Goal: Task Accomplishment & Management: Manage account settings

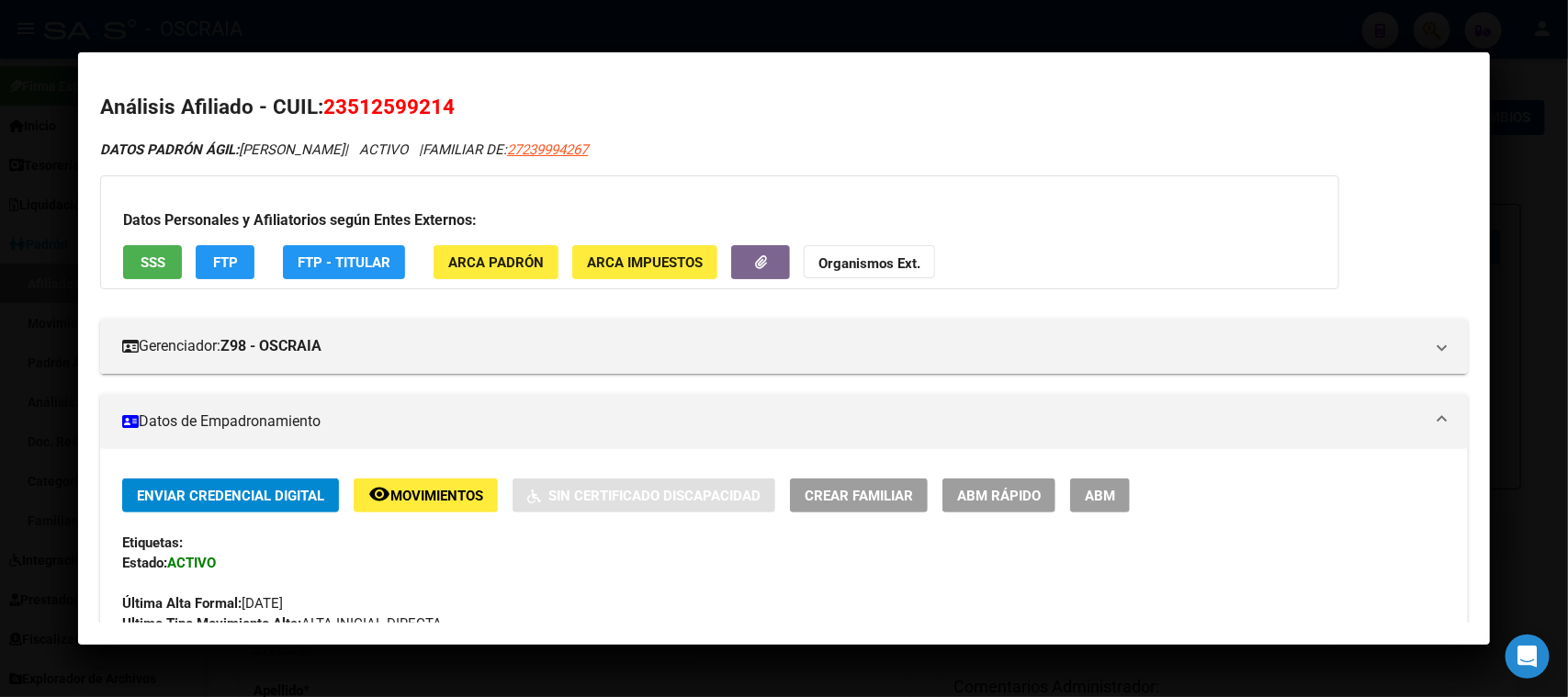
scroll to position [459, 0]
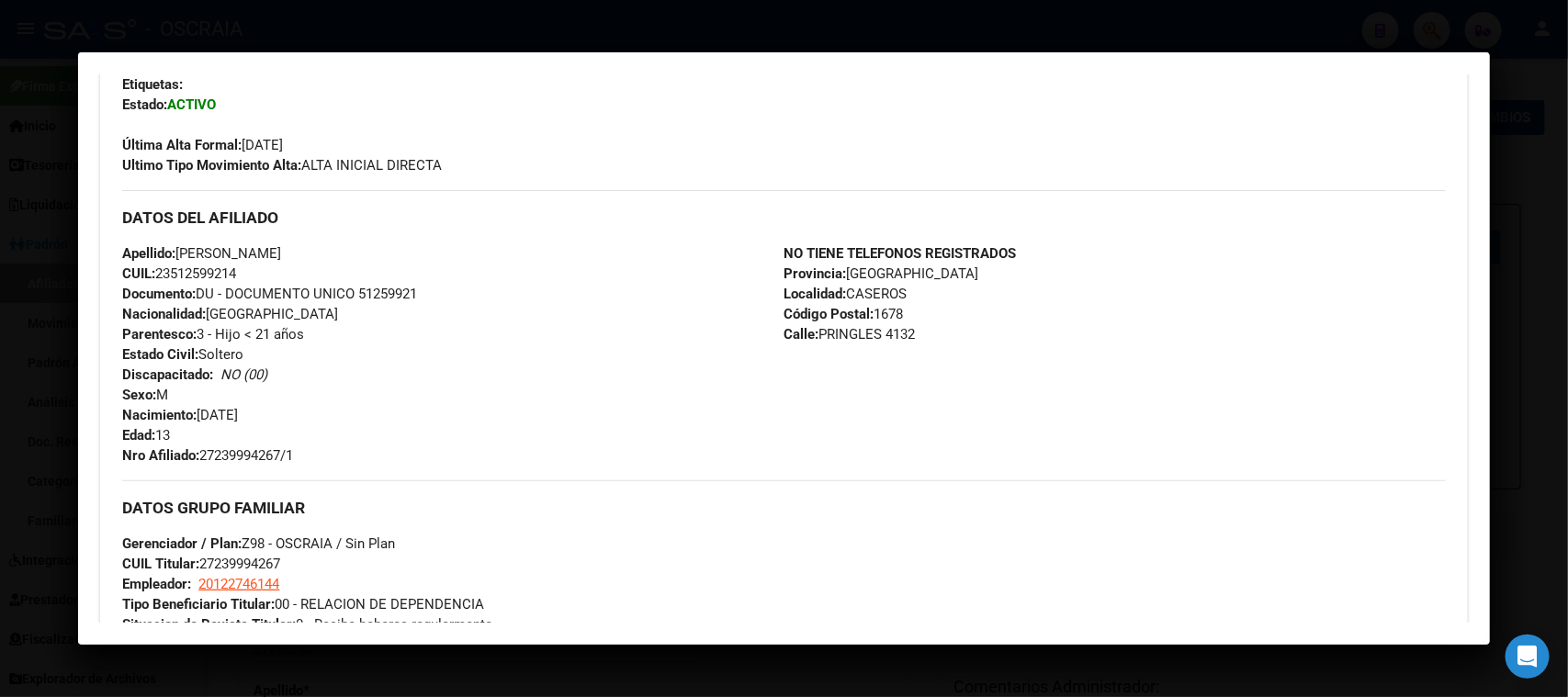
click at [583, 12] on div at bounding box center [784, 348] width 1568 height 697
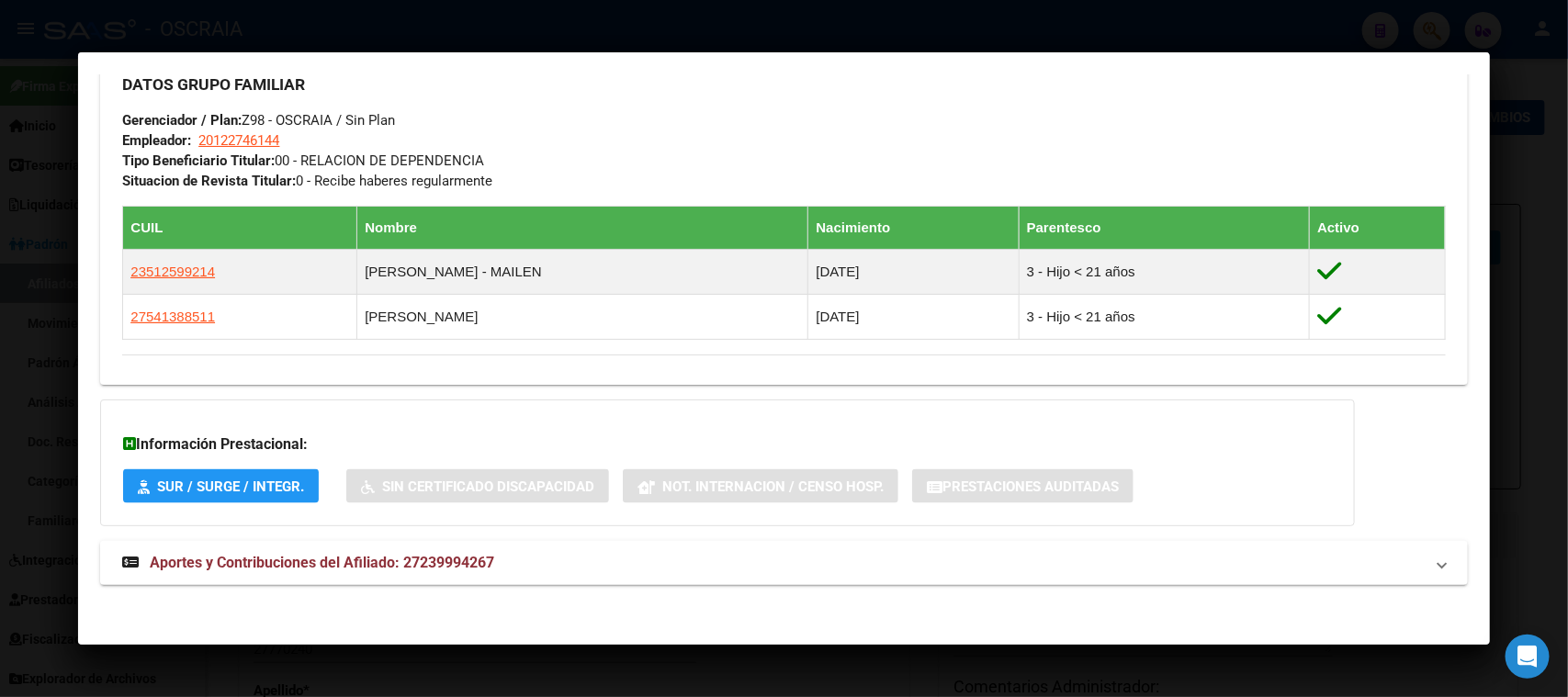
click at [524, 30] on div at bounding box center [784, 348] width 1568 height 697
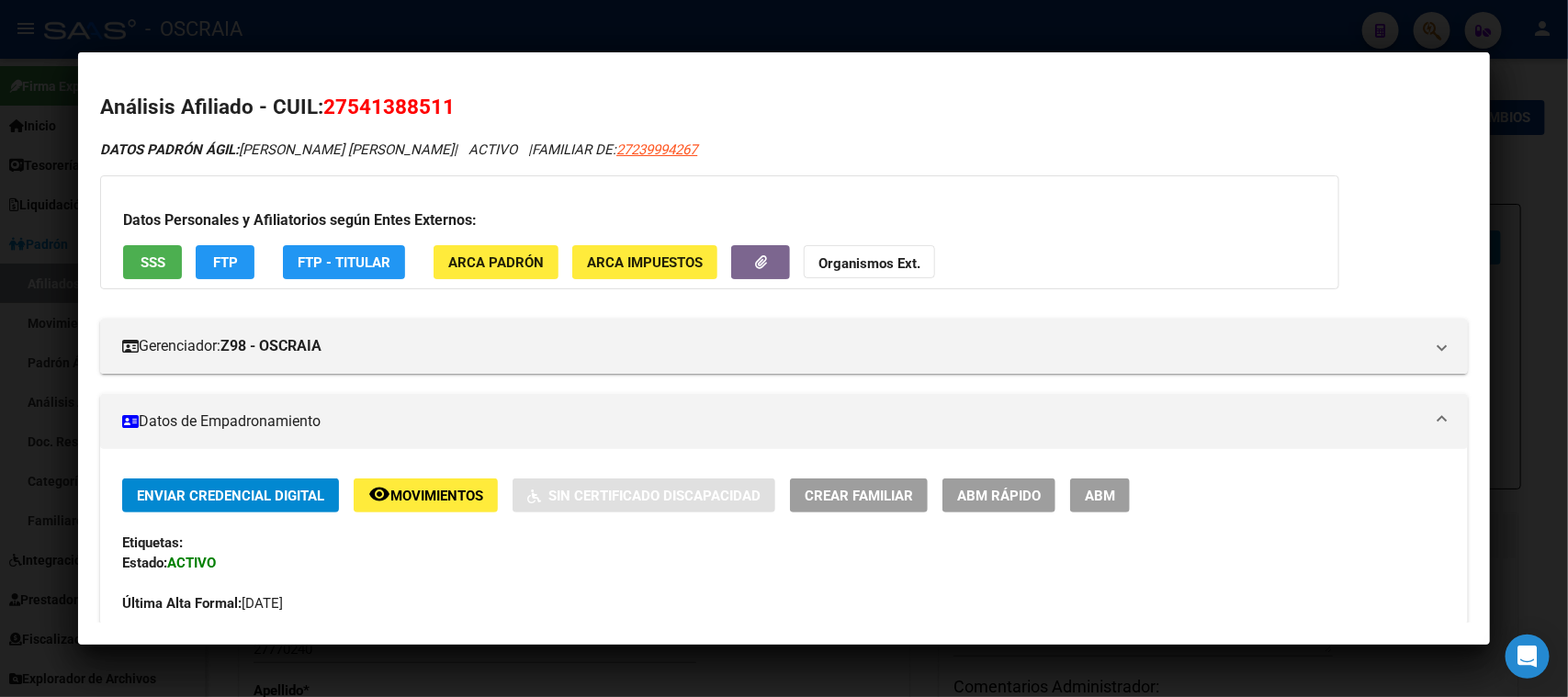
click at [513, 35] on div at bounding box center [784, 348] width 1568 height 697
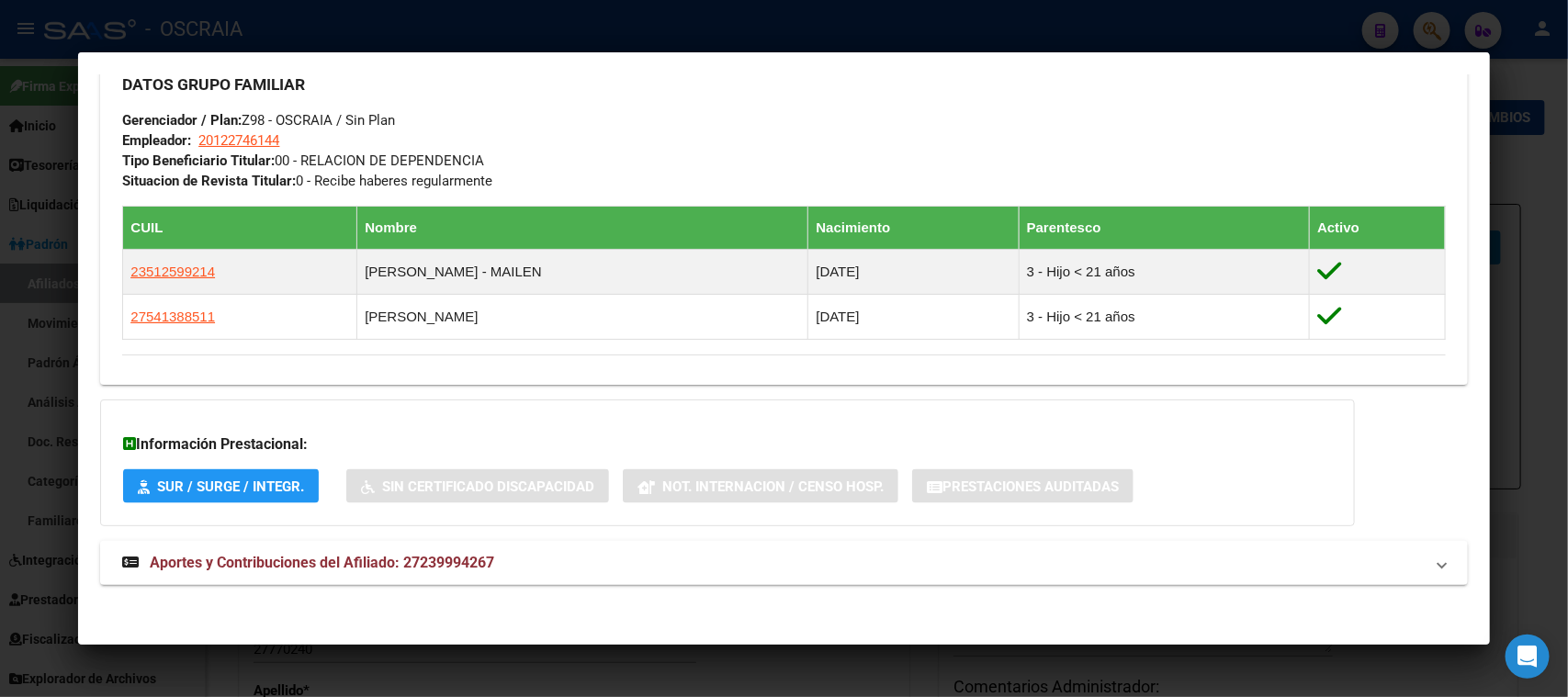
click at [398, 35] on div at bounding box center [784, 348] width 1568 height 697
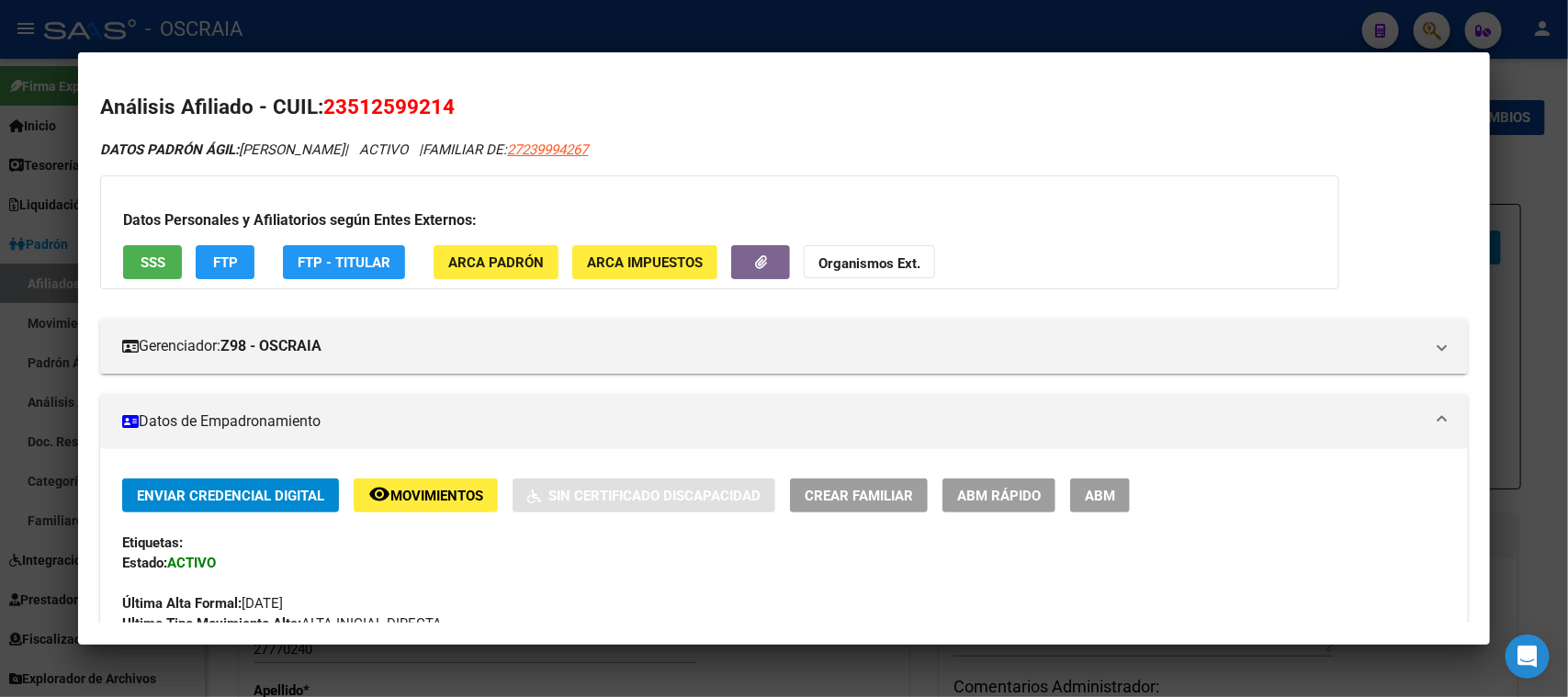
click at [408, 34] on div at bounding box center [784, 348] width 1568 height 697
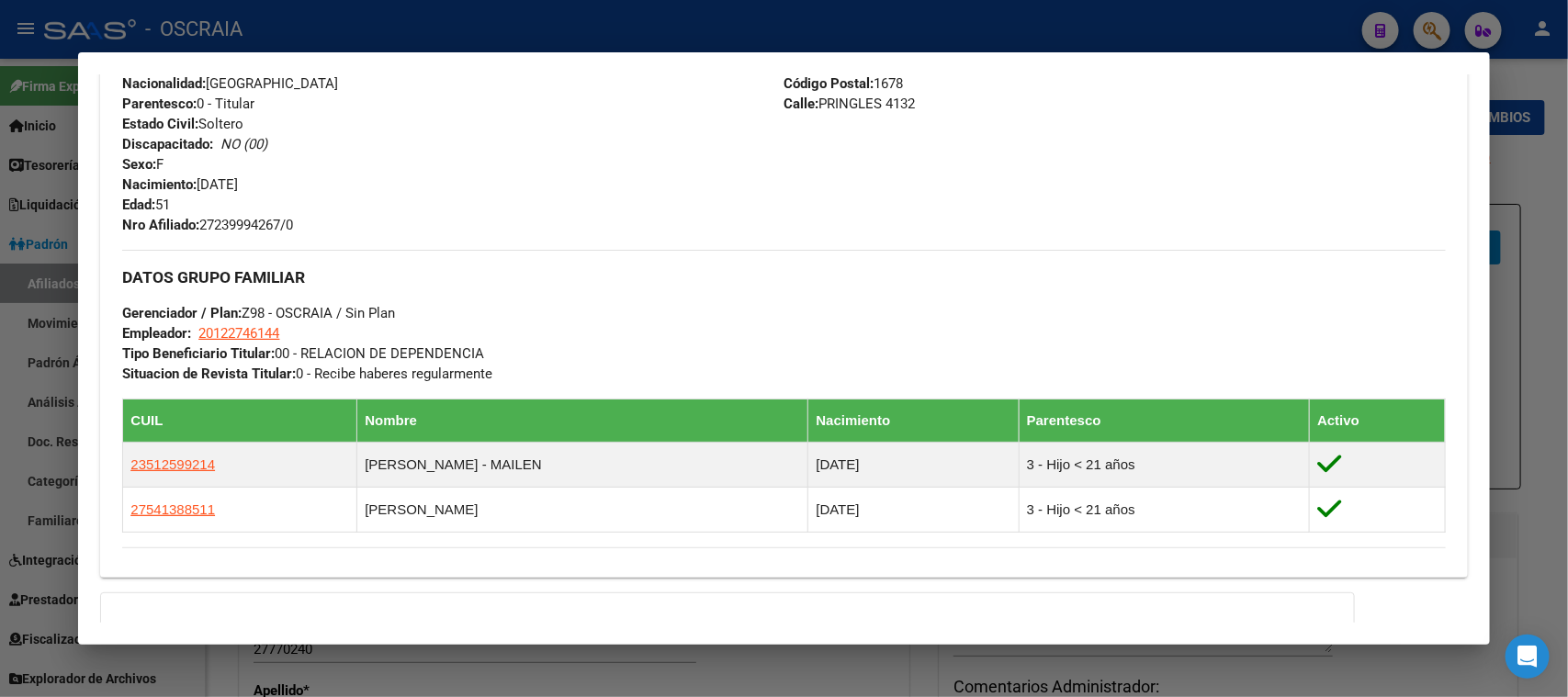
click at [407, 23] on div at bounding box center [784, 348] width 1568 height 697
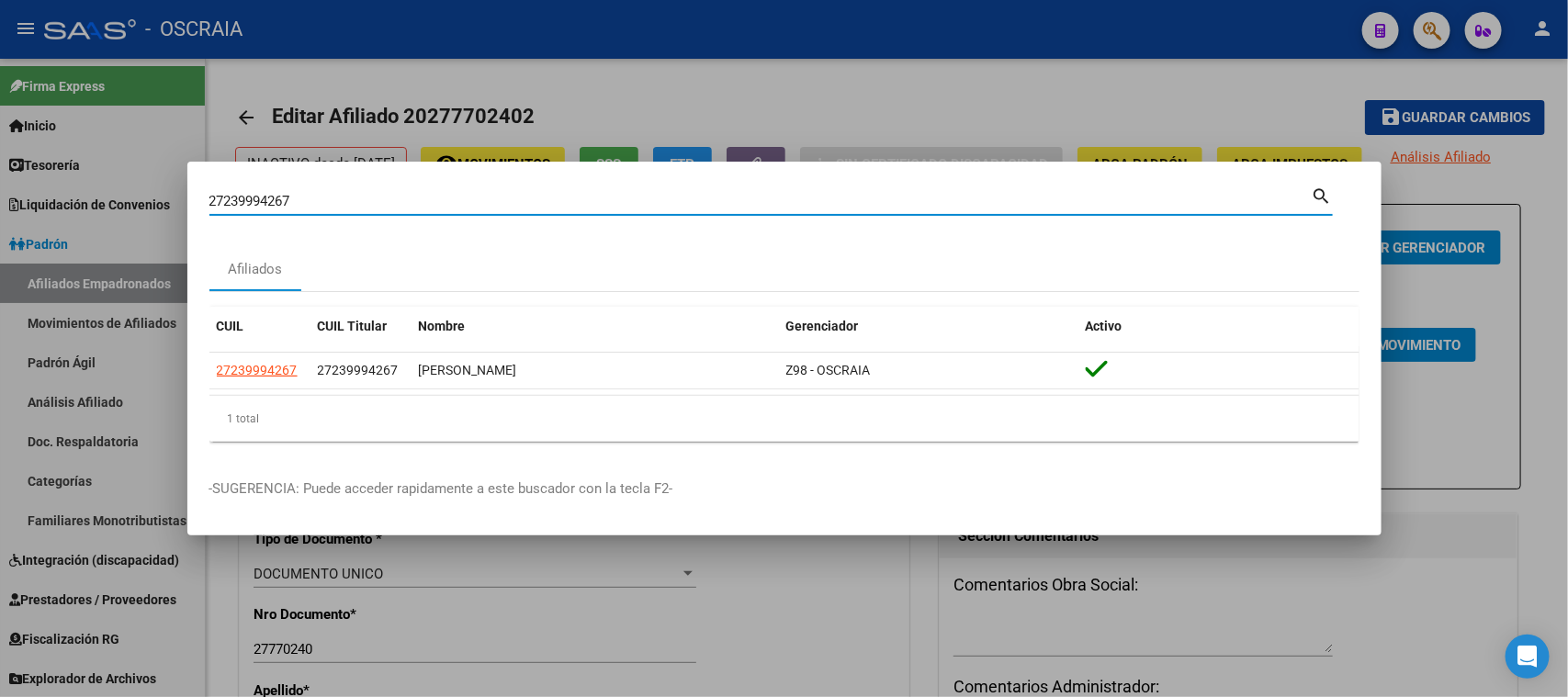
click at [349, 200] on input "27239994267" at bounding box center [760, 201] width 1102 height 16
drag, startPoint x: 349, startPoint y: 201, endPoint x: 109, endPoint y: 209, distance: 240.1
click at [109, 209] on div "27239994267 Buscar (apellido, dni, cuil, nro traspaso, cuit, obra social) searc…" at bounding box center [784, 348] width 1568 height 697
type input "31972843"
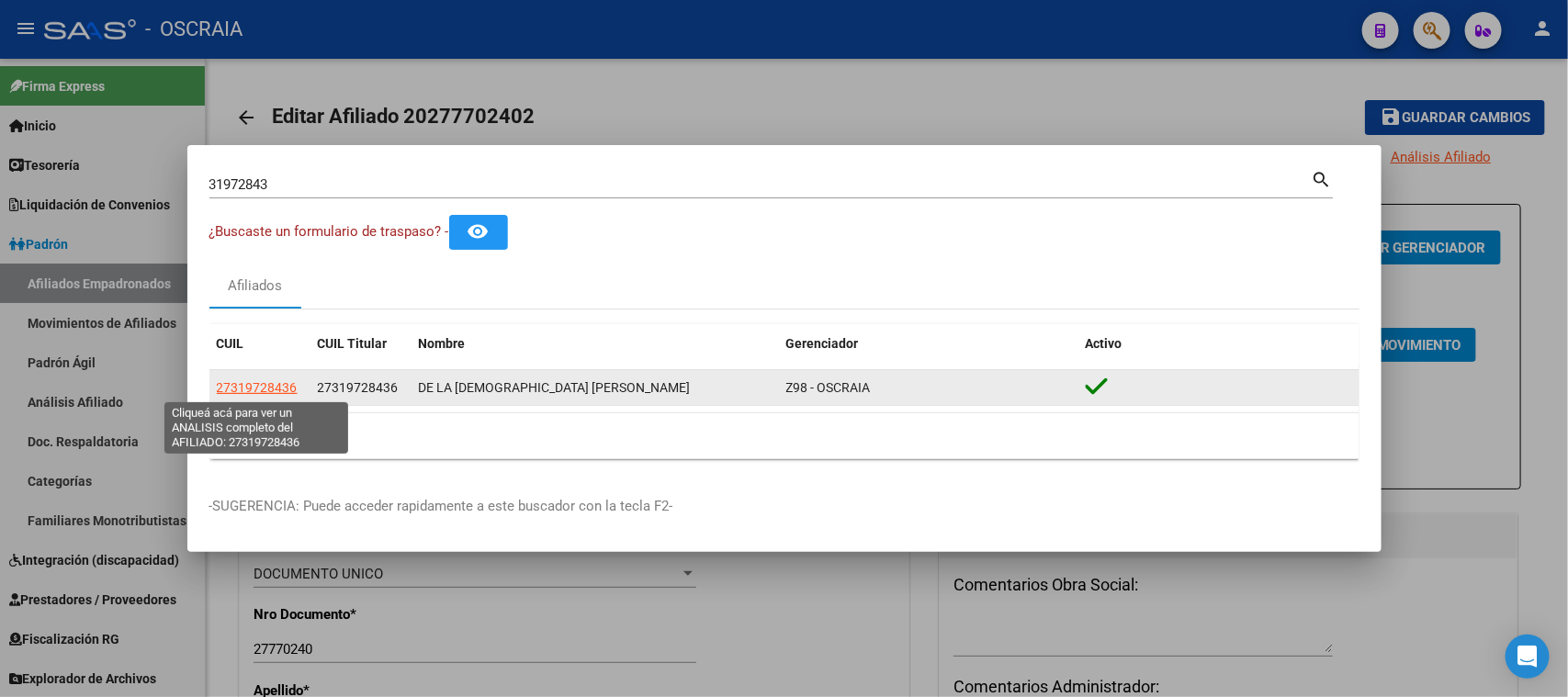
click at [250, 386] on span "27319728436" at bounding box center [256, 387] width 80 height 15
type textarea "27319728436"
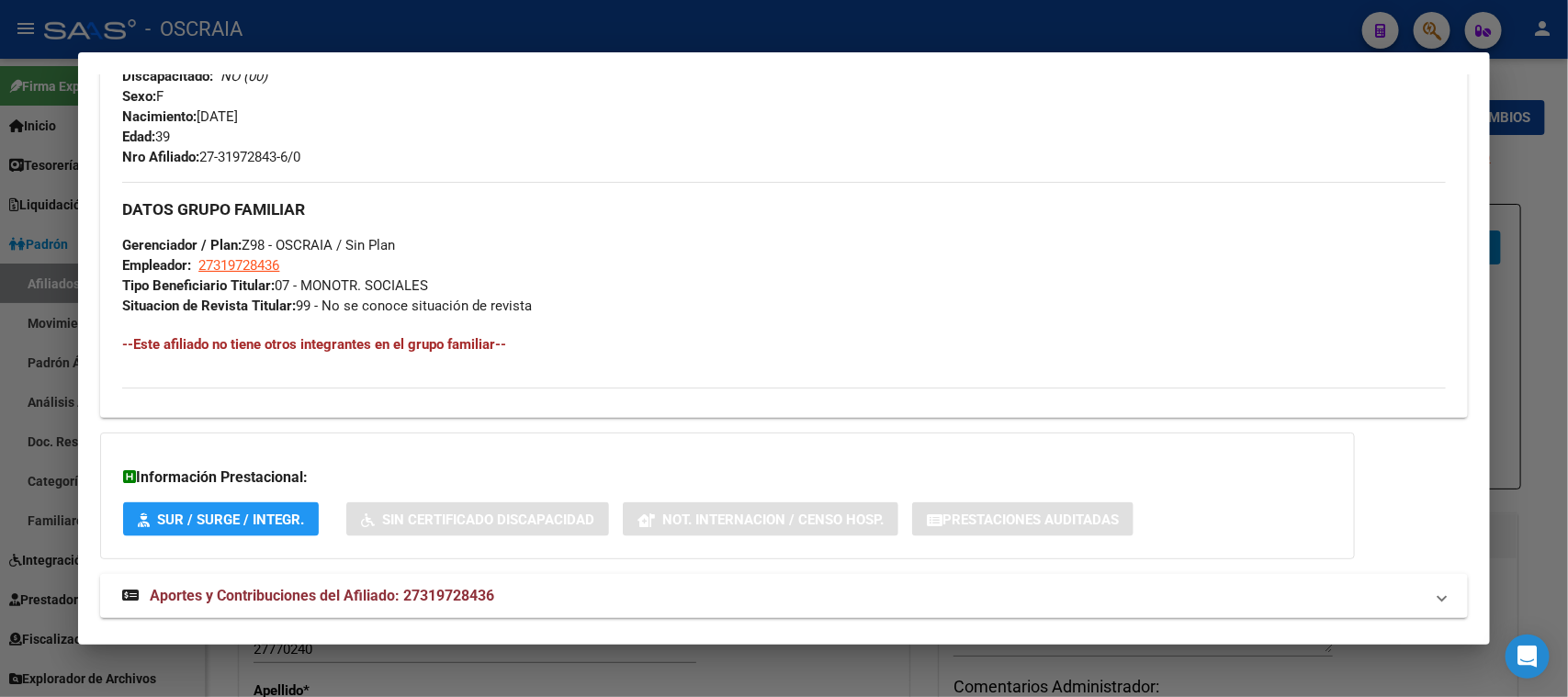
scroll to position [789, 0]
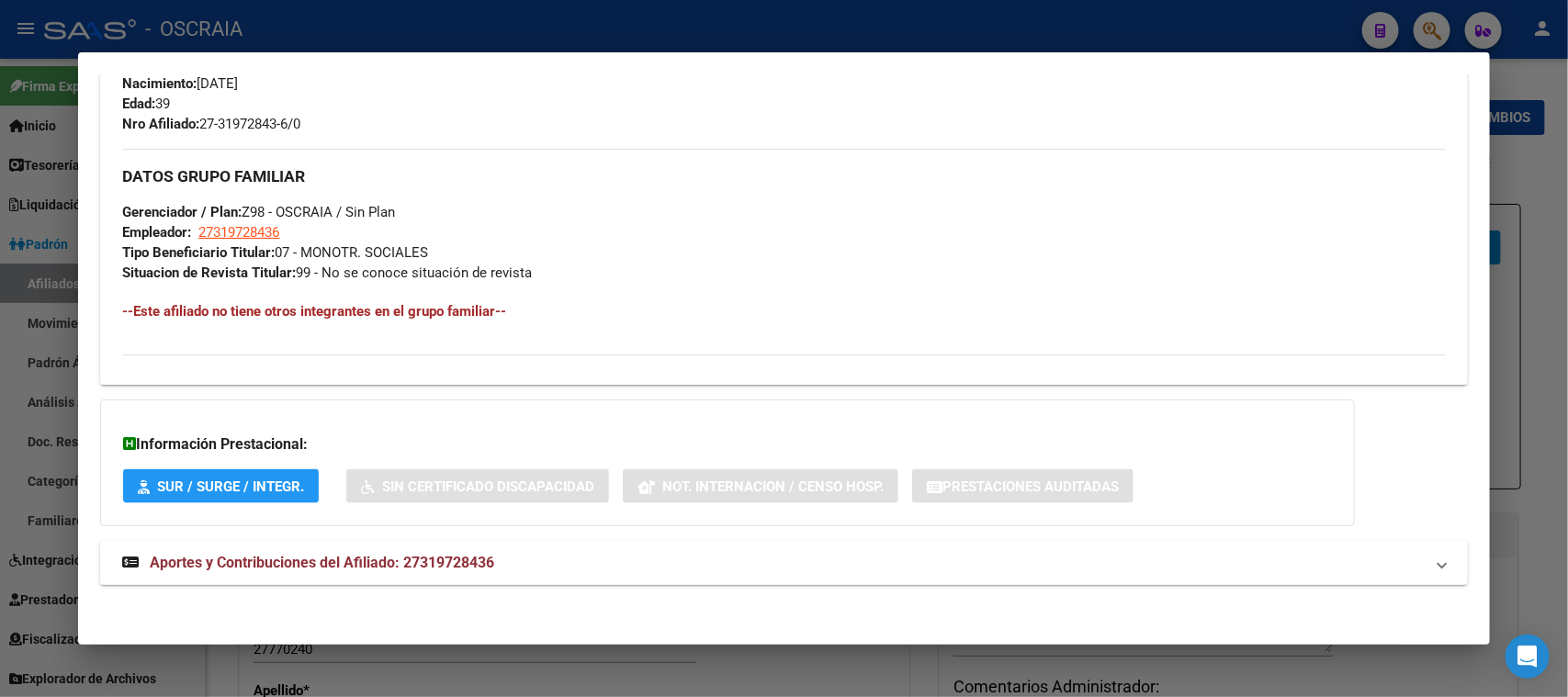
click at [528, 553] on mat-panel-title "Aportes y Contribuciones del Afiliado: 27319728436" at bounding box center [772, 562] width 1300 height 22
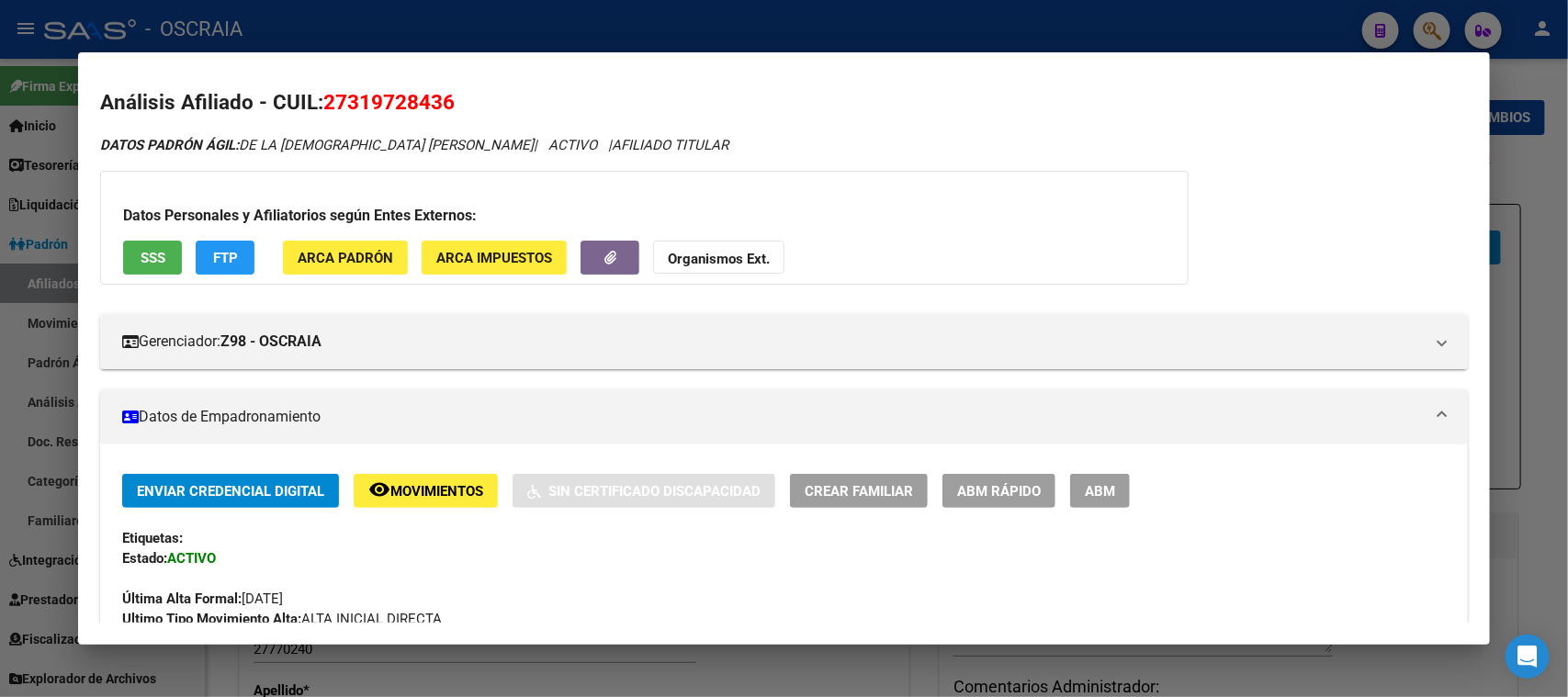
scroll to position [0, 0]
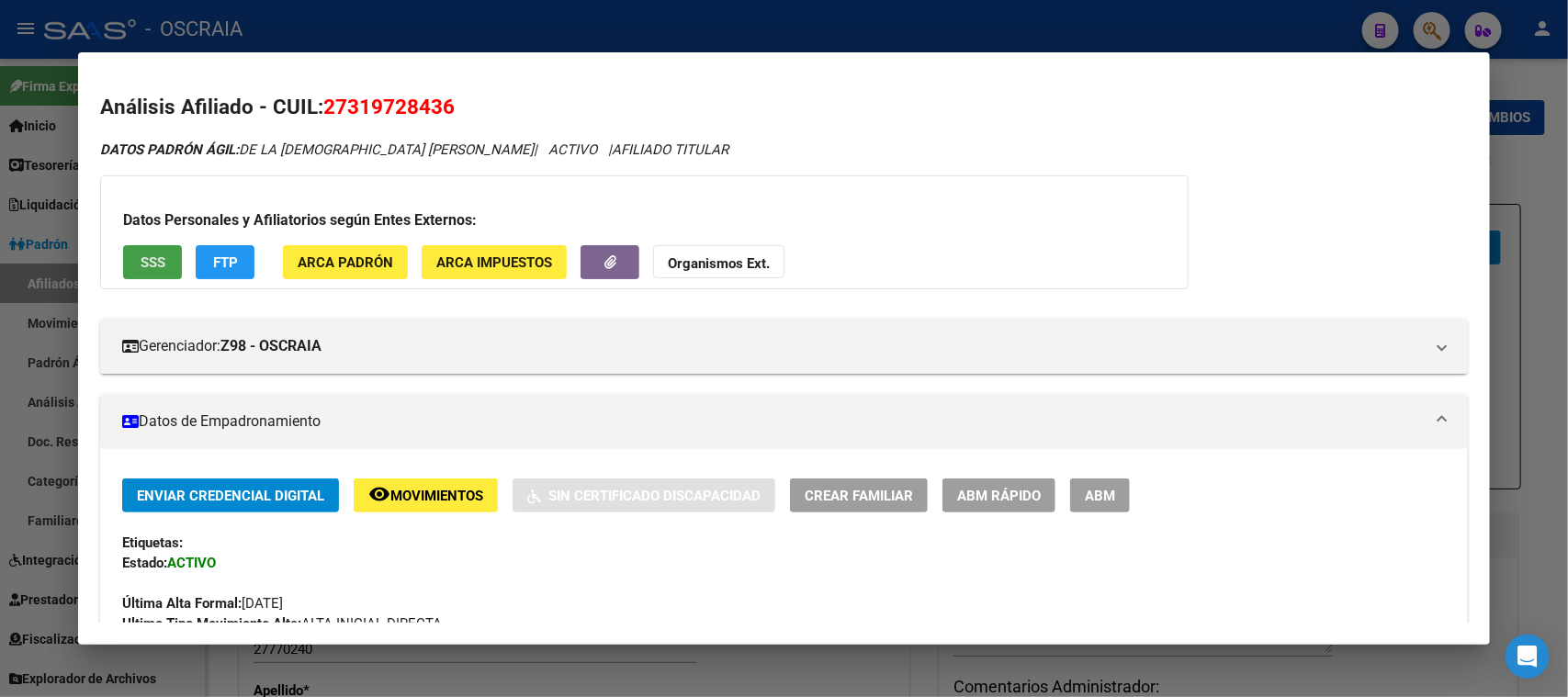
click at [141, 266] on span "SSS" at bounding box center [153, 262] width 25 height 16
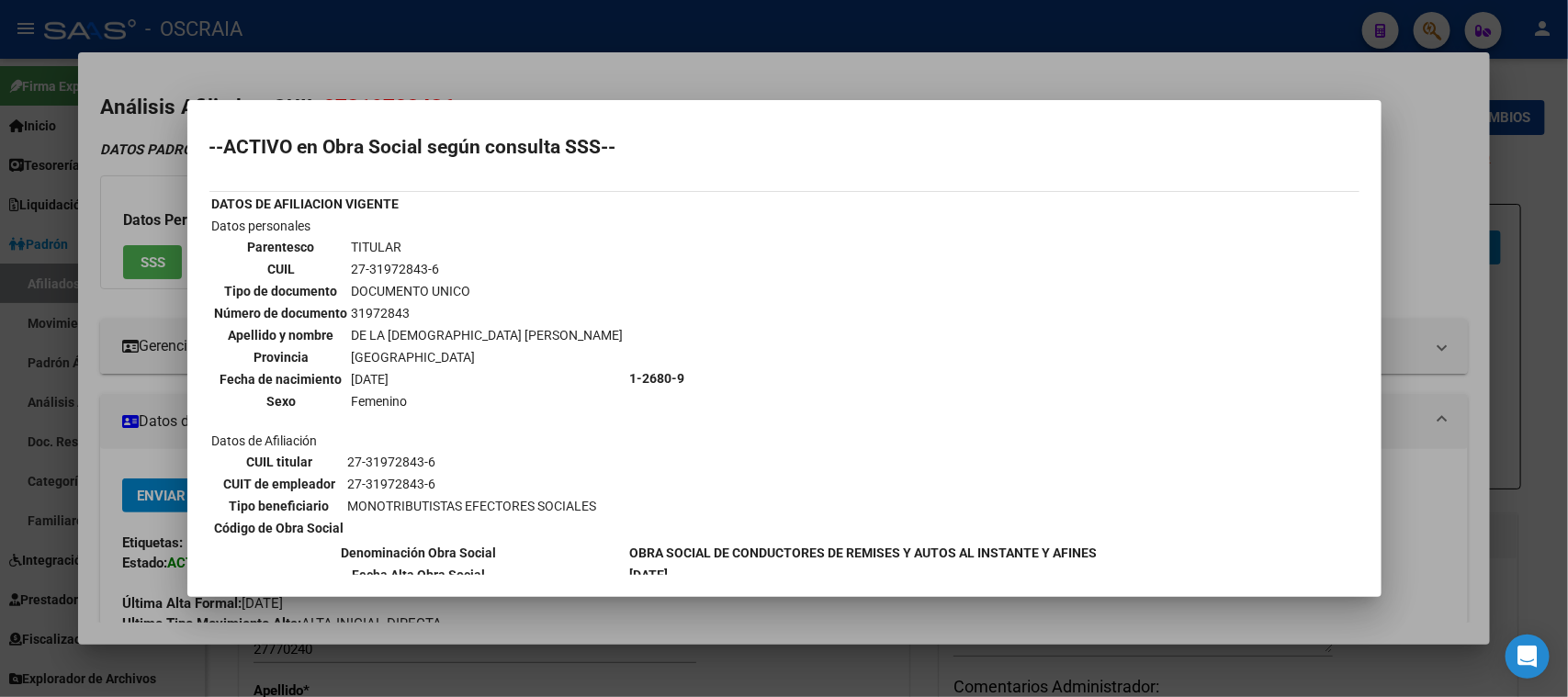
click at [386, 103] on mat-dialog-container "--ACTIVO en Obra Social según consulta SSS-- DATOS DE AFILIACION VIGENTE Datos …" at bounding box center [784, 348] width 1194 height 496
click at [395, 20] on div at bounding box center [784, 348] width 1568 height 697
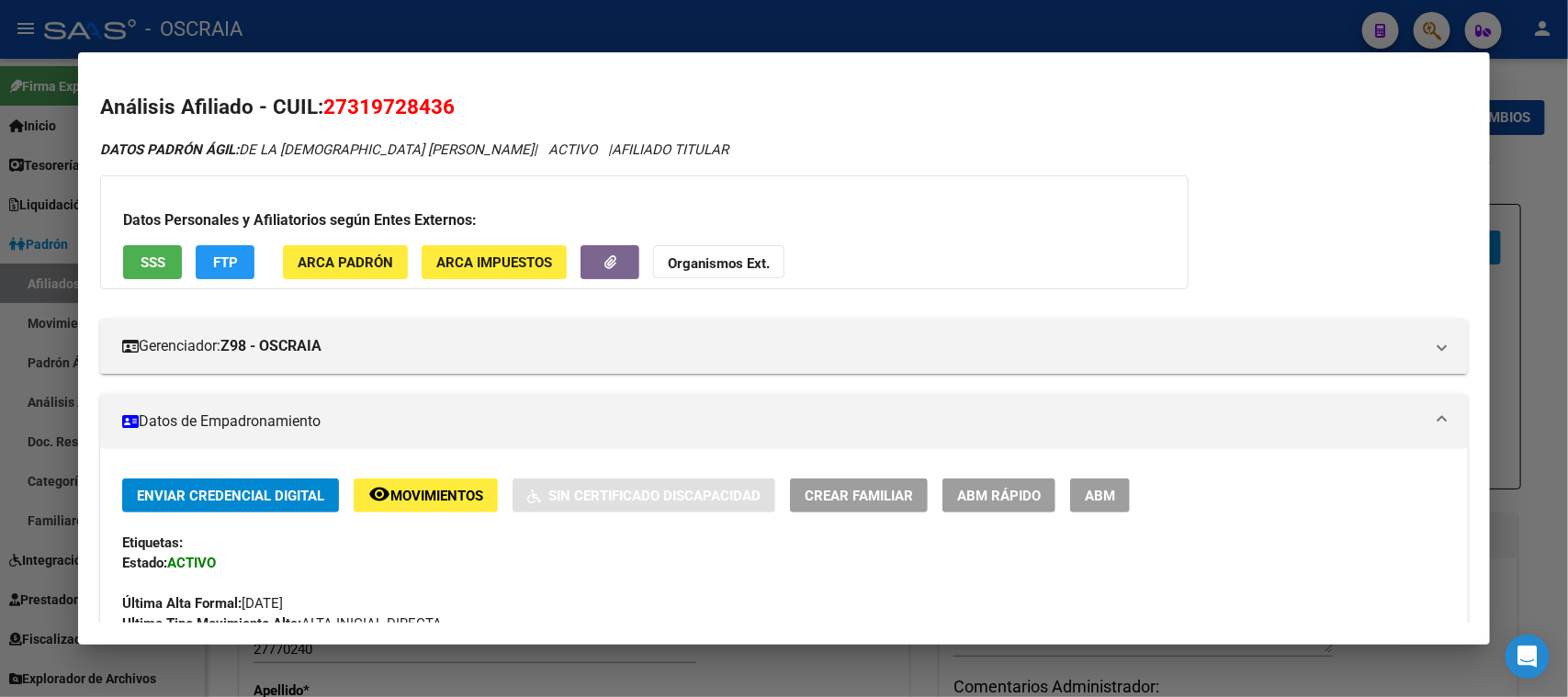
click at [419, 28] on div at bounding box center [784, 348] width 1568 height 697
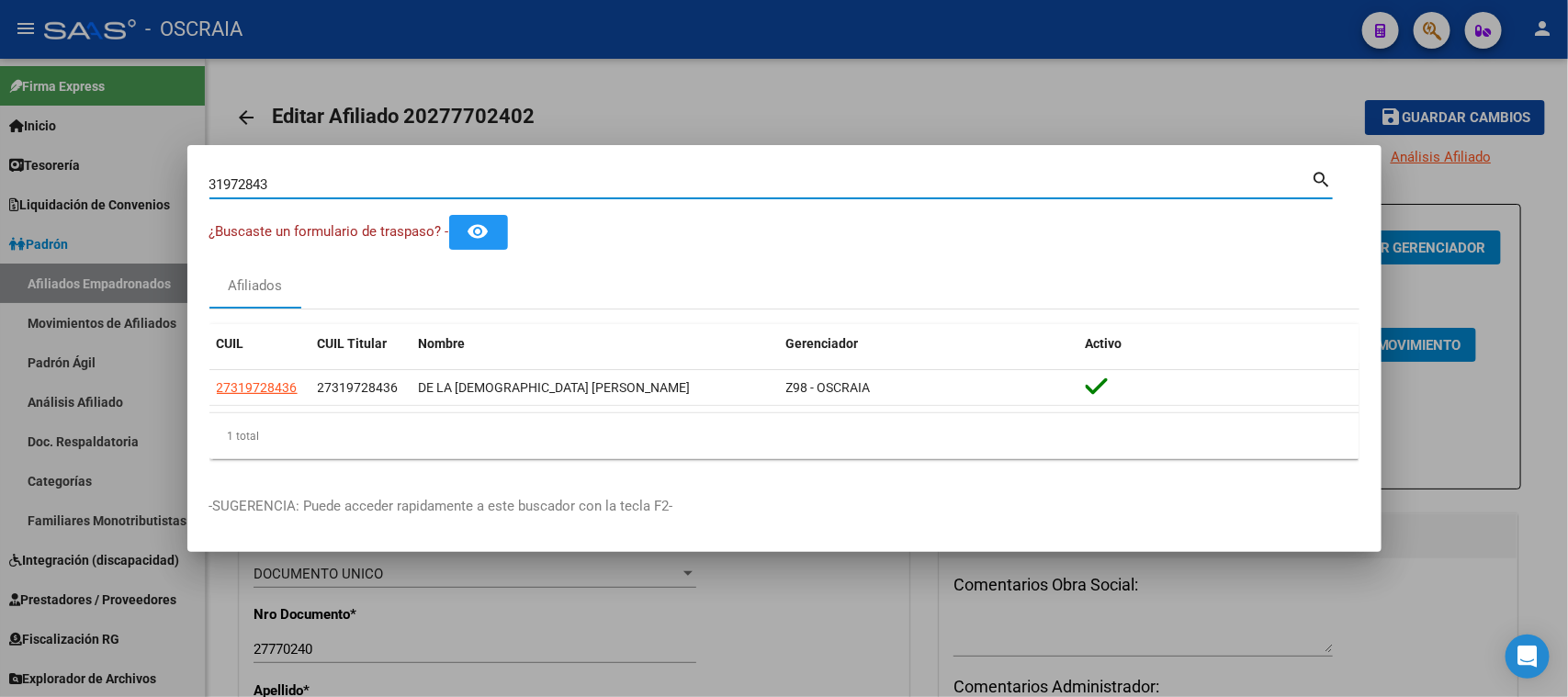
drag, startPoint x: 373, startPoint y: 185, endPoint x: 0, endPoint y: 186, distance: 373.0
click at [0, 186] on div "31972843 Buscar (apellido, dni, cuil, nro traspaso, cuit, obra social) search ¿…" at bounding box center [784, 348] width 1568 height 697
type input "20330402564"
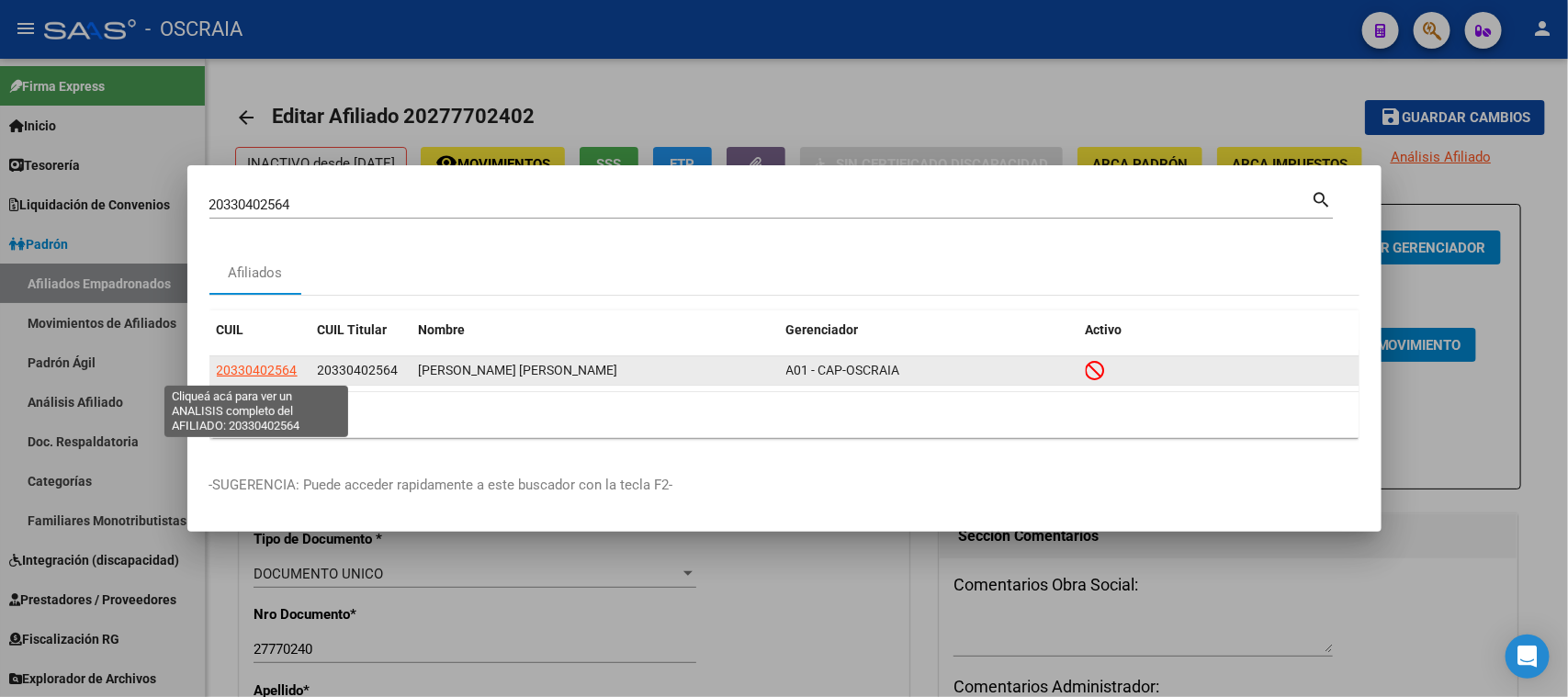
click at [243, 364] on span "20330402564" at bounding box center [256, 369] width 80 height 15
type textarea "20330402564"
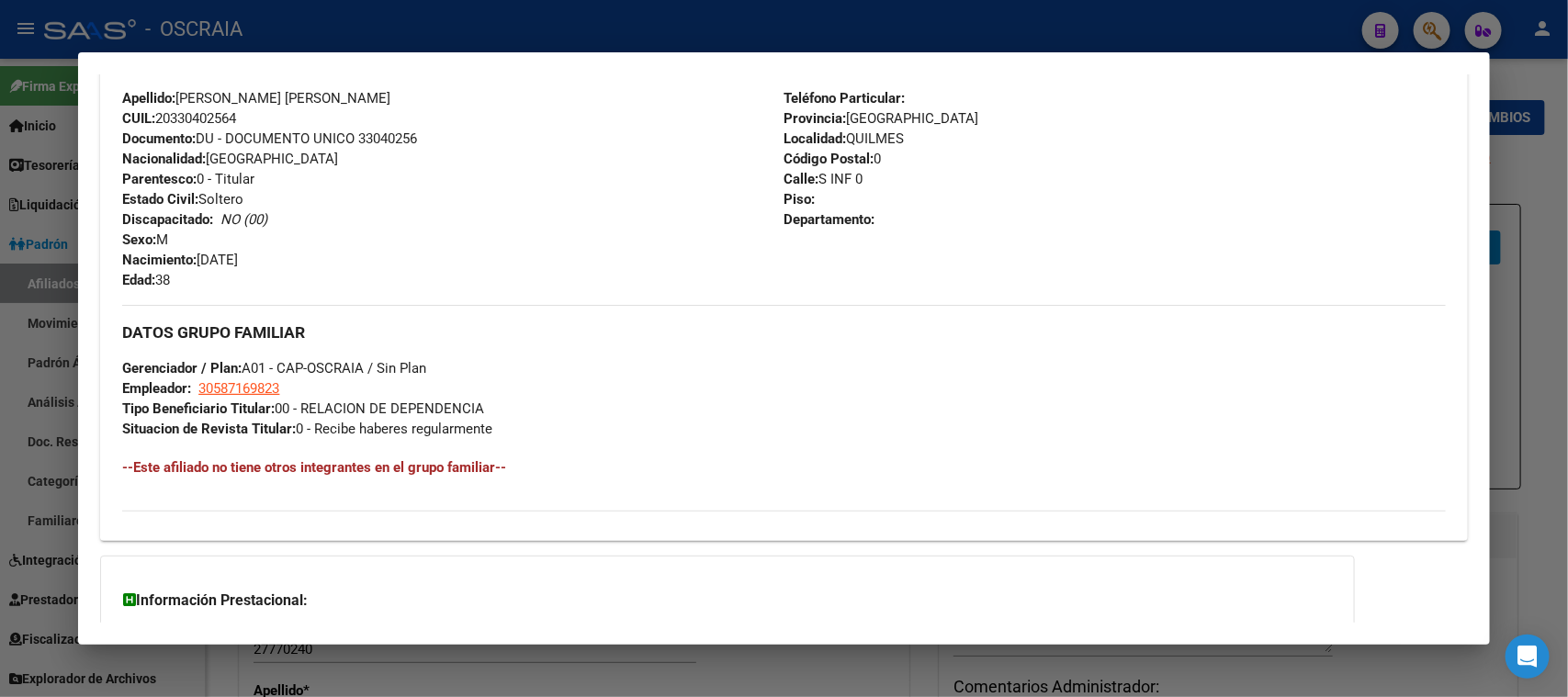
scroll to position [844, 0]
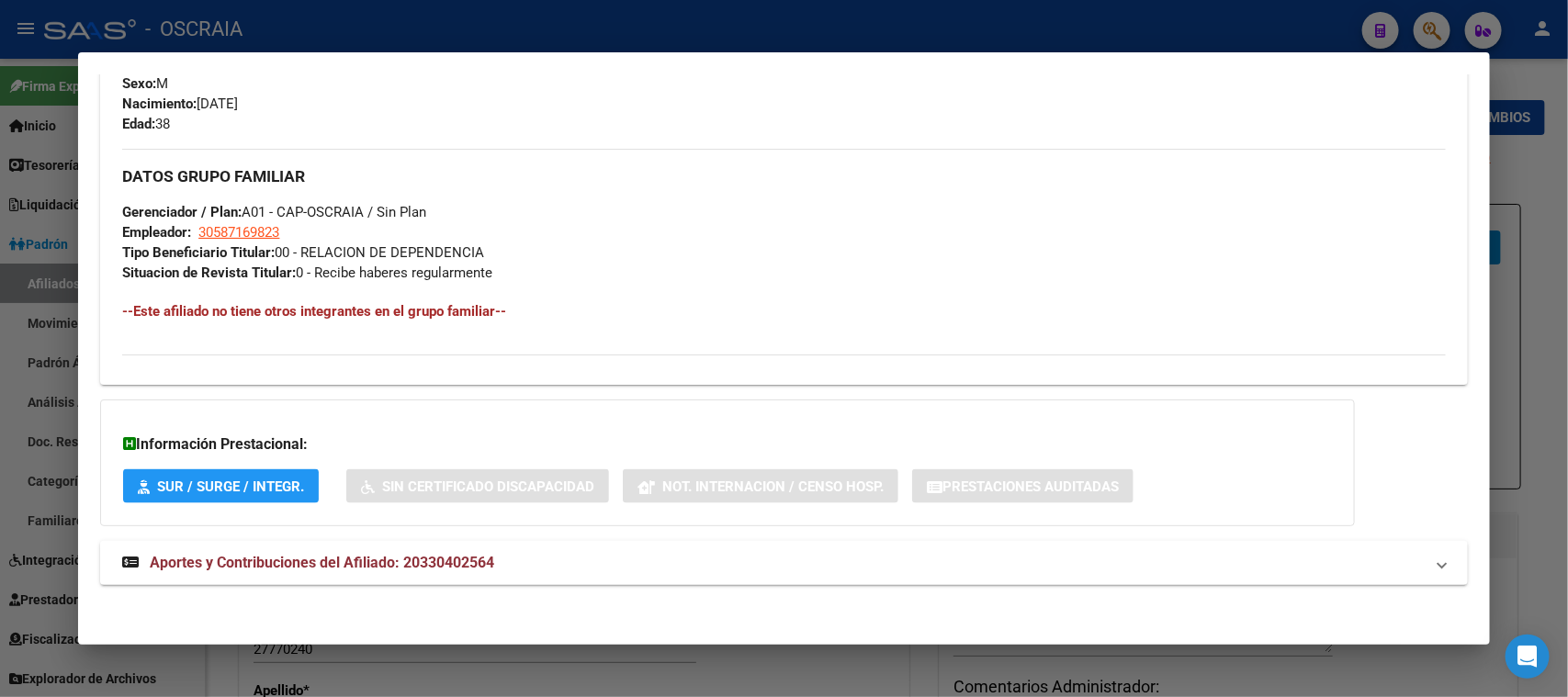
click at [462, 557] on span "Aportes y Contribuciones del Afiliado: 20330402564" at bounding box center [321, 562] width 344 height 17
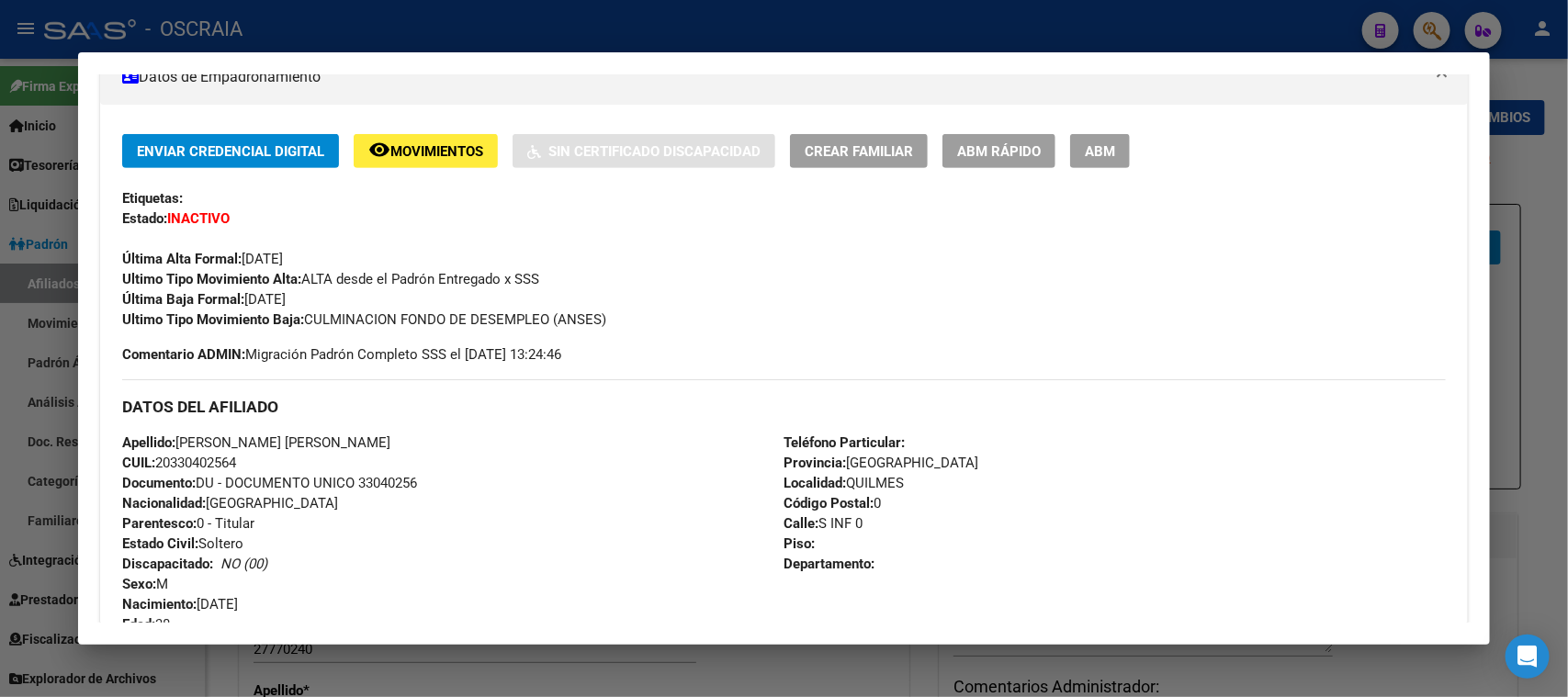
scroll to position [0, 0]
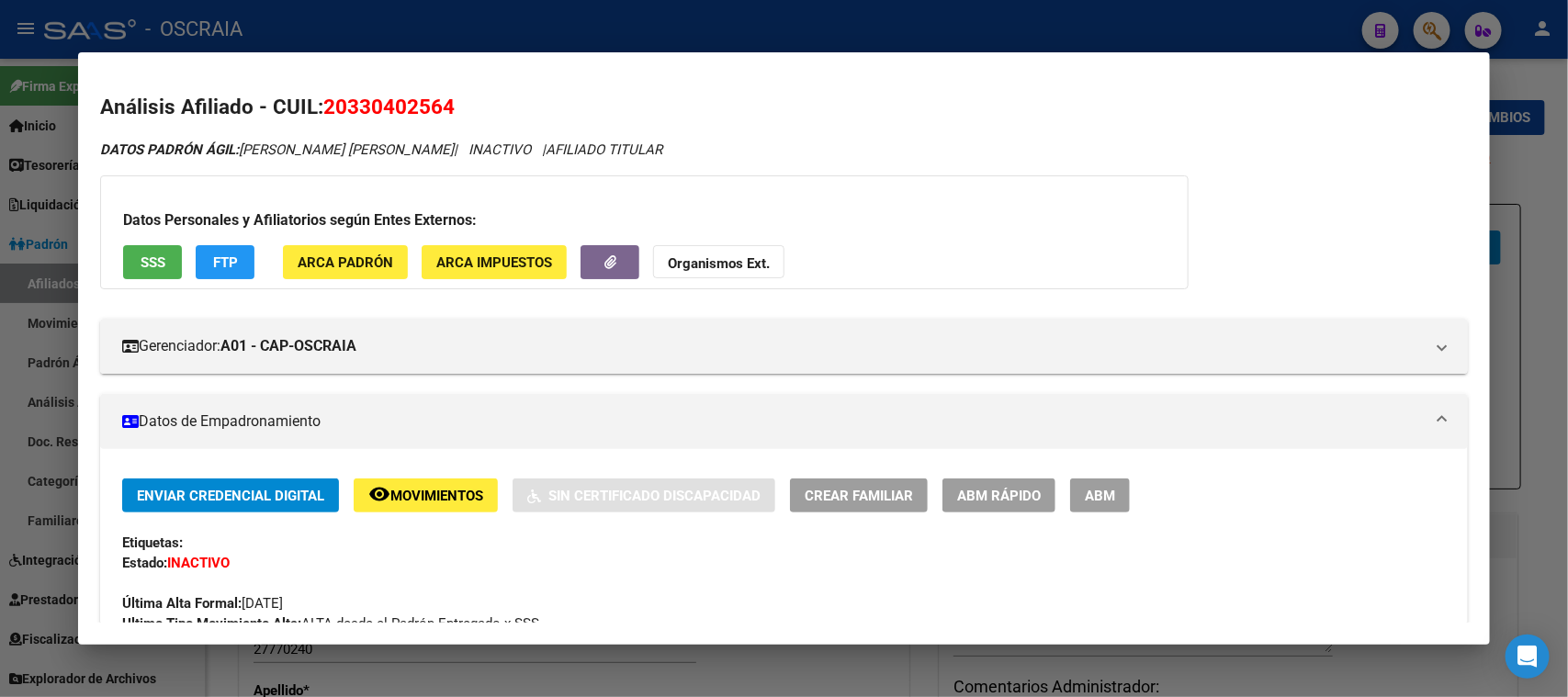
click at [146, 250] on button "SSS" at bounding box center [152, 262] width 59 height 34
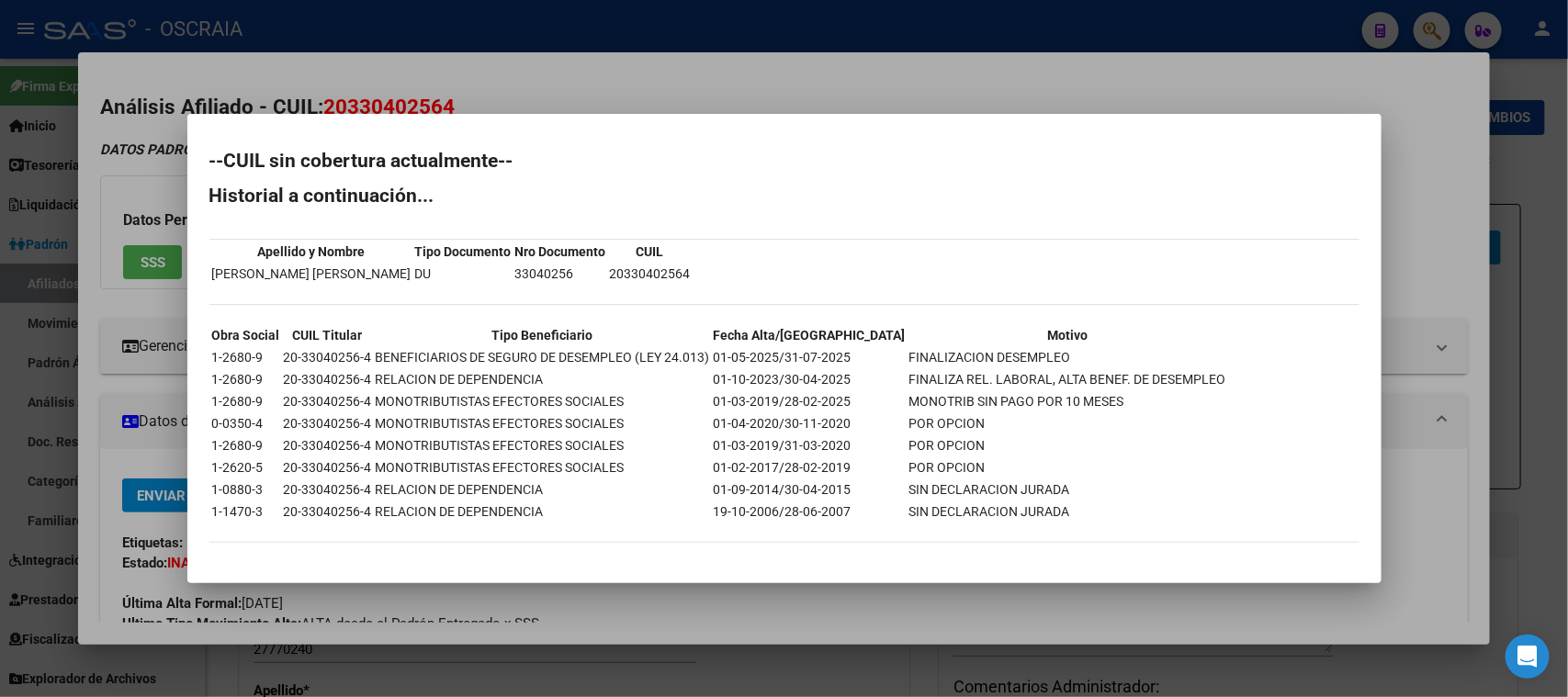
click at [528, 98] on div at bounding box center [784, 348] width 1568 height 697
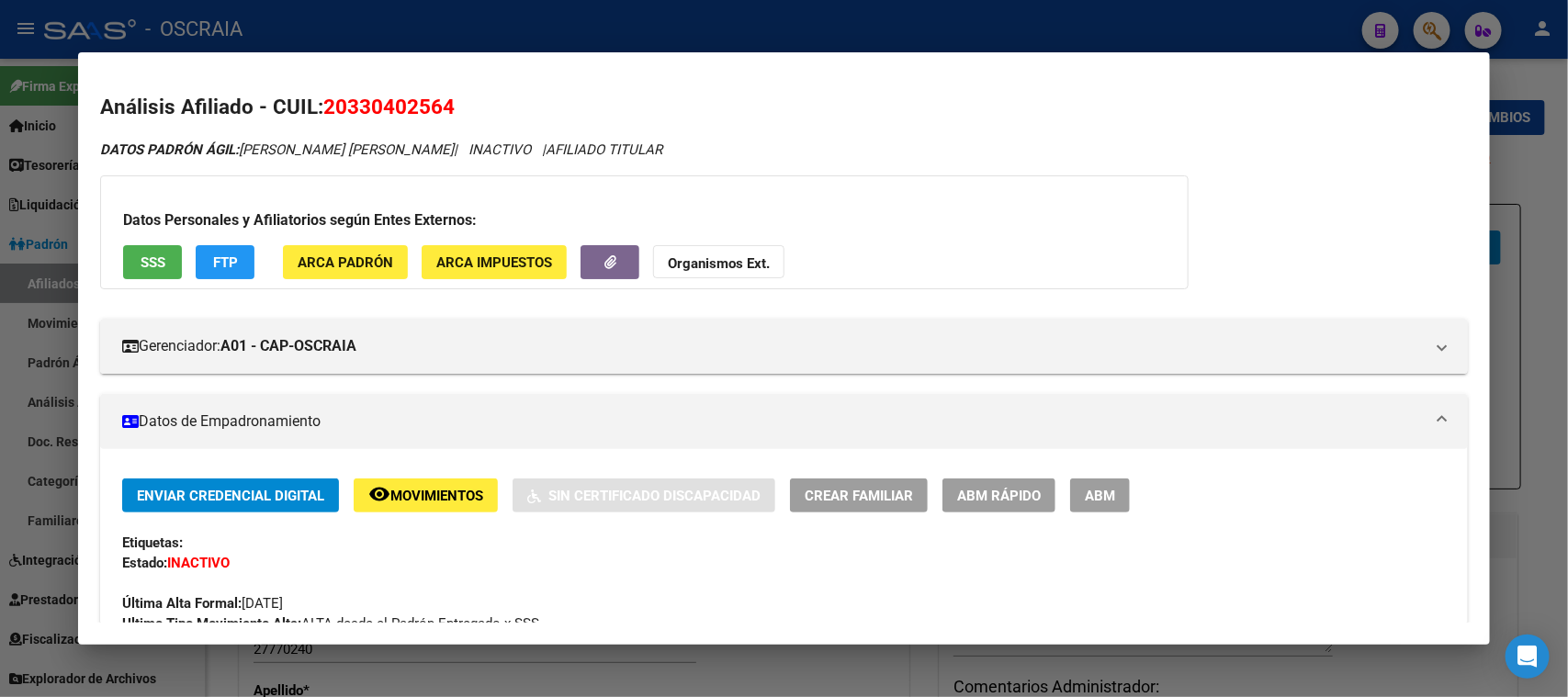
click at [513, 17] on div at bounding box center [784, 348] width 1568 height 697
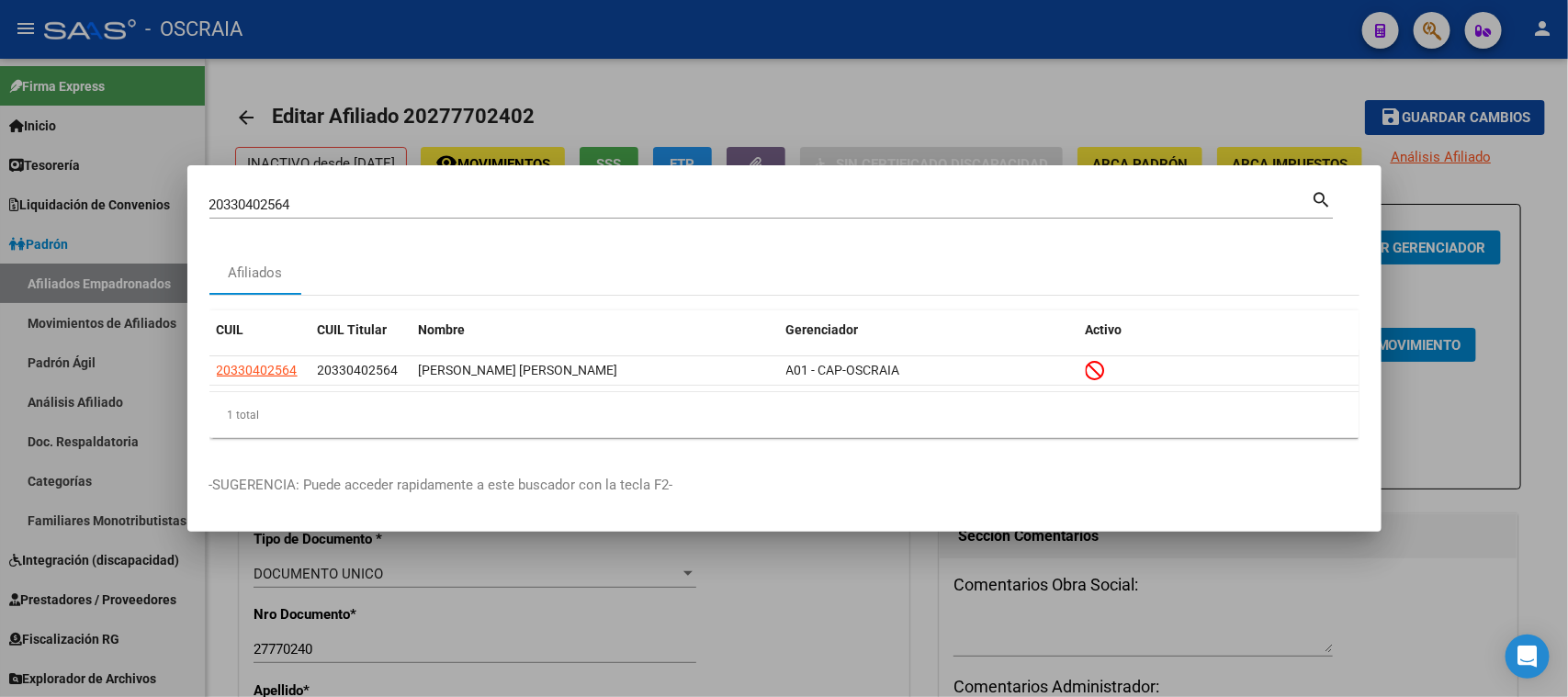
click at [318, 201] on input "20330402564" at bounding box center [760, 205] width 1102 height 16
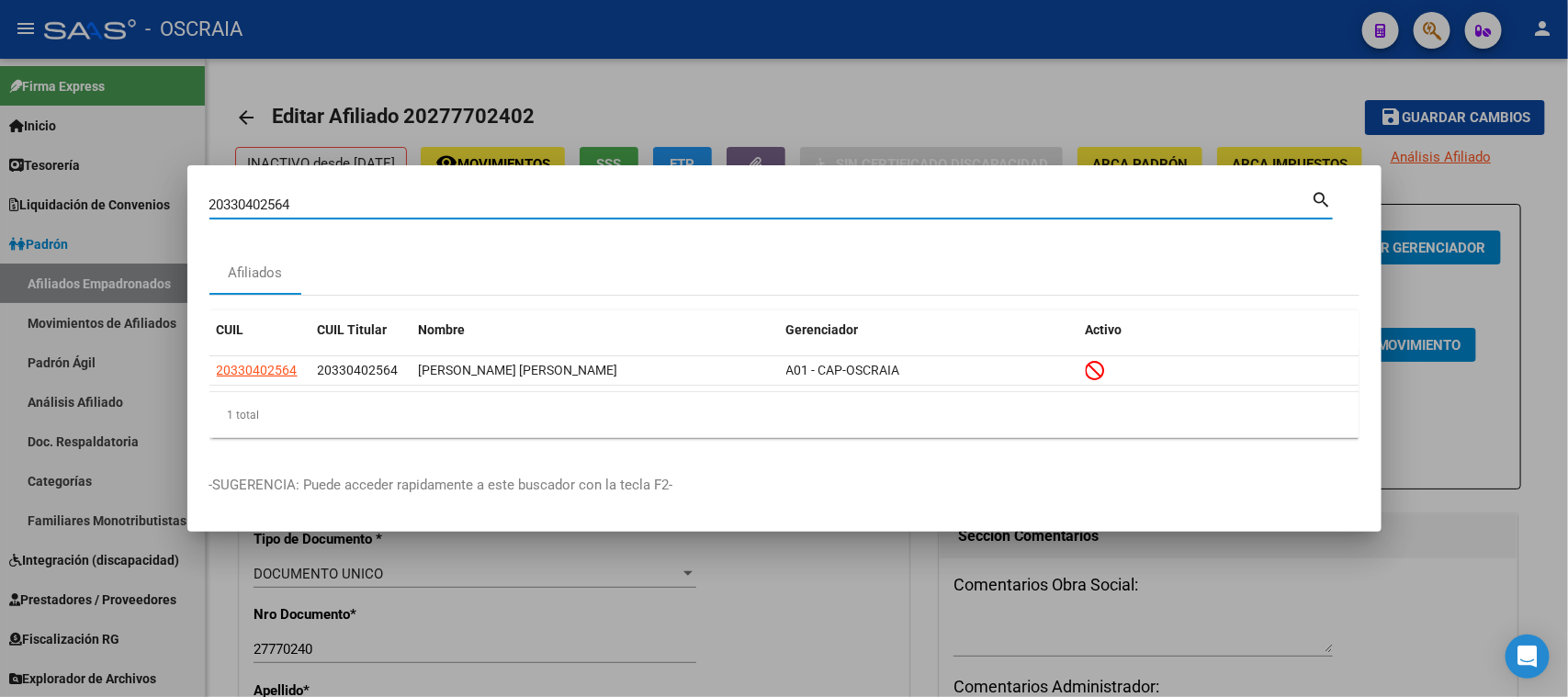
drag, startPoint x: 318, startPoint y: 201, endPoint x: 0, endPoint y: 177, distance: 318.9
click at [0, 177] on div "20330402564 Buscar (apellido, dni, cuil, nro traspaso, cuit, obra social) searc…" at bounding box center [784, 348] width 1568 height 697
type input "20717693"
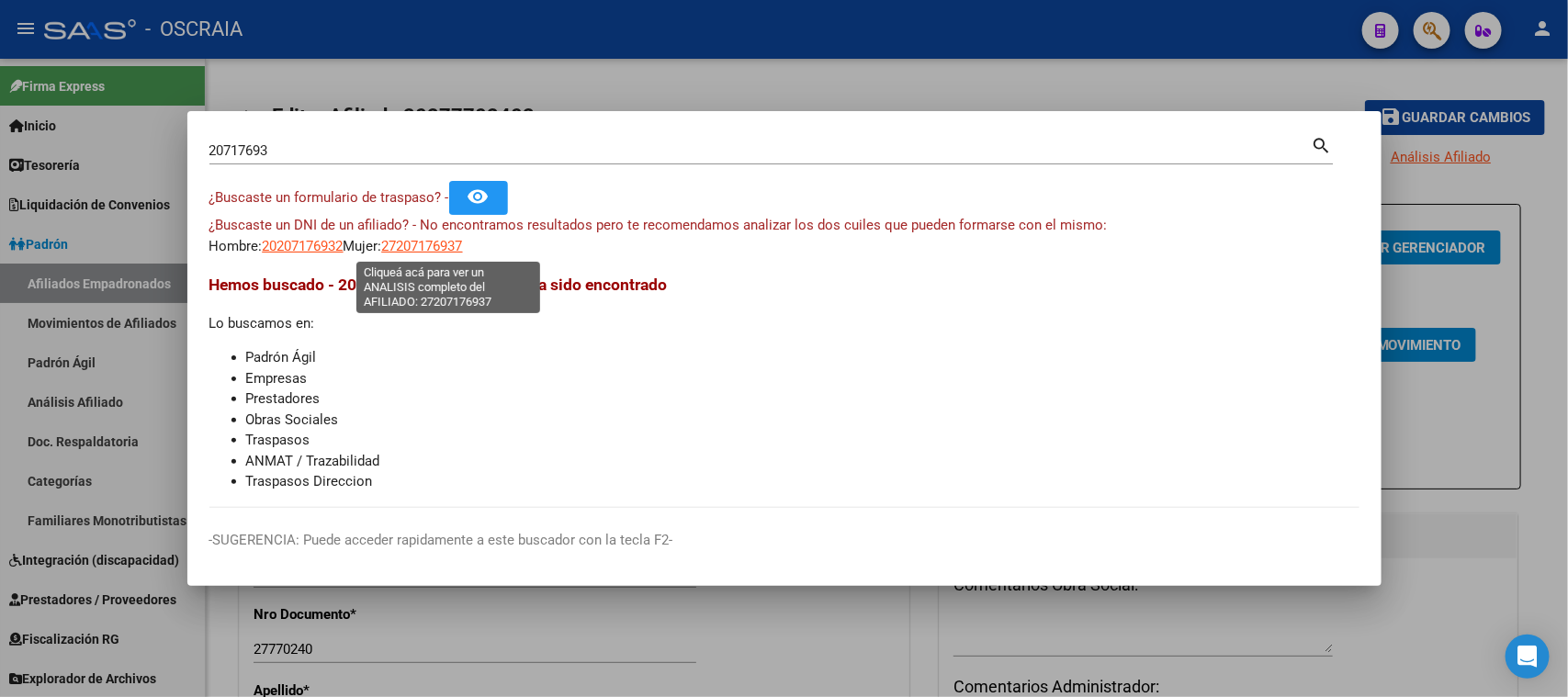
click at [442, 238] on span "27207176937" at bounding box center [422, 245] width 80 height 16
type textarea "27207176937"
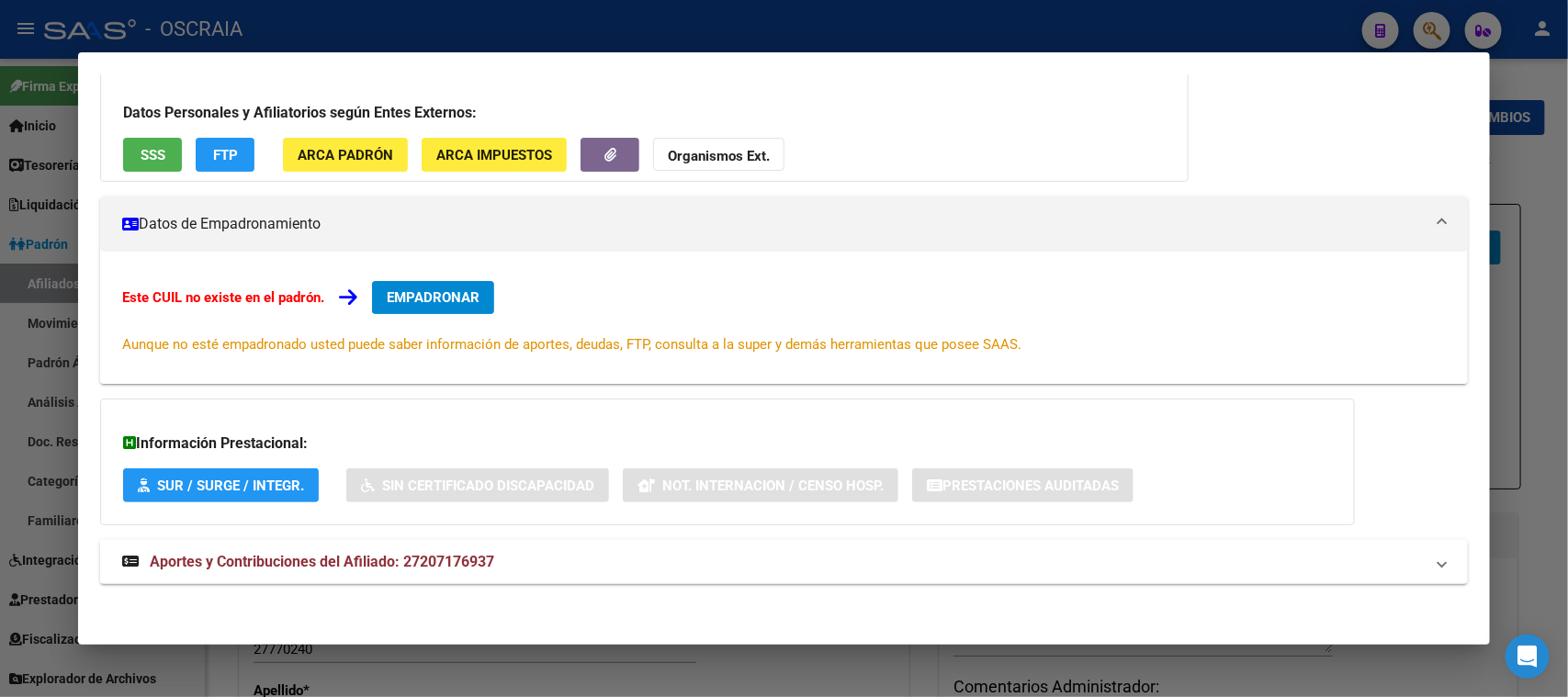
scroll to position [133, 0]
click at [413, 544] on mat-expansion-panel-header "Aportes y Contribuciones del Afiliado: 27207176937" at bounding box center [783, 560] width 1366 height 44
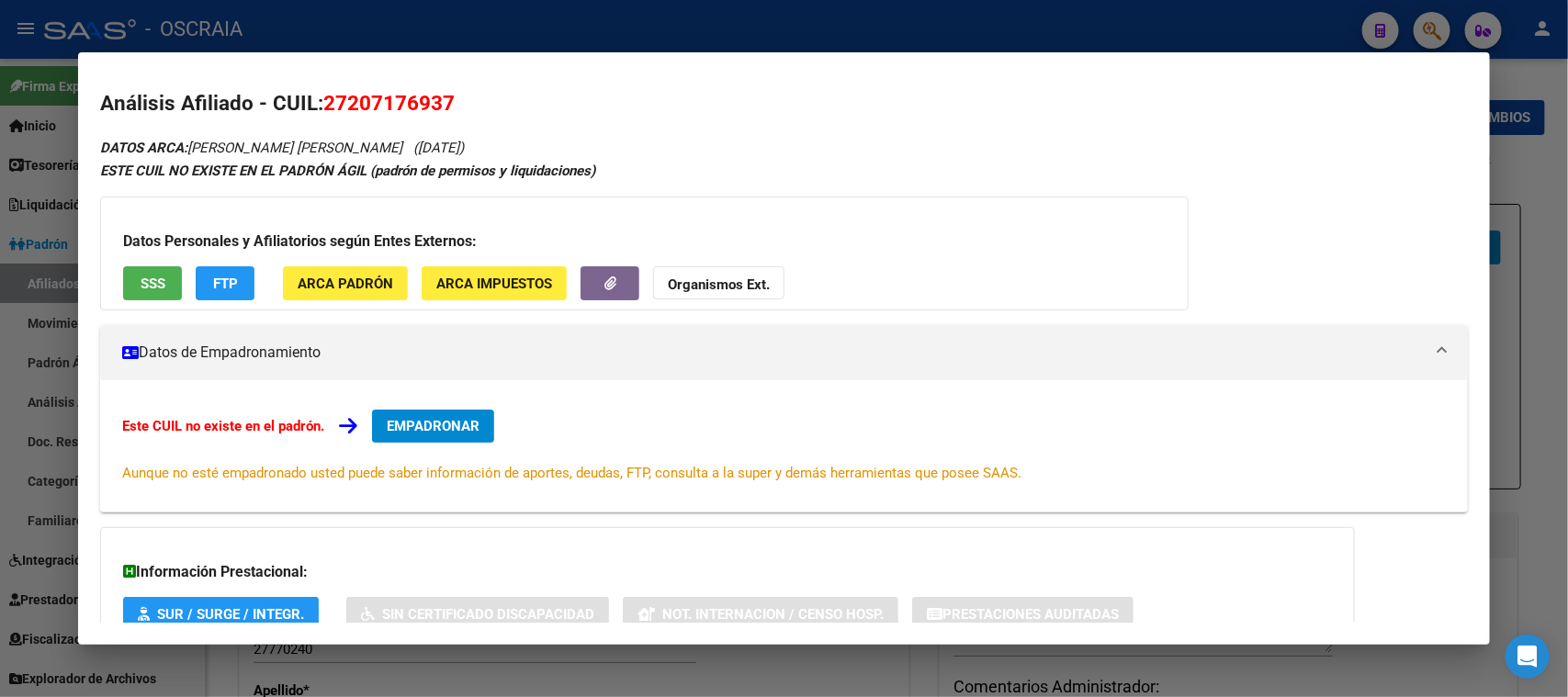
scroll to position [0, 0]
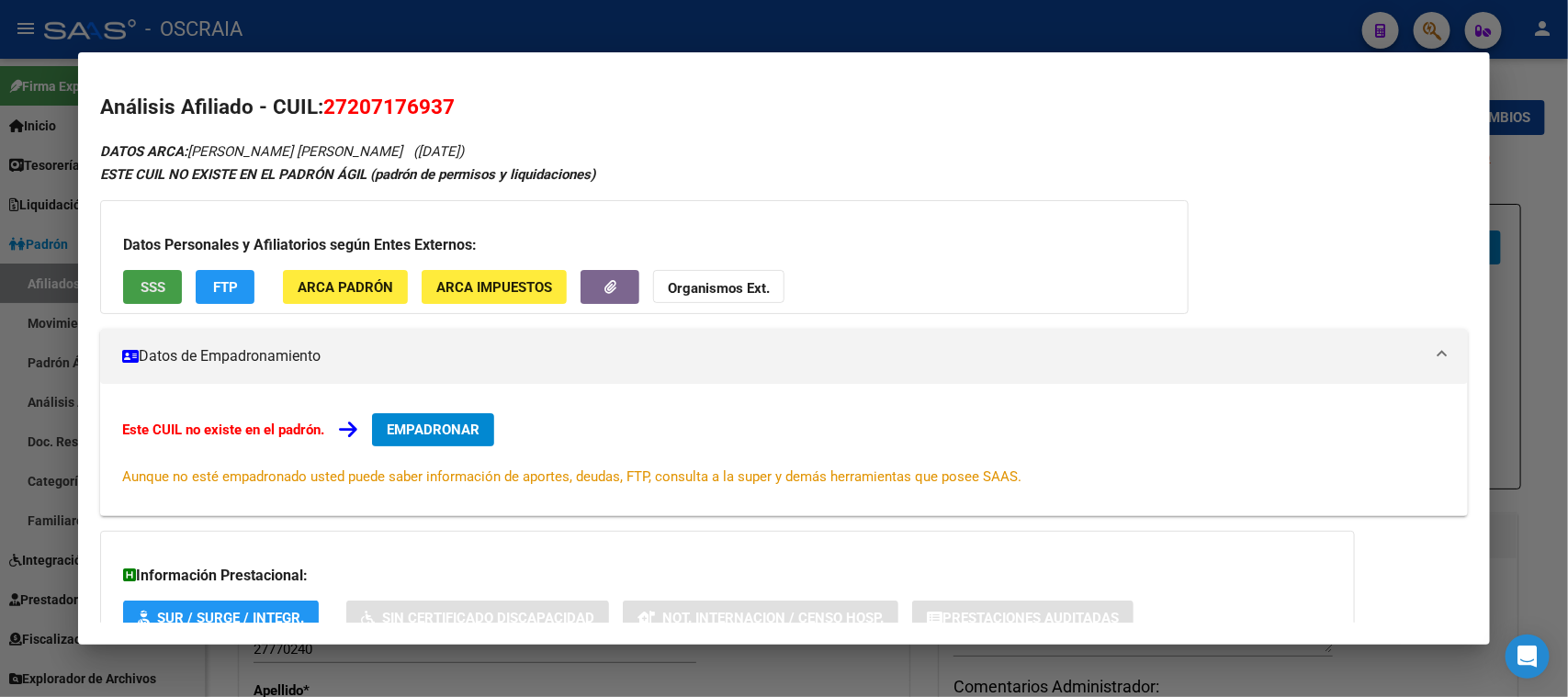
click at [133, 284] on button "SSS" at bounding box center [152, 286] width 59 height 34
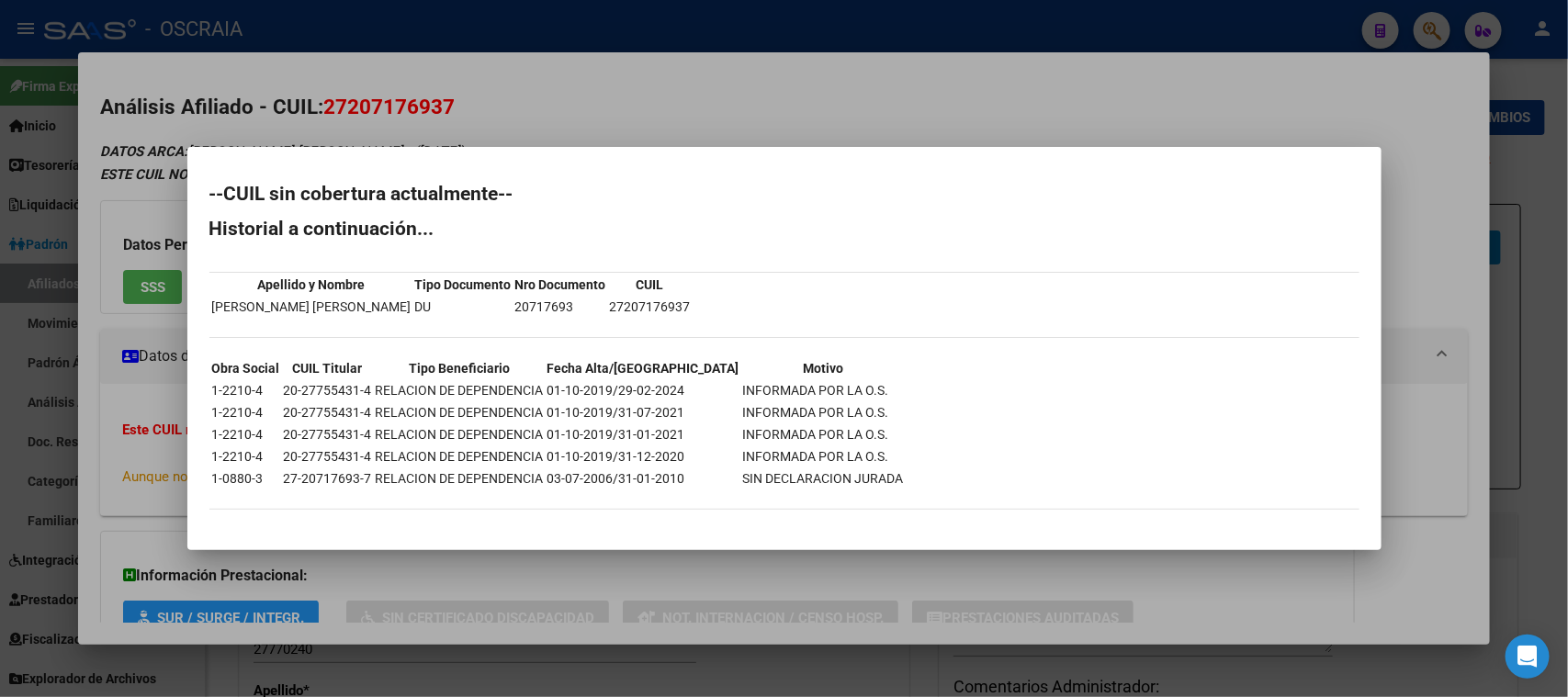
click at [519, 103] on div at bounding box center [784, 348] width 1568 height 697
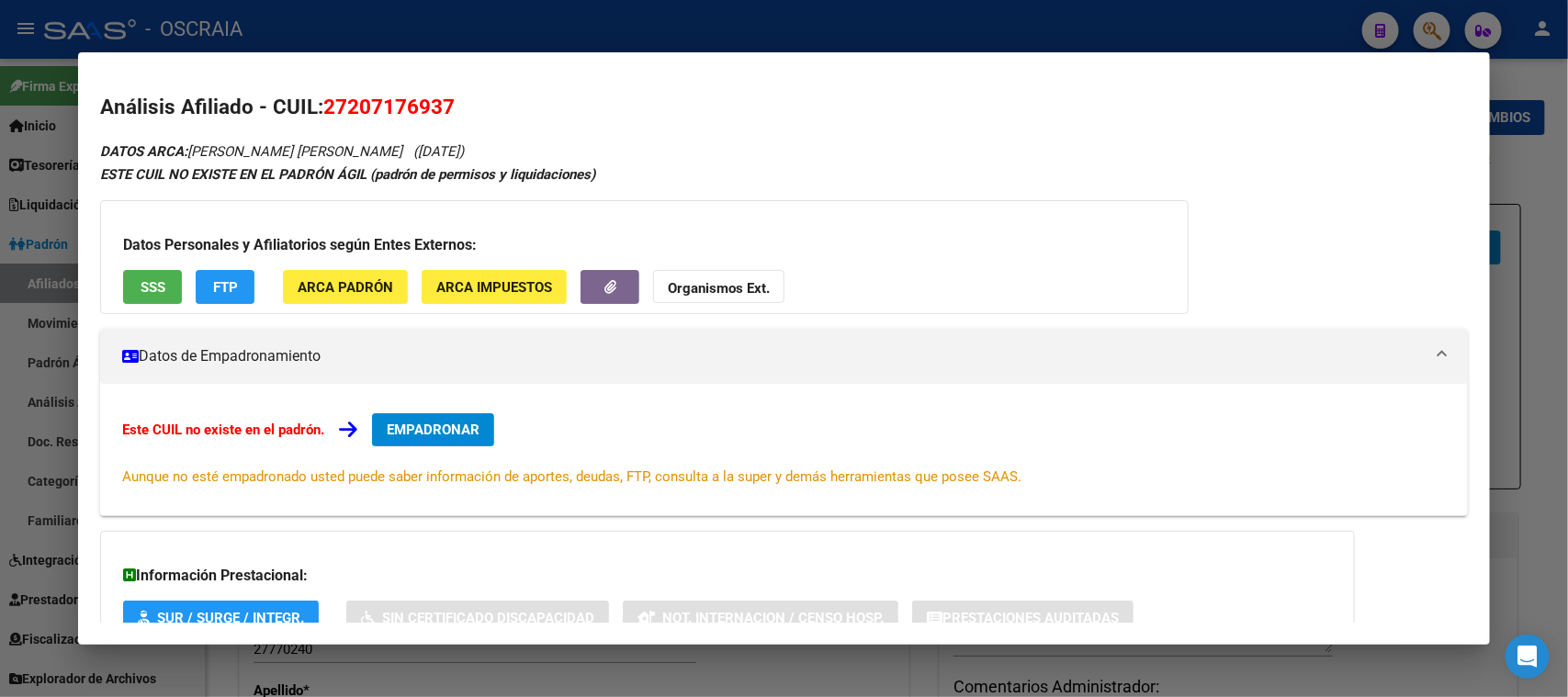
click at [404, 104] on span "27207176937" at bounding box center [388, 107] width 131 height 24
click at [408, 100] on span "27207176937" at bounding box center [388, 107] width 131 height 24
click at [405, 100] on span "27207176937" at bounding box center [388, 107] width 131 height 24
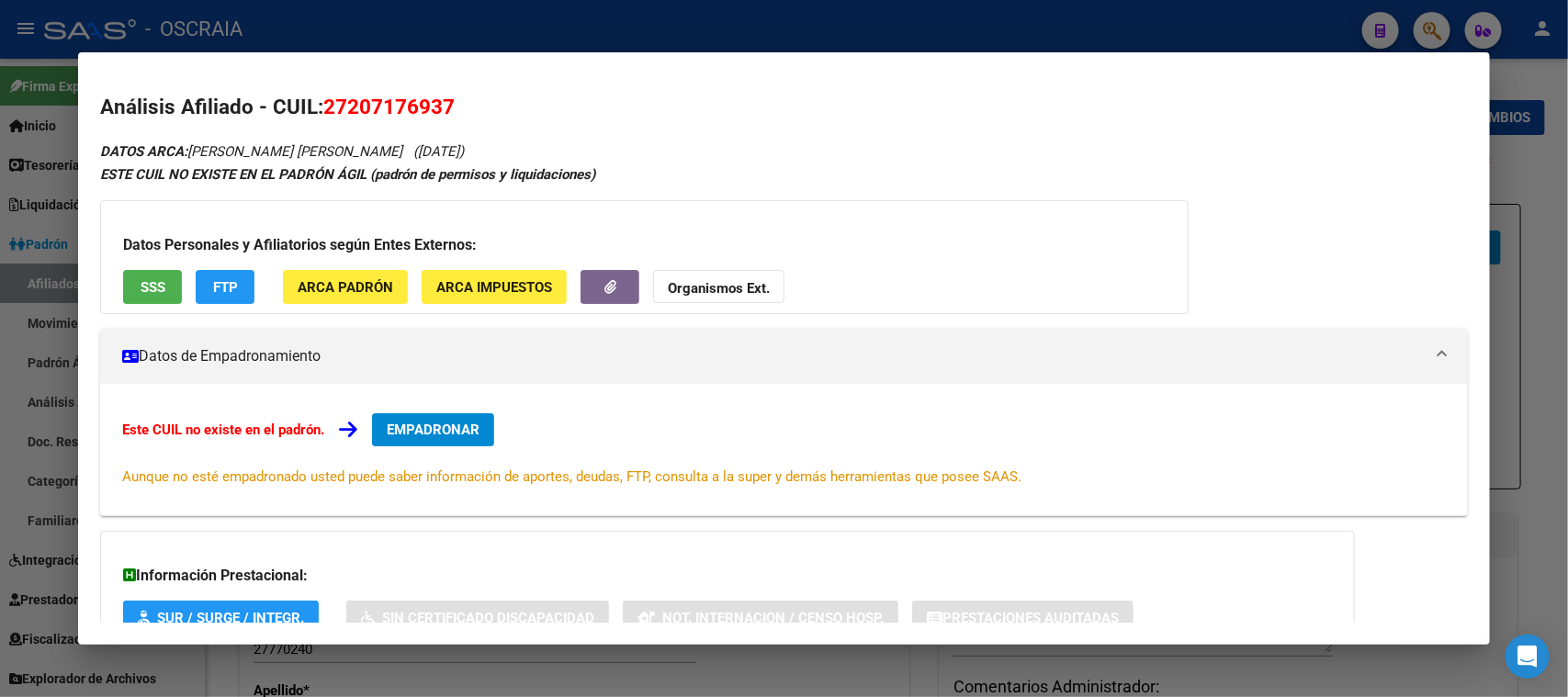
drag, startPoint x: 405, startPoint y: 100, endPoint x: 387, endPoint y: 126, distance: 31.6
drag, startPoint x: 387, startPoint y: 126, endPoint x: 407, endPoint y: 104, distance: 29.7
copy span "27207176937"
drag, startPoint x: 723, startPoint y: 645, endPoint x: 640, endPoint y: 700, distance: 99.6
click at [640, 696] on html "menu - OSCRAIA person Firma Express Inicio Calendario SSS Instructivos Contacto…" at bounding box center [784, 348] width 1568 height 697
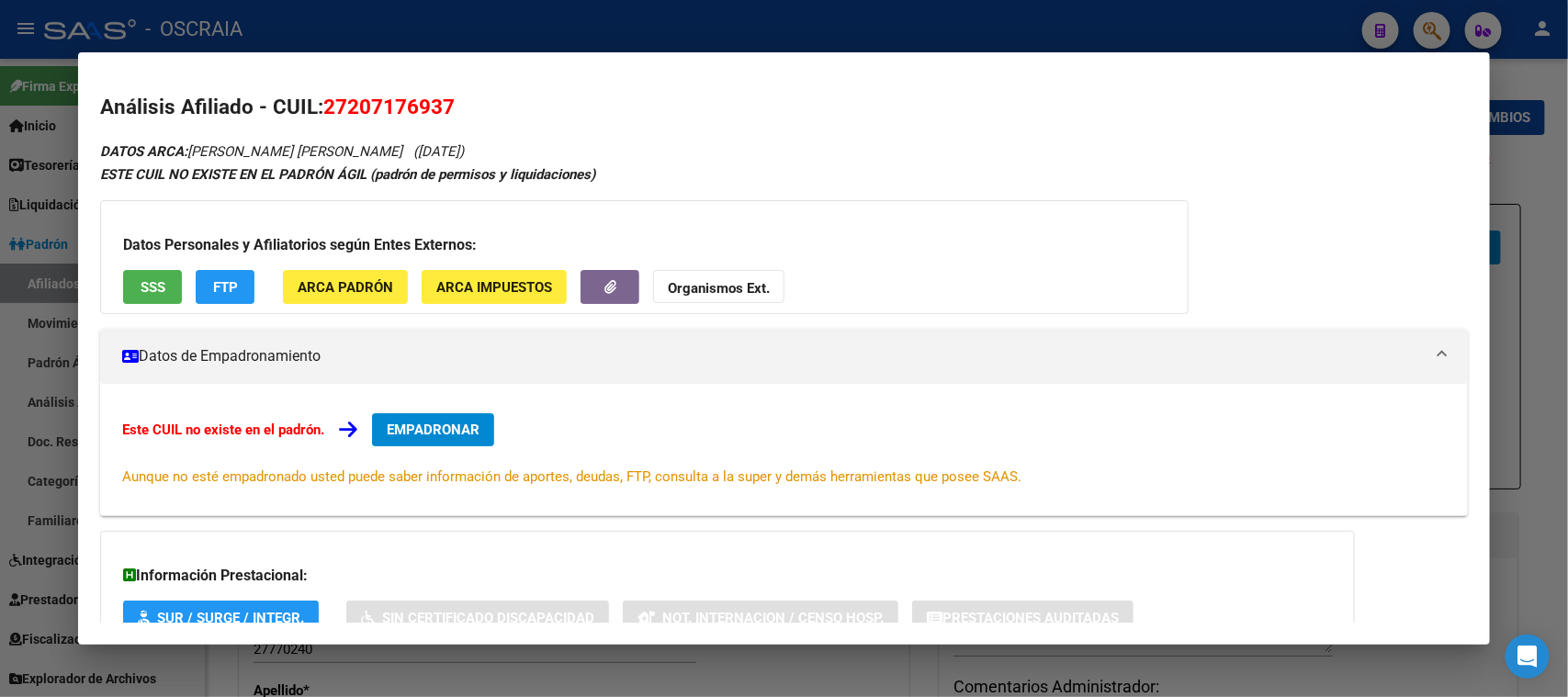
click at [143, 295] on button "SSS" at bounding box center [152, 286] width 59 height 34
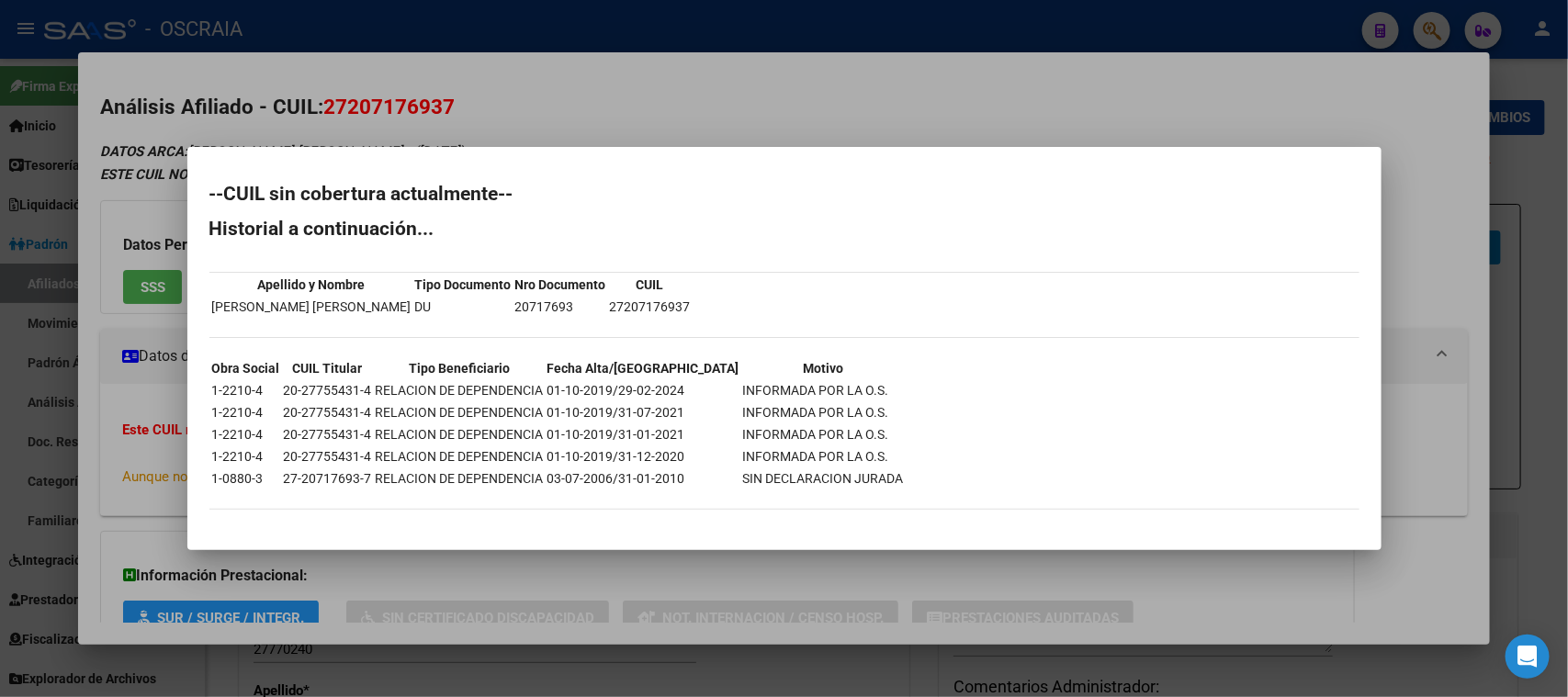
click at [304, 312] on td "[PERSON_NAME] [PERSON_NAME]" at bounding box center [311, 306] width 201 height 20
click at [303, 312] on td "[PERSON_NAME] [PERSON_NAME]" at bounding box center [311, 306] width 201 height 20
click at [560, 98] on div at bounding box center [784, 348] width 1568 height 697
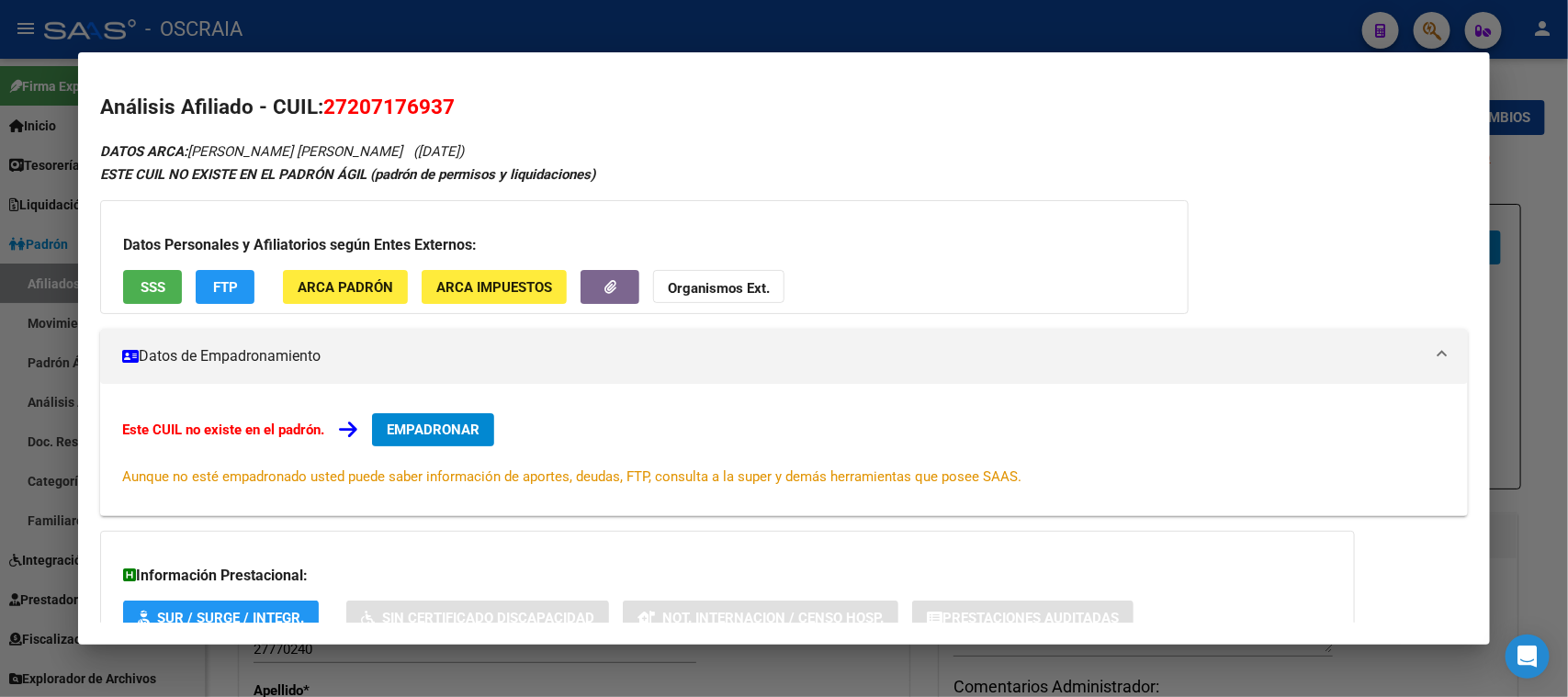
click at [421, 92] on h2 "Análisis Afiliado - CUIL: 27207176937" at bounding box center [783, 108] width 1366 height 31
click at [419, 103] on span "27207176937" at bounding box center [388, 107] width 131 height 24
click at [416, 100] on span "27207176937" at bounding box center [388, 107] width 131 height 24
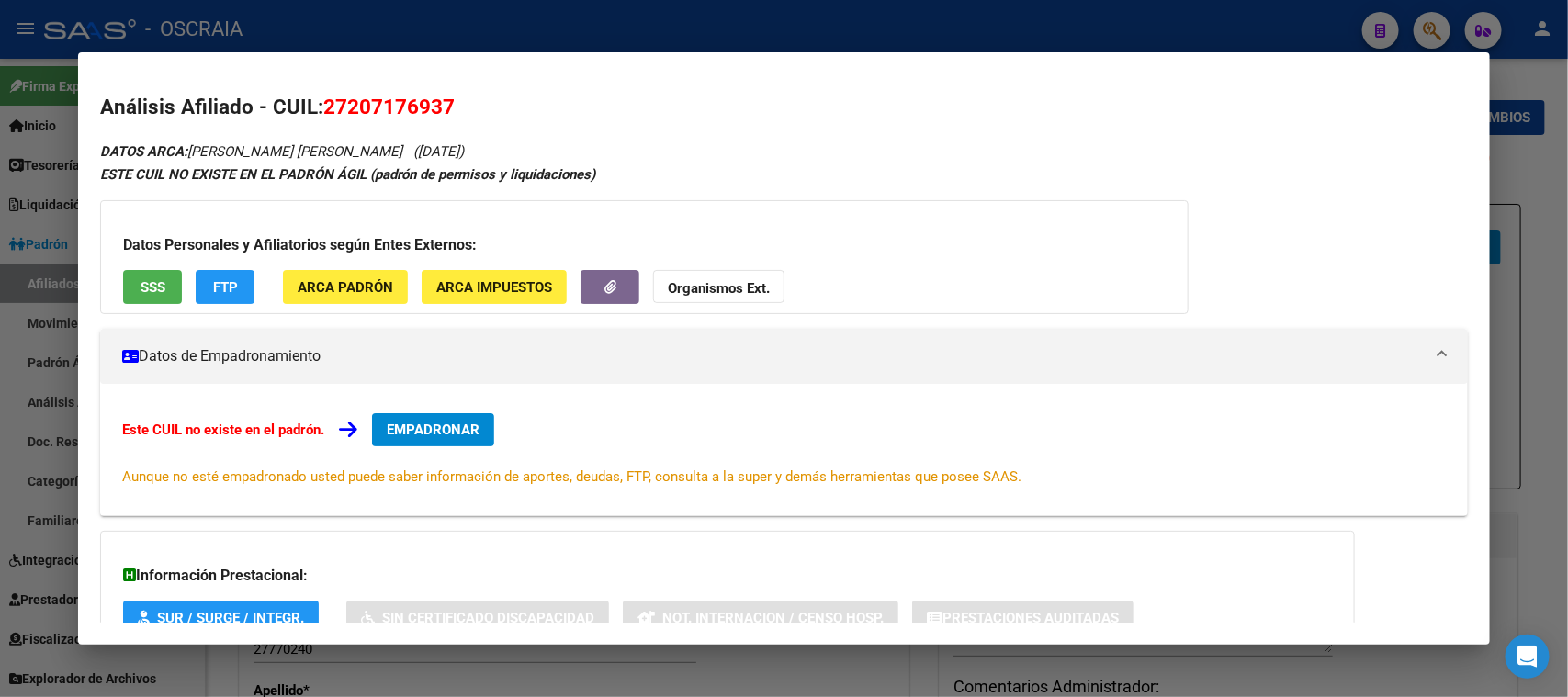
click at [416, 103] on span "27207176937" at bounding box center [388, 107] width 131 height 24
copy span "27207176937"
click at [505, 19] on div at bounding box center [784, 348] width 1568 height 697
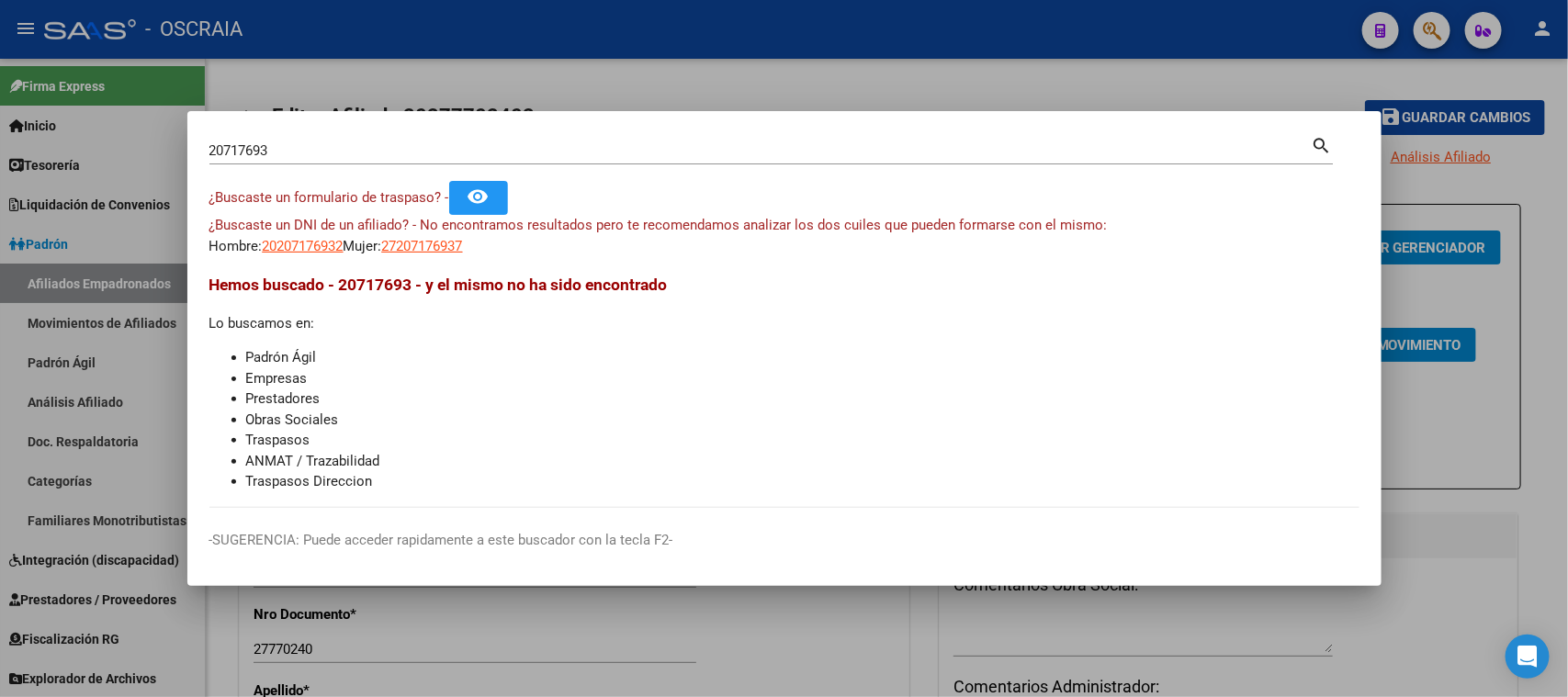
drag, startPoint x: 386, startPoint y: 159, endPoint x: 376, endPoint y: 148, distance: 14.9
click at [385, 159] on div "20717693 Buscar (apellido, dni, [PERSON_NAME], nro traspaso, cuit, obra social)" at bounding box center [760, 150] width 1102 height 27
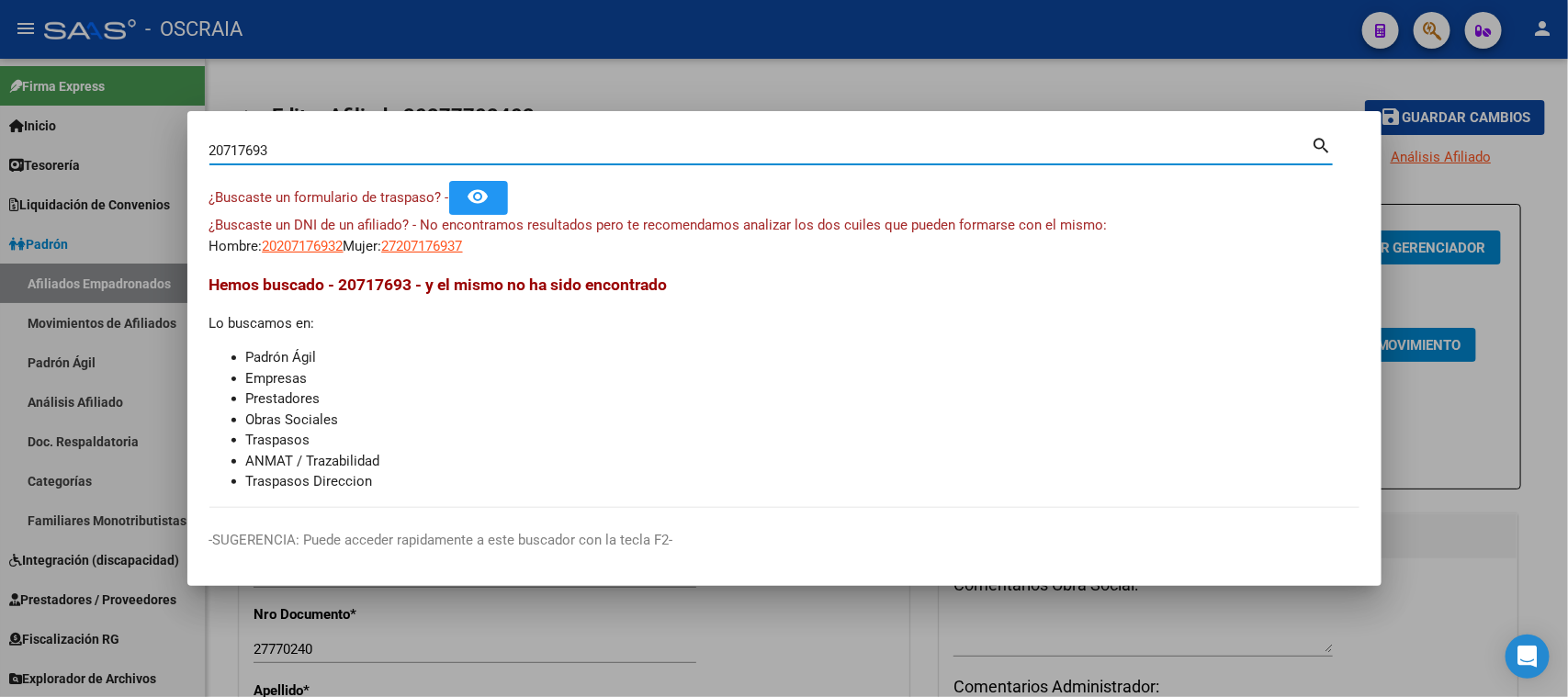
click at [371, 147] on input "20717693" at bounding box center [760, 150] width 1102 height 16
drag, startPoint x: 362, startPoint y: 150, endPoint x: 0, endPoint y: 220, distance: 368.7
click at [0, 220] on div "20717693 Buscar (apellido, dni, cuil, nro traspaso, cuit, obra social) search ¿…" at bounding box center [784, 348] width 1568 height 697
type input "55871541"
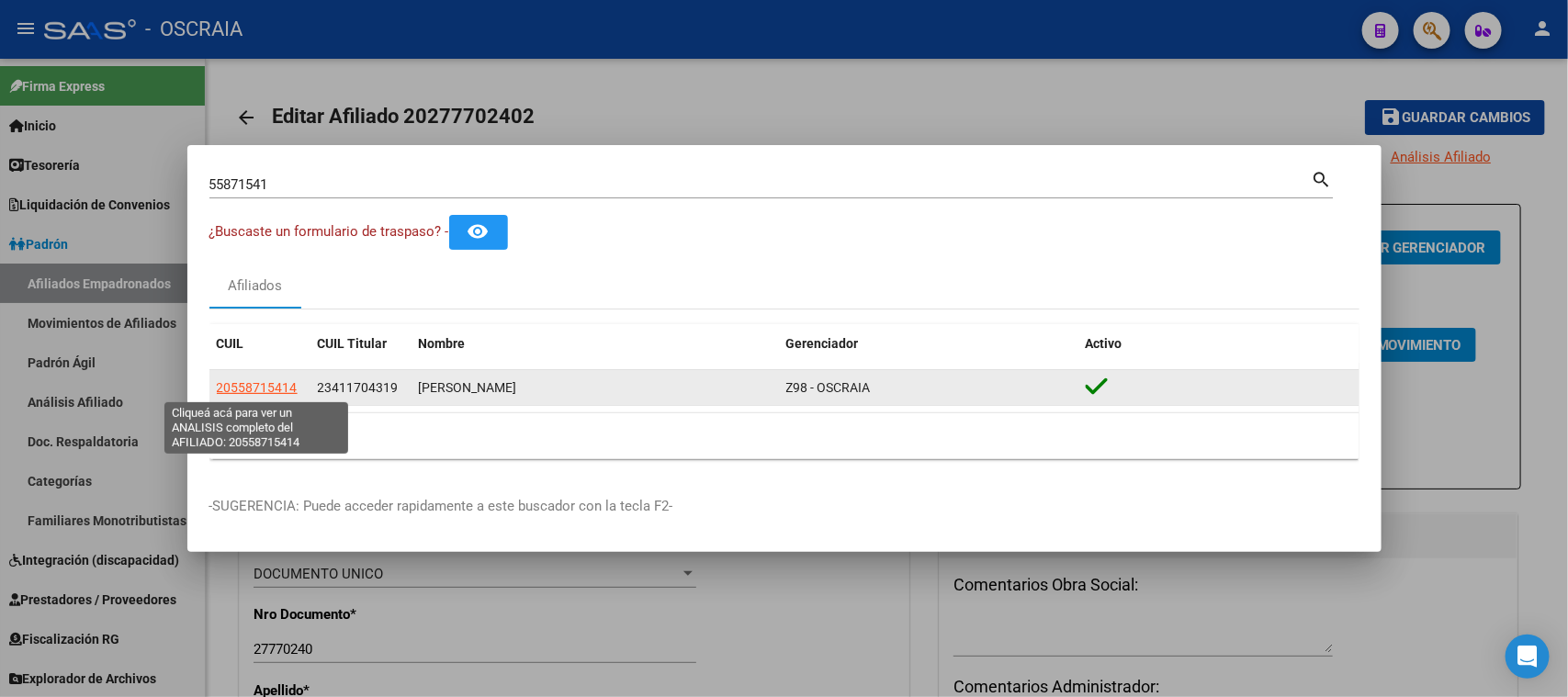
click at [257, 387] on span "20558715414" at bounding box center [256, 387] width 80 height 15
type textarea "20558715414"
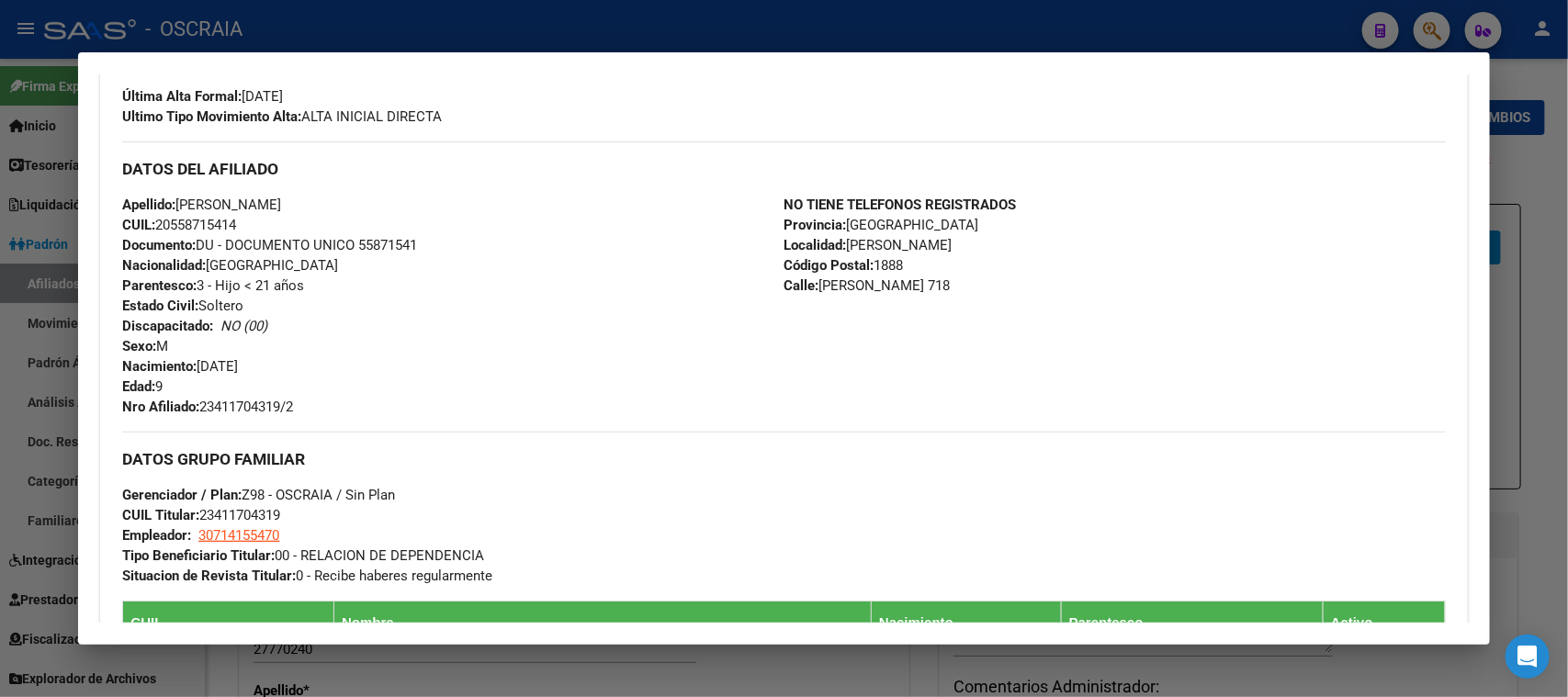
scroll to position [574, 0]
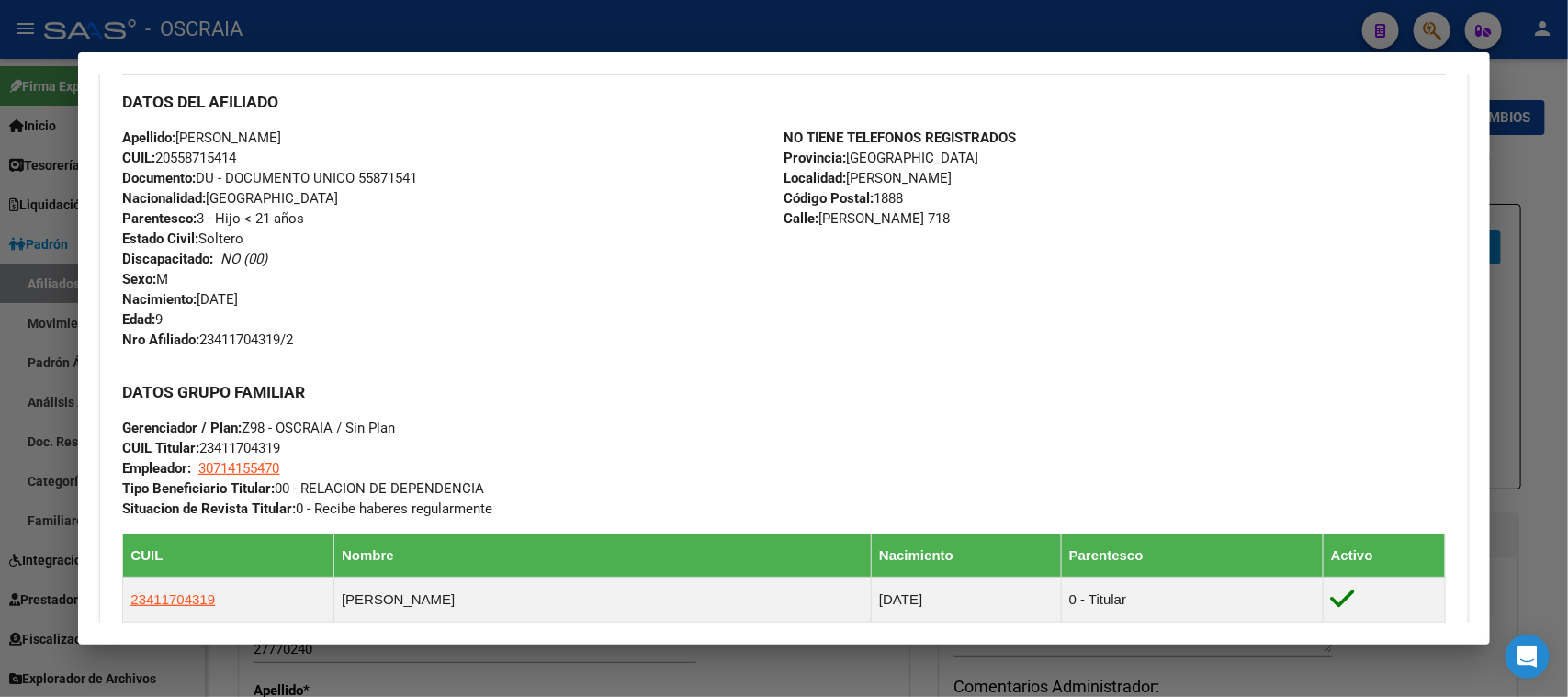
click at [416, 20] on div at bounding box center [784, 348] width 1568 height 697
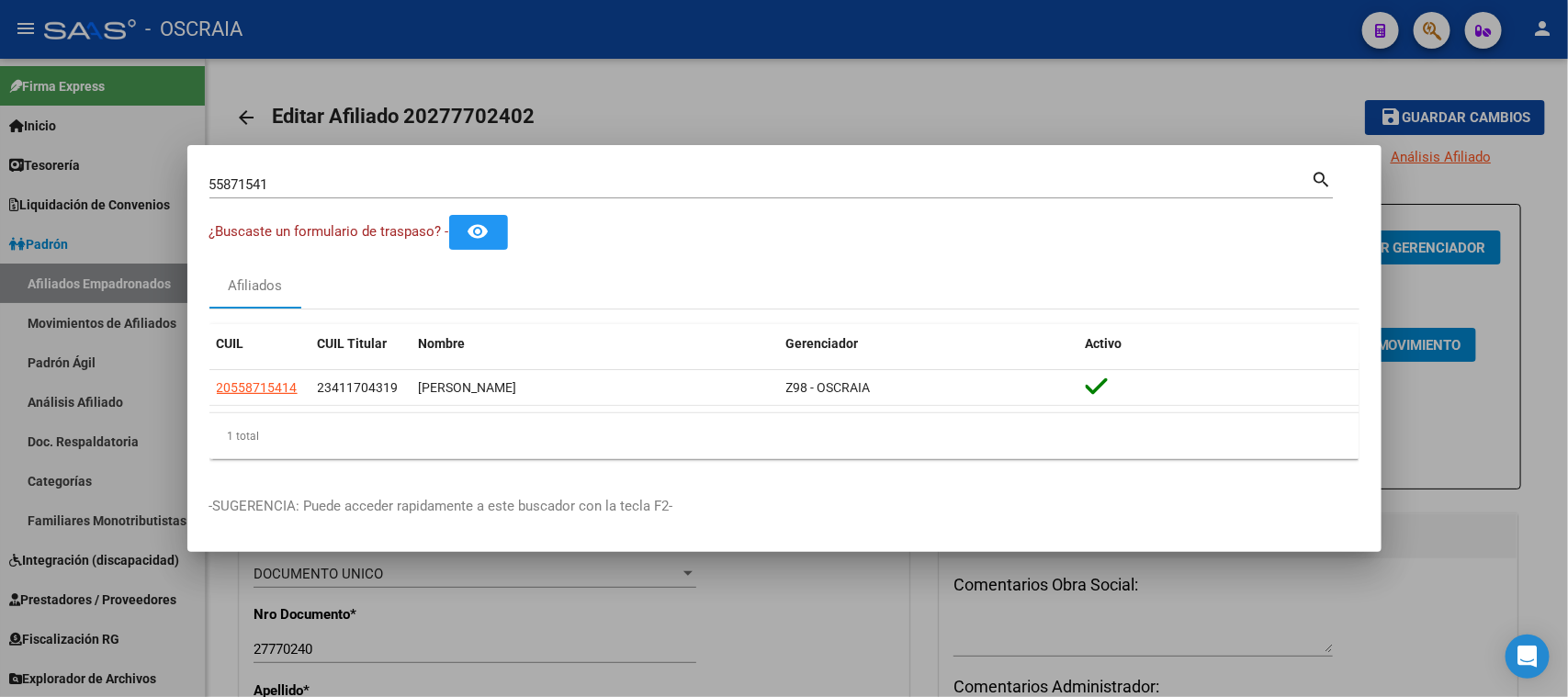
click at [372, 171] on div "55871541 Buscar (apellido, dni, [PERSON_NAME], nro traspaso, cuit, obra social)" at bounding box center [760, 184] width 1102 height 27
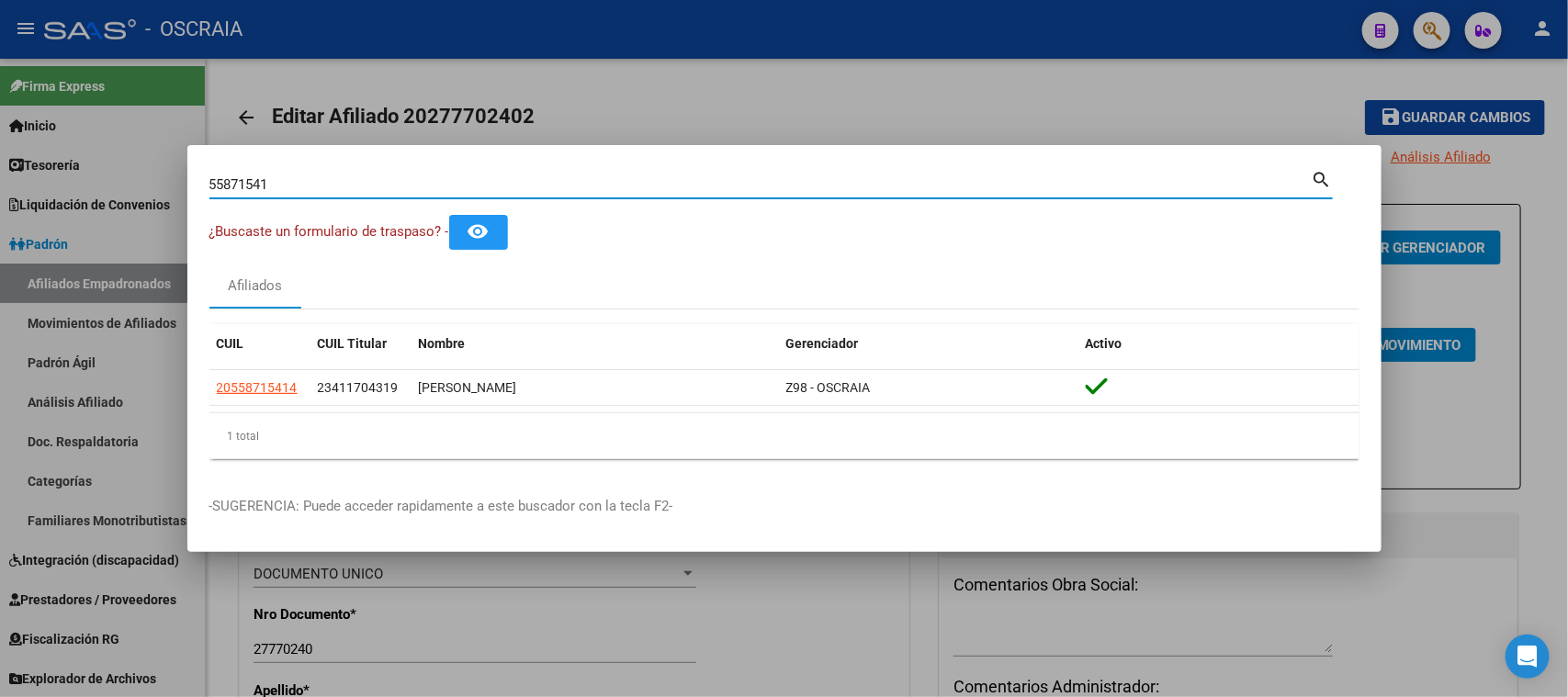
drag, startPoint x: 385, startPoint y: 179, endPoint x: 311, endPoint y: 200, distance: 76.9
click at [311, 200] on div "55871541 Buscar (apellido, dni, [PERSON_NAME], nro traspaso, cuit, obra social)…" at bounding box center [771, 191] width 1123 height 48
click at [305, 184] on input "55871541" at bounding box center [760, 184] width 1102 height 16
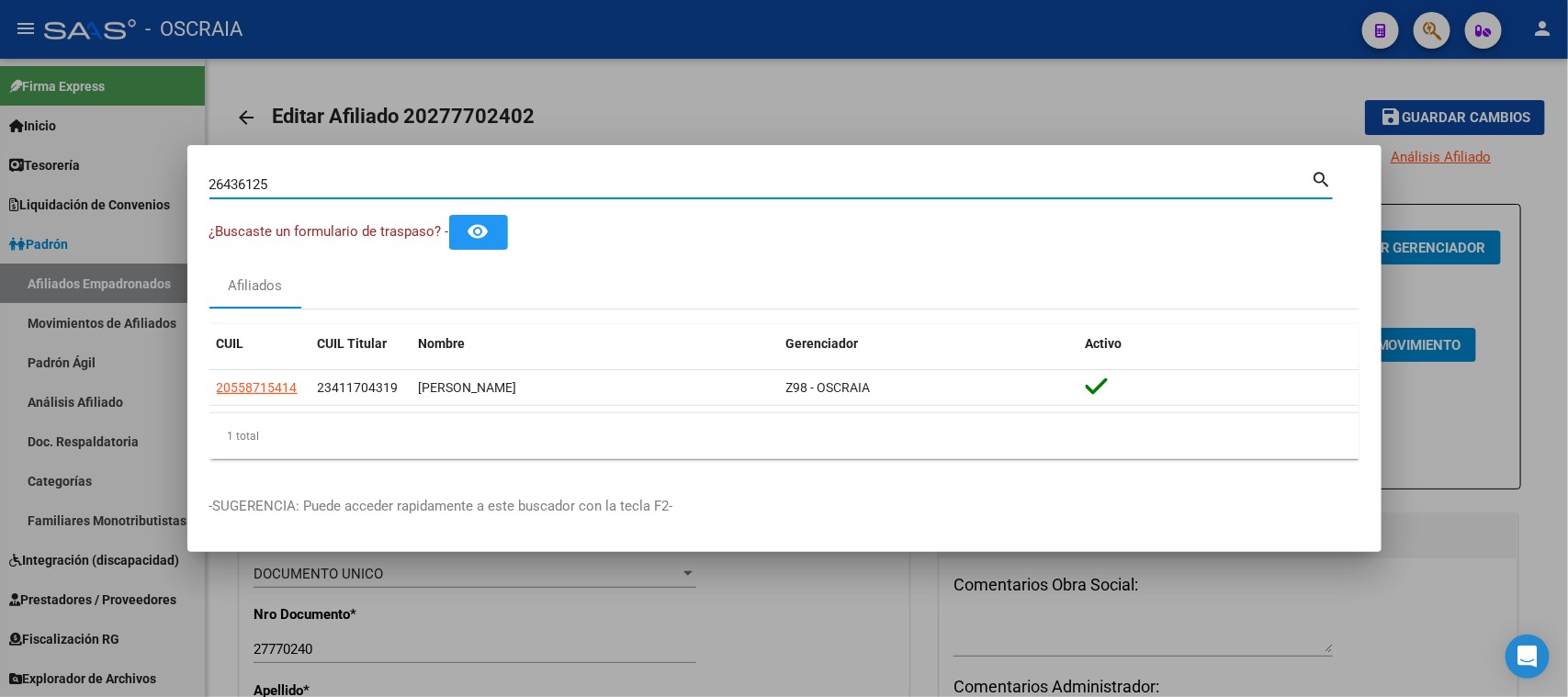
type input "26436125"
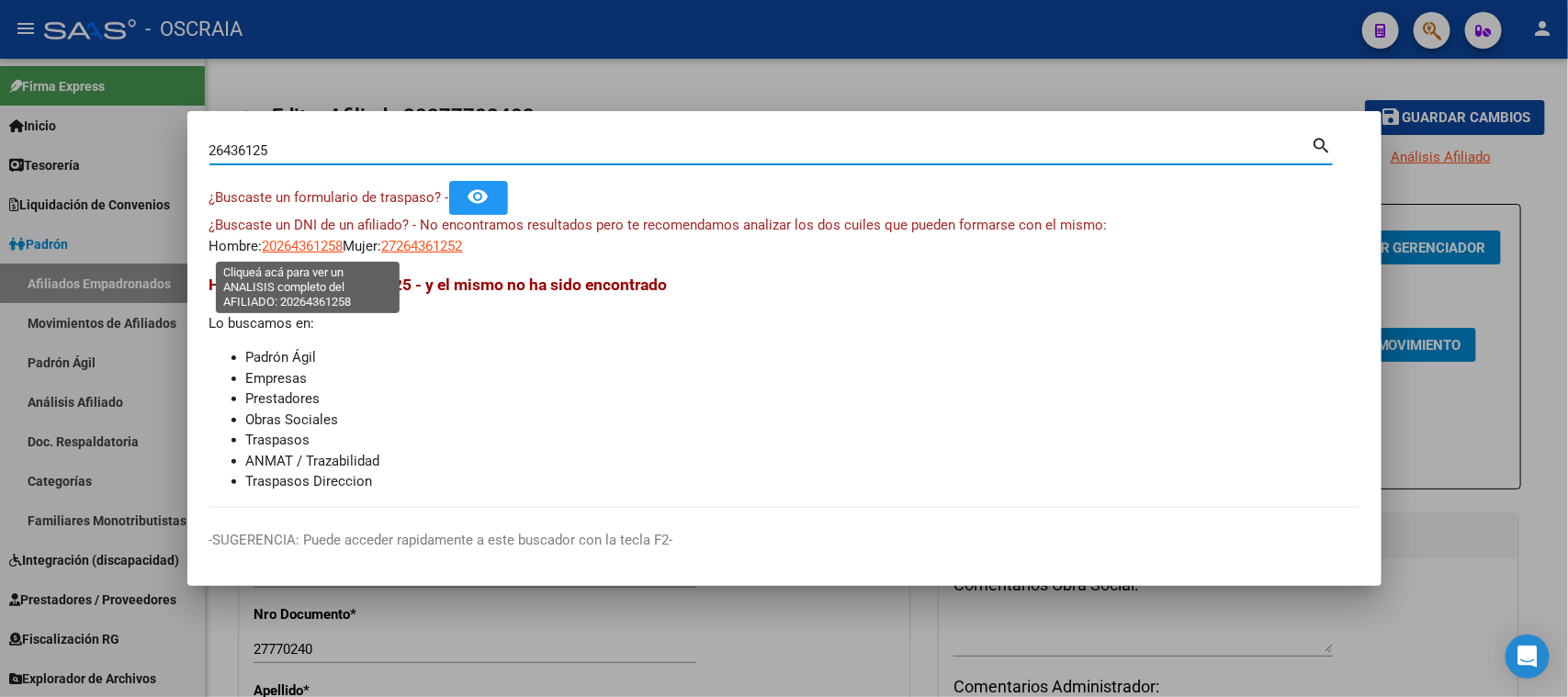
click at [318, 246] on span "20264361258" at bounding box center [303, 245] width 80 height 16
type textarea "20264361258"
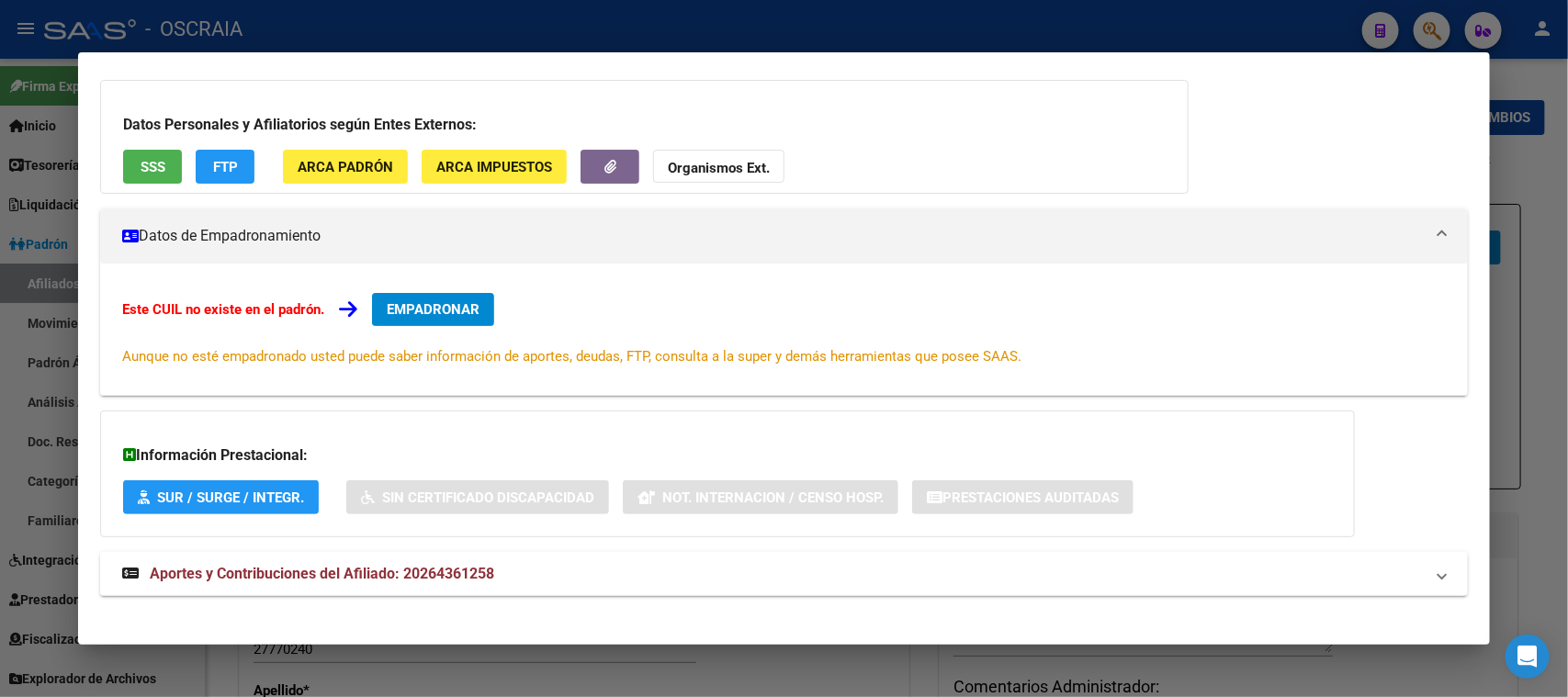
scroll to position [133, 0]
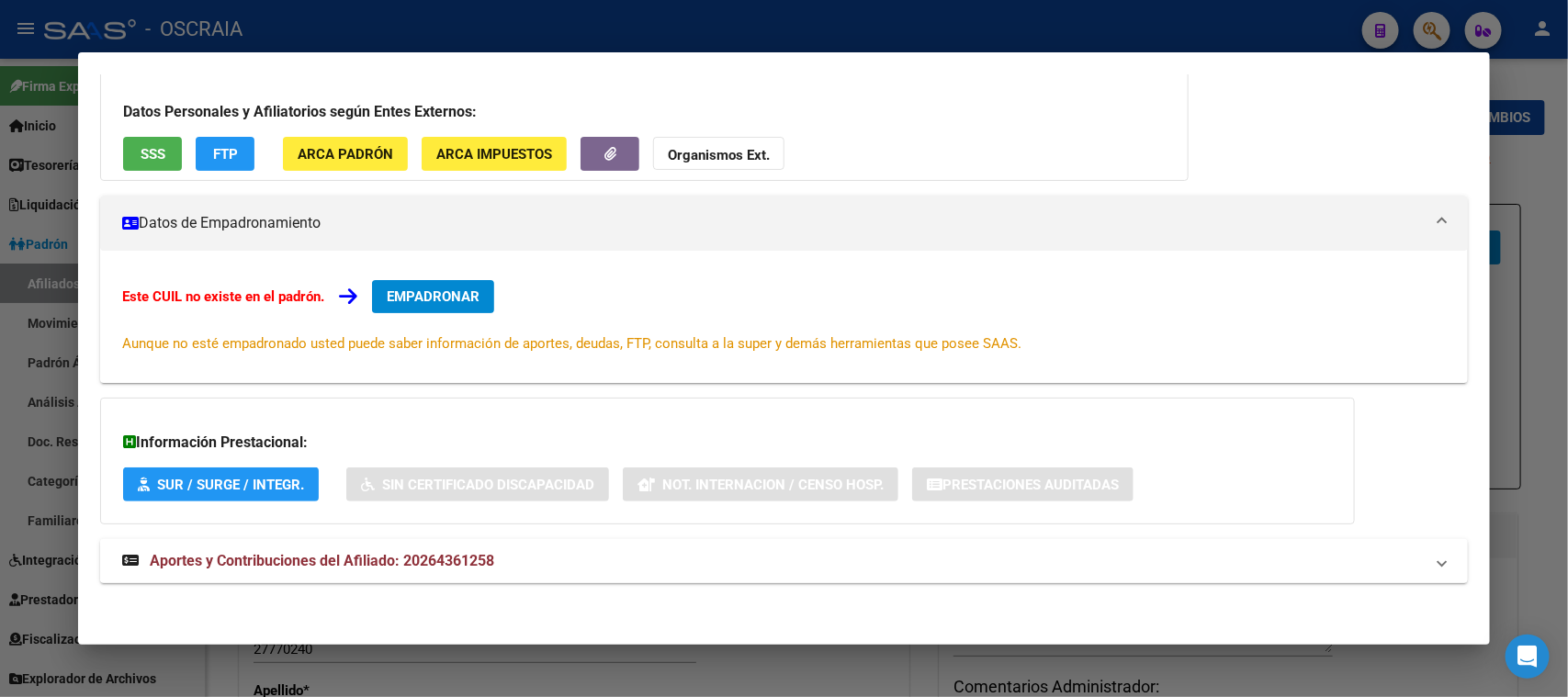
click at [433, 566] on span "Aportes y Contribuciones del Afiliado: 20264361258" at bounding box center [321, 560] width 344 height 17
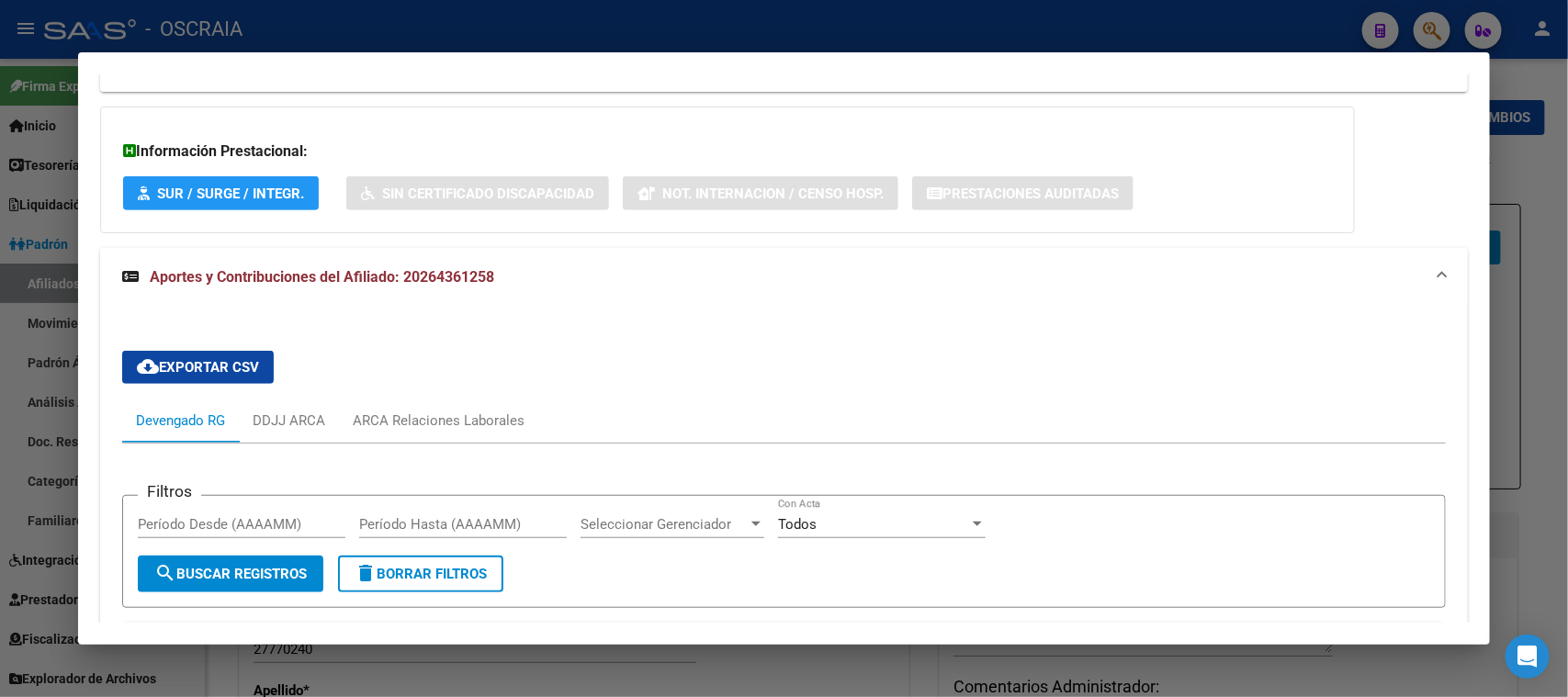
scroll to position [0, 0]
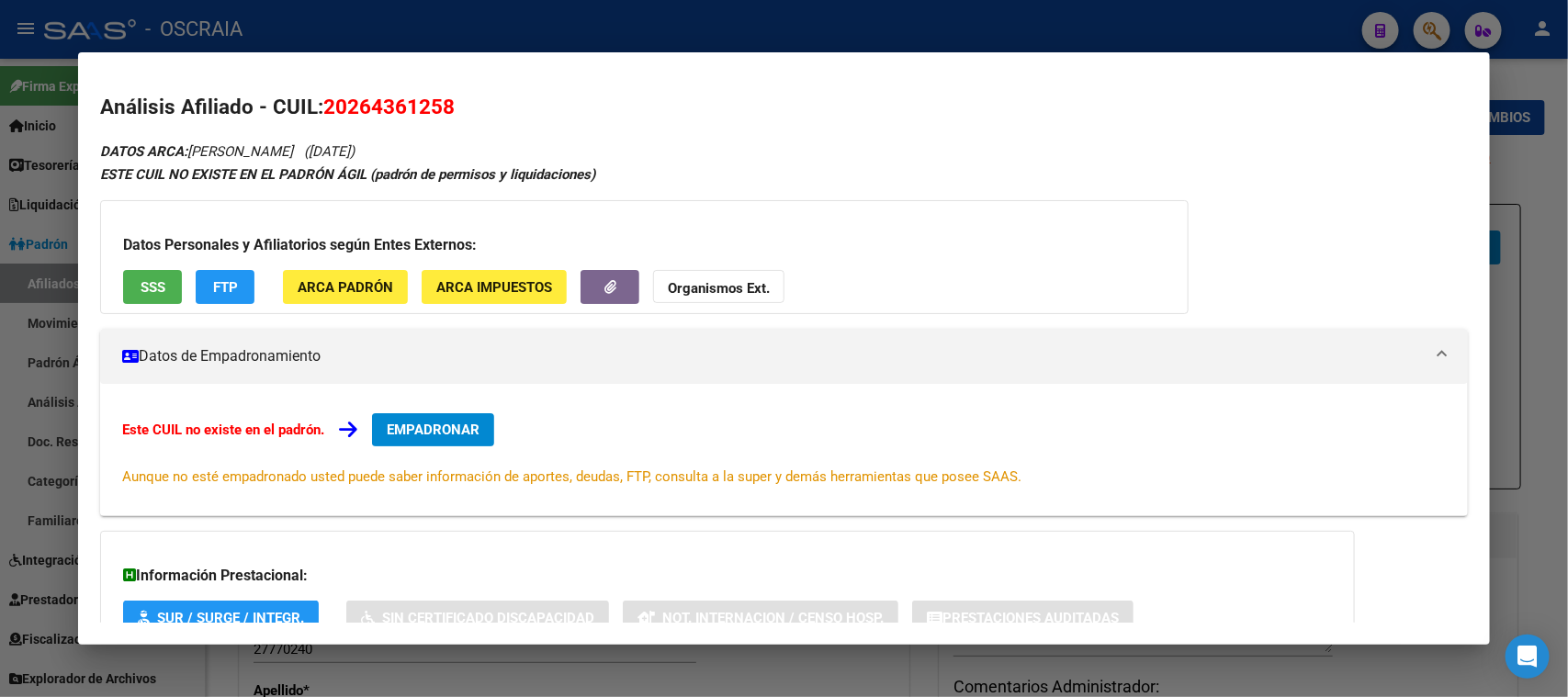
click at [151, 274] on button "SSS" at bounding box center [152, 286] width 59 height 34
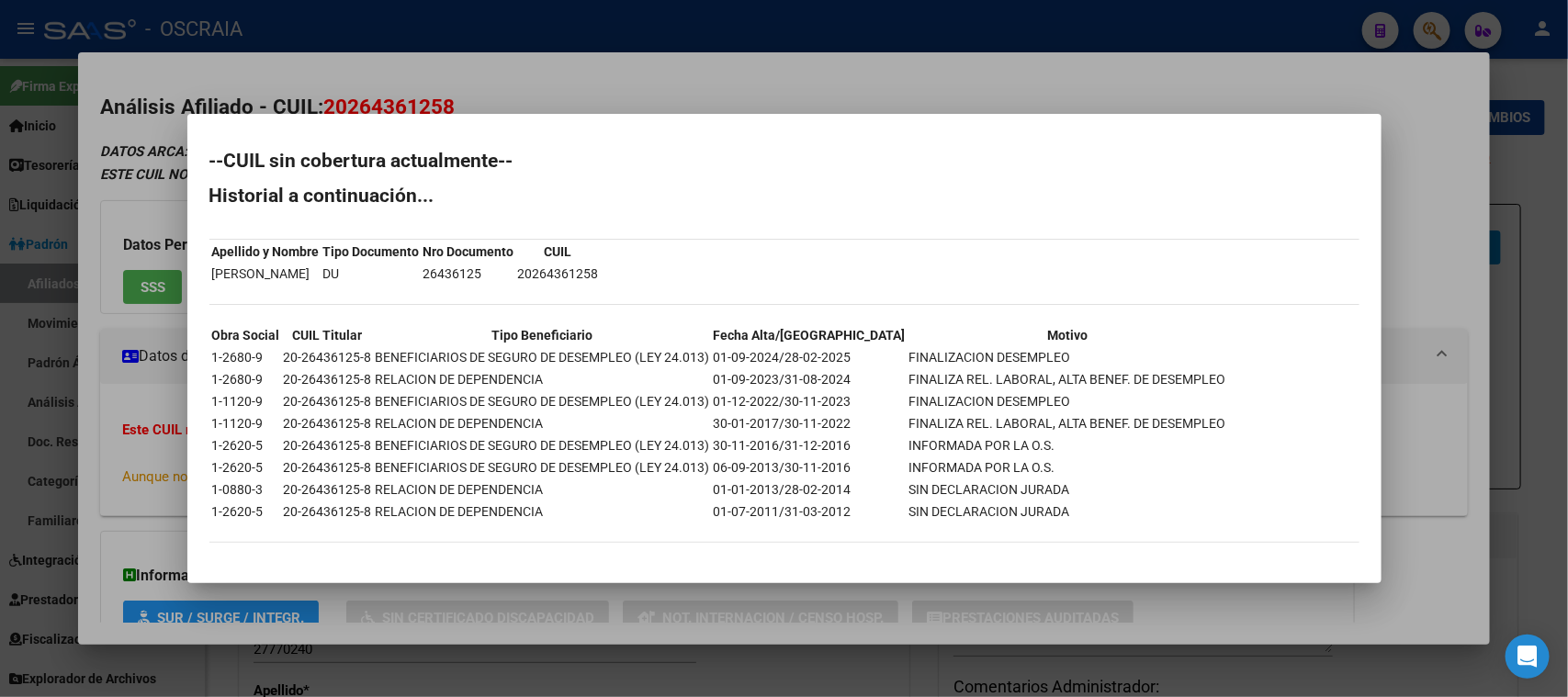
click at [508, 79] on div at bounding box center [784, 348] width 1568 height 697
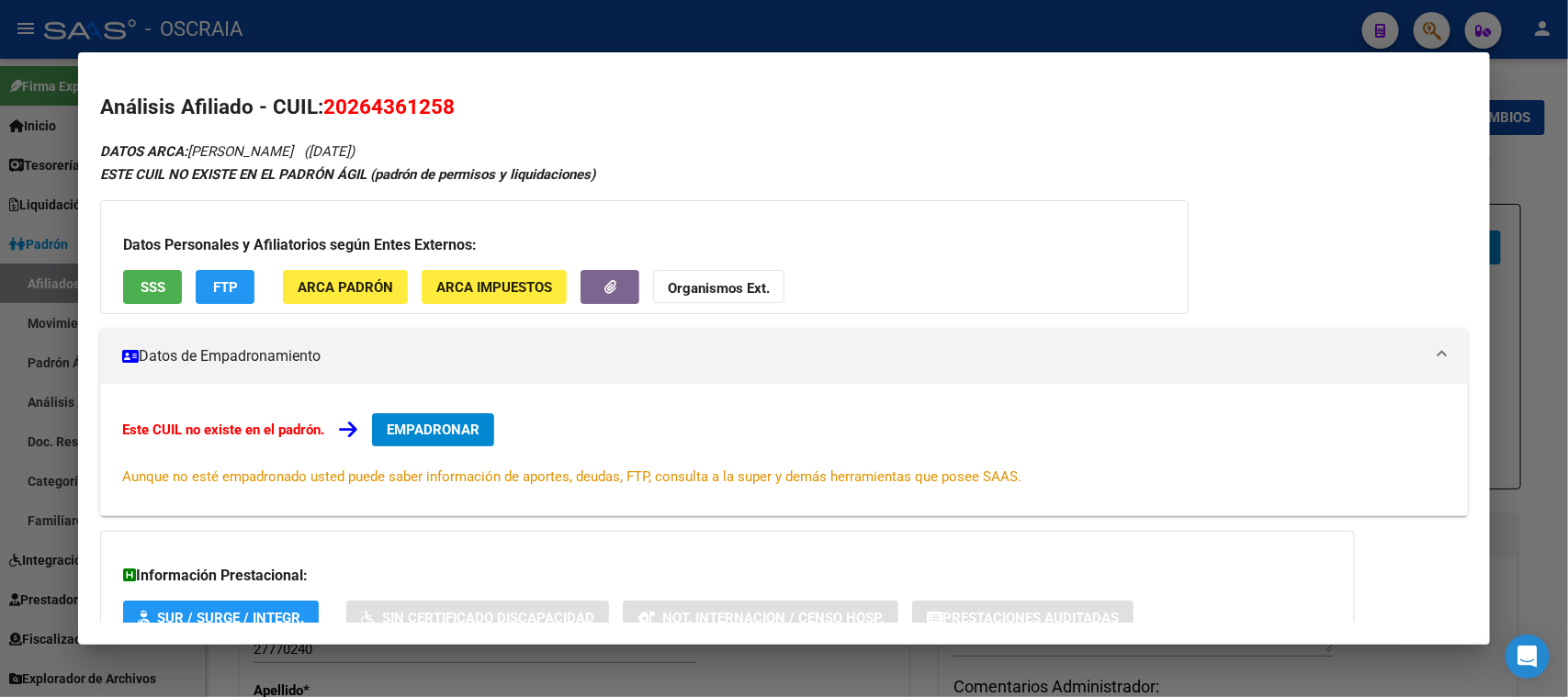
click at [530, 38] on div at bounding box center [784, 348] width 1568 height 697
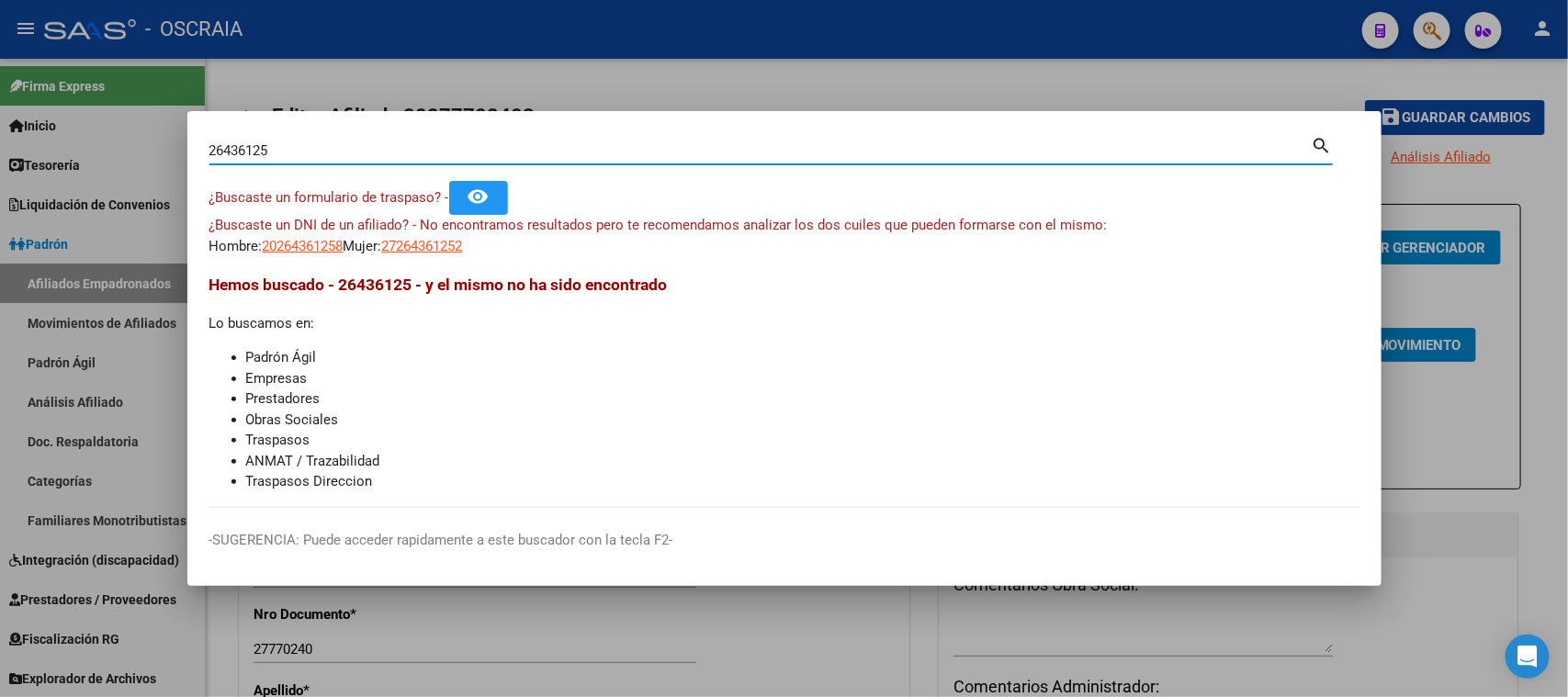
click at [358, 158] on input "26436125" at bounding box center [760, 150] width 1102 height 16
drag, startPoint x: 354, startPoint y: 148, endPoint x: 0, endPoint y: 144, distance: 354.0
click at [0, 144] on div "26436125 Buscar (apellido, dni, cuil, nro traspaso, cuit, obra social) search ¿…" at bounding box center [784, 348] width 1568 height 697
paste input "0537472260"
type input "20537472260"
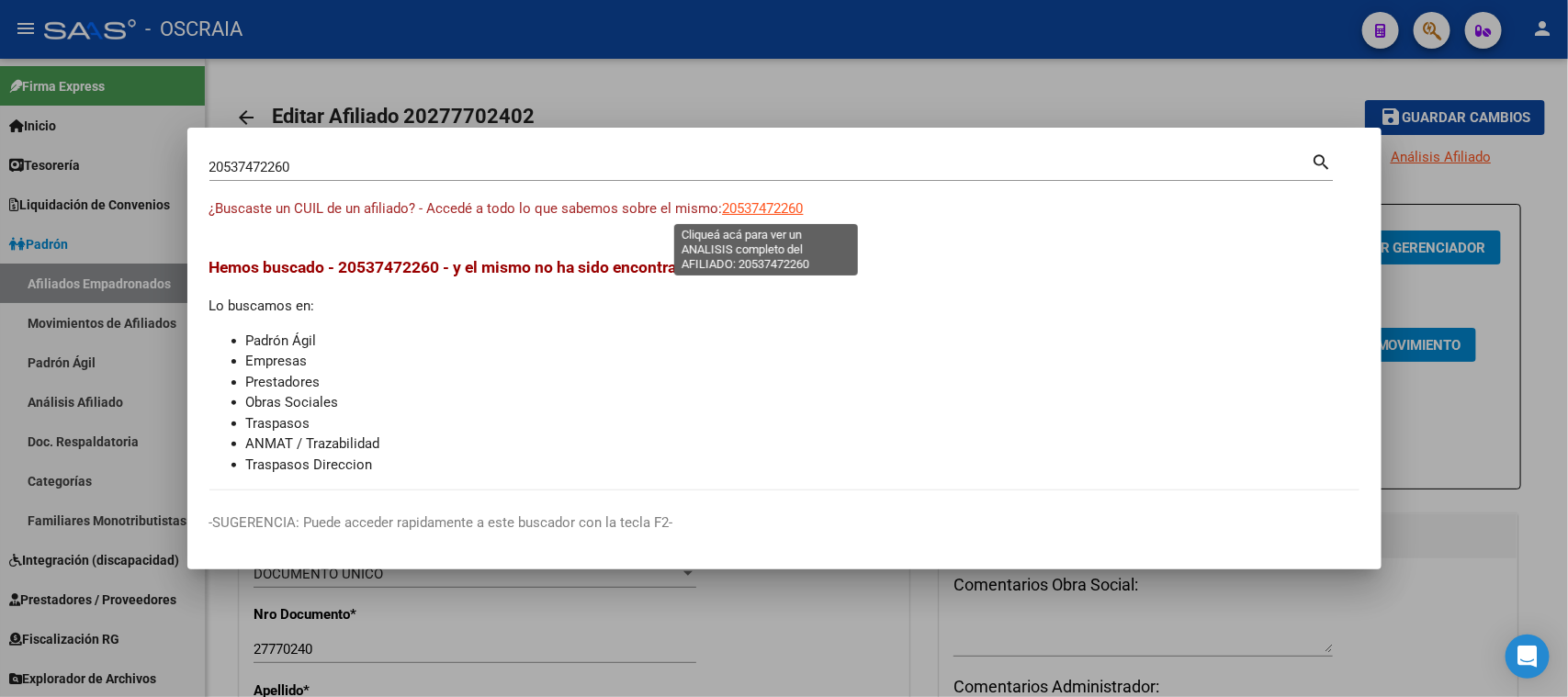
click at [759, 204] on span "20537472260" at bounding box center [762, 207] width 80 height 16
type textarea "20537472260"
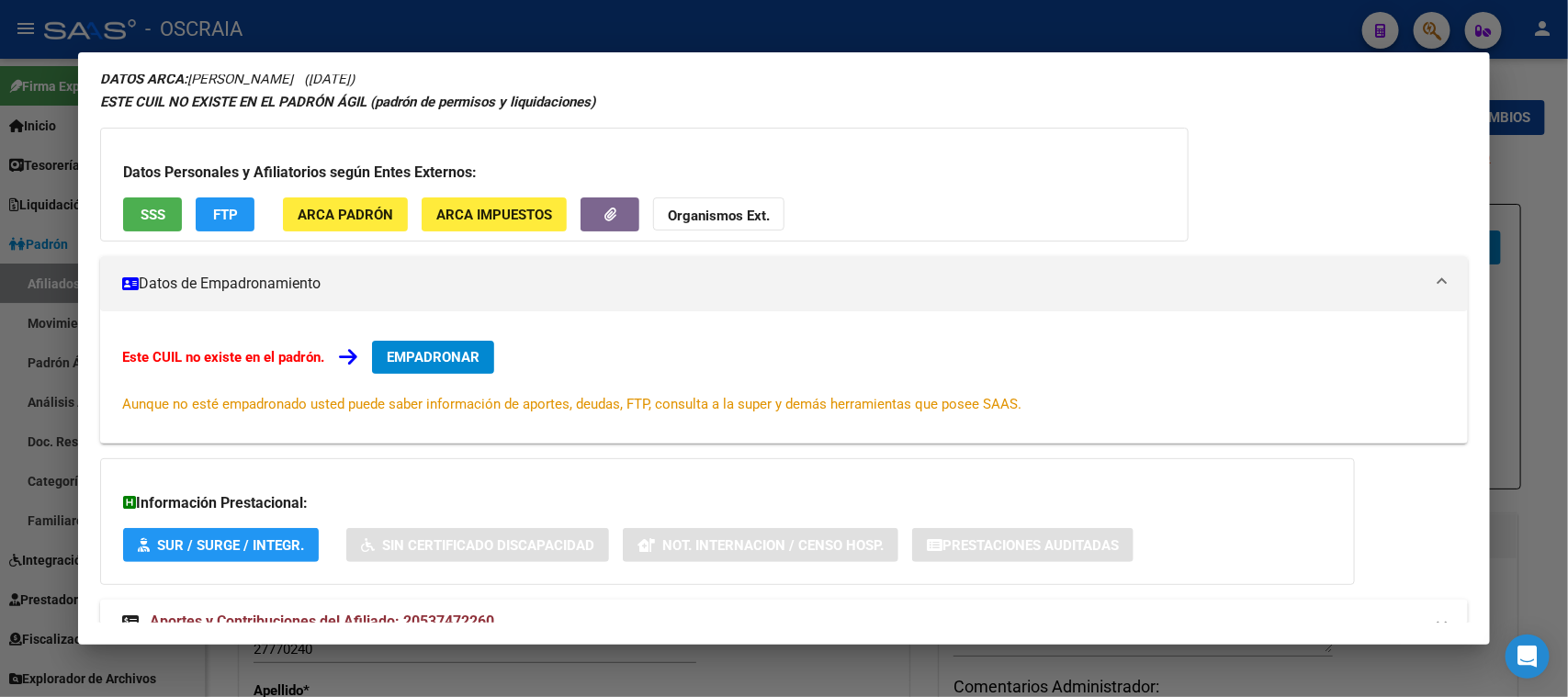
scroll to position [133, 0]
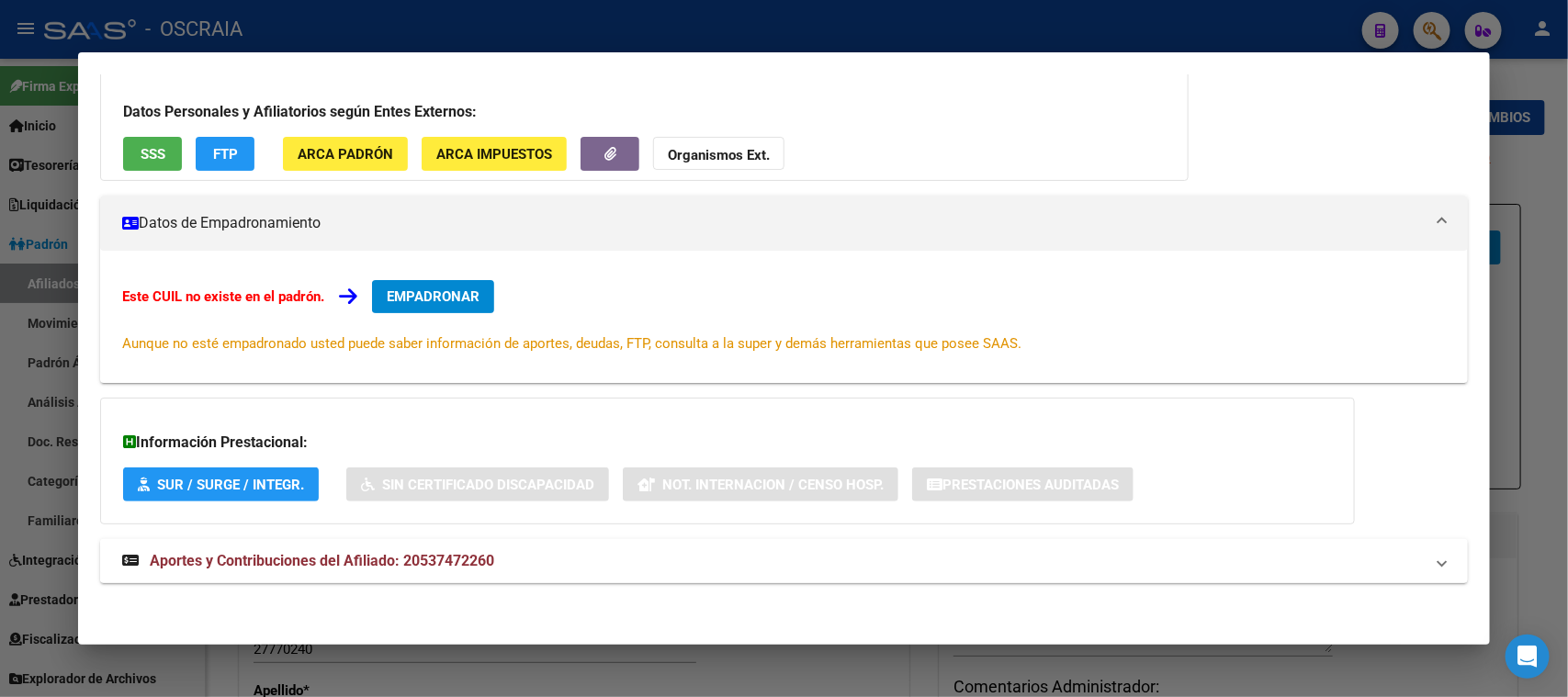
click at [441, 552] on span "Aportes y Contribuciones del Afiliado: 20537472260" at bounding box center [321, 560] width 344 height 17
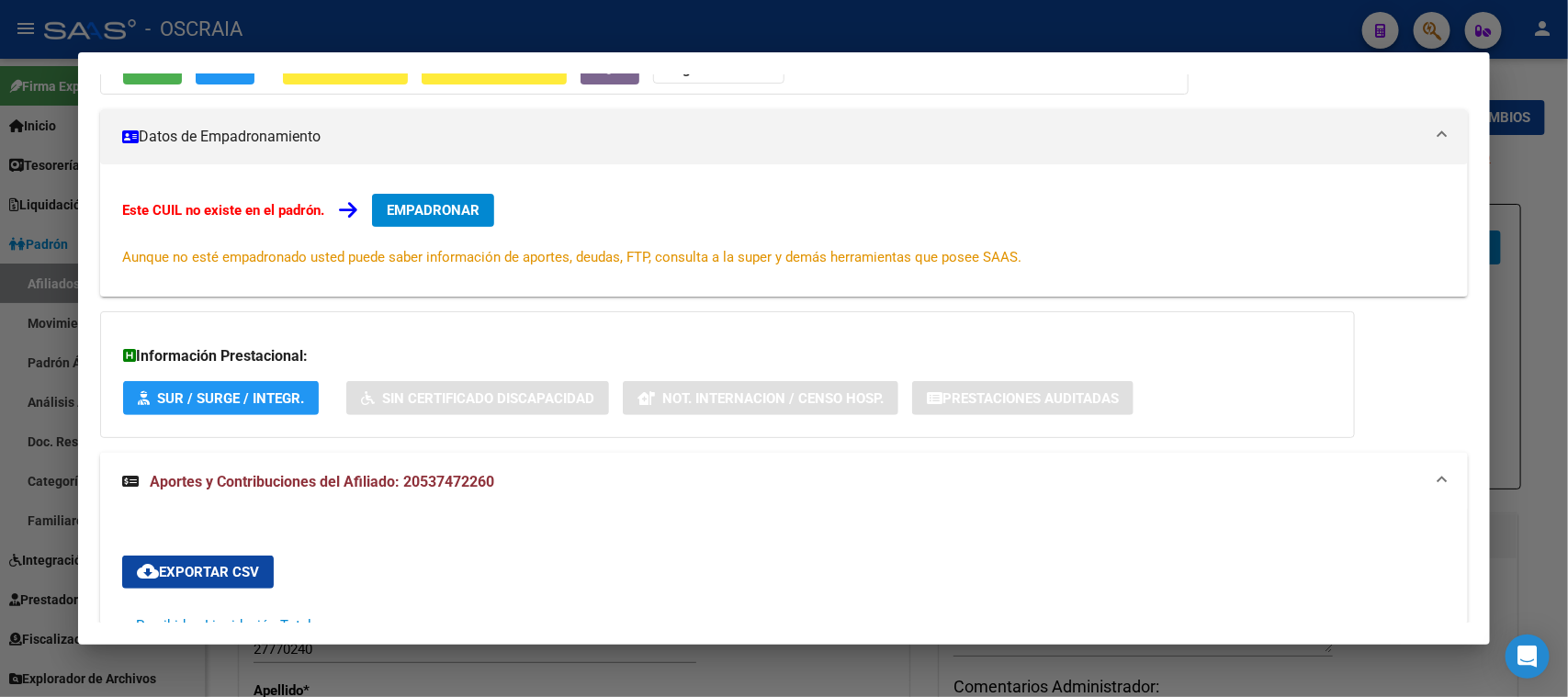
scroll to position [0, 0]
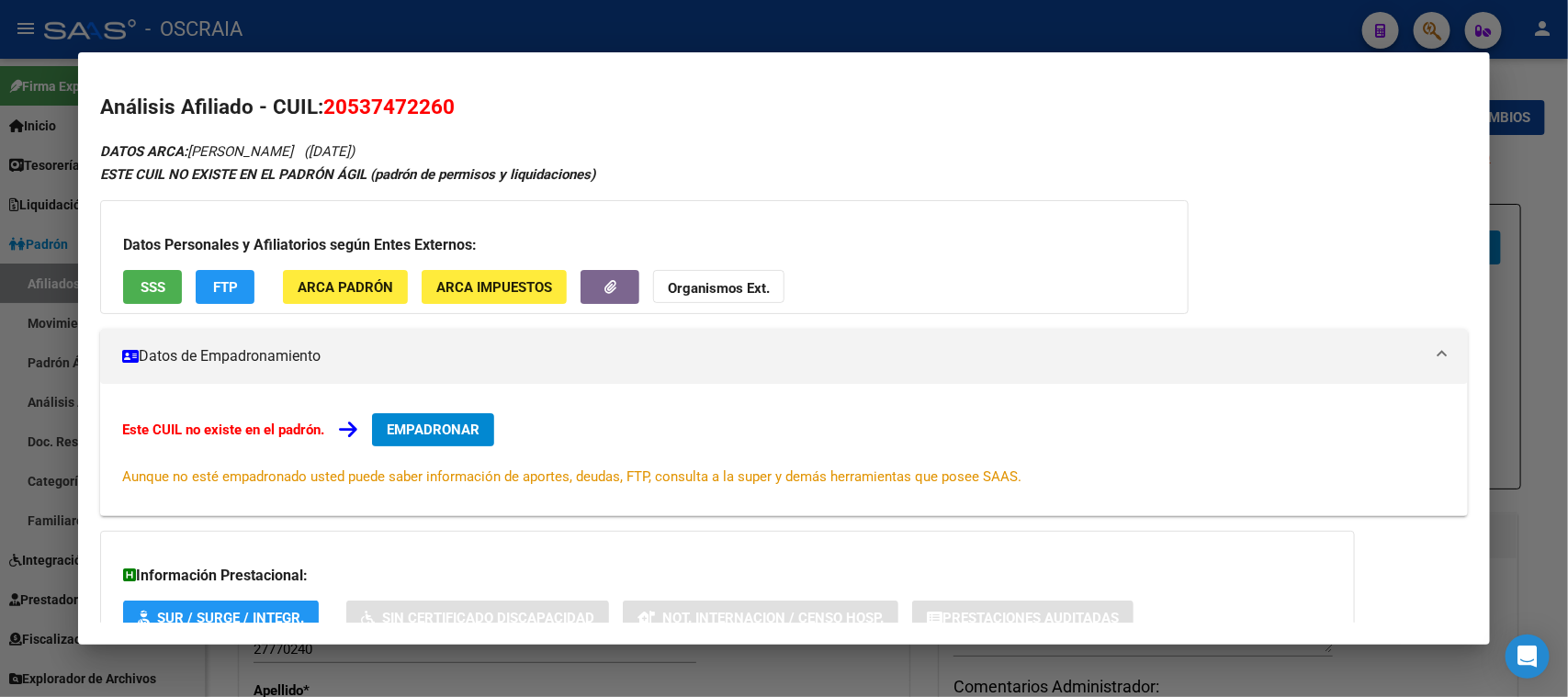
click at [349, 100] on span "20537472260" at bounding box center [388, 107] width 131 height 24
copy span "20537472260"
click at [146, 280] on span "SSS" at bounding box center [153, 287] width 25 height 16
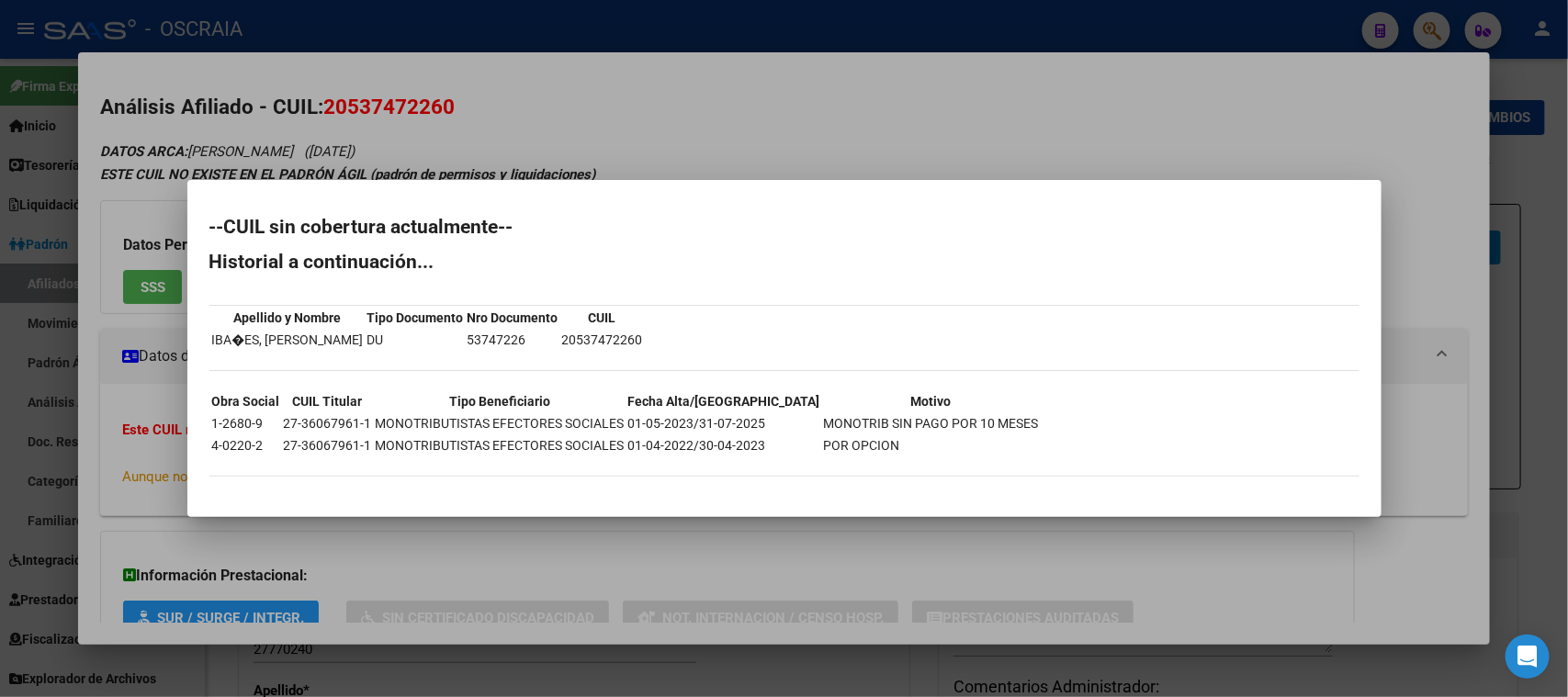
click at [564, 59] on div at bounding box center [784, 348] width 1568 height 697
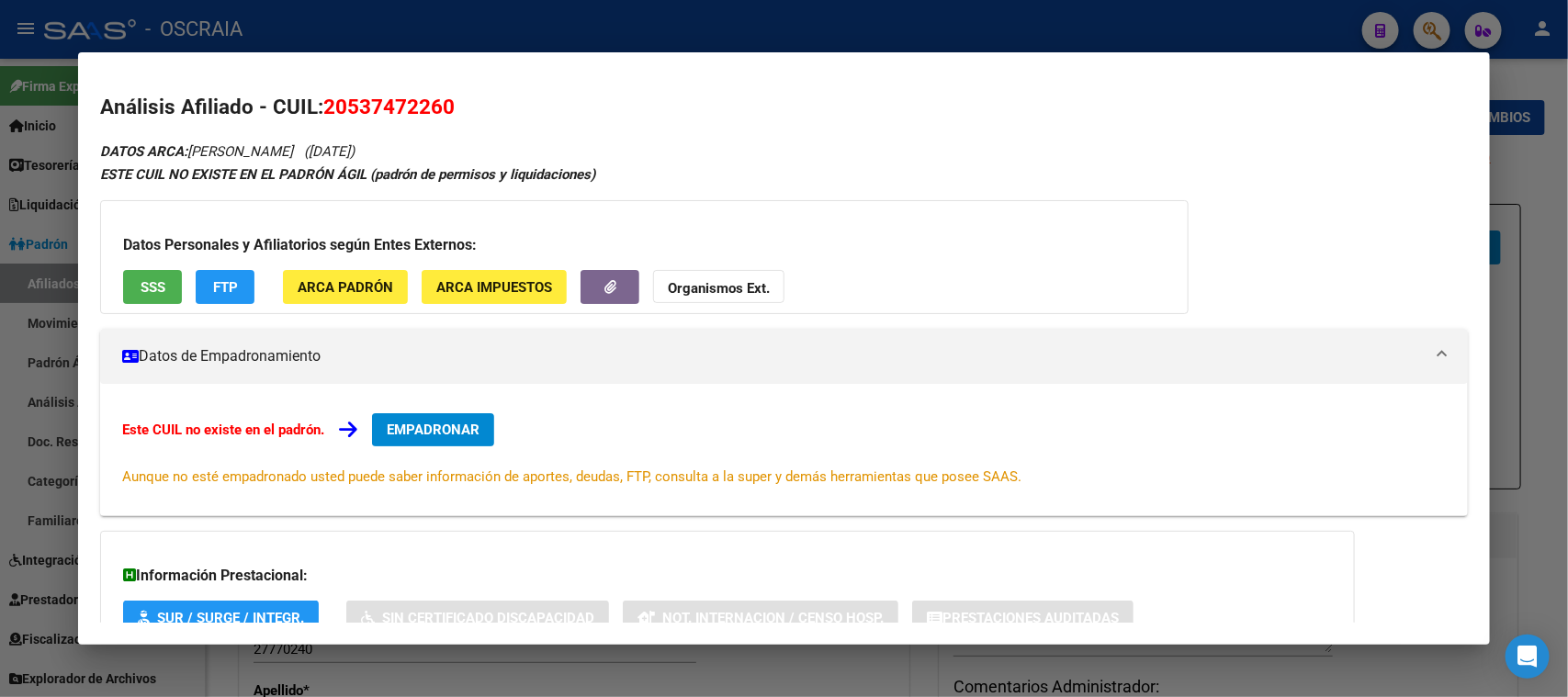
click at [611, 19] on div at bounding box center [784, 348] width 1568 height 697
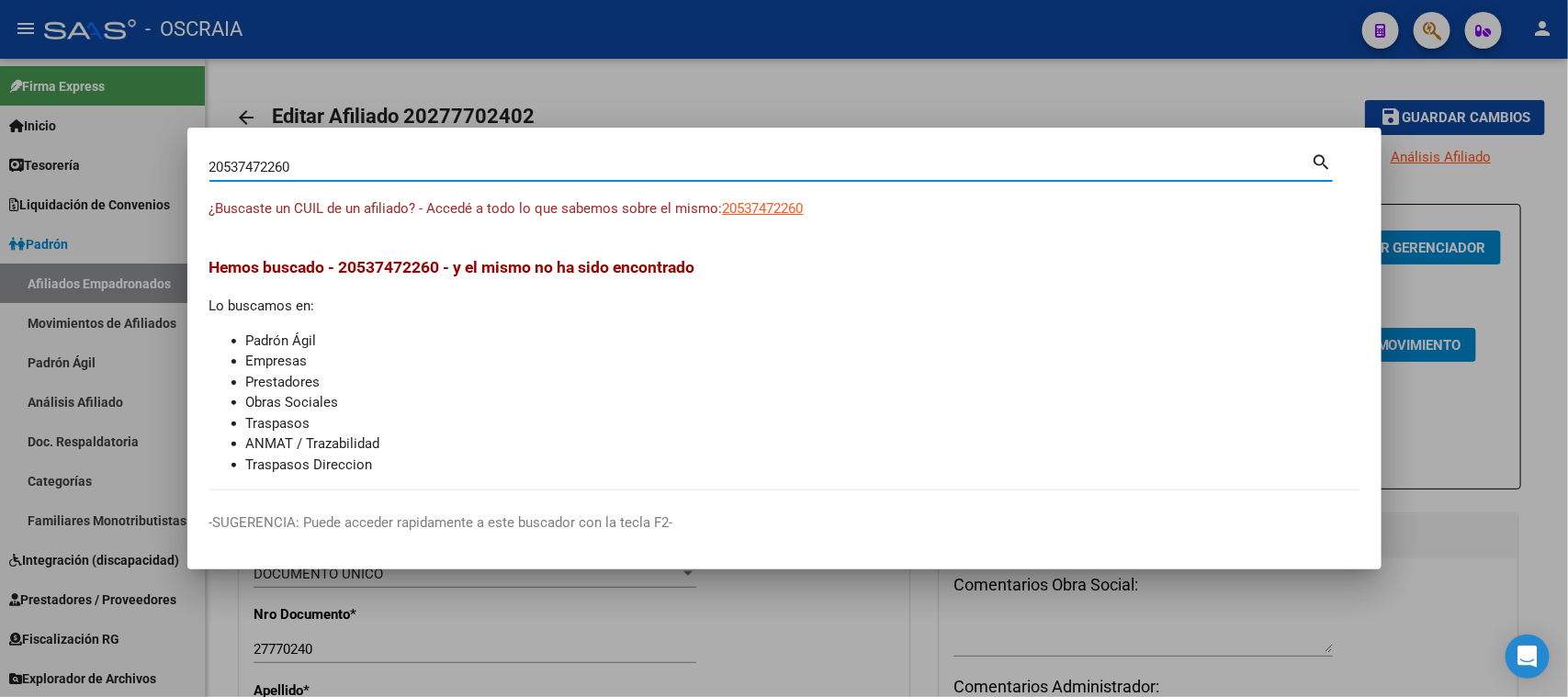
click at [353, 168] on input "20537472260" at bounding box center [760, 167] width 1102 height 16
drag, startPoint x: 349, startPoint y: 165, endPoint x: 0, endPoint y: 181, distance: 349.4
click at [0, 181] on div "20537472260 Buscar (apellido, dni, cuil, nro traspaso, cuit, obra social) searc…" at bounding box center [784, 348] width 1568 height 697
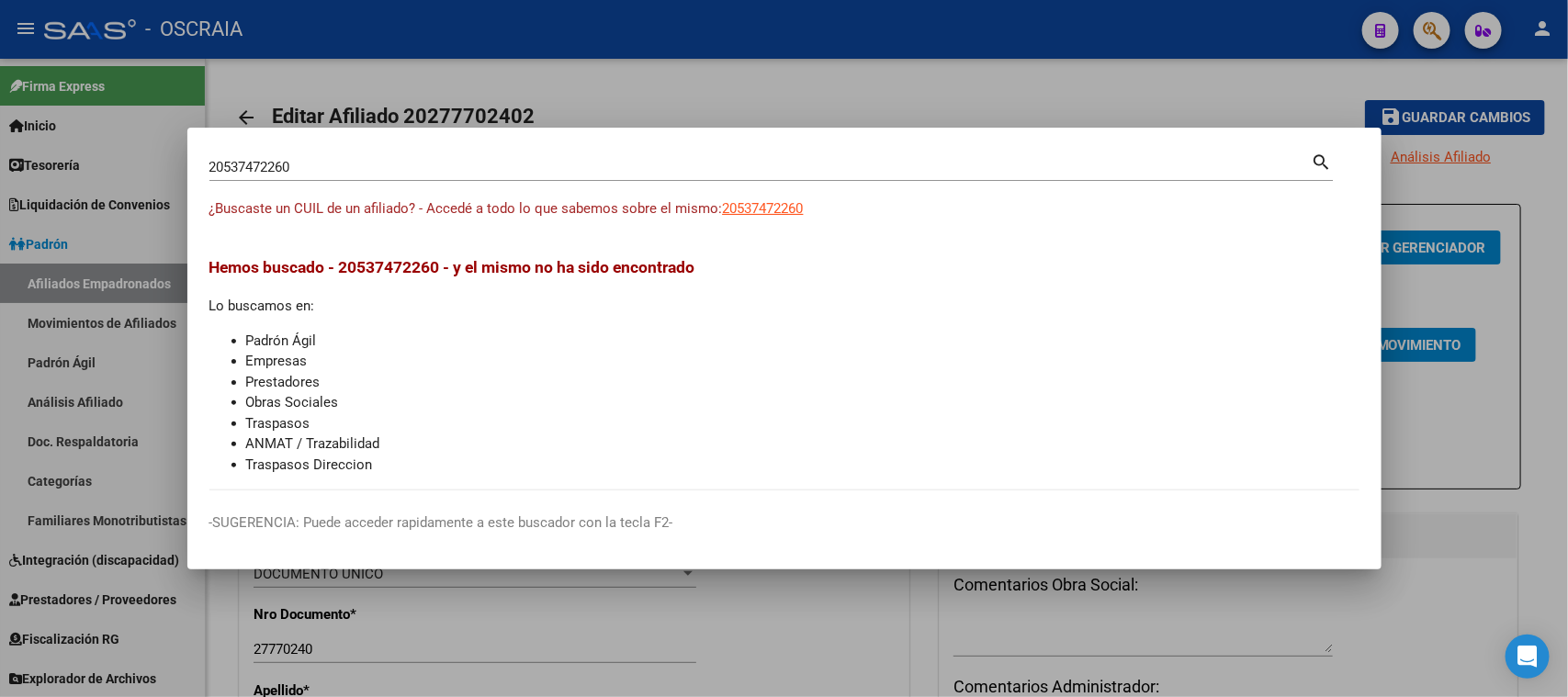
drag, startPoint x: 253, startPoint y: 152, endPoint x: 236, endPoint y: 163, distance: 20.2
click at [236, 163] on input "20537472260" at bounding box center [760, 167] width 1102 height 16
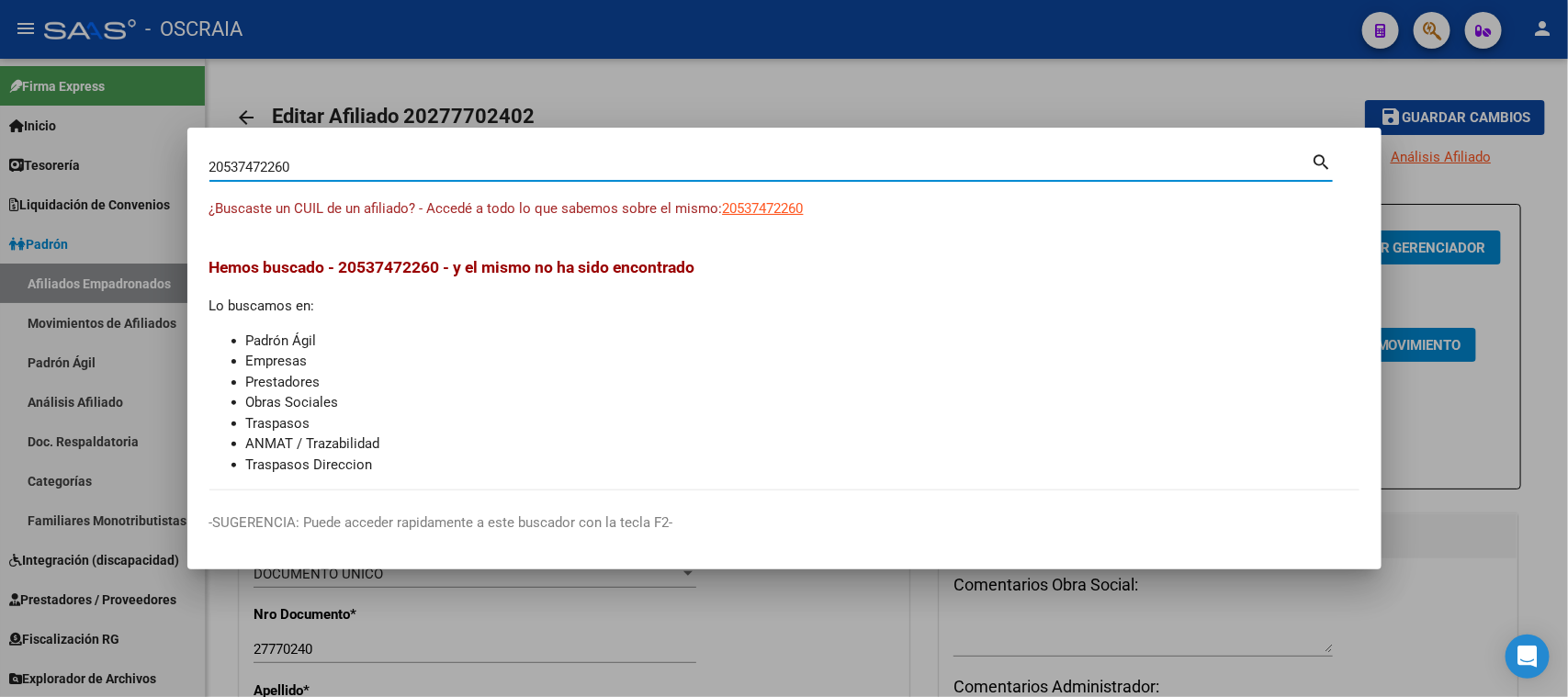
click at [236, 163] on input "20537472260" at bounding box center [760, 167] width 1102 height 16
paste input "75106257"
type input "27510625760"
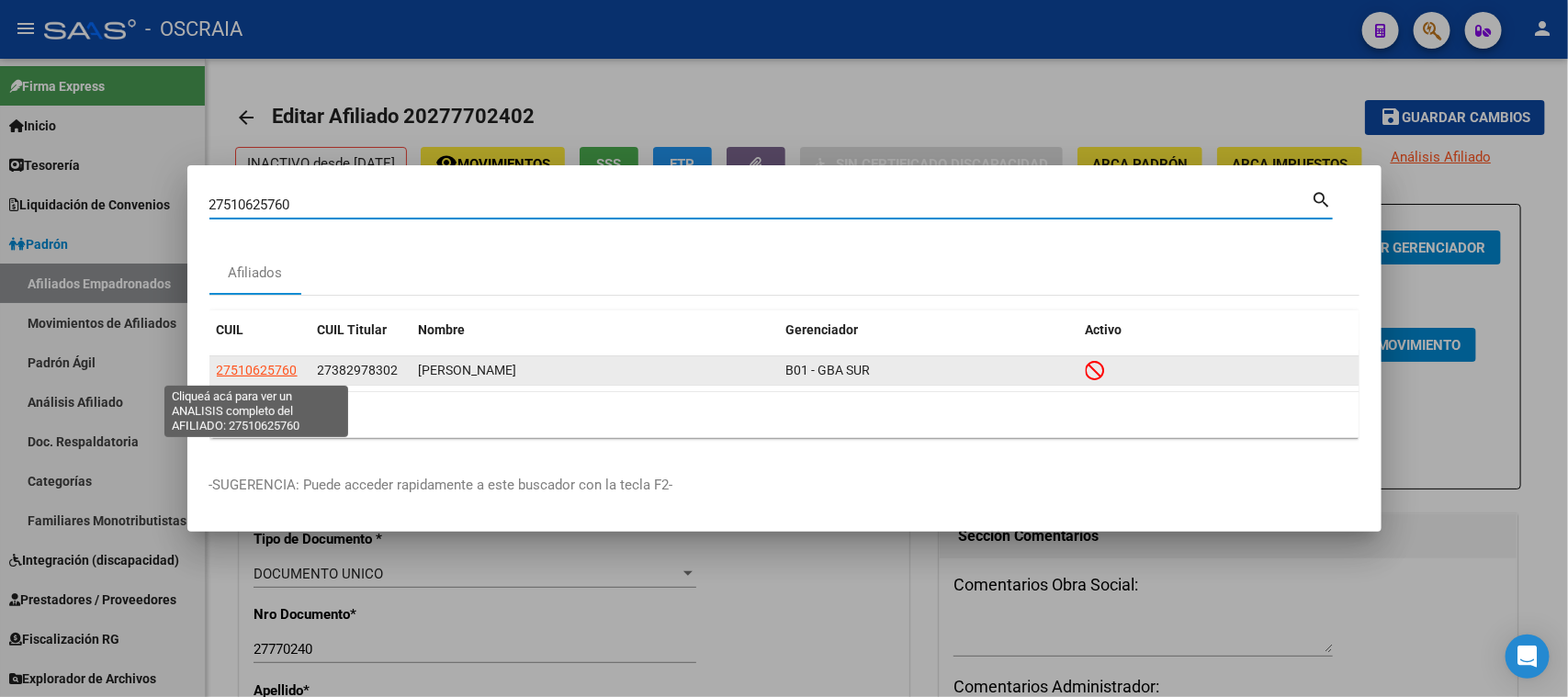
click at [263, 363] on span "27510625760" at bounding box center [256, 369] width 80 height 15
type textarea "27510625760"
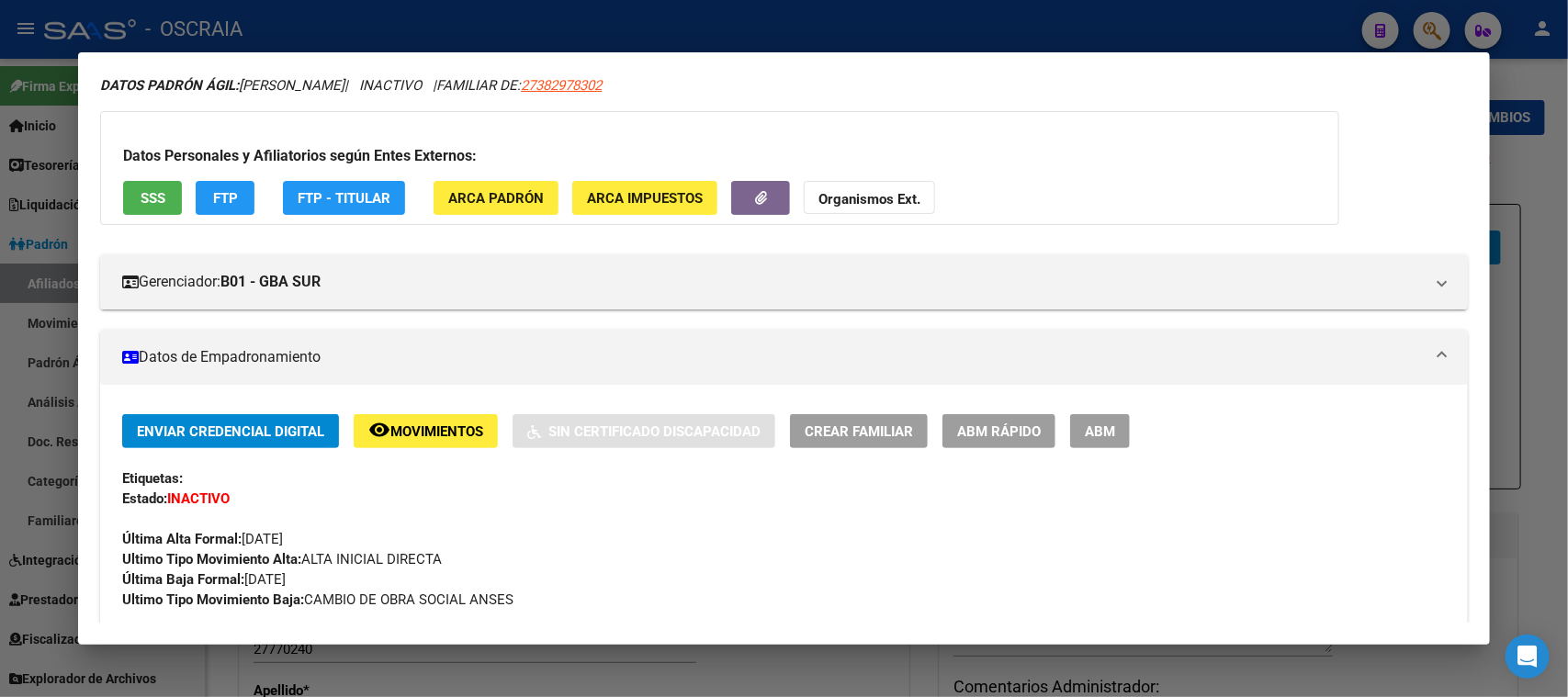
scroll to position [113, 0]
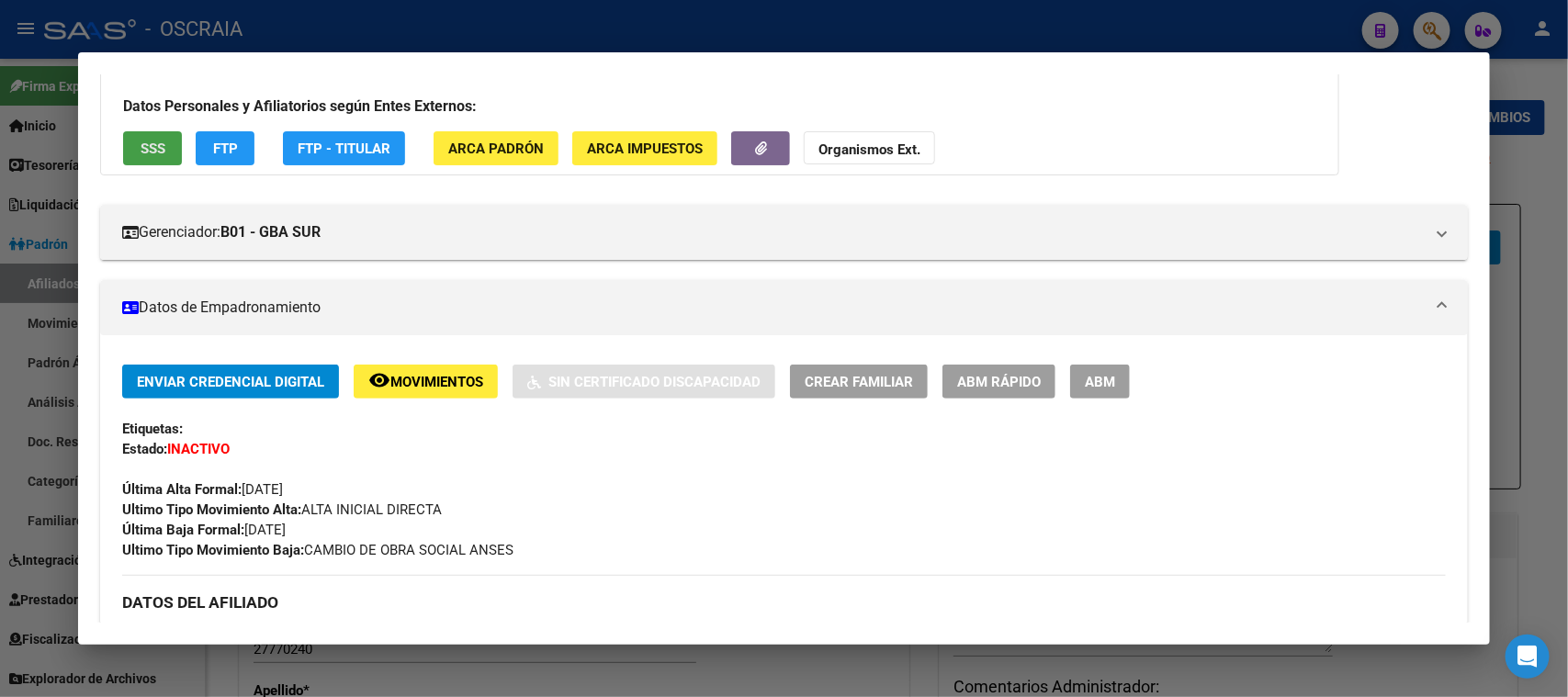
click at [165, 152] on span "SSS" at bounding box center [153, 148] width 25 height 16
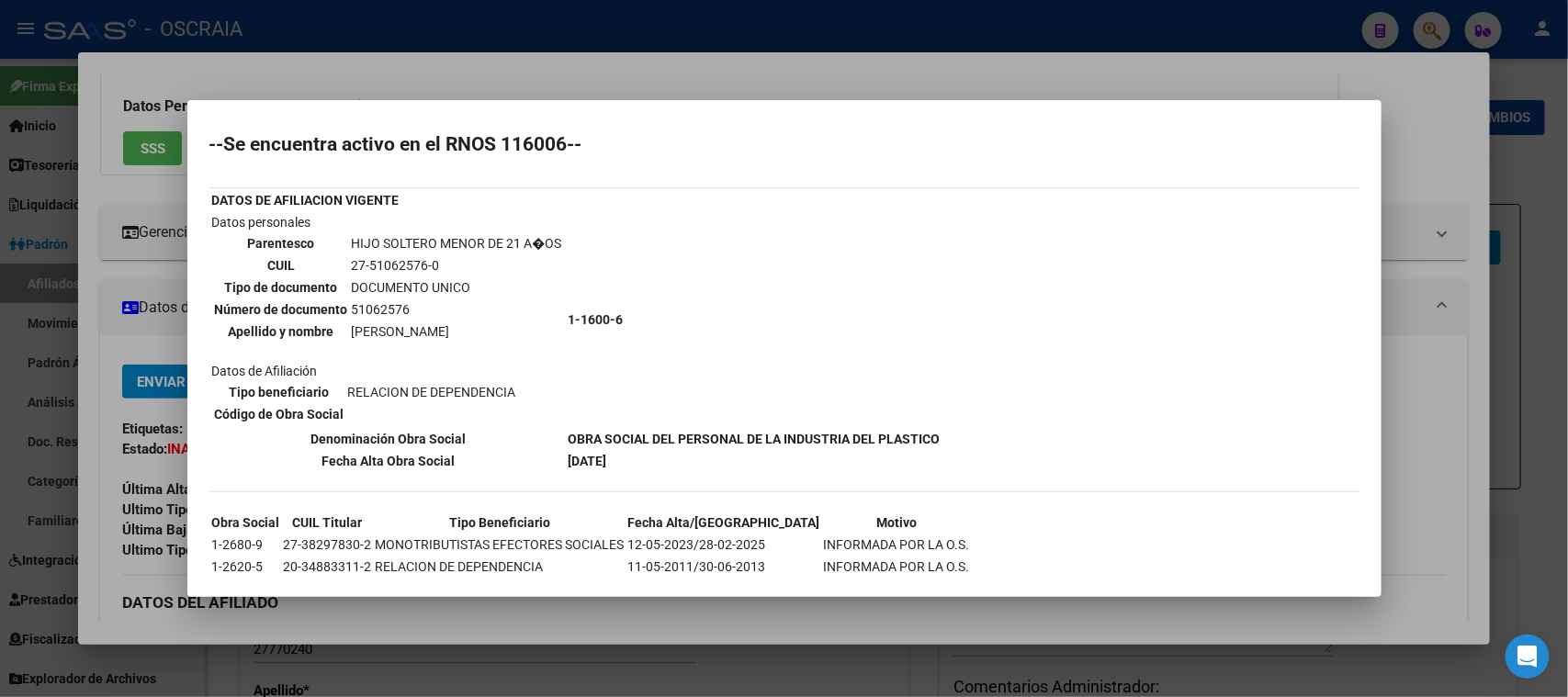
scroll to position [72, 0]
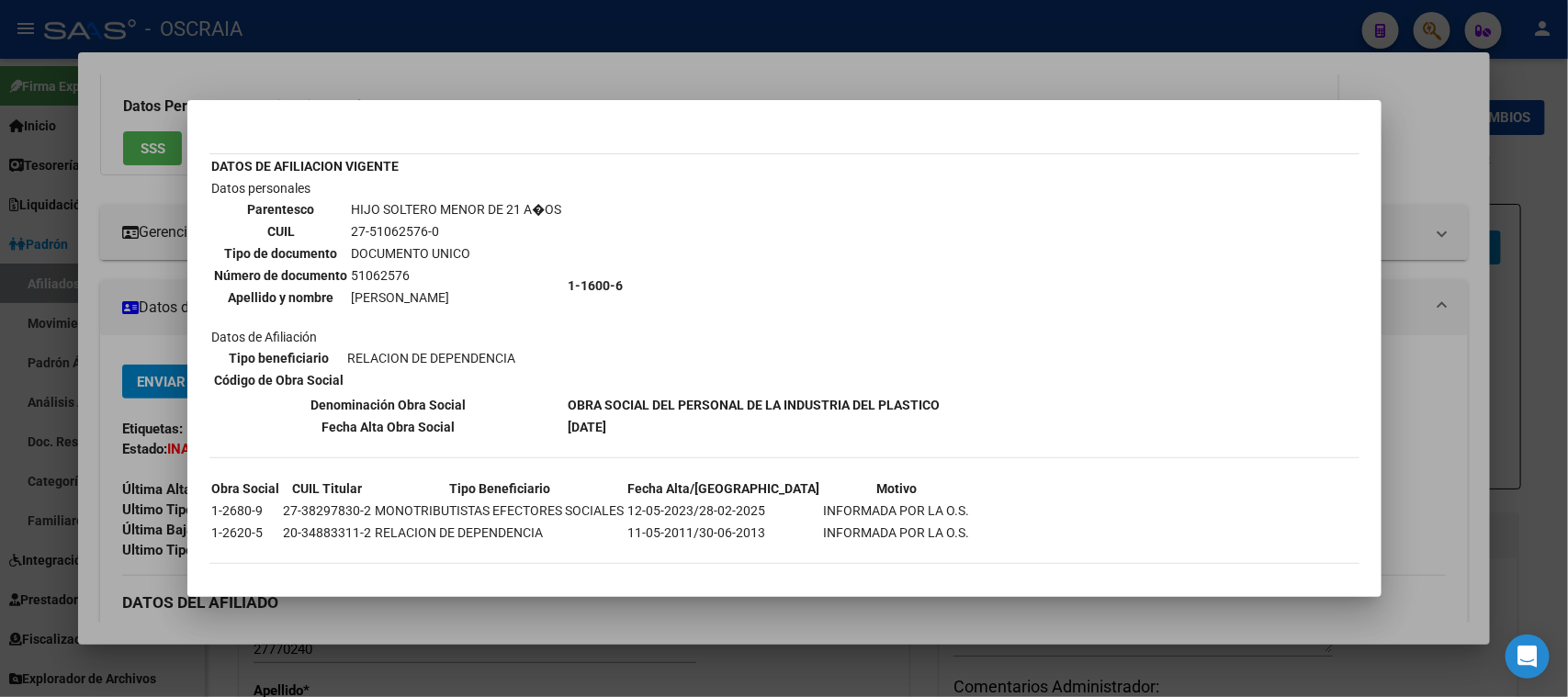
click at [673, 71] on div at bounding box center [784, 348] width 1568 height 697
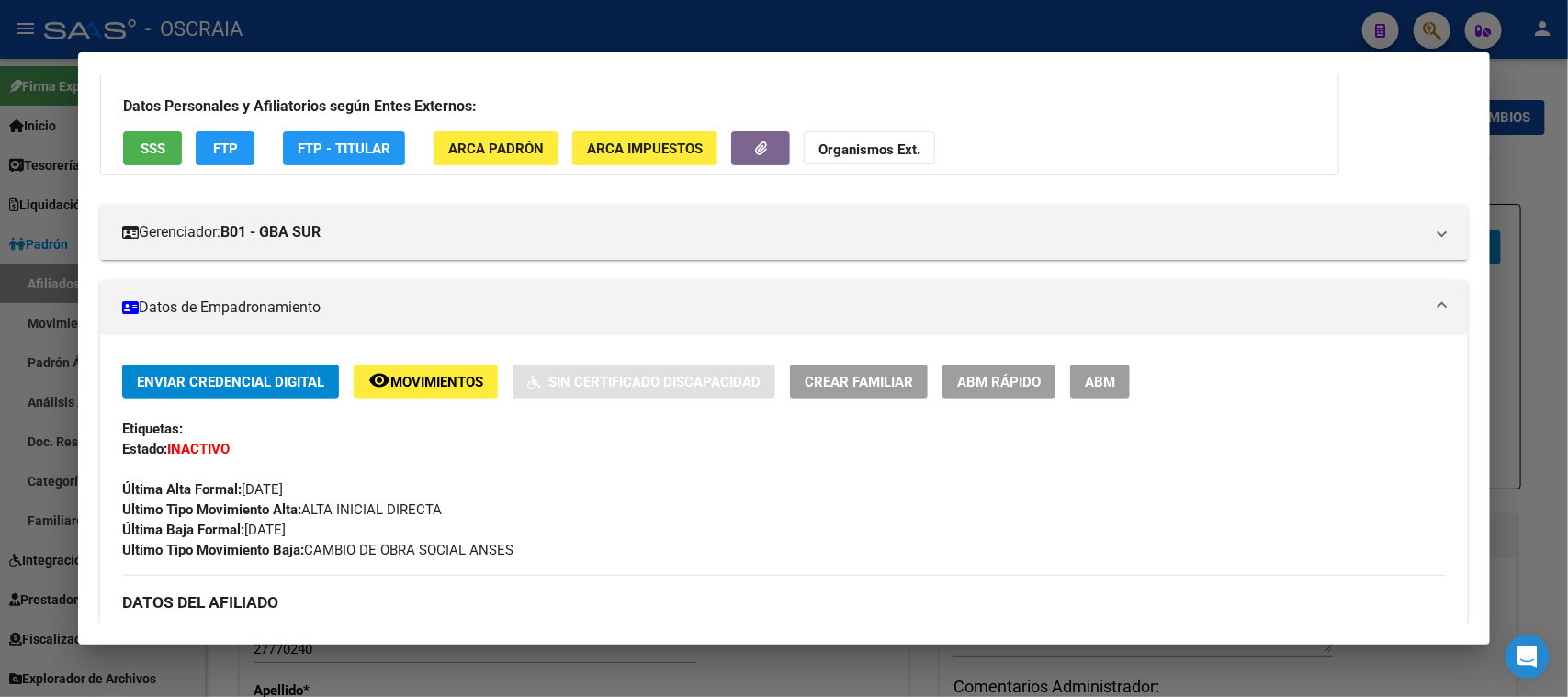
click at [722, 34] on div at bounding box center [784, 348] width 1568 height 697
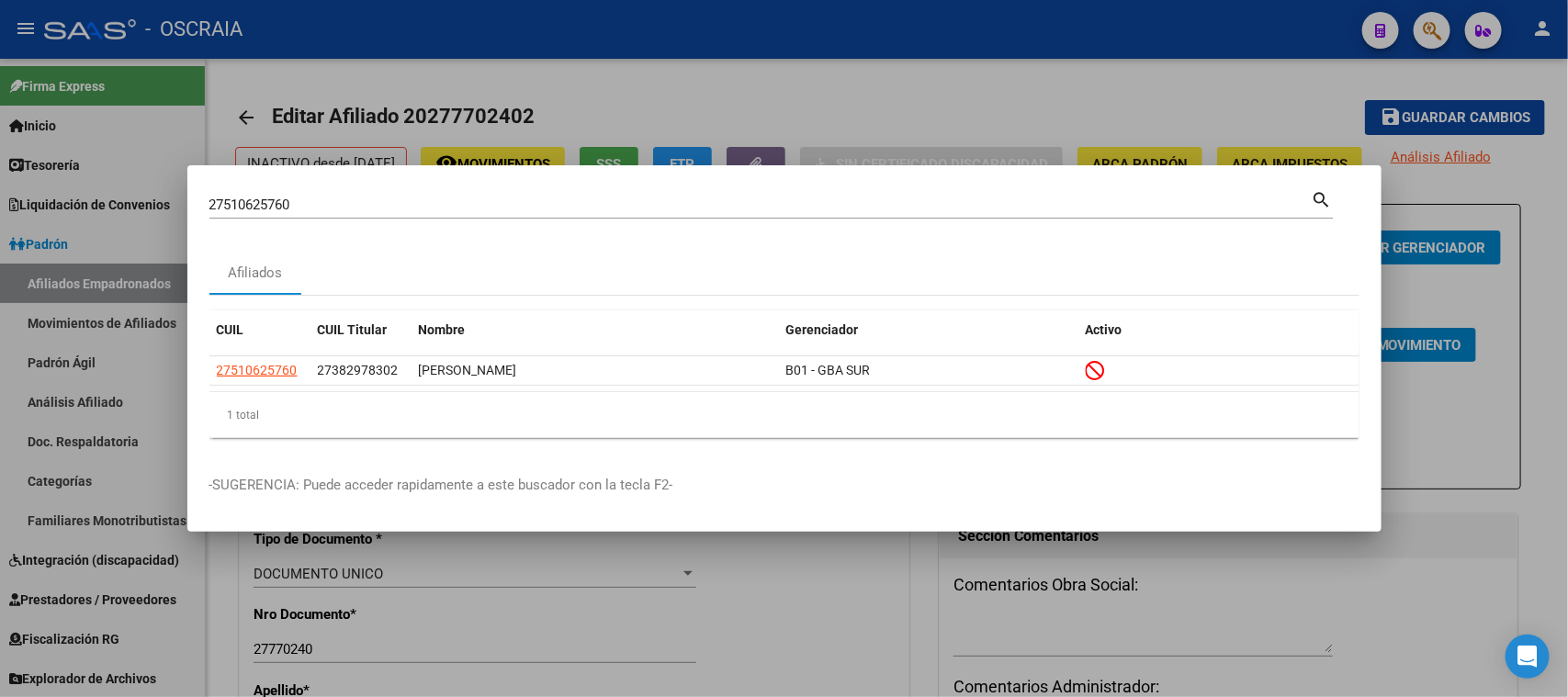
click at [528, 210] on input "27510625760" at bounding box center [760, 205] width 1102 height 16
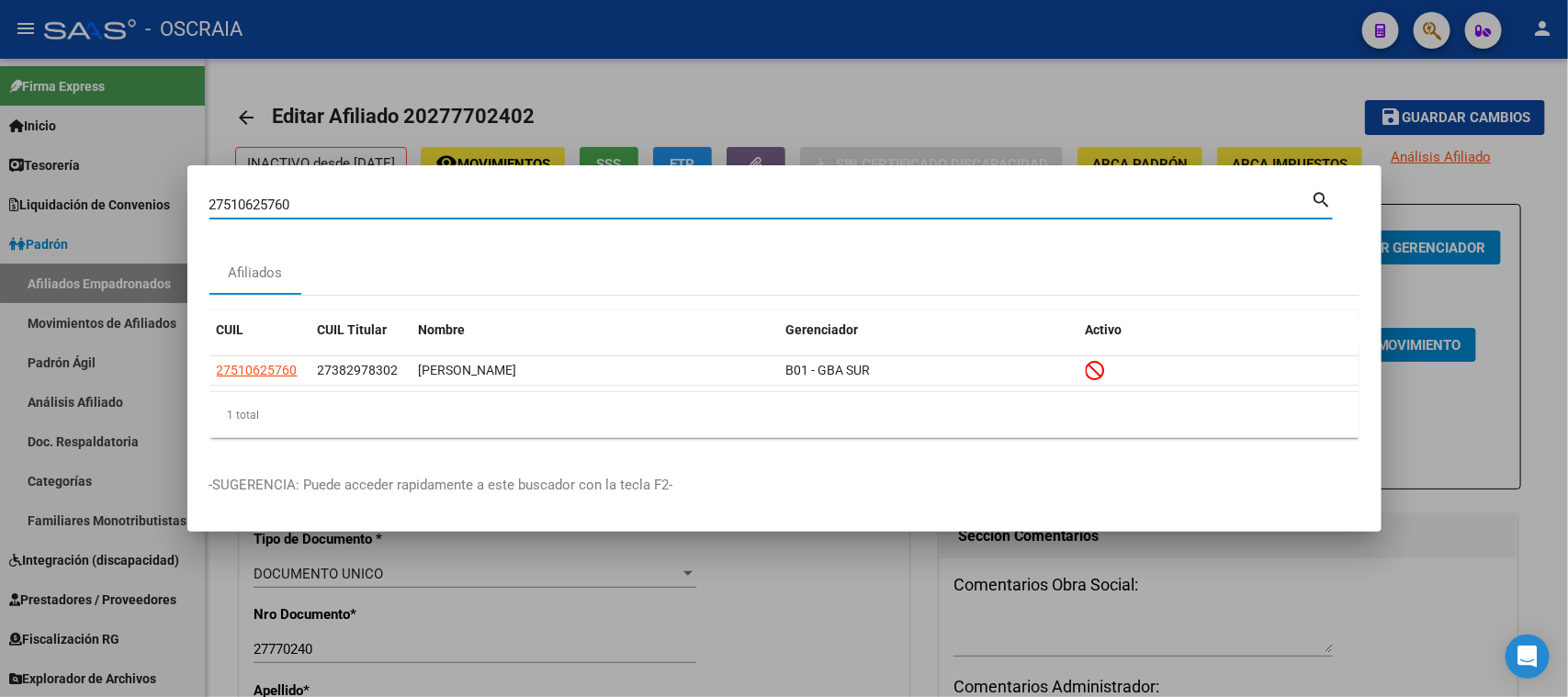
drag, startPoint x: 526, startPoint y: 208, endPoint x: 0, endPoint y: 240, distance: 527.0
click at [0, 240] on div "27510625760 Buscar (apellido, dni, cuil, nro traspaso, cuit, obra social) searc…" at bounding box center [784, 348] width 1568 height 697
type input "31519305"
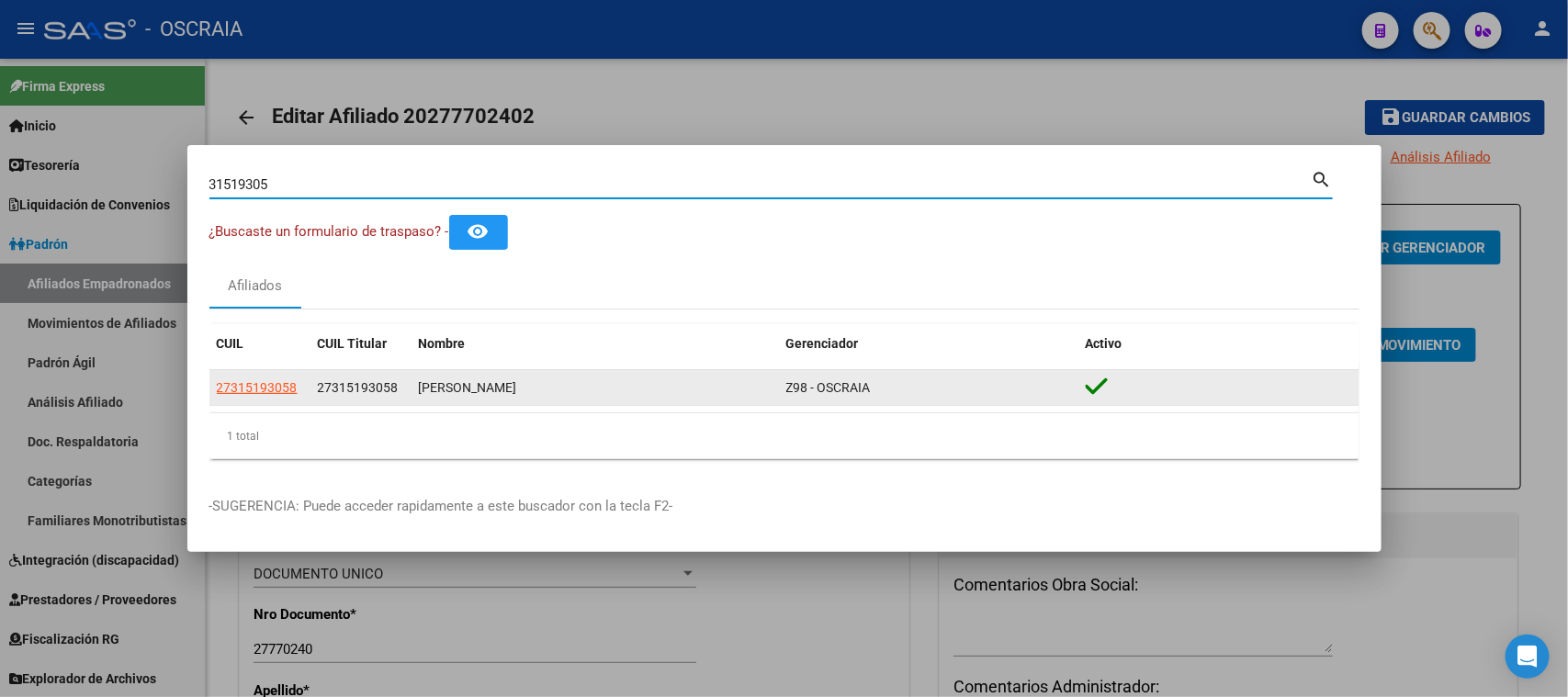
click at [279, 406] on div "27315193058 27315193058 [PERSON_NAME] Z98 - OSCRAIA" at bounding box center [784, 389] width 1150 height 37
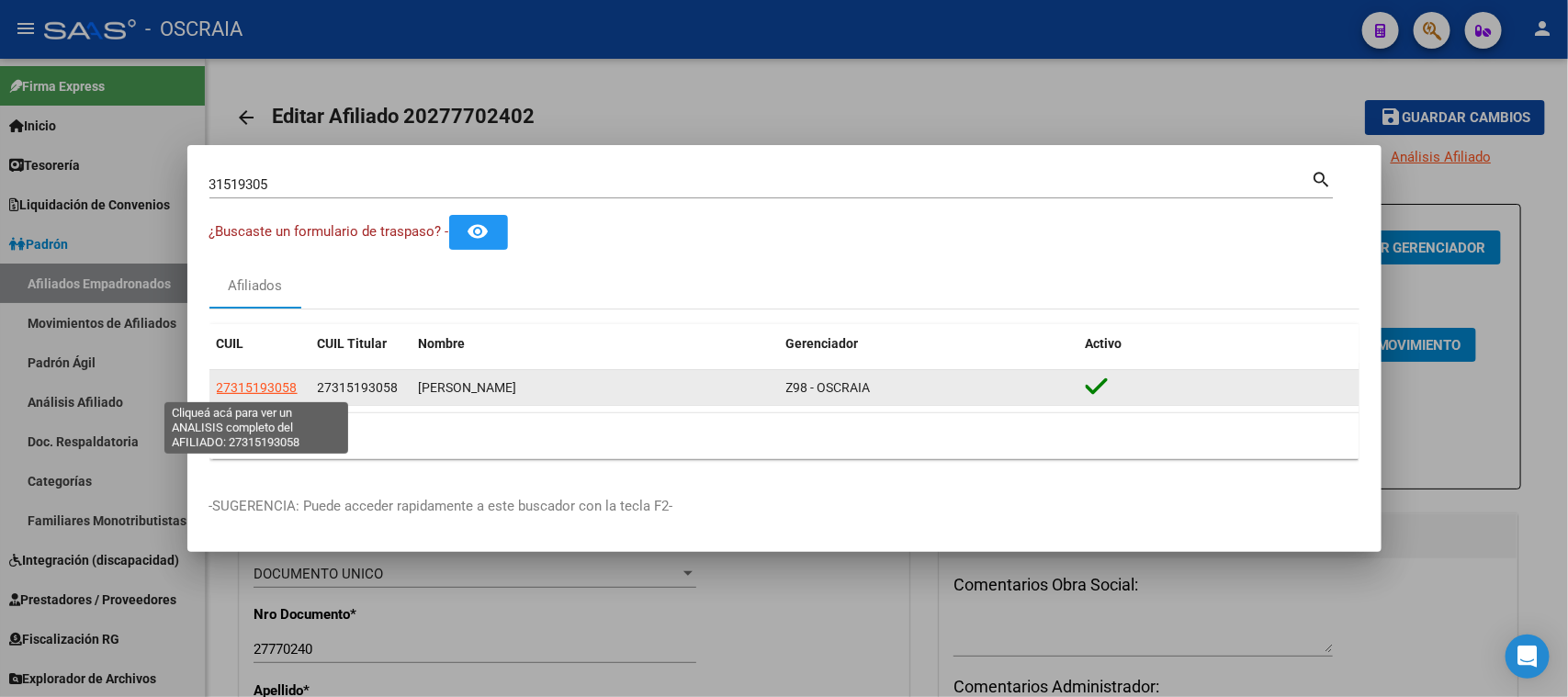
click at [294, 384] on span "27315193058" at bounding box center [256, 387] width 80 height 15
type textarea "27315193058"
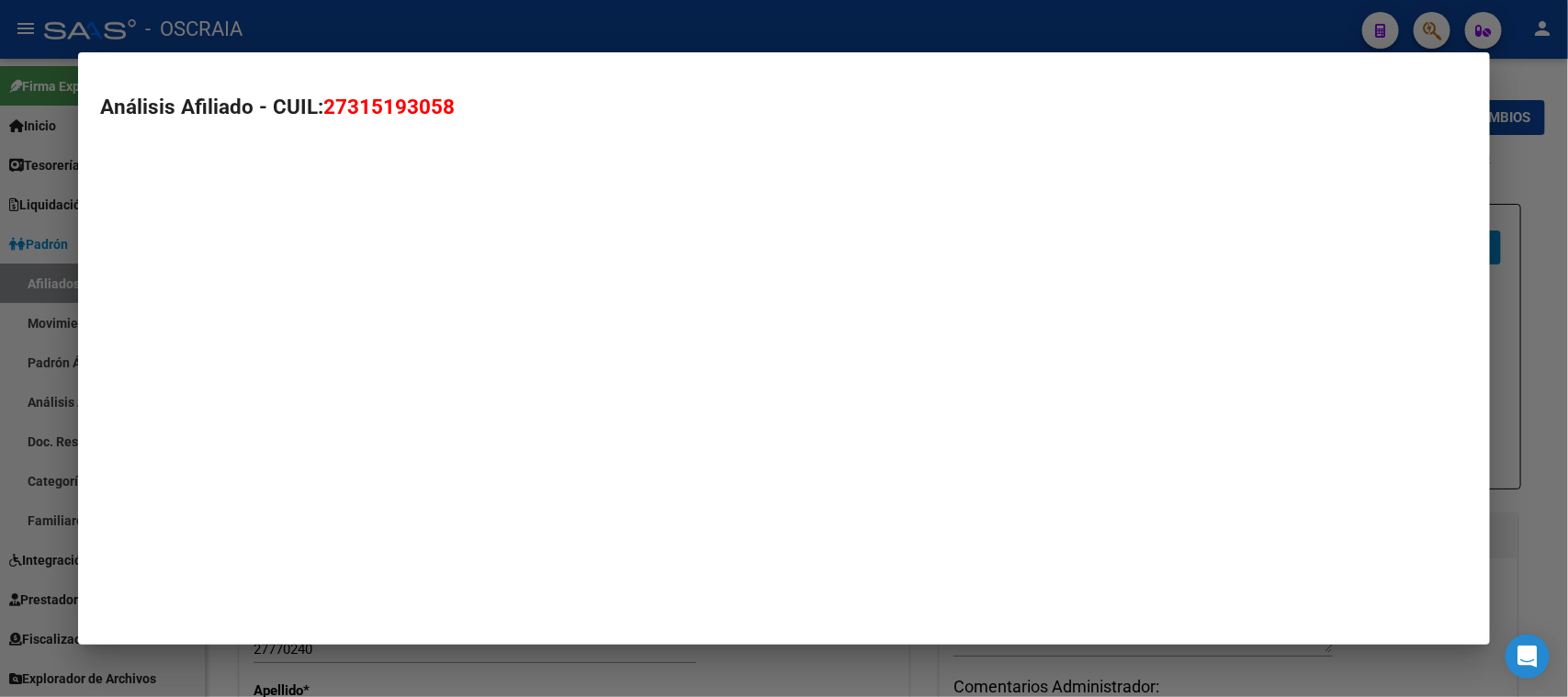
click at [283, 384] on mat-dialog-container "Análisis Afiliado - CUIL: 27315193058" at bounding box center [783, 348] width 1411 height 592
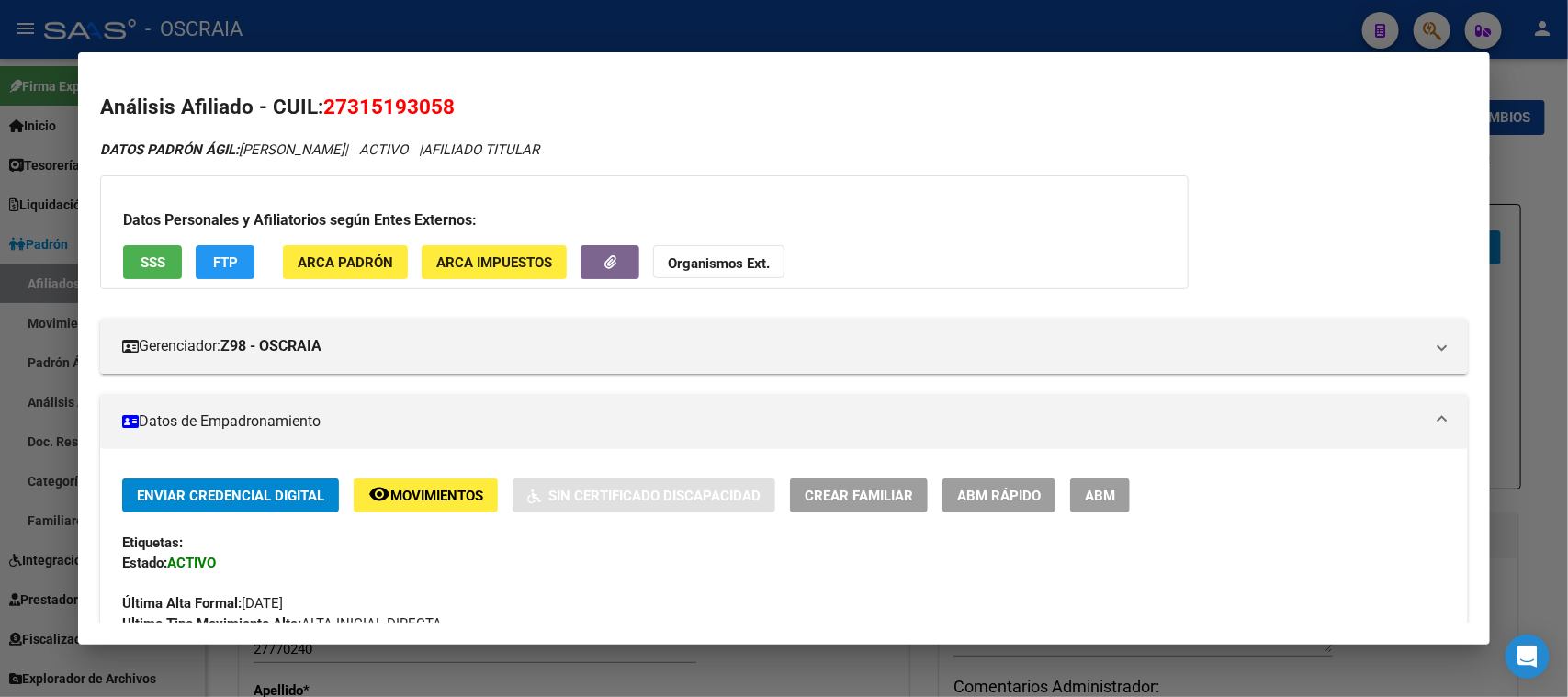
click at [165, 259] on span "SSS" at bounding box center [153, 262] width 25 height 16
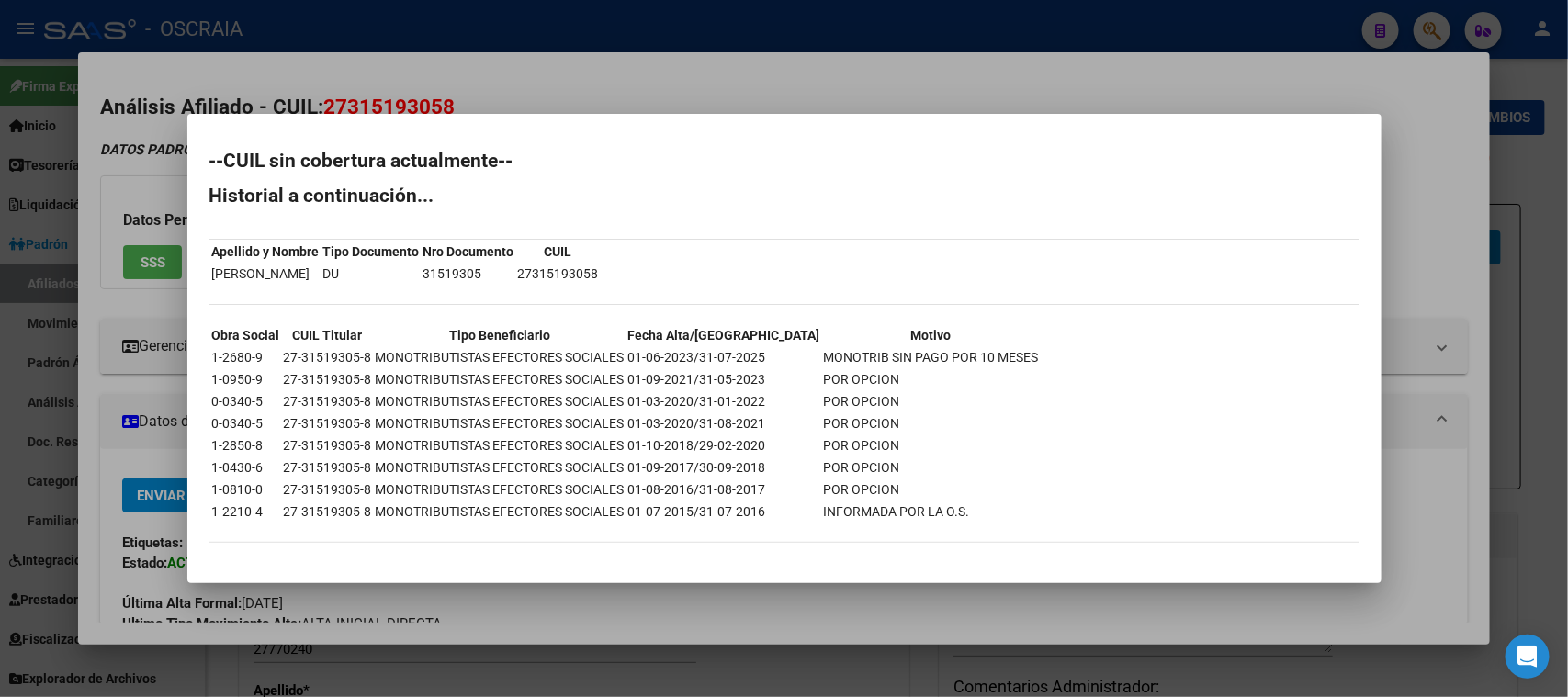
click at [698, 94] on div at bounding box center [784, 348] width 1568 height 697
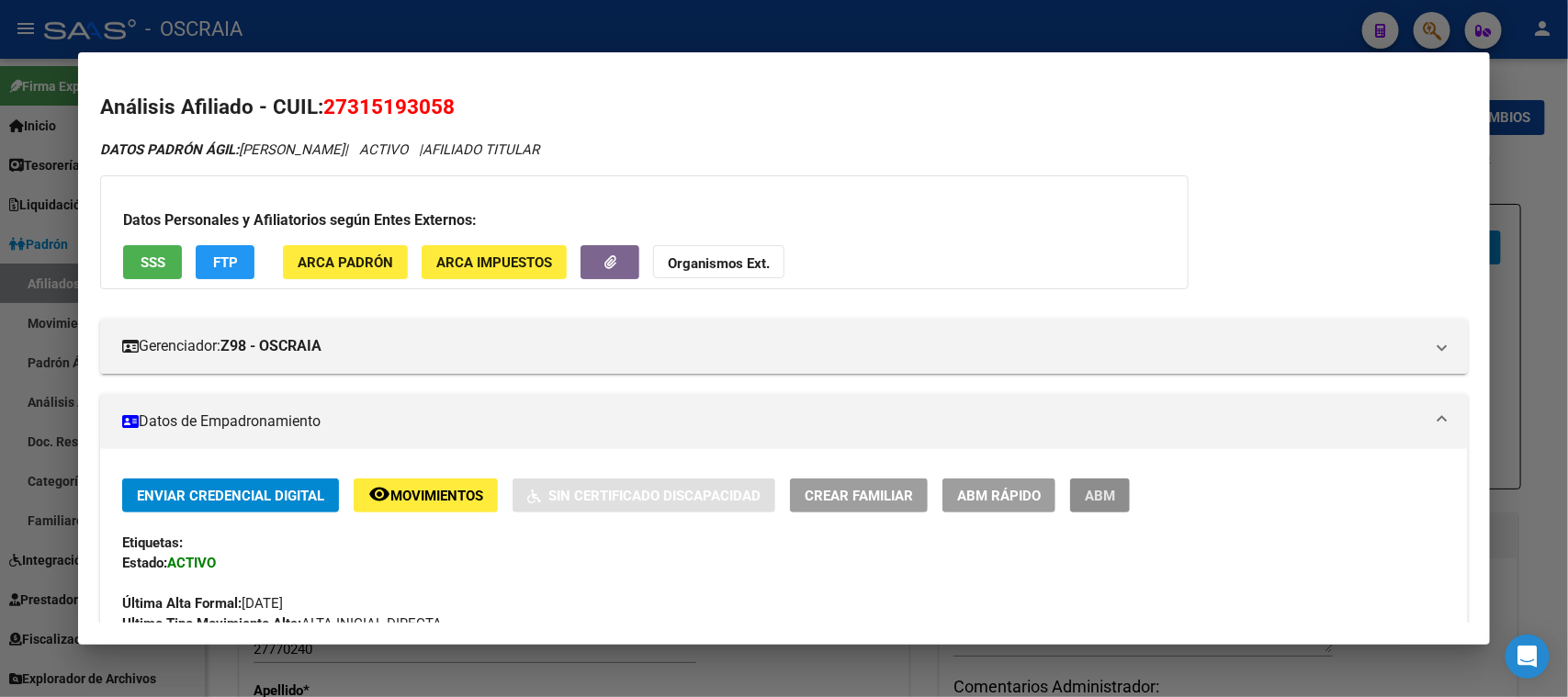
click at [1108, 484] on button "ABM" at bounding box center [1100, 494] width 60 height 34
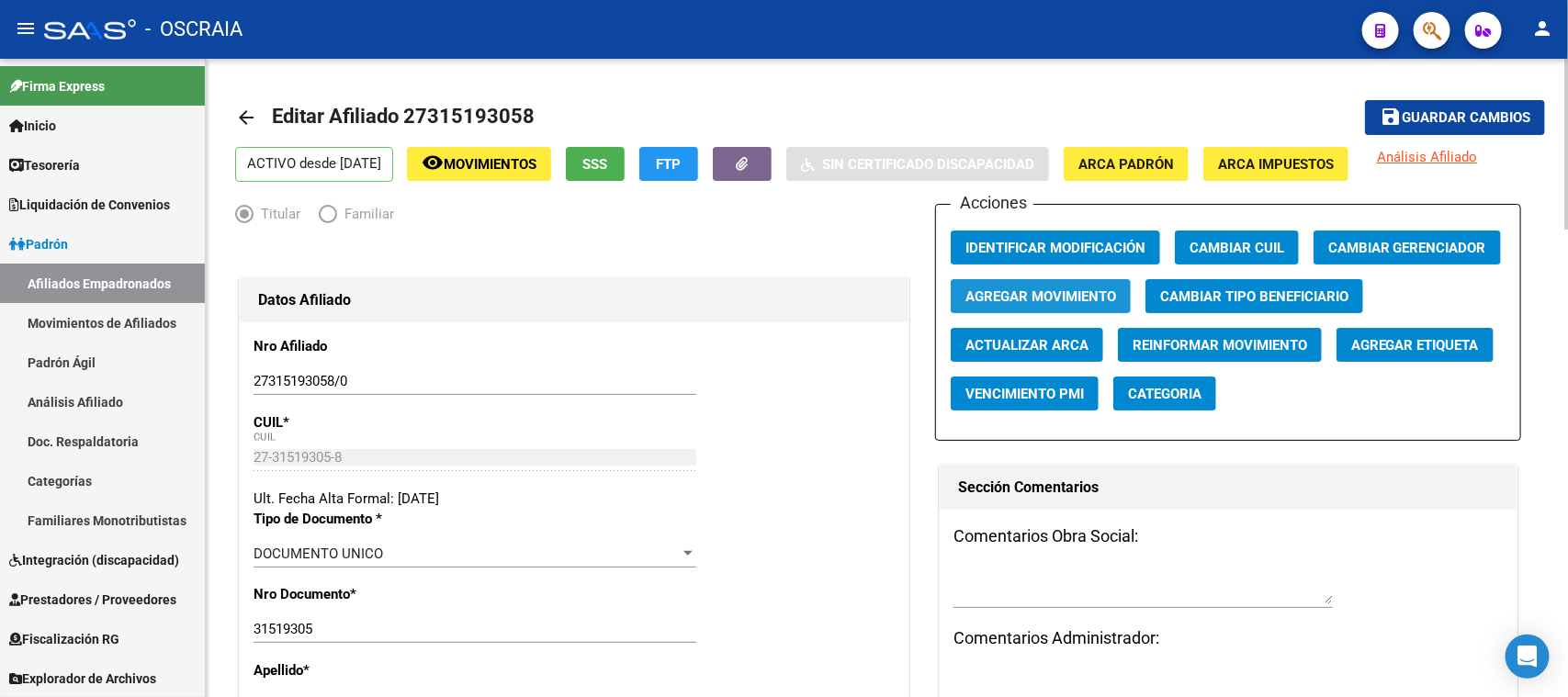
click at [1074, 298] on span "Agregar Movimiento" at bounding box center [1040, 296] width 150 height 16
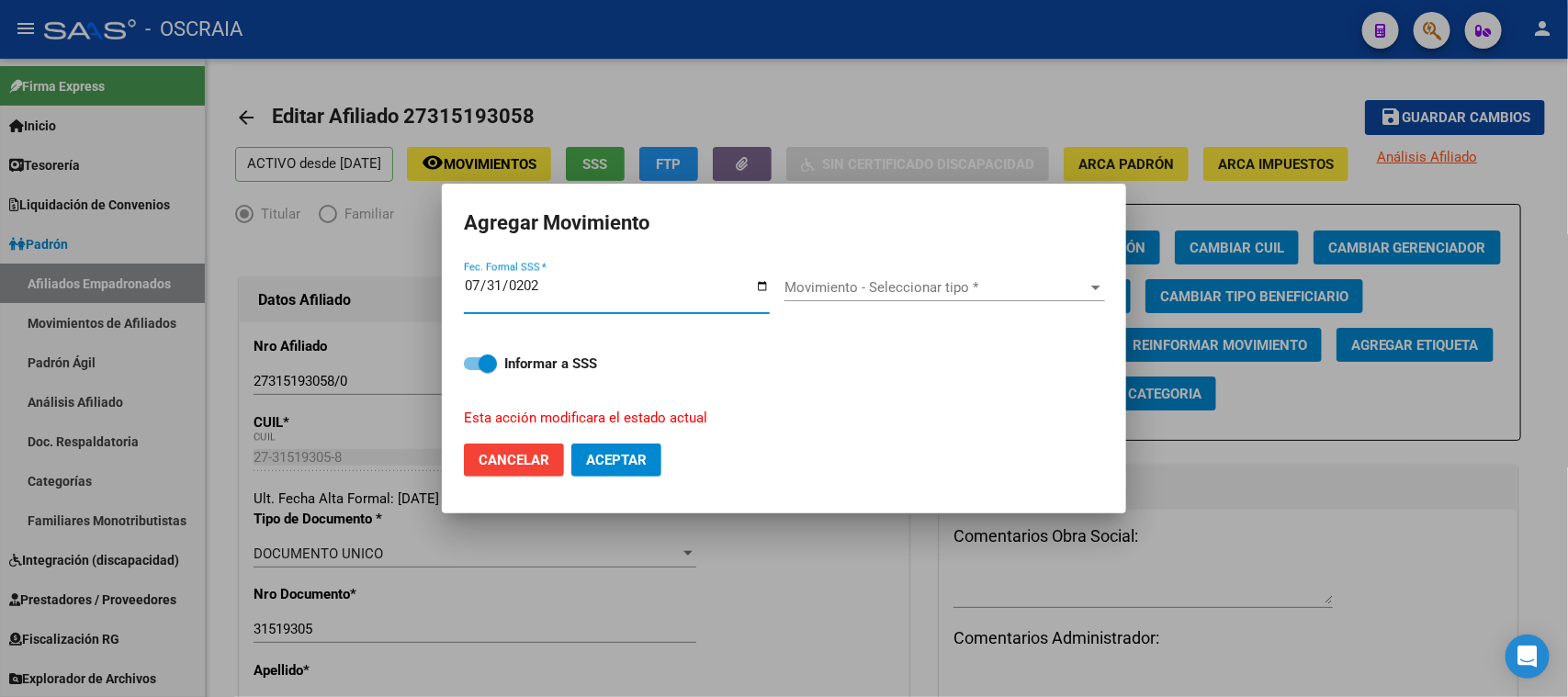
type input "[DATE]"
click at [928, 269] on div "Movimiento - Seleccionar tipo * Movimiento - Seleccionar tipo *" at bounding box center [944, 294] width 321 height 71
click at [923, 274] on div "Movimiento - Seleccionar tipo * Movimiento - Seleccionar tipo *" at bounding box center [944, 287] width 321 height 27
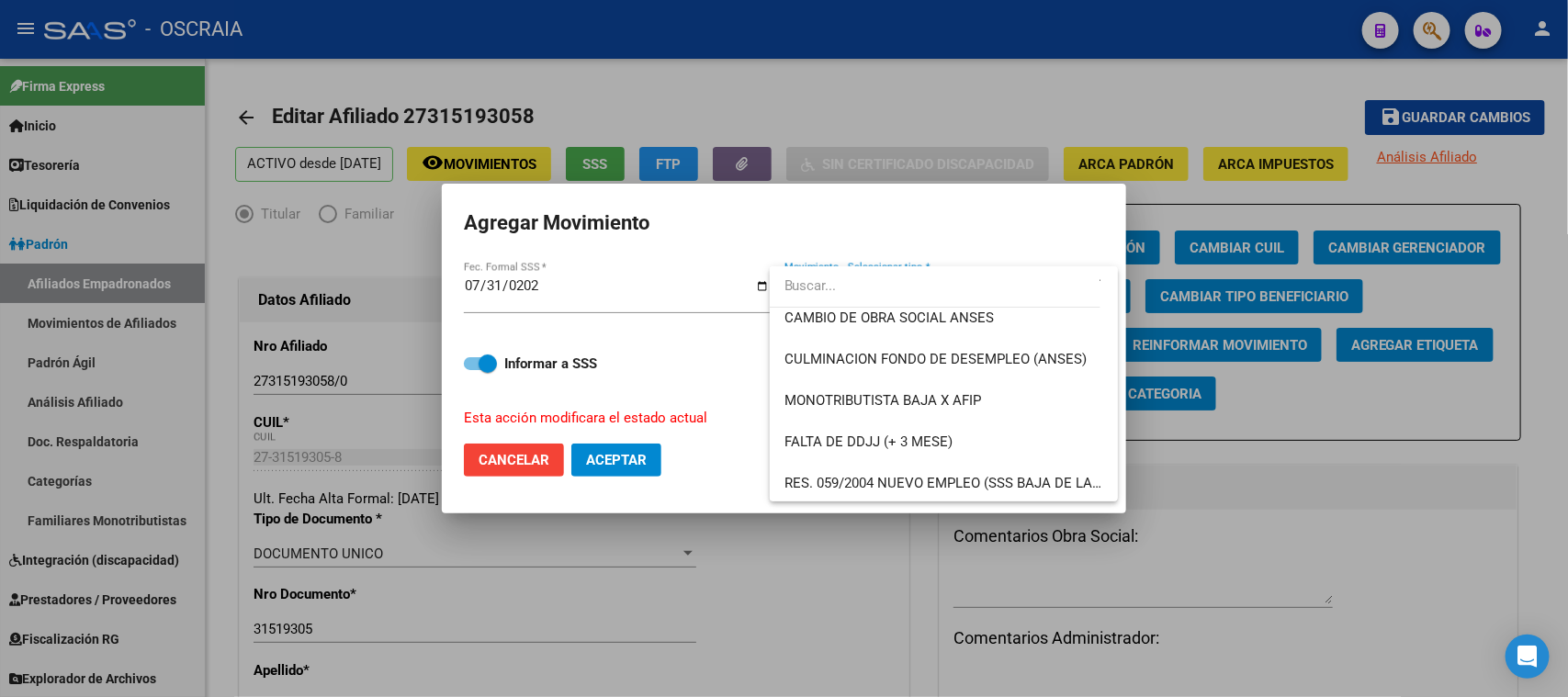
scroll to position [459, 0]
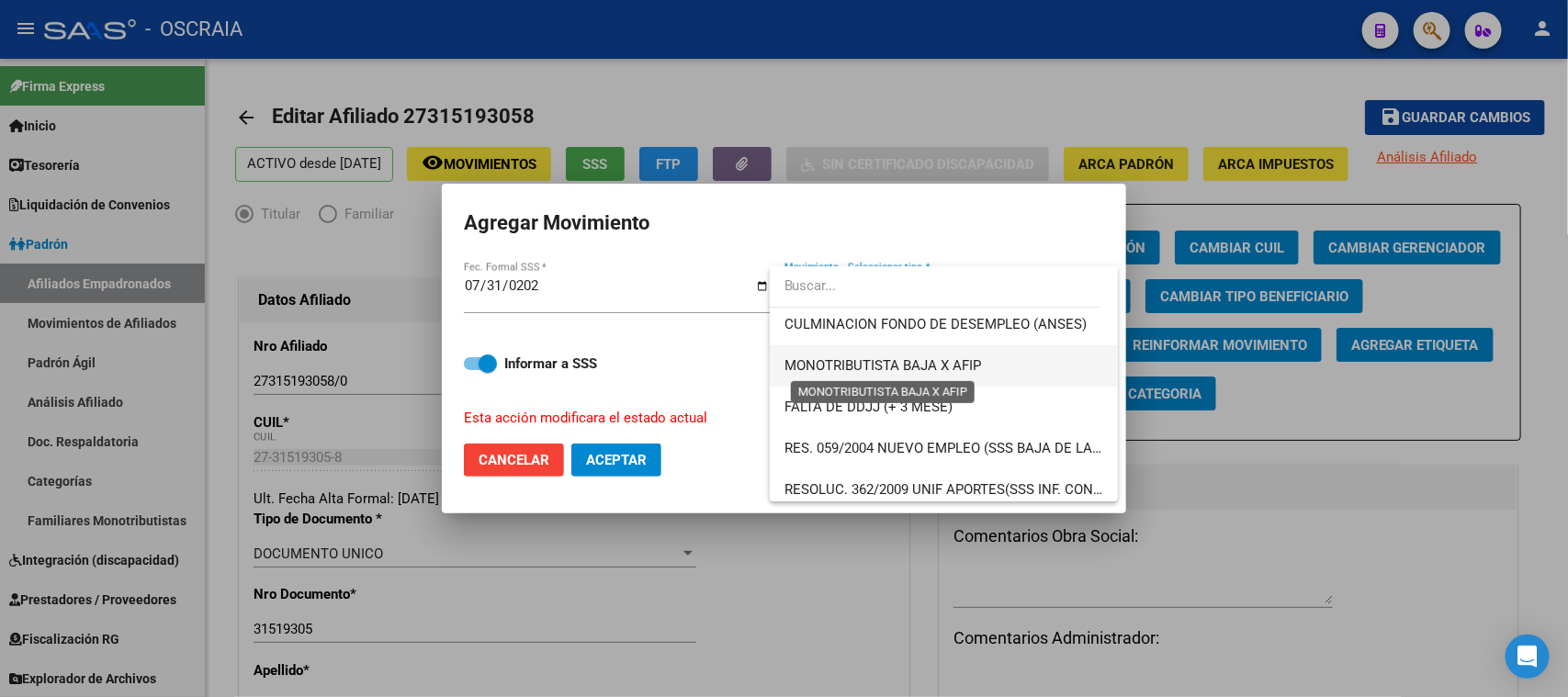
click at [951, 360] on span "MONOTRIBUTISTA BAJA X AFIP" at bounding box center [882, 364] width 197 height 16
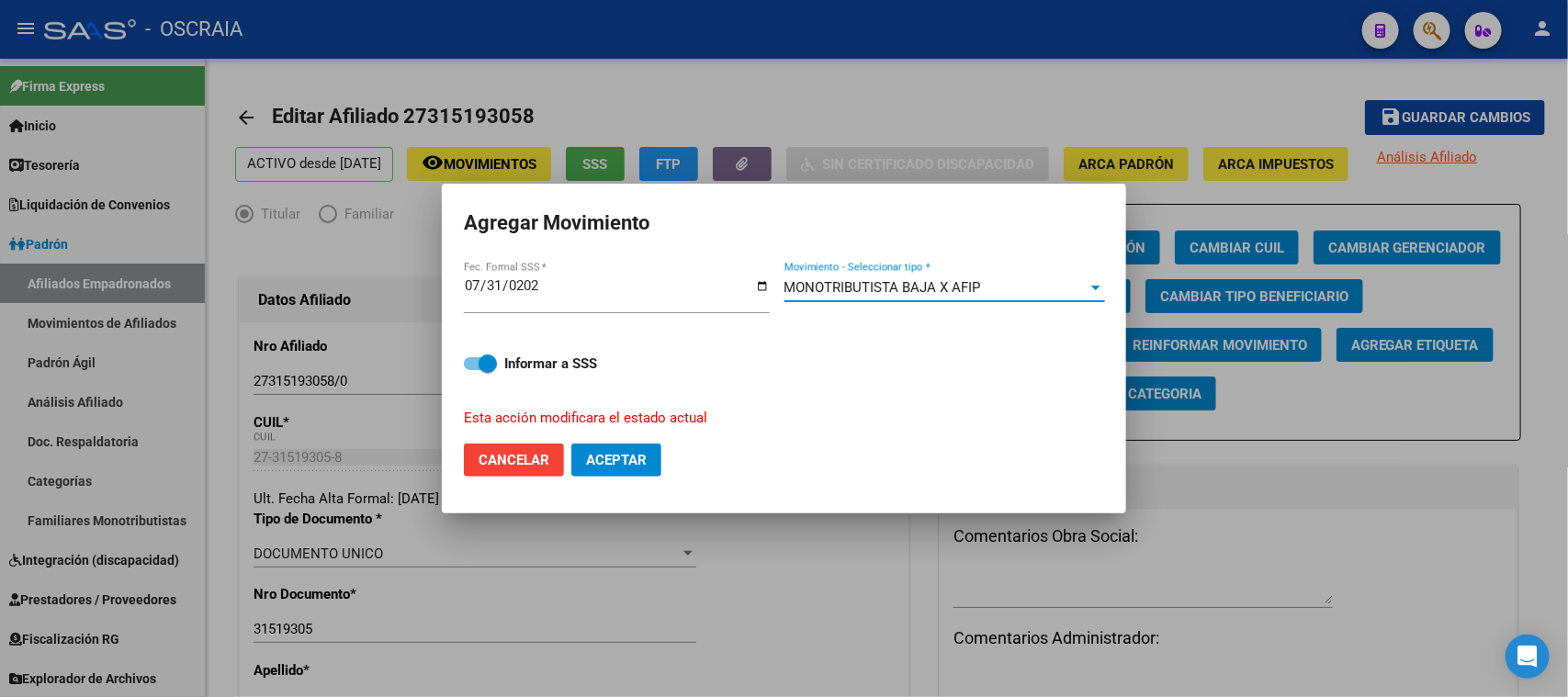
click at [643, 453] on span "Aceptar" at bounding box center [616, 459] width 61 height 16
checkbox input "false"
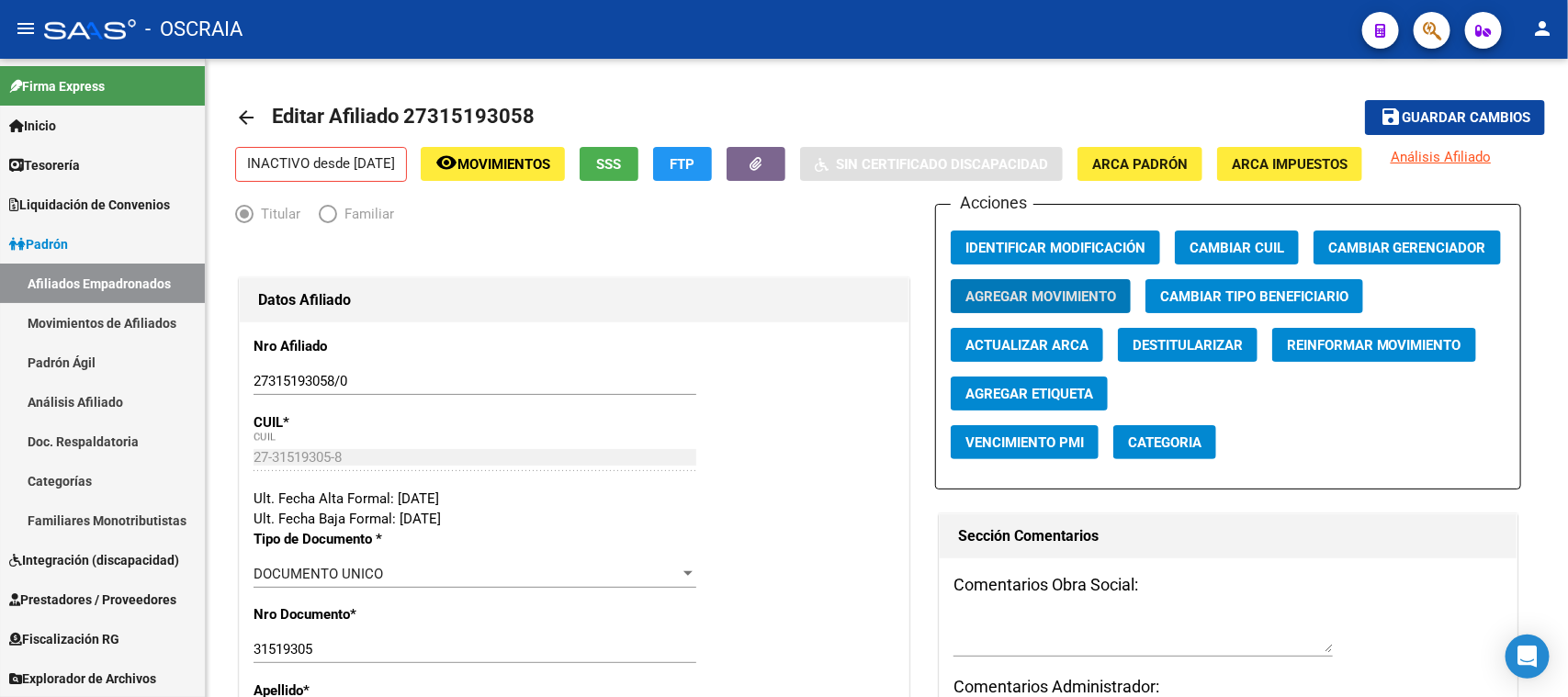
click at [1437, 25] on icon "button" at bounding box center [1431, 31] width 18 height 21
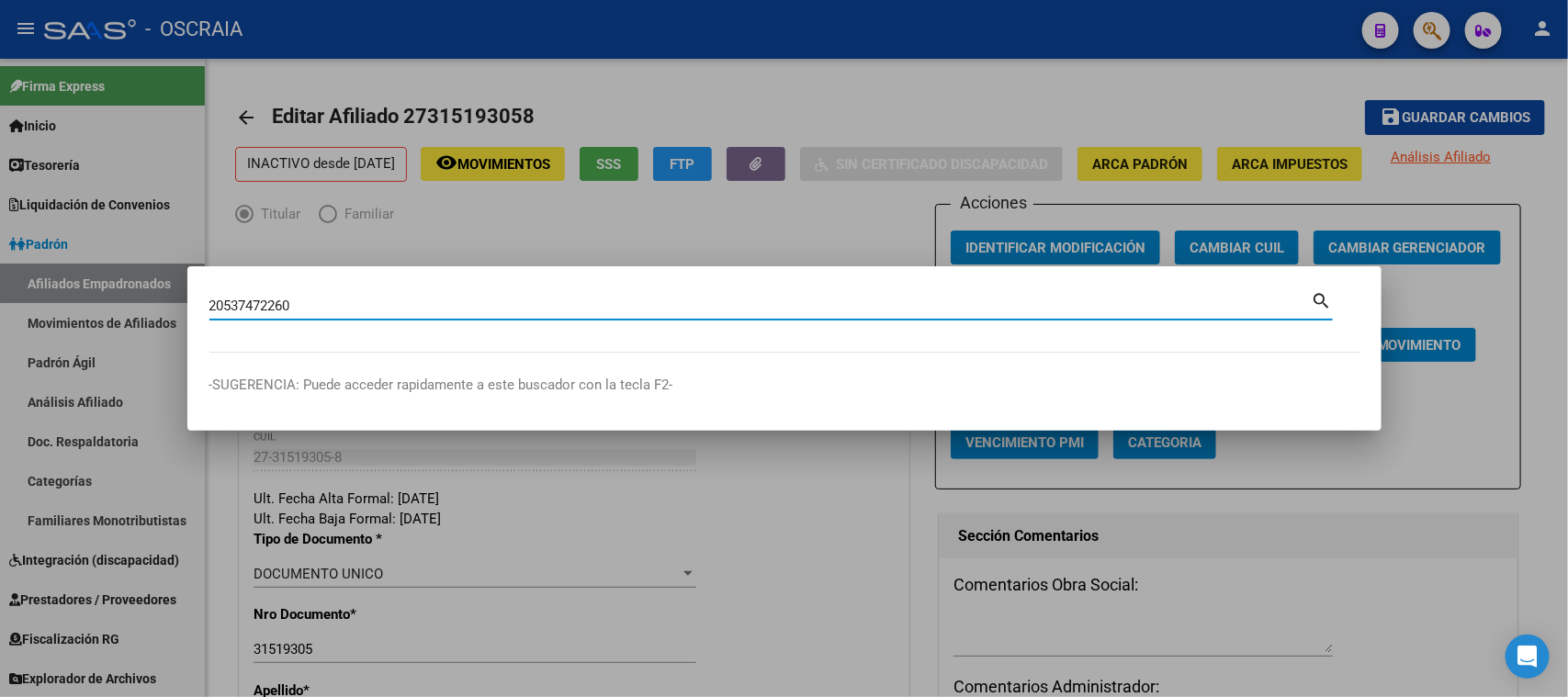
type input "20537472260"
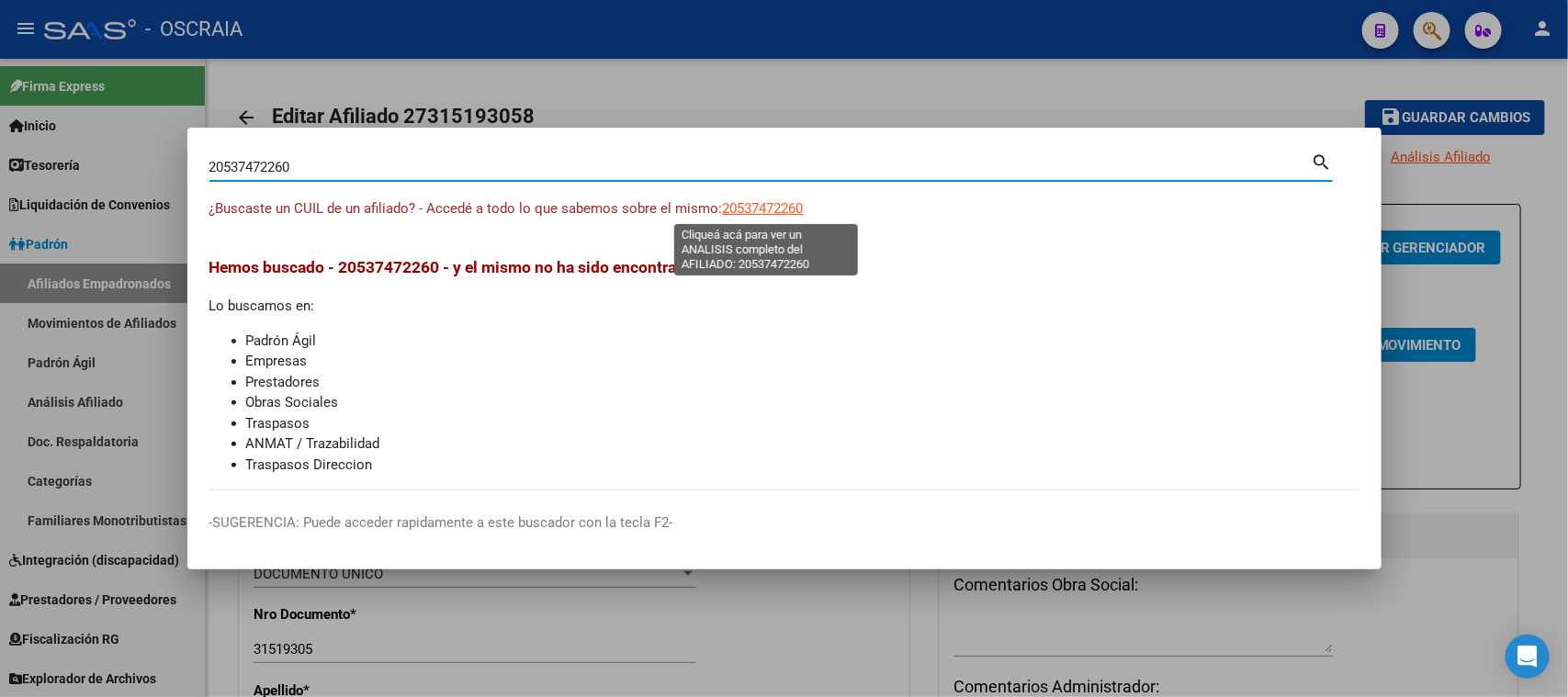
click at [768, 204] on span "20537472260" at bounding box center [762, 207] width 80 height 16
type textarea "20537472260"
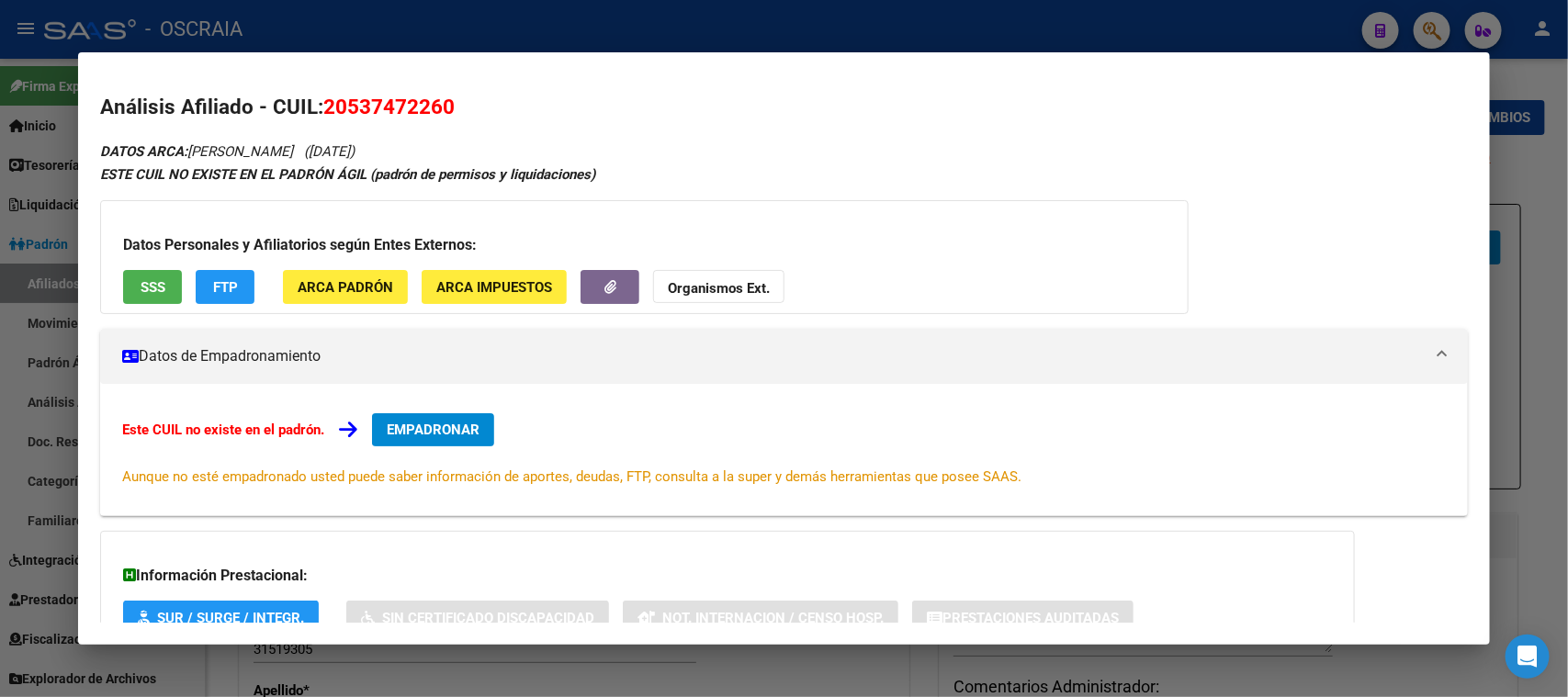
click at [386, 97] on span "20537472260" at bounding box center [388, 107] width 131 height 24
click at [381, 103] on span "20537472260" at bounding box center [388, 107] width 131 height 24
copy span "20537472260"
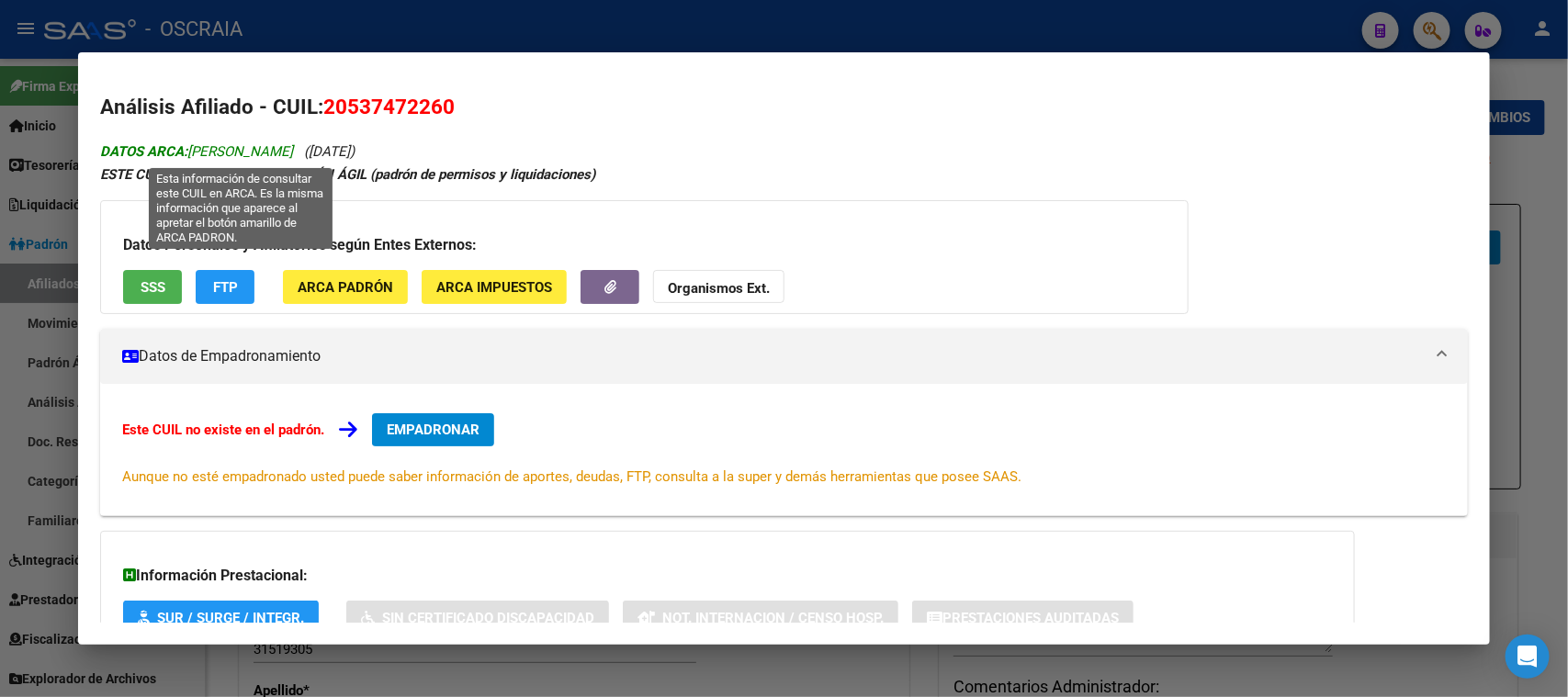
drag, startPoint x: 191, startPoint y: 148, endPoint x: 377, endPoint y: 144, distance: 186.0
click at [293, 144] on span "DATOS ARCA: [PERSON_NAME]" at bounding box center [196, 151] width 193 height 16
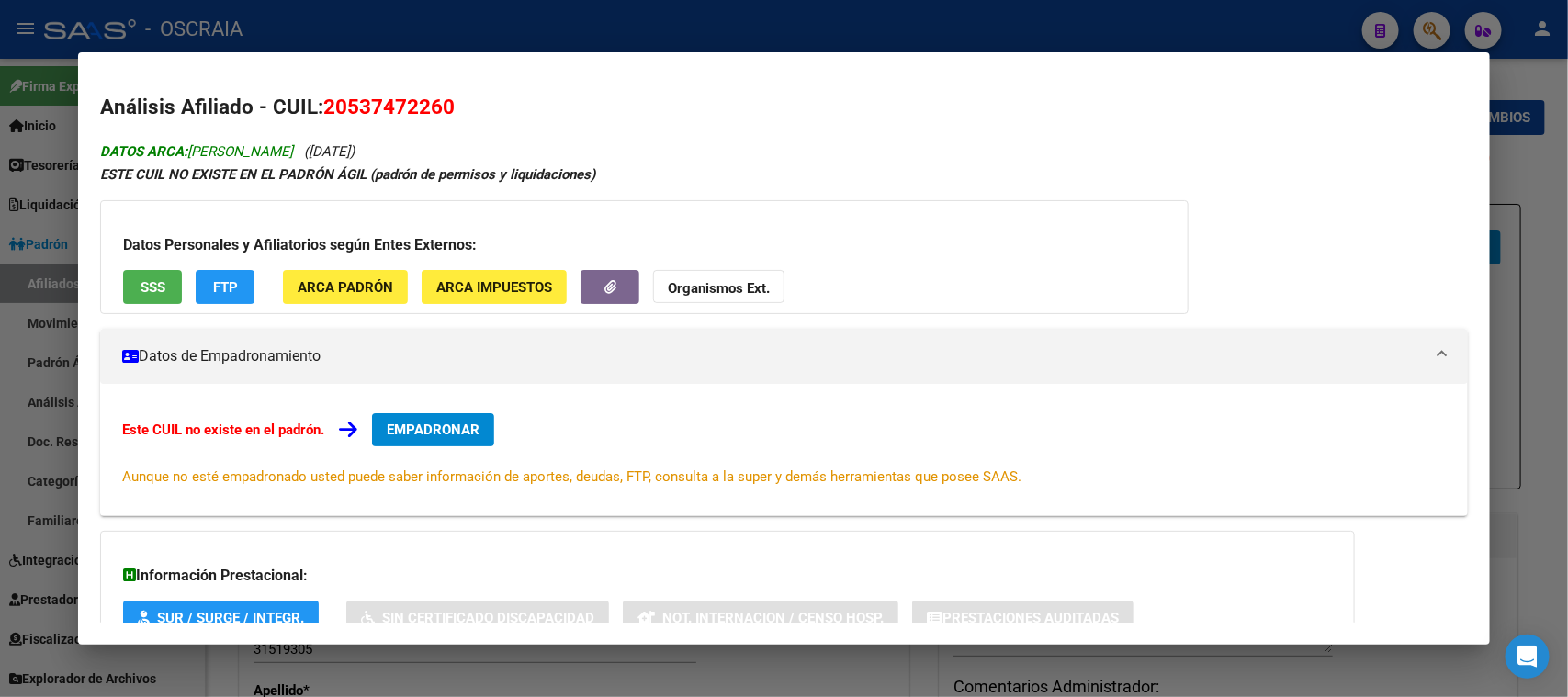
copy span "[PERSON_NAME]"
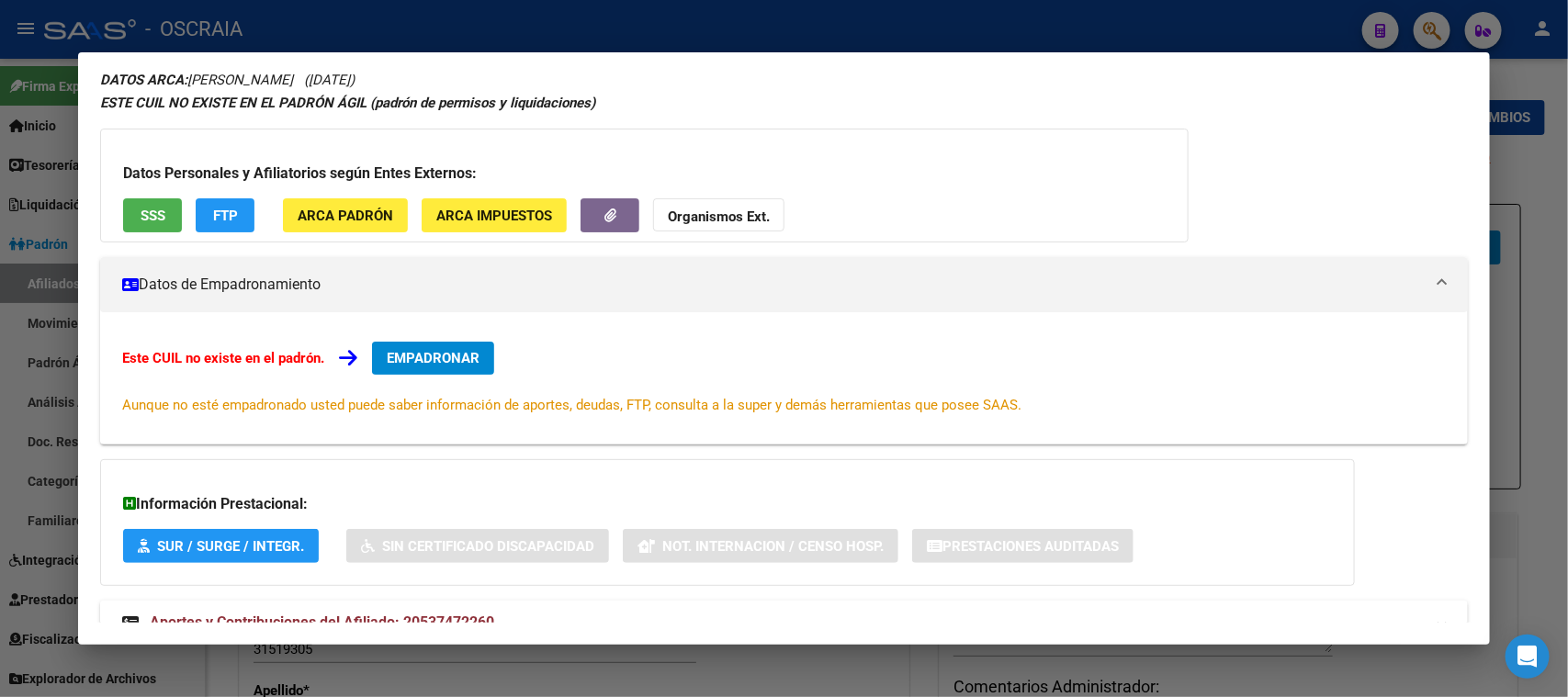
scroll to position [133, 0]
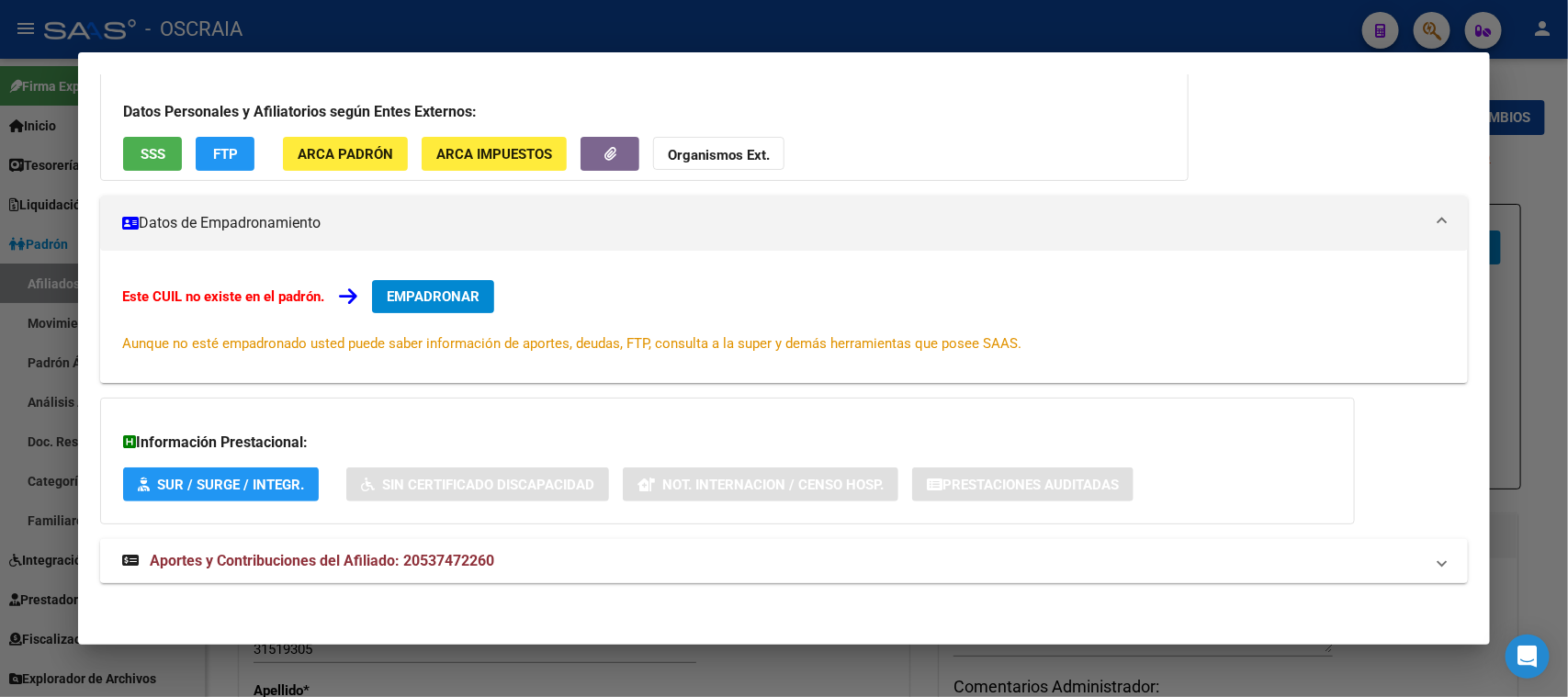
click at [463, 540] on div "DATOS ARCA: [PERSON_NAME] ([DATE]) ESTE CUIL NO EXISTE EN EL PADRÓN ÁGIL (padró…" at bounding box center [783, 305] width 1366 height 597
click at [460, 560] on span "Aportes y Contribuciones del Afiliado: 20537472260" at bounding box center [321, 560] width 344 height 17
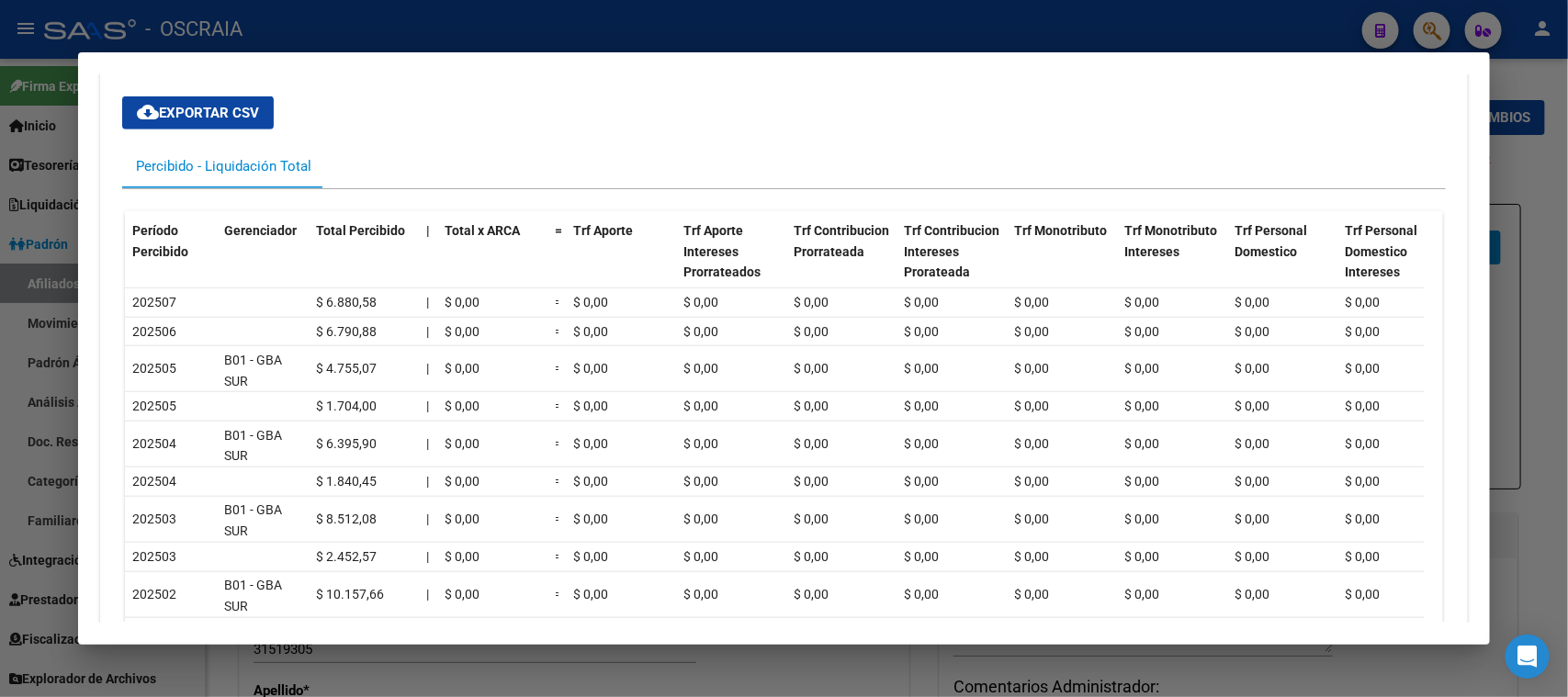
scroll to position [0, 0]
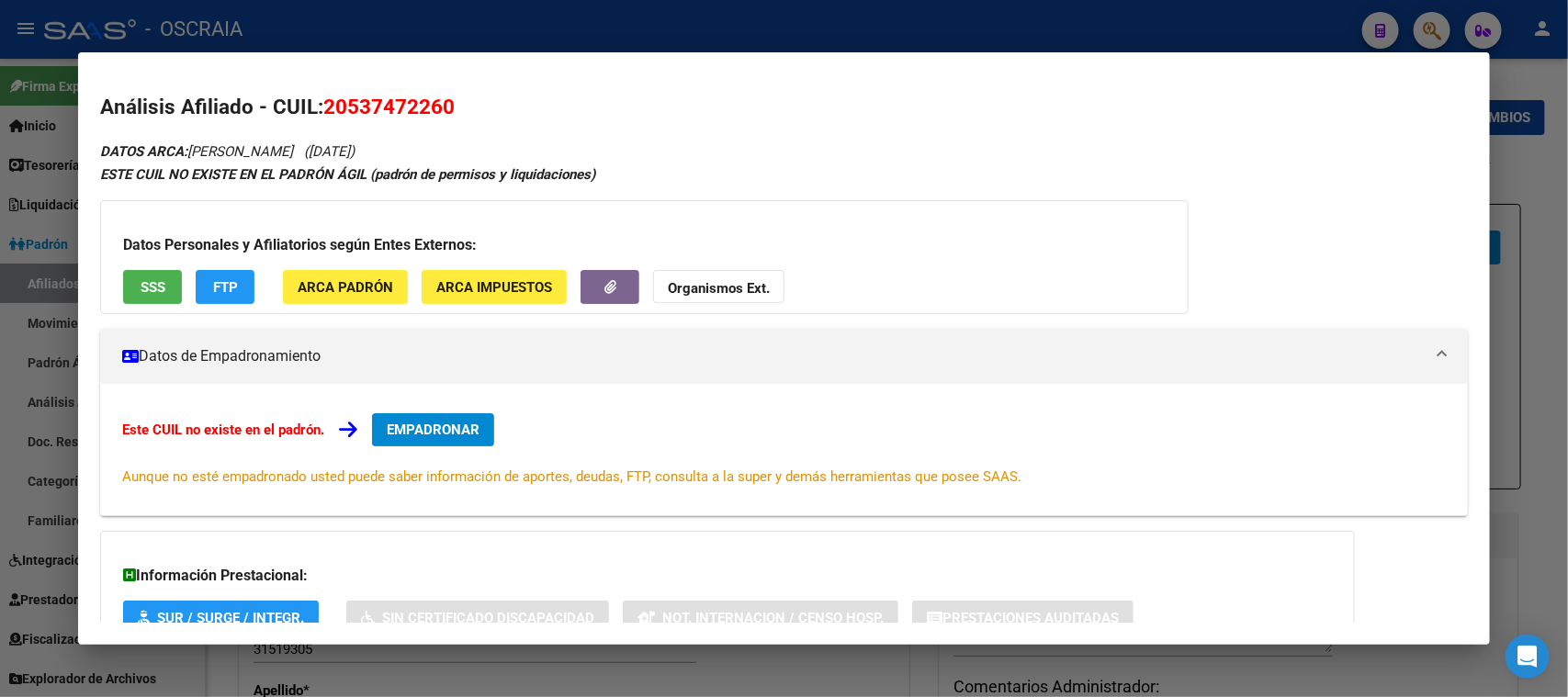
click at [138, 282] on button "SSS" at bounding box center [152, 286] width 59 height 34
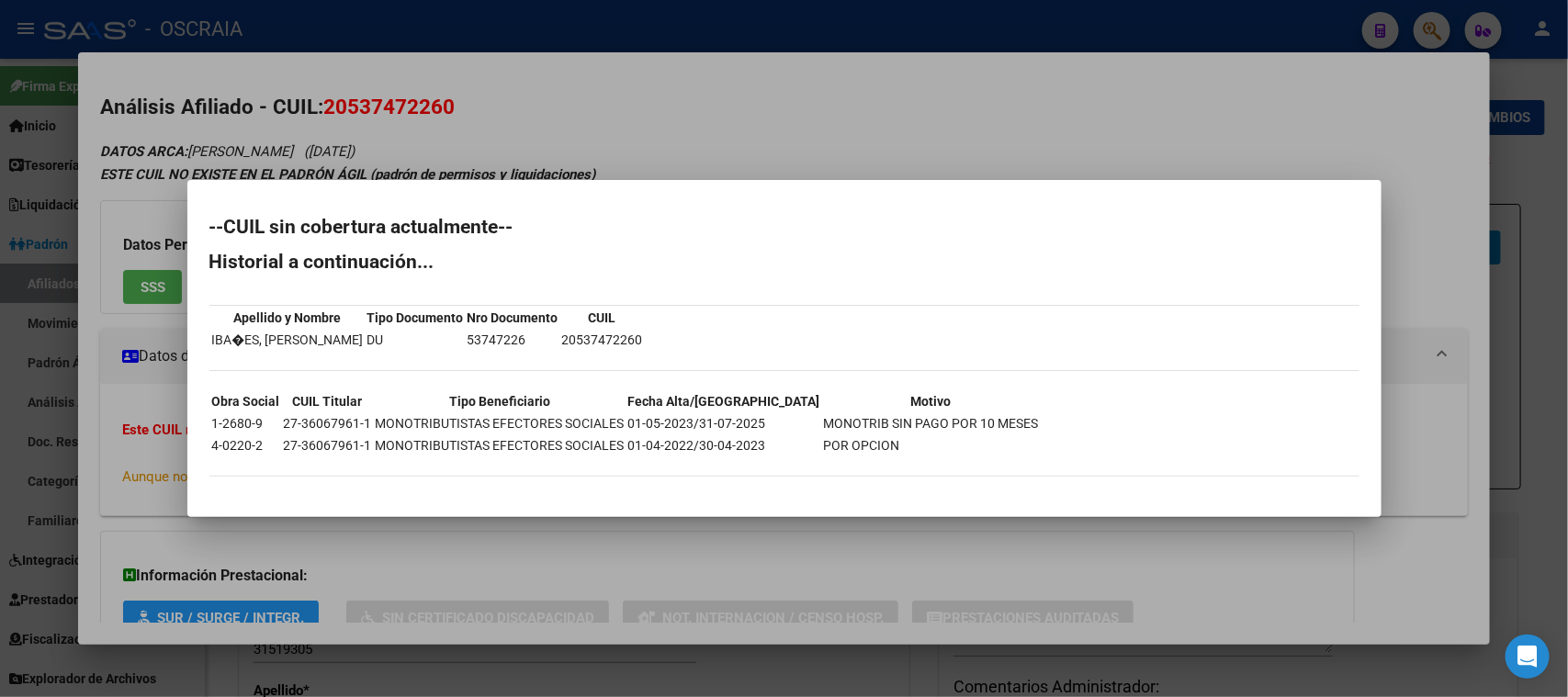
click at [336, 425] on td "27-36067961-1" at bounding box center [328, 423] width 90 height 20
drag, startPoint x: 363, startPoint y: 425, endPoint x: 322, endPoint y: 425, distance: 41.0
click at [283, 425] on td "27-36067961-1" at bounding box center [328, 423] width 90 height 20
click at [349, 425] on td "27-36067961-1" at bounding box center [328, 423] width 90 height 20
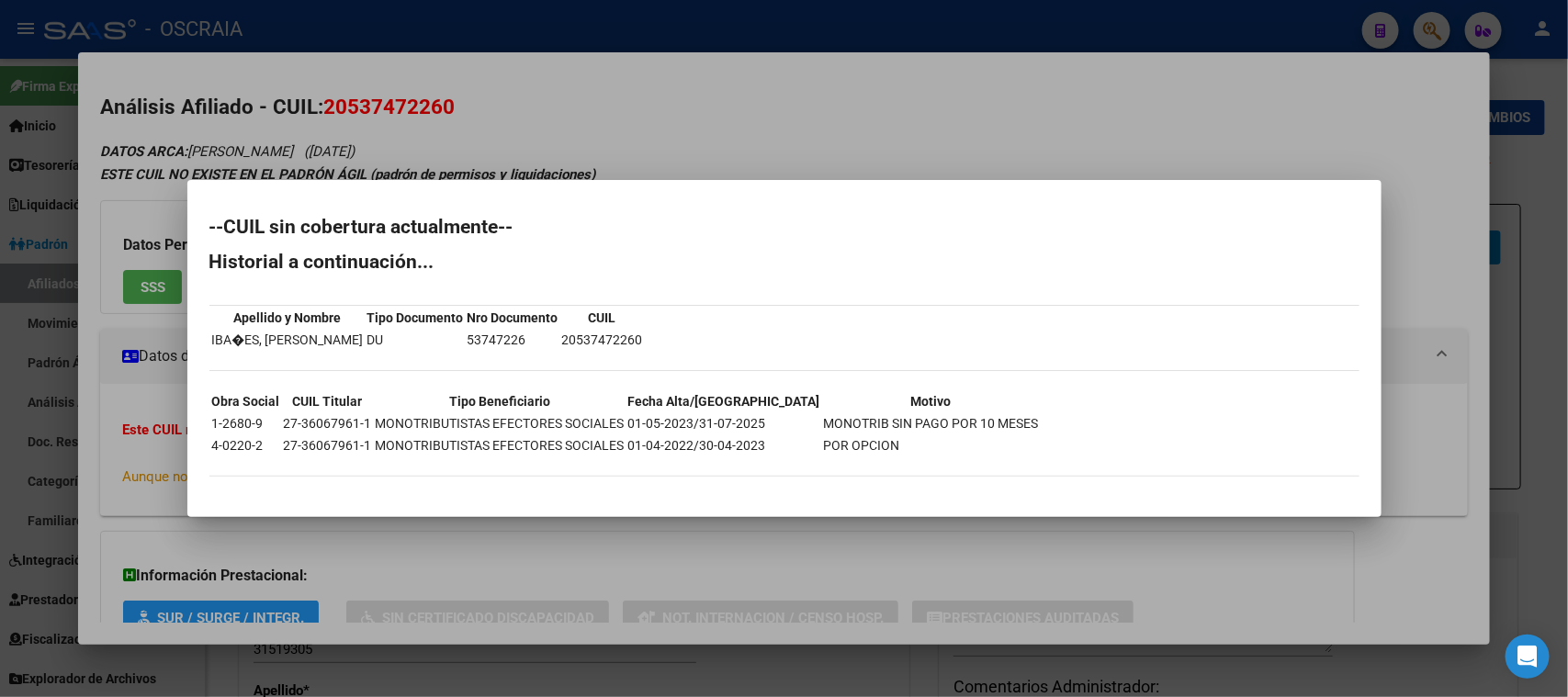
drag, startPoint x: 366, startPoint y: 422, endPoint x: 283, endPoint y: 423, distance: 83.0
click at [283, 423] on td "27-36067961-1" at bounding box center [328, 423] width 90 height 20
copy td "27-36067961-1"
click at [482, 34] on div at bounding box center [784, 348] width 1568 height 697
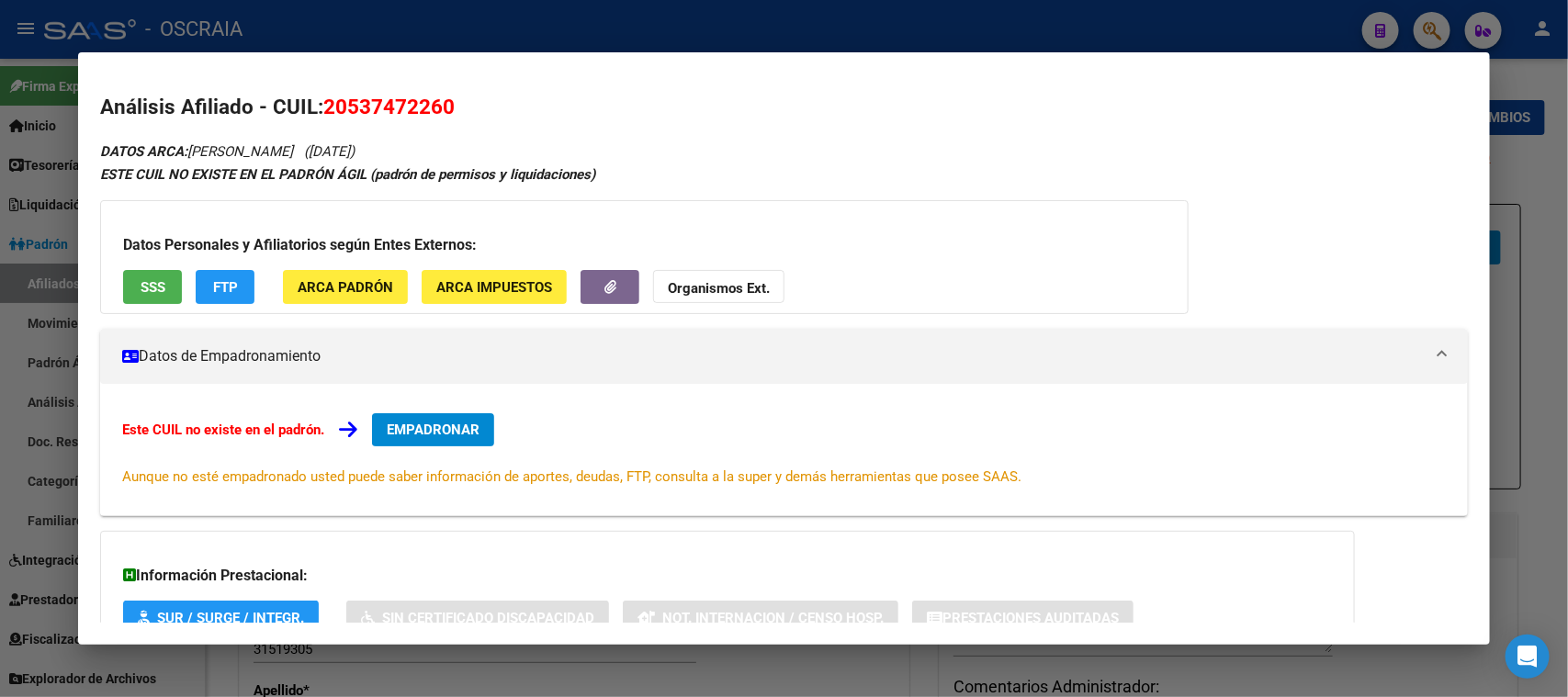
click at [482, 28] on div at bounding box center [784, 348] width 1568 height 697
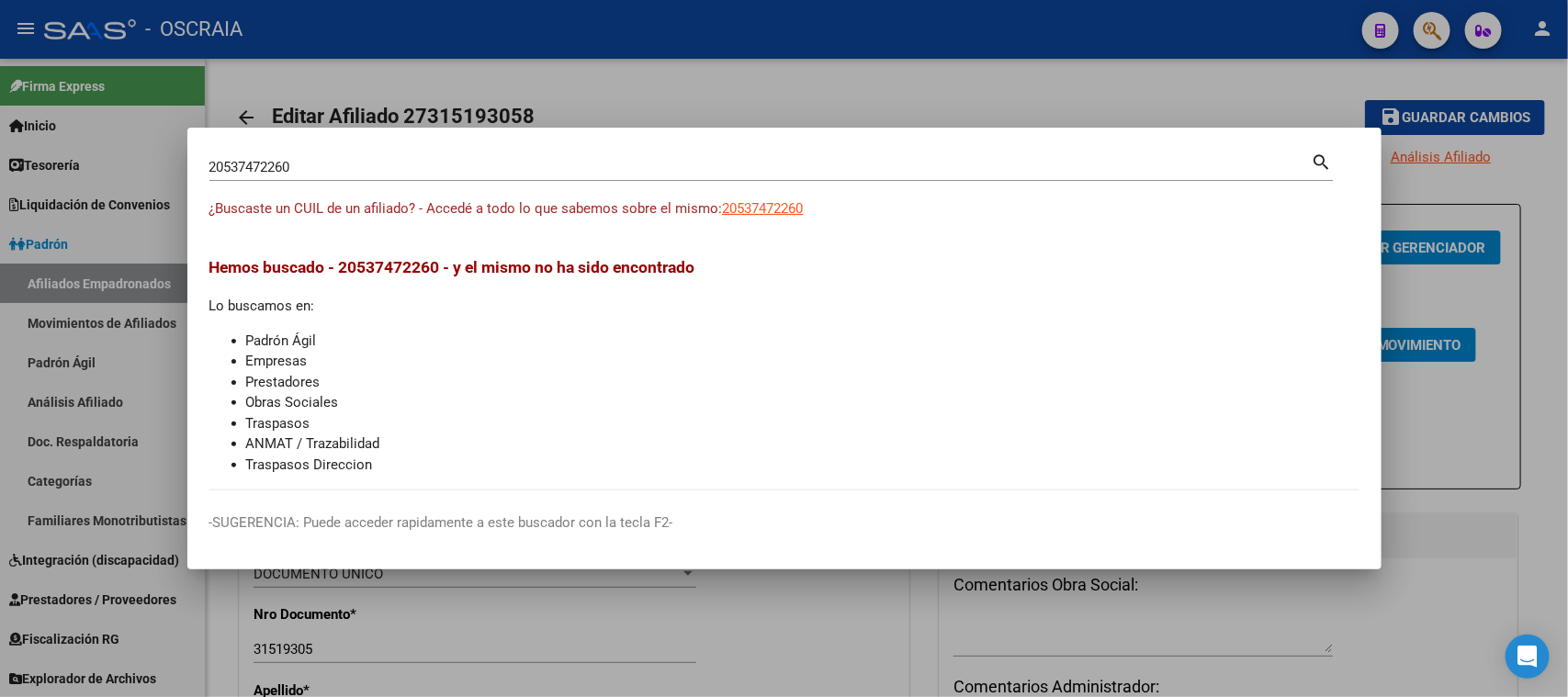
click at [371, 154] on div "20537472260 Buscar (apellido, dni, cuil, [PERSON_NAME], cuit, obra social)" at bounding box center [760, 167] width 1102 height 27
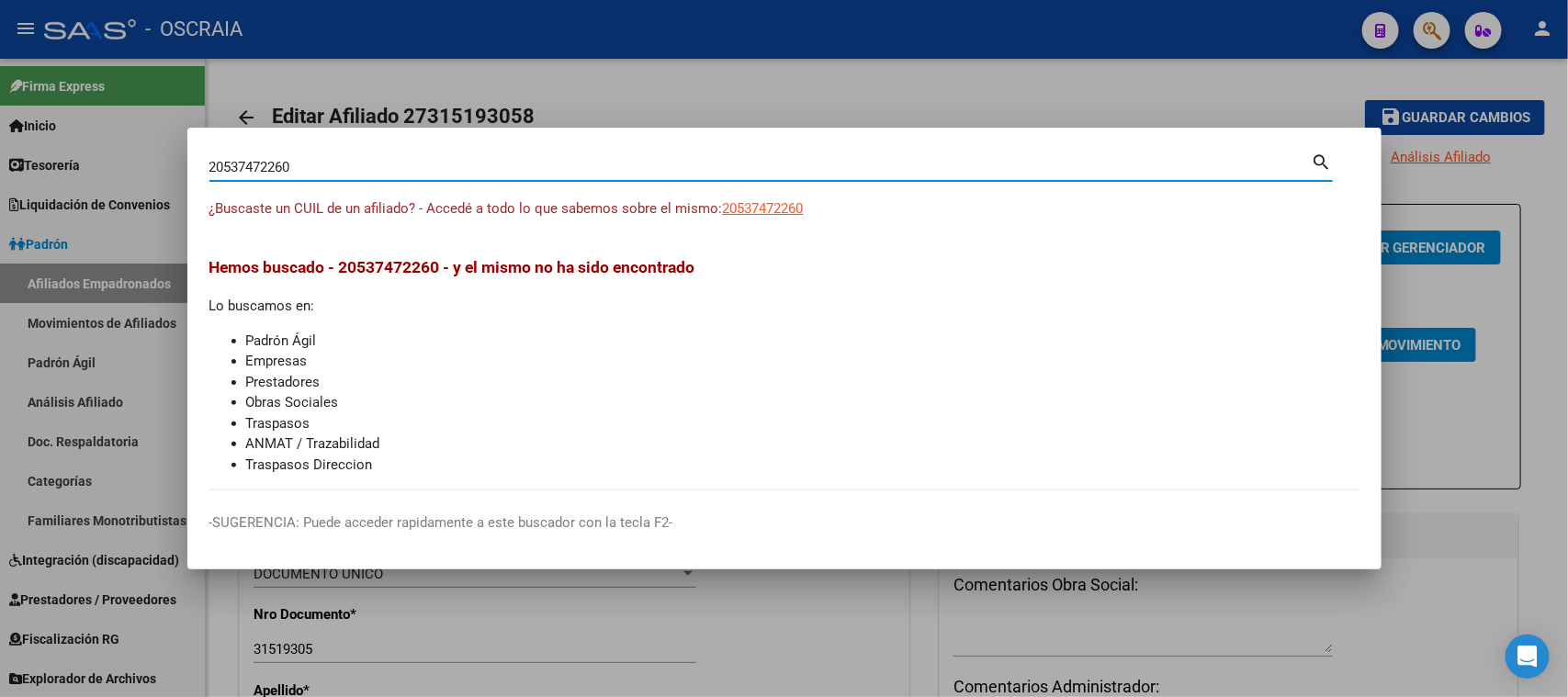
click at [358, 174] on input "20537472260" at bounding box center [760, 167] width 1102 height 16
drag, startPoint x: 356, startPoint y: 171, endPoint x: 22, endPoint y: 162, distance: 334.1
click at [22, 162] on div "20537472260 Buscar (apellido, dni, cuil, nro traspaso, cuit, obra social) searc…" at bounding box center [784, 348] width 1568 height 697
paste input "7-36067961-1"
type input "27360679611"
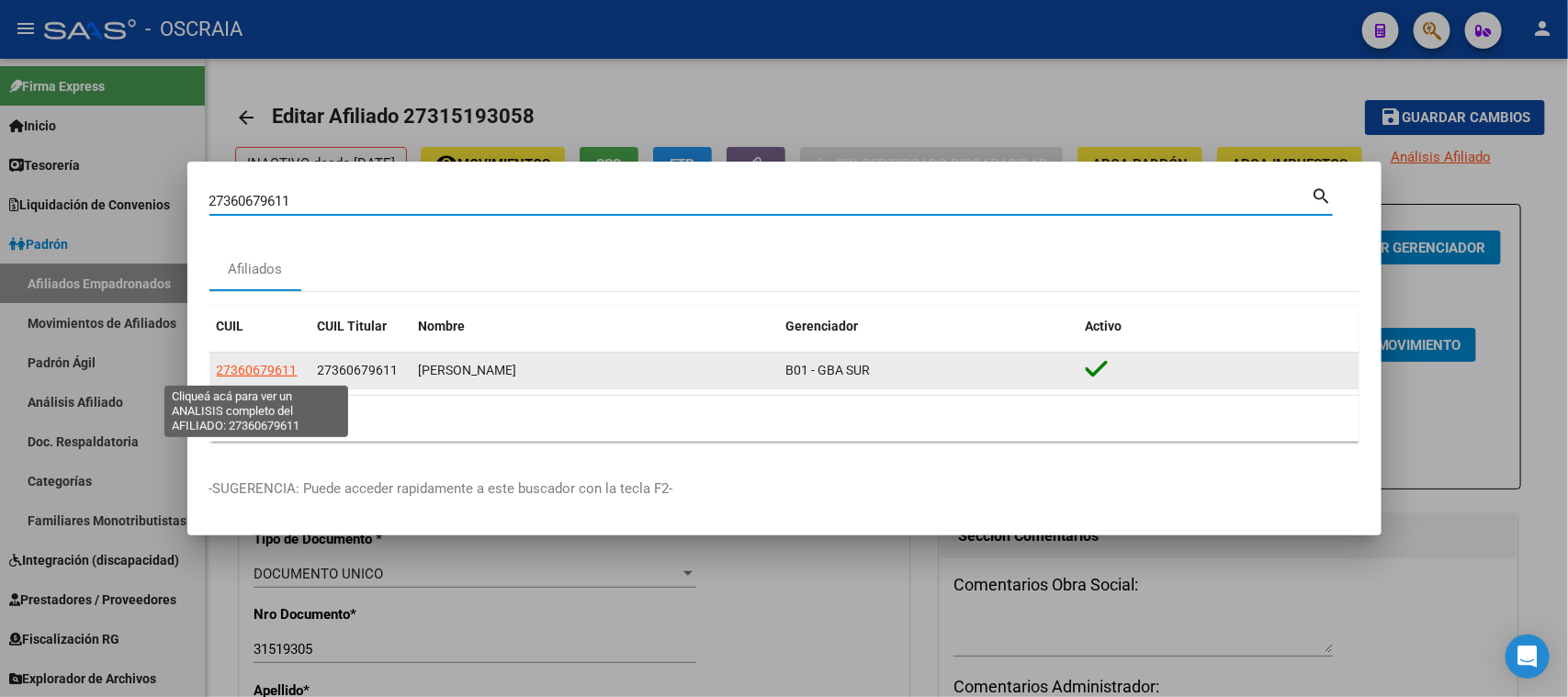
click at [253, 357] on datatable-body-cell "27360679611" at bounding box center [260, 370] width 101 height 36
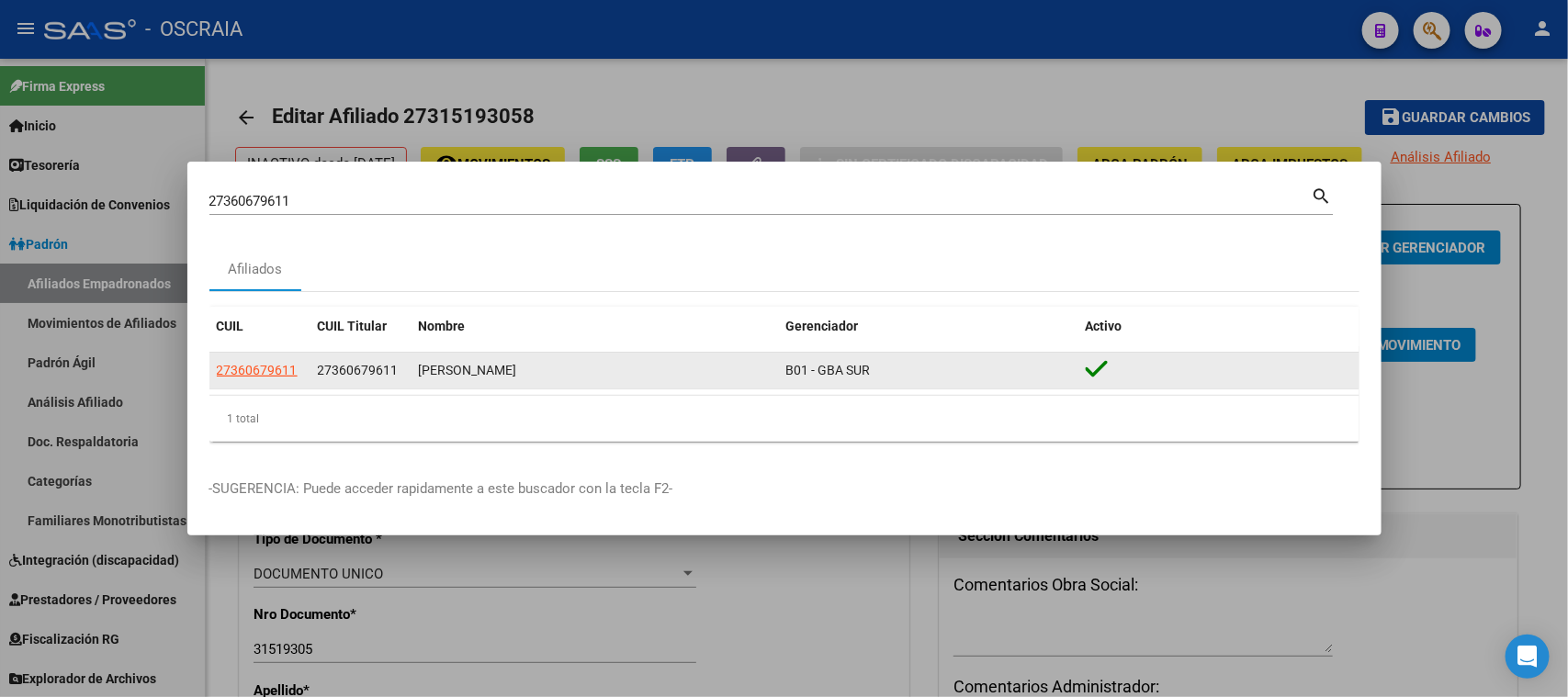
click at [252, 361] on app-link-go-to "27360679611" at bounding box center [256, 370] width 80 height 21
click at [244, 372] on span "27360679611" at bounding box center [256, 369] width 80 height 15
type textarea "27360679611"
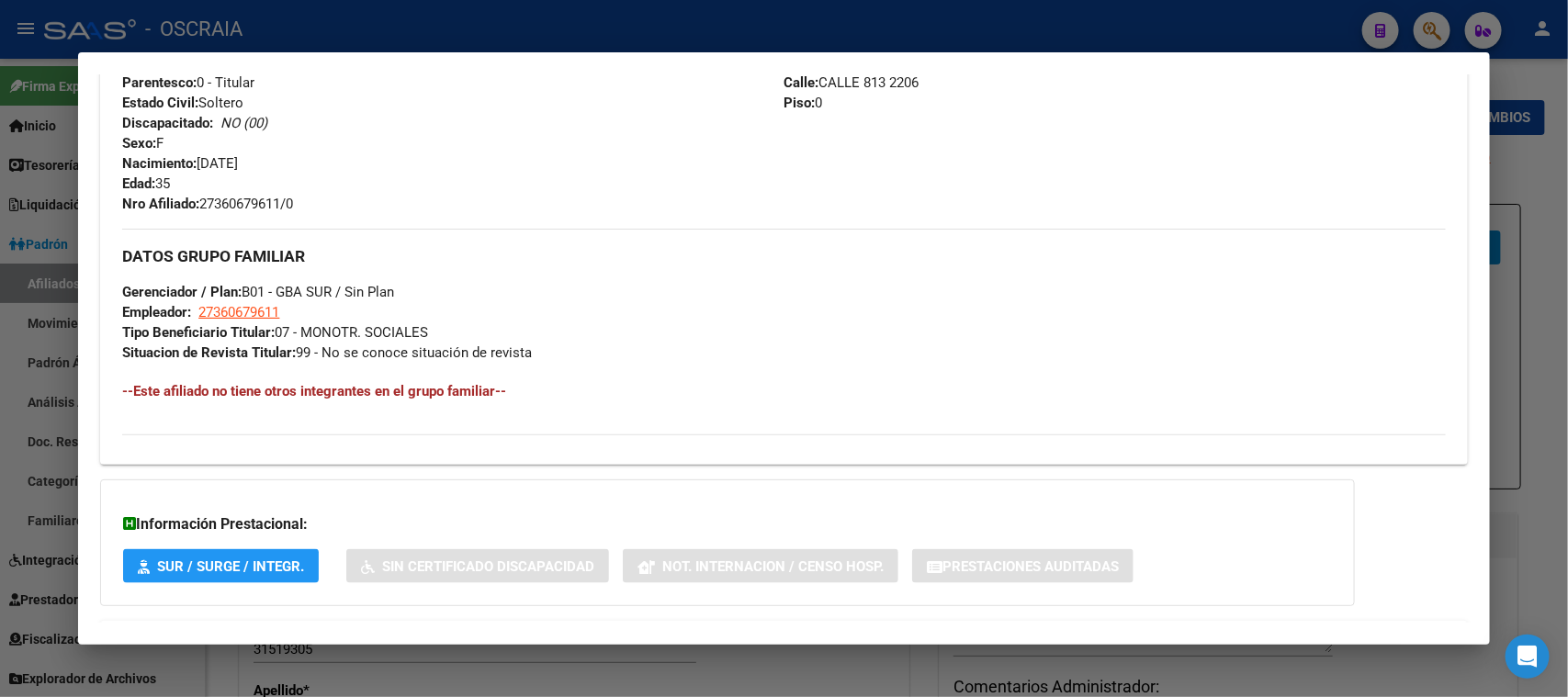
scroll to position [789, 0]
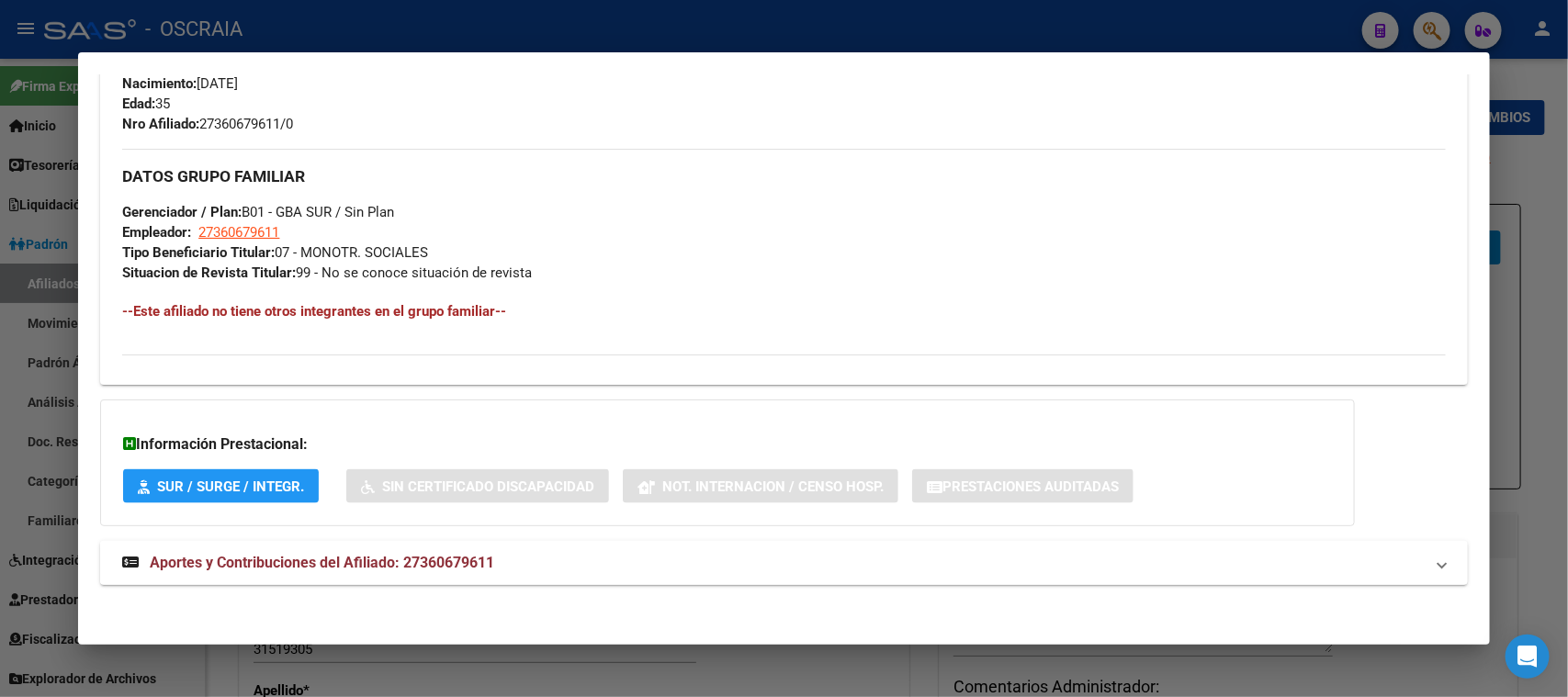
click at [404, 558] on span "Aportes y Contribuciones del Afiliado: 27360679611" at bounding box center [321, 562] width 344 height 17
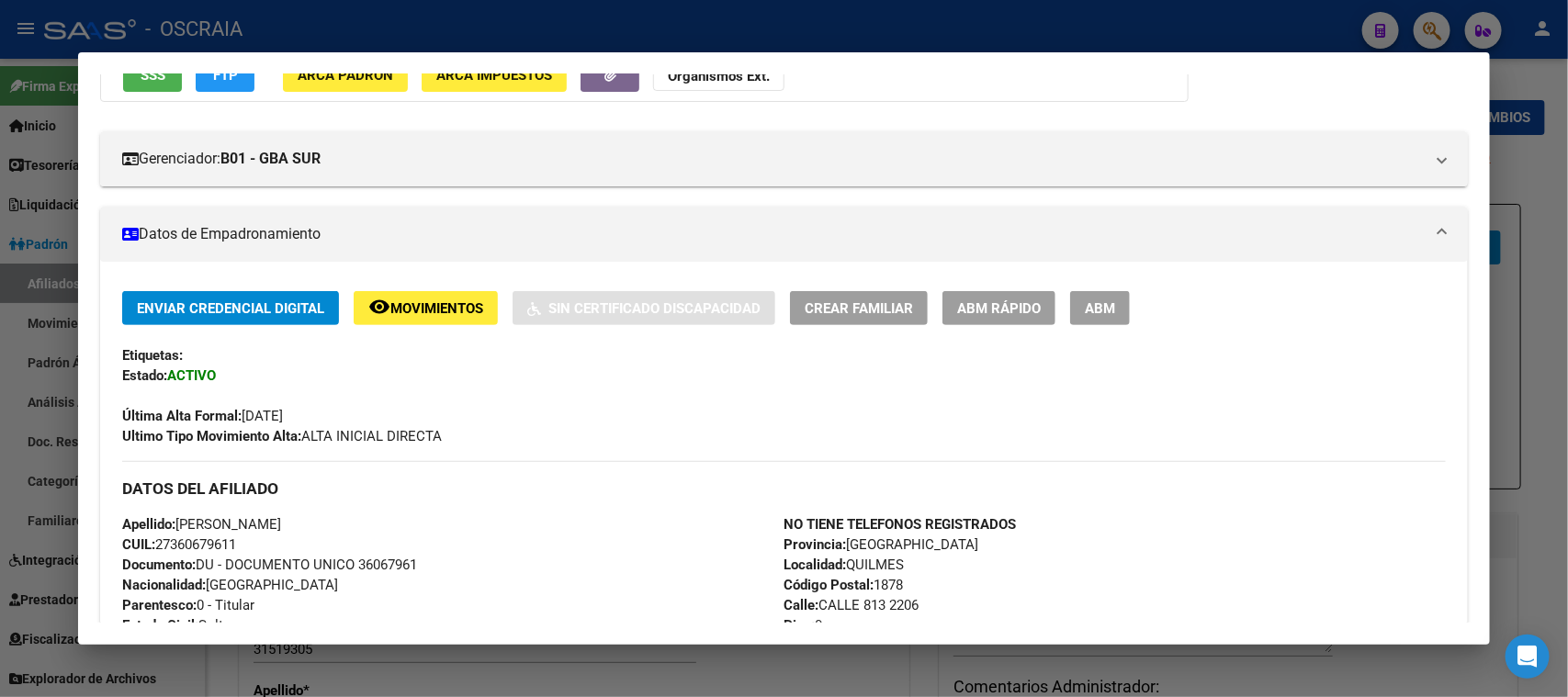
scroll to position [0, 0]
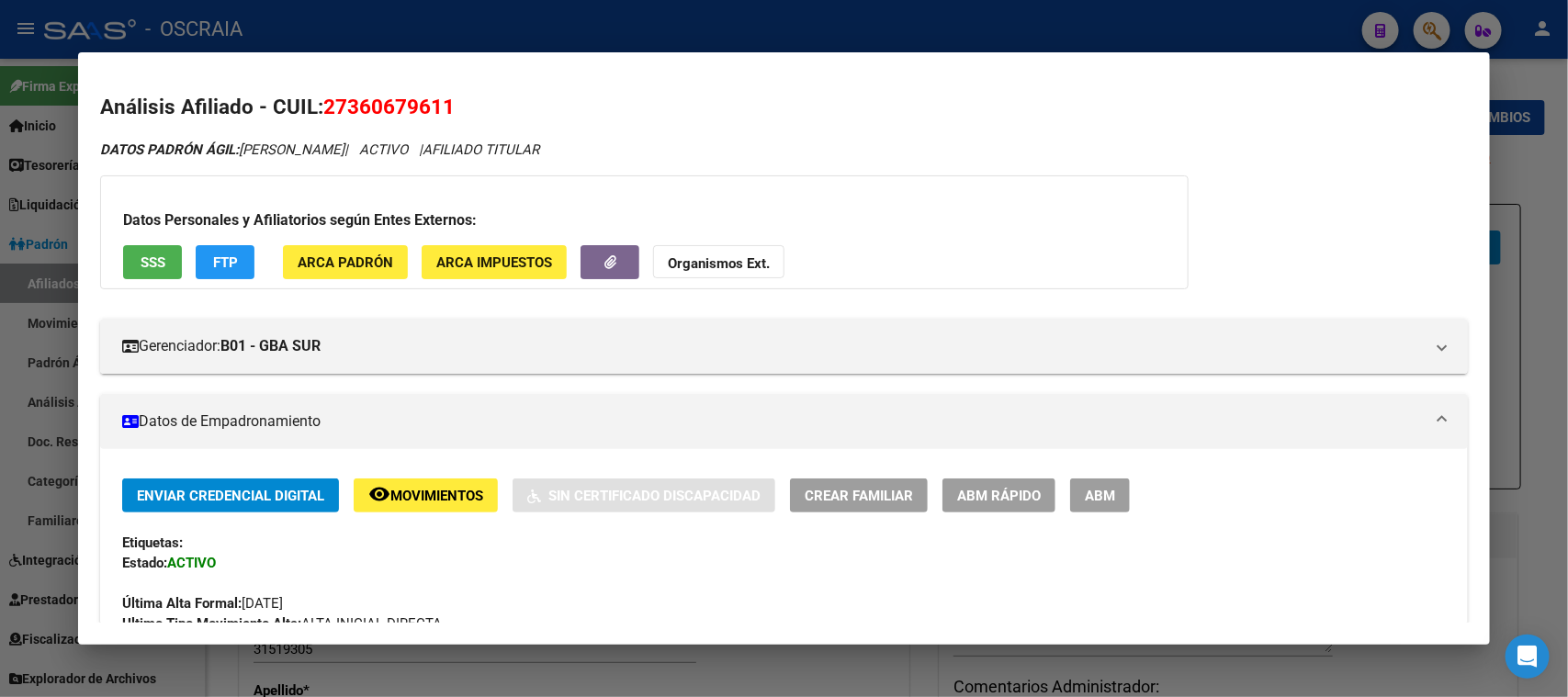
click at [412, 110] on span "27360679611" at bounding box center [388, 107] width 131 height 24
click at [410, 110] on span "27360679611" at bounding box center [388, 107] width 131 height 24
copy span "27360679611"
click at [1102, 501] on span "ABM" at bounding box center [1099, 495] width 30 height 16
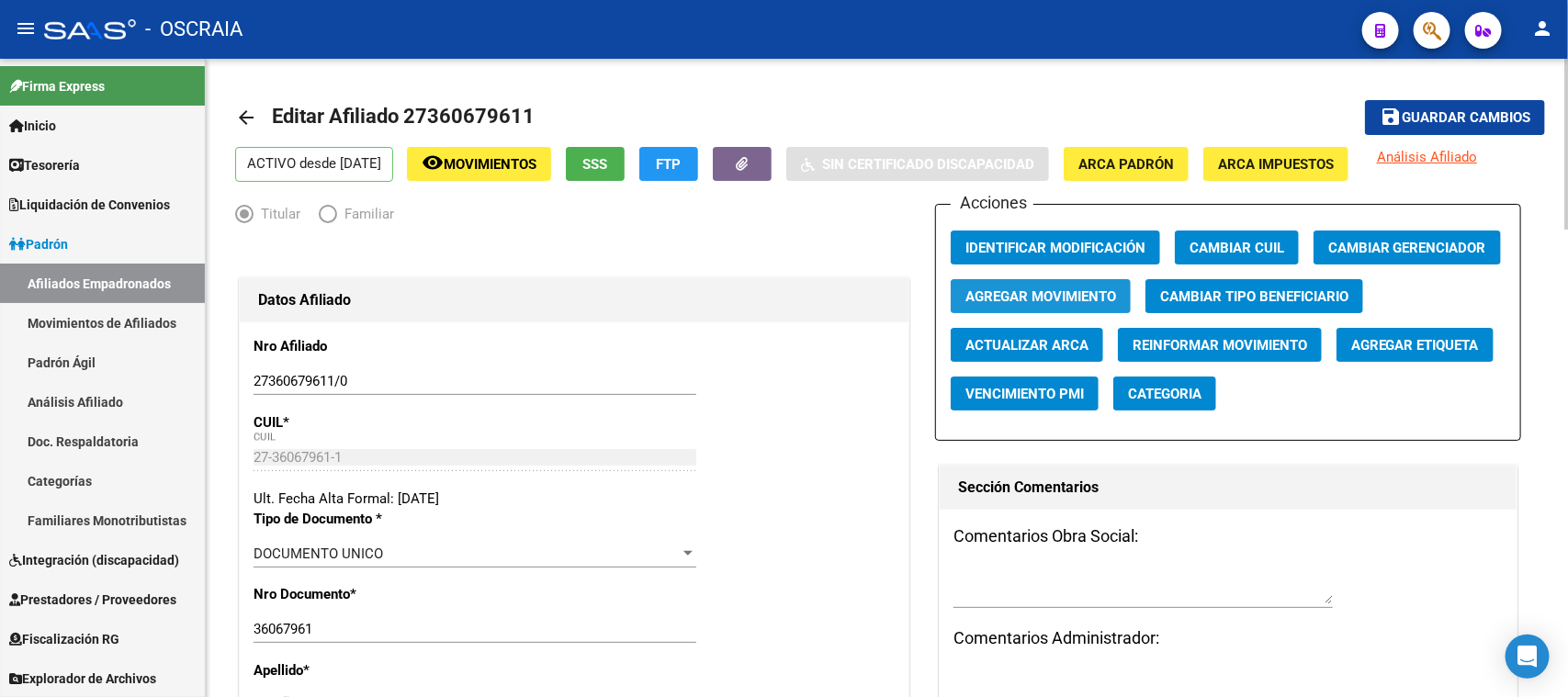
click at [1078, 289] on span "Agregar Movimiento" at bounding box center [1040, 296] width 150 height 16
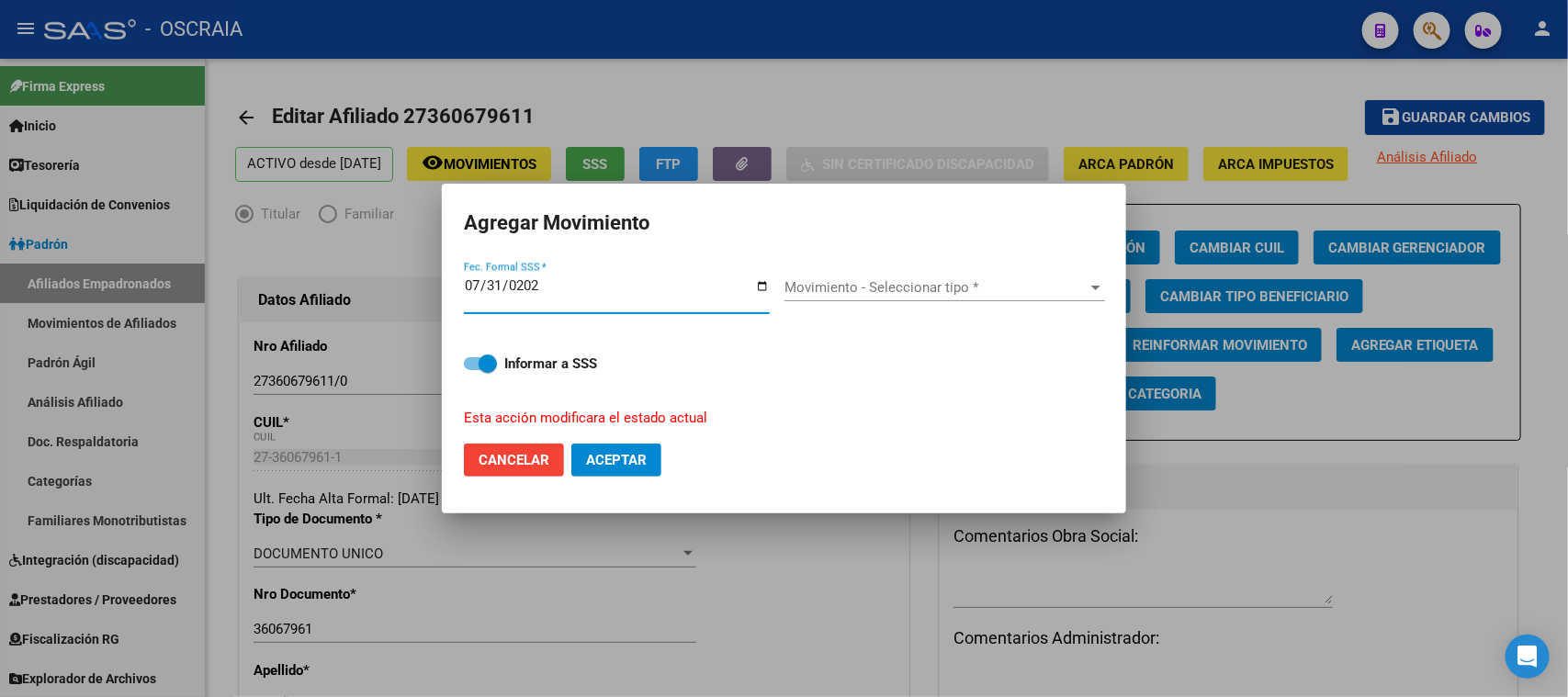
type input "[DATE]"
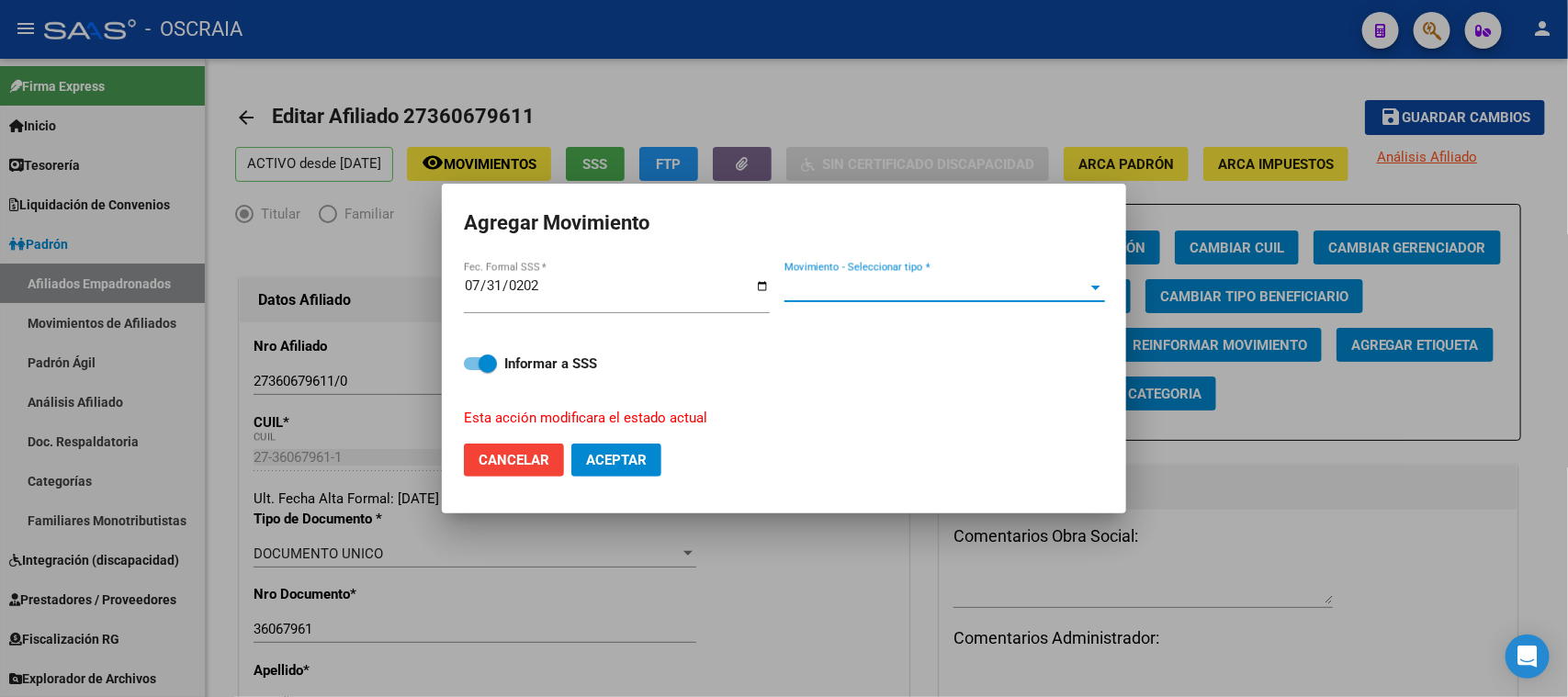
click at [951, 286] on span "Movimiento - Seleccionar tipo *" at bounding box center [936, 287] width 304 height 16
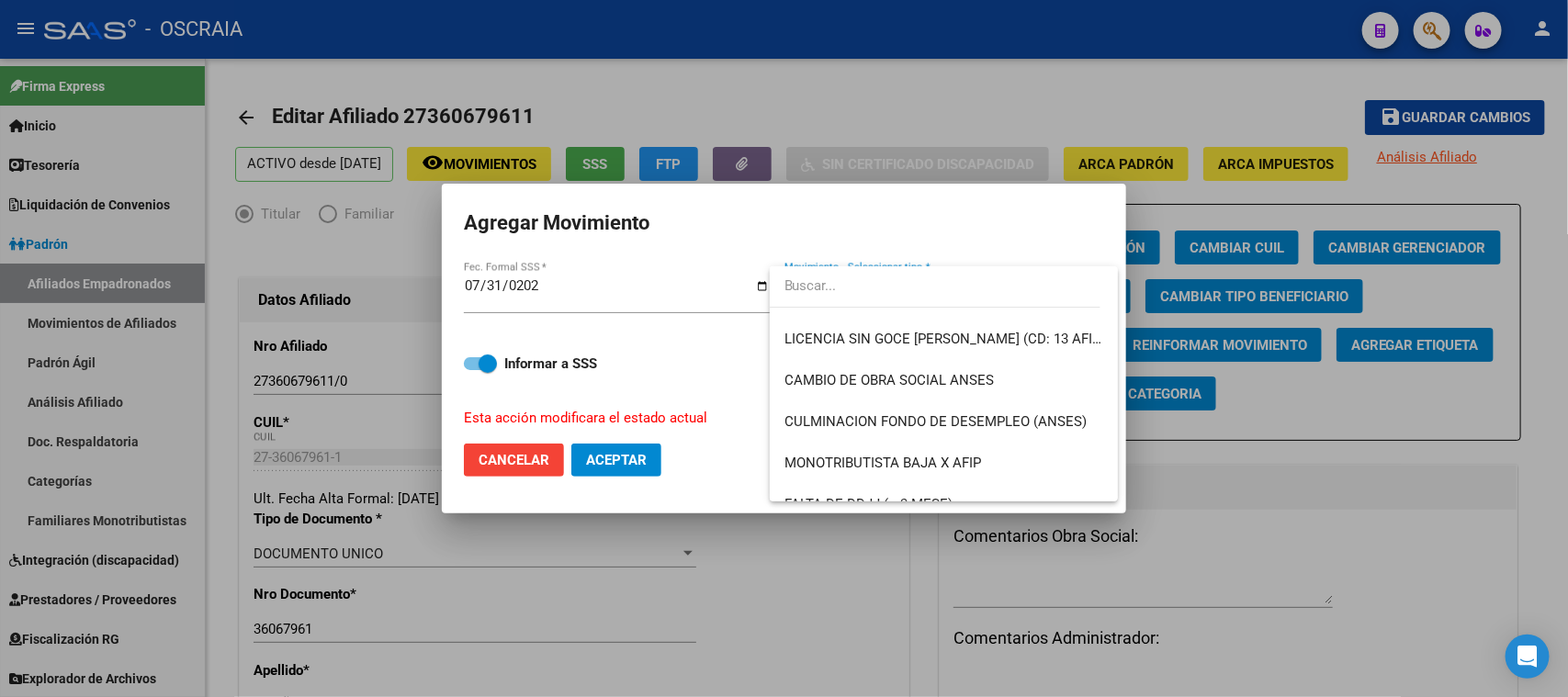
scroll to position [423, 0]
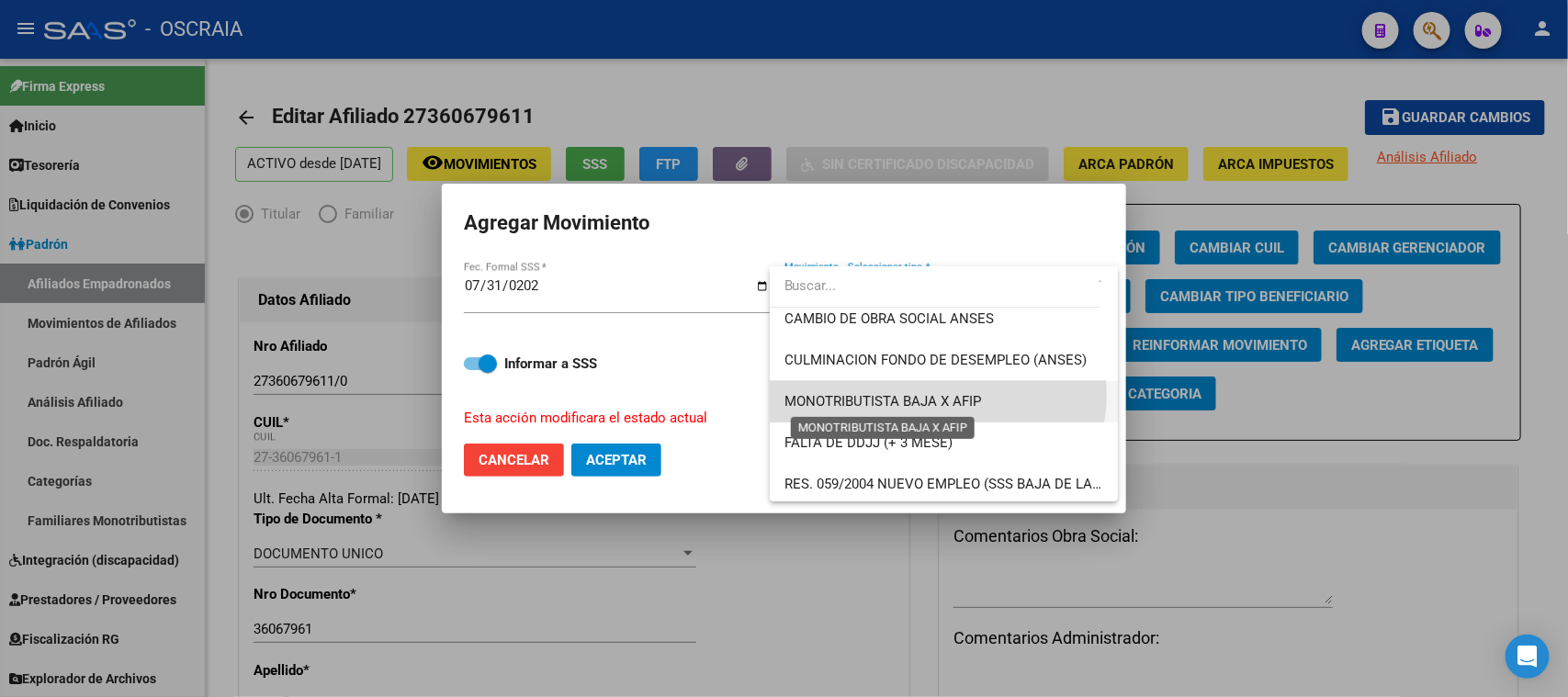
click at [937, 393] on span "MONOTRIBUTISTA BAJA X AFIP" at bounding box center [882, 400] width 197 height 16
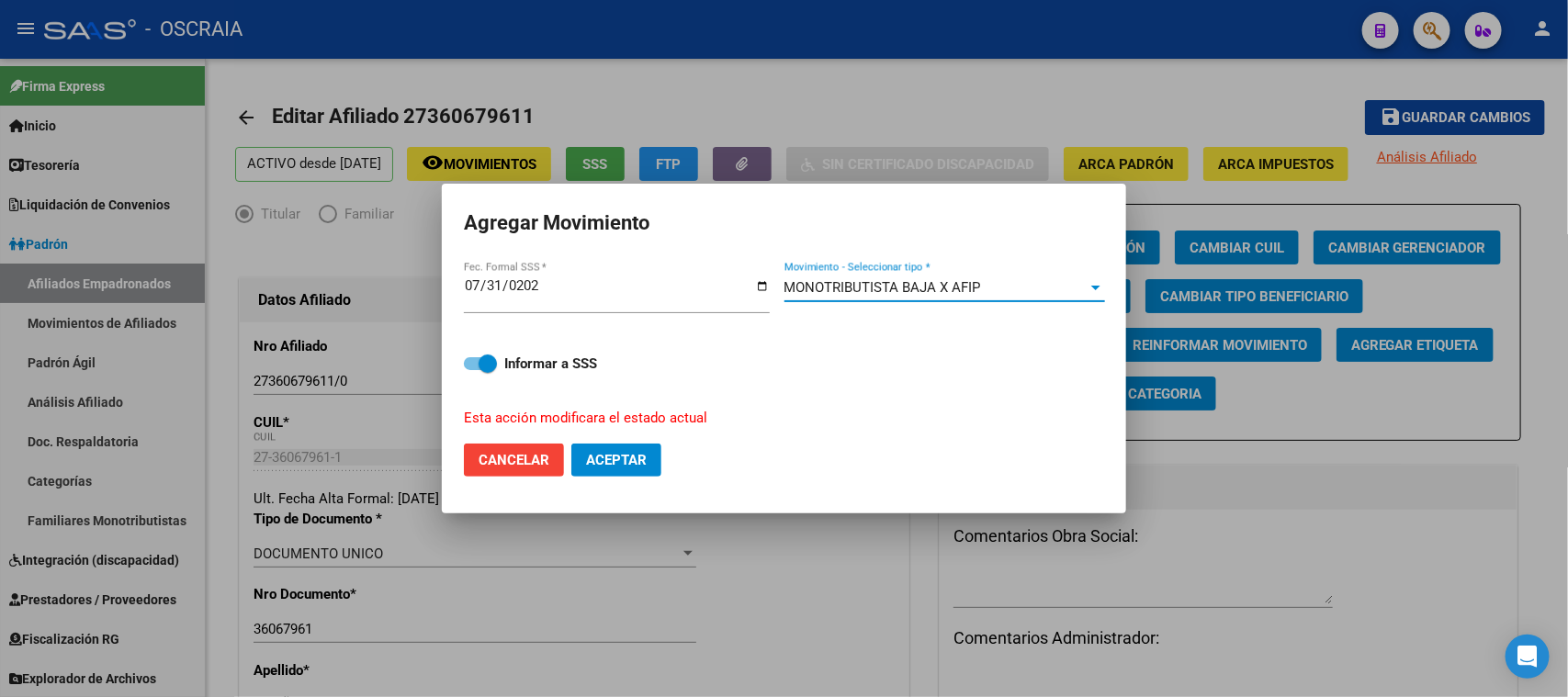
click at [631, 460] on span "Aceptar" at bounding box center [616, 459] width 61 height 16
checkbox input "false"
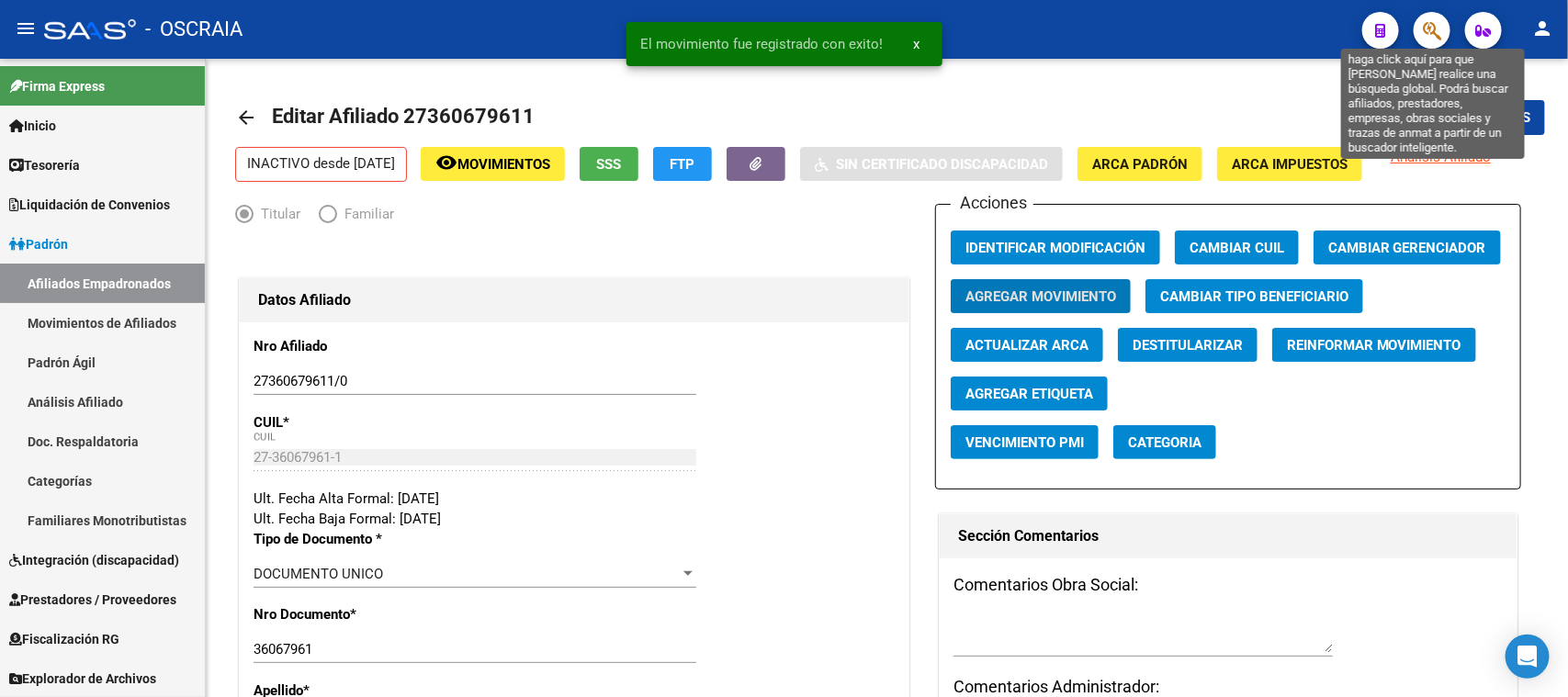
click at [1435, 20] on icon "button" at bounding box center [1431, 31] width 18 height 21
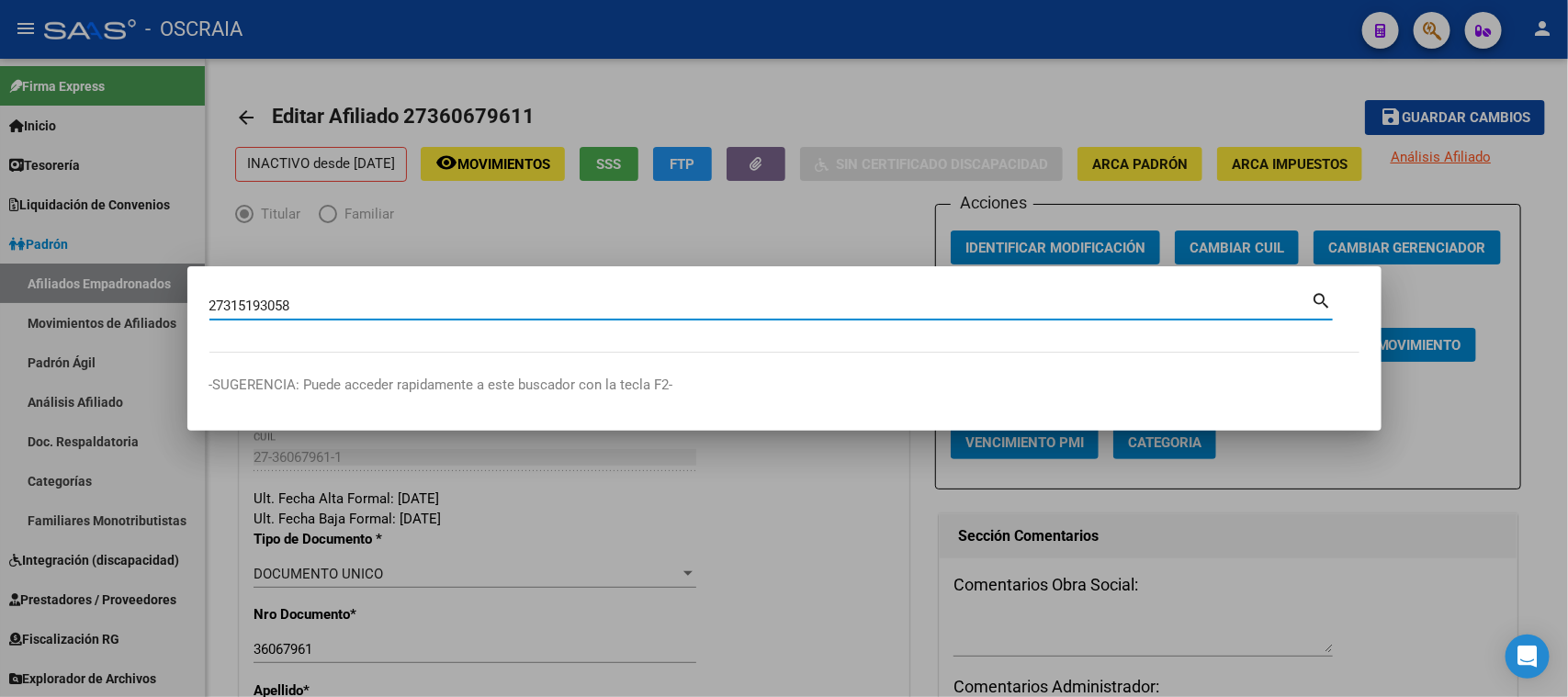
type input "27315193058"
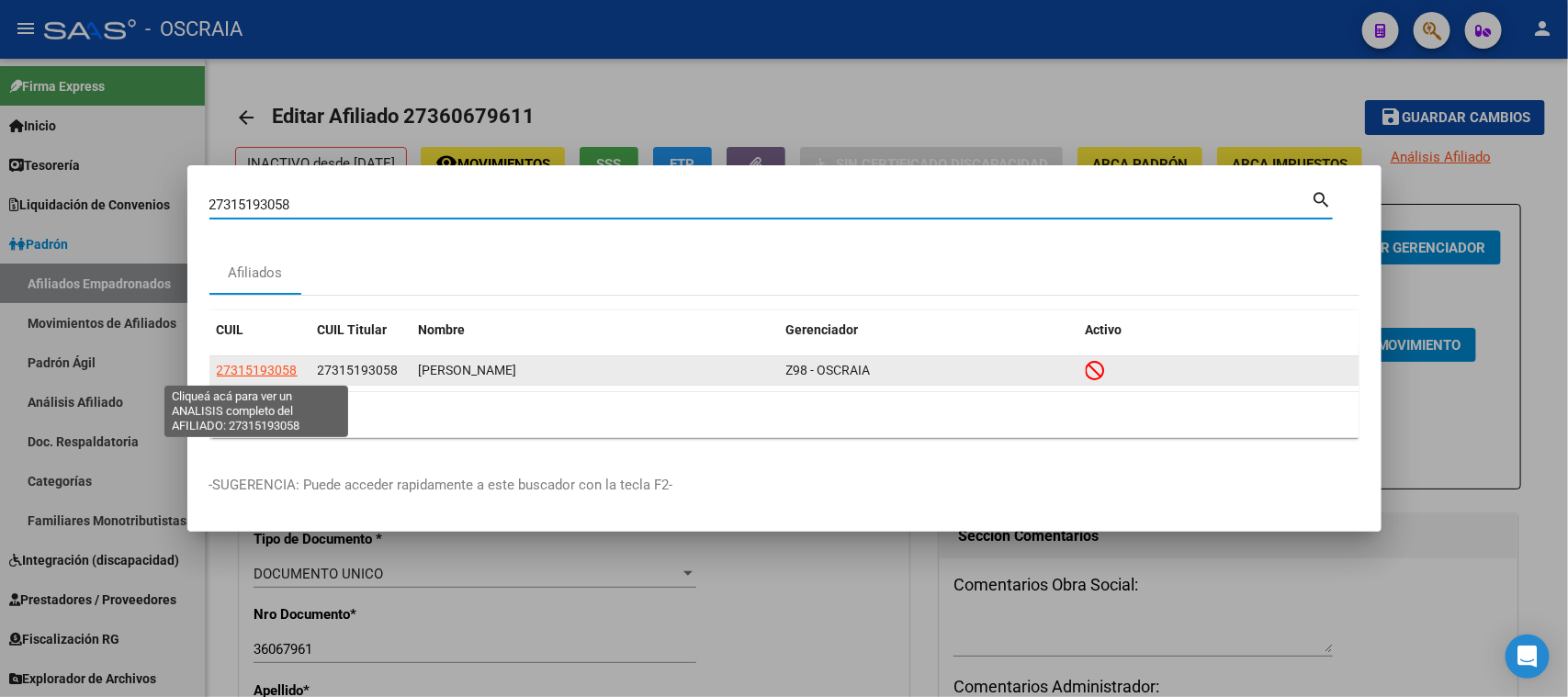
click at [289, 363] on span "27315193058" at bounding box center [256, 369] width 80 height 15
type textarea "27315193058"
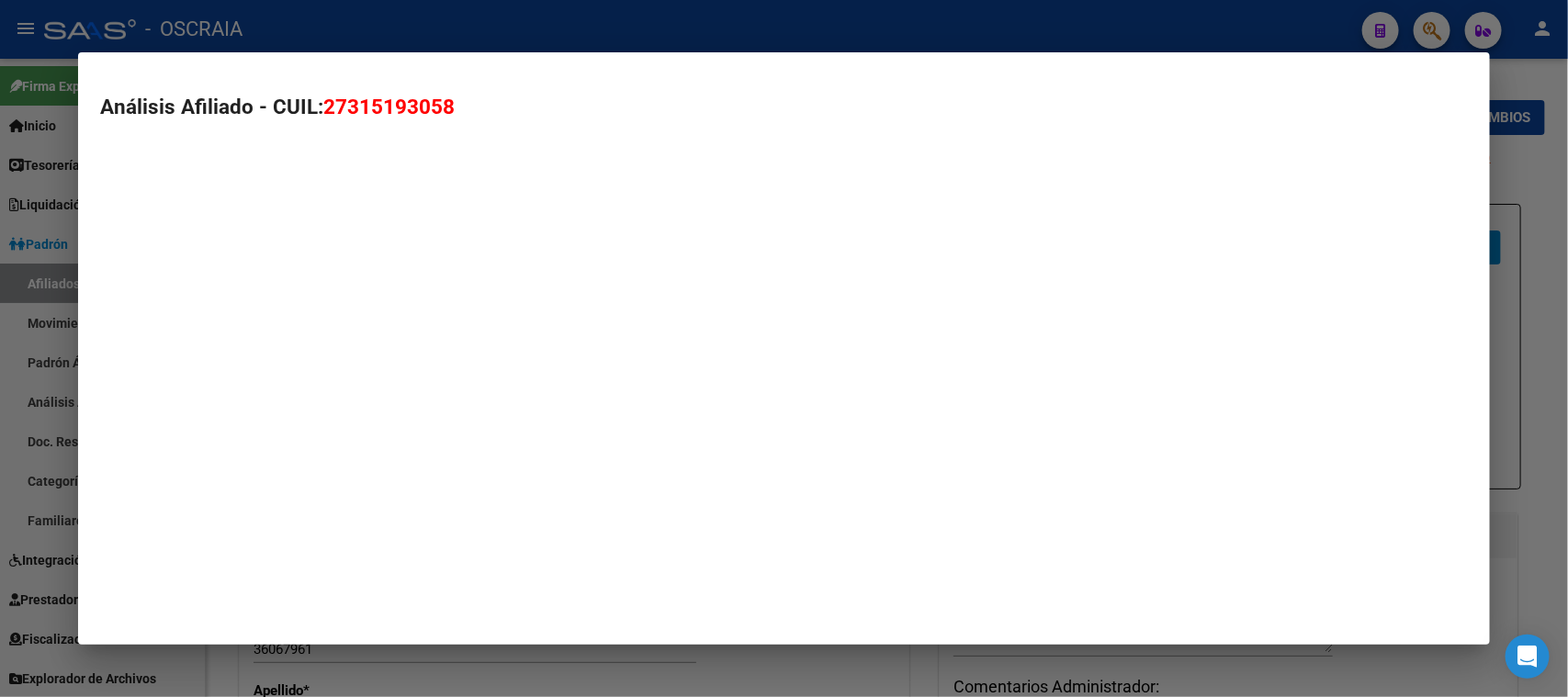
click at [286, 370] on mat-dialog-container "Análisis Afiliado - CUIL: 27315193058" at bounding box center [783, 348] width 1411 height 592
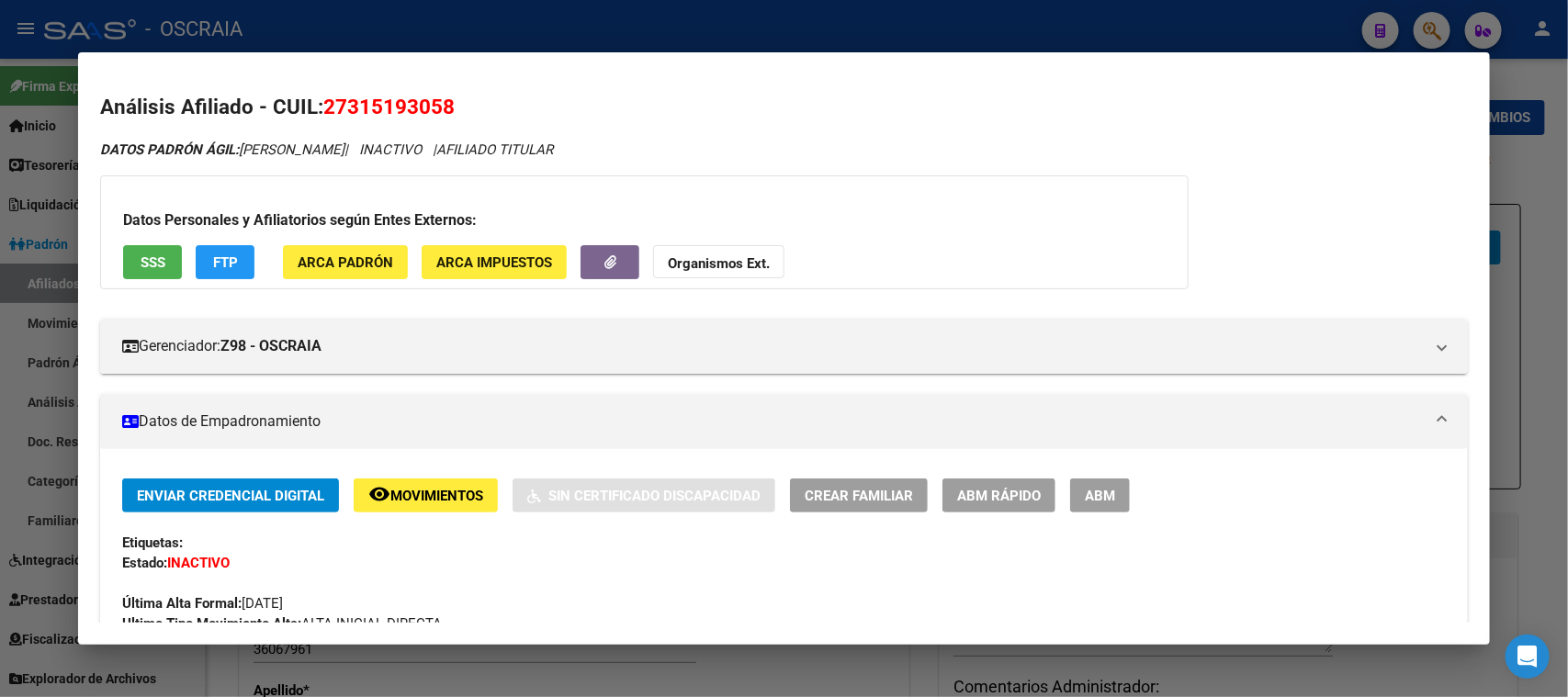
click at [175, 262] on button "SSS" at bounding box center [152, 262] width 59 height 34
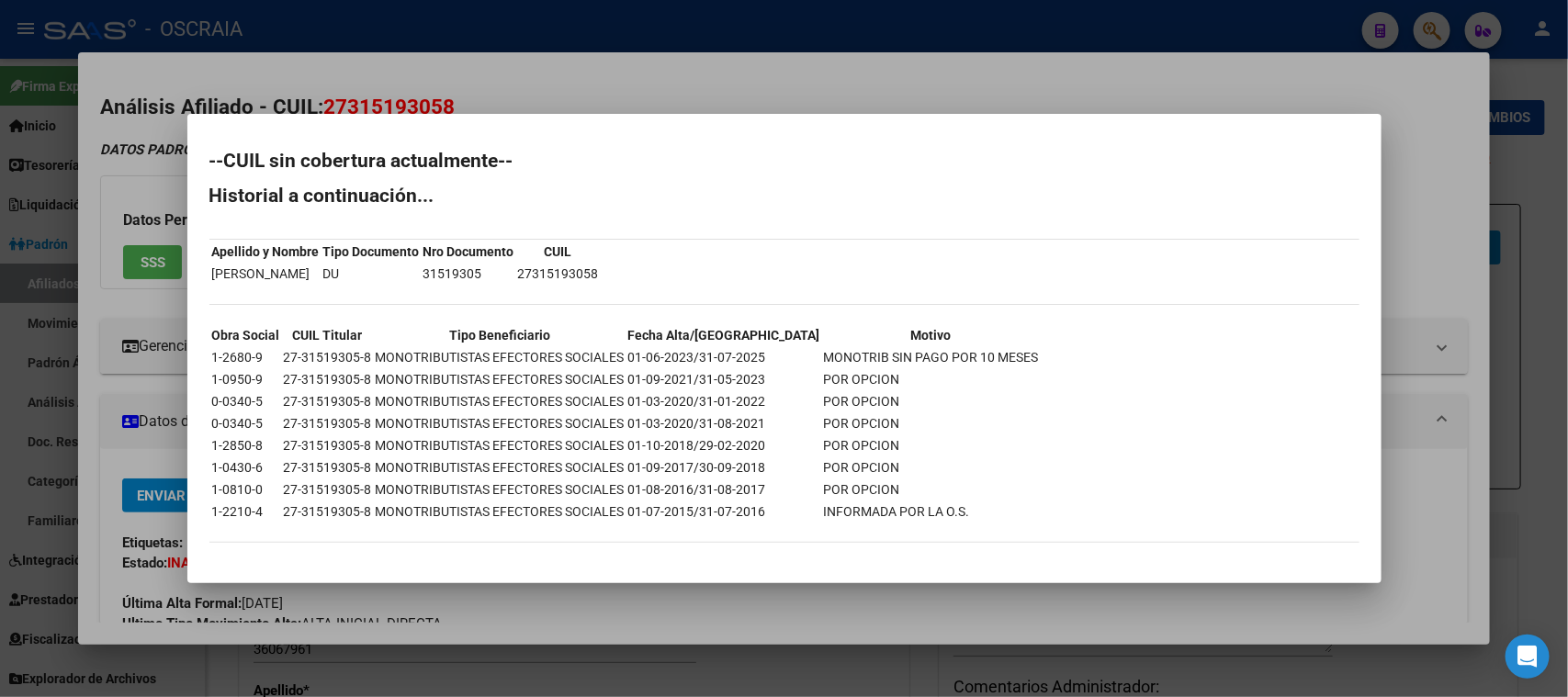
click at [588, 61] on div at bounding box center [784, 348] width 1568 height 697
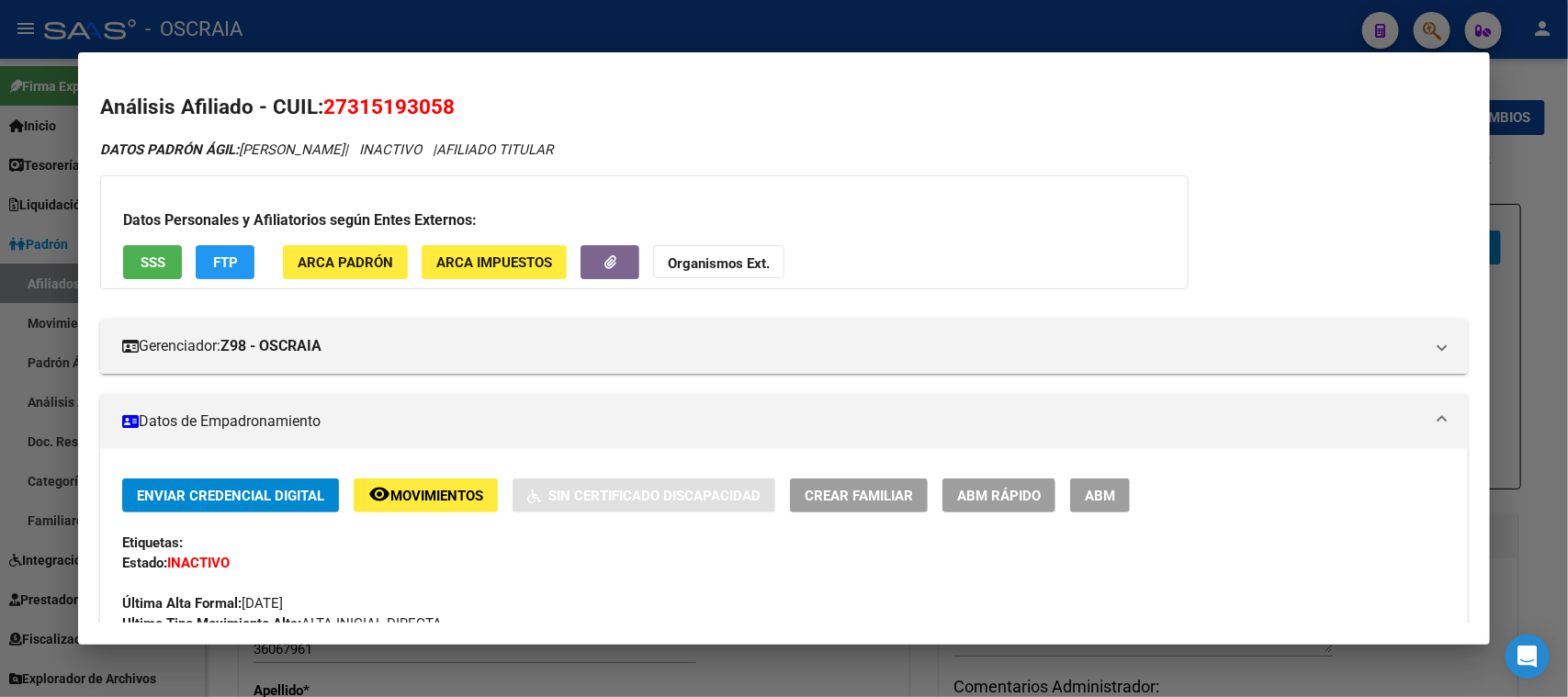
click at [560, 5] on div at bounding box center [784, 348] width 1568 height 697
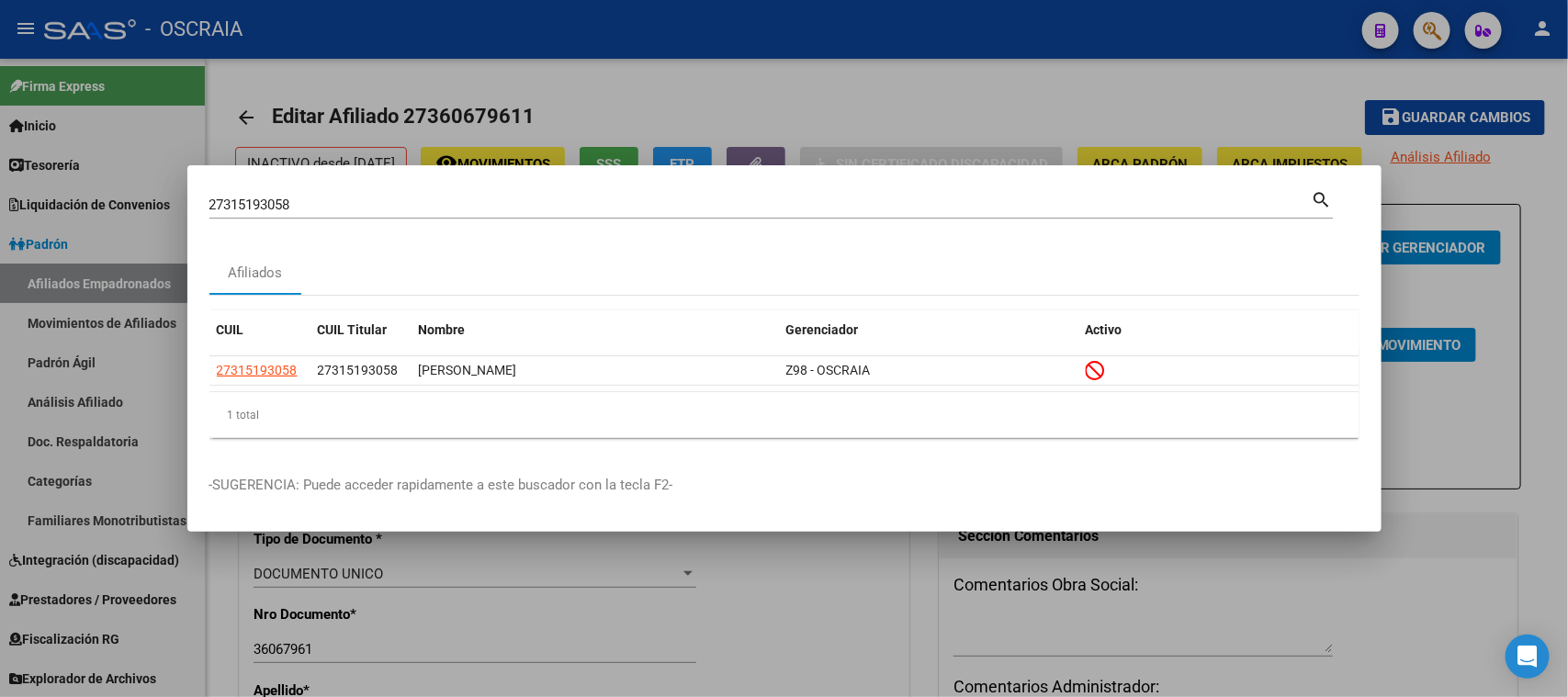
click at [322, 198] on input "27315193058" at bounding box center [760, 205] width 1102 height 16
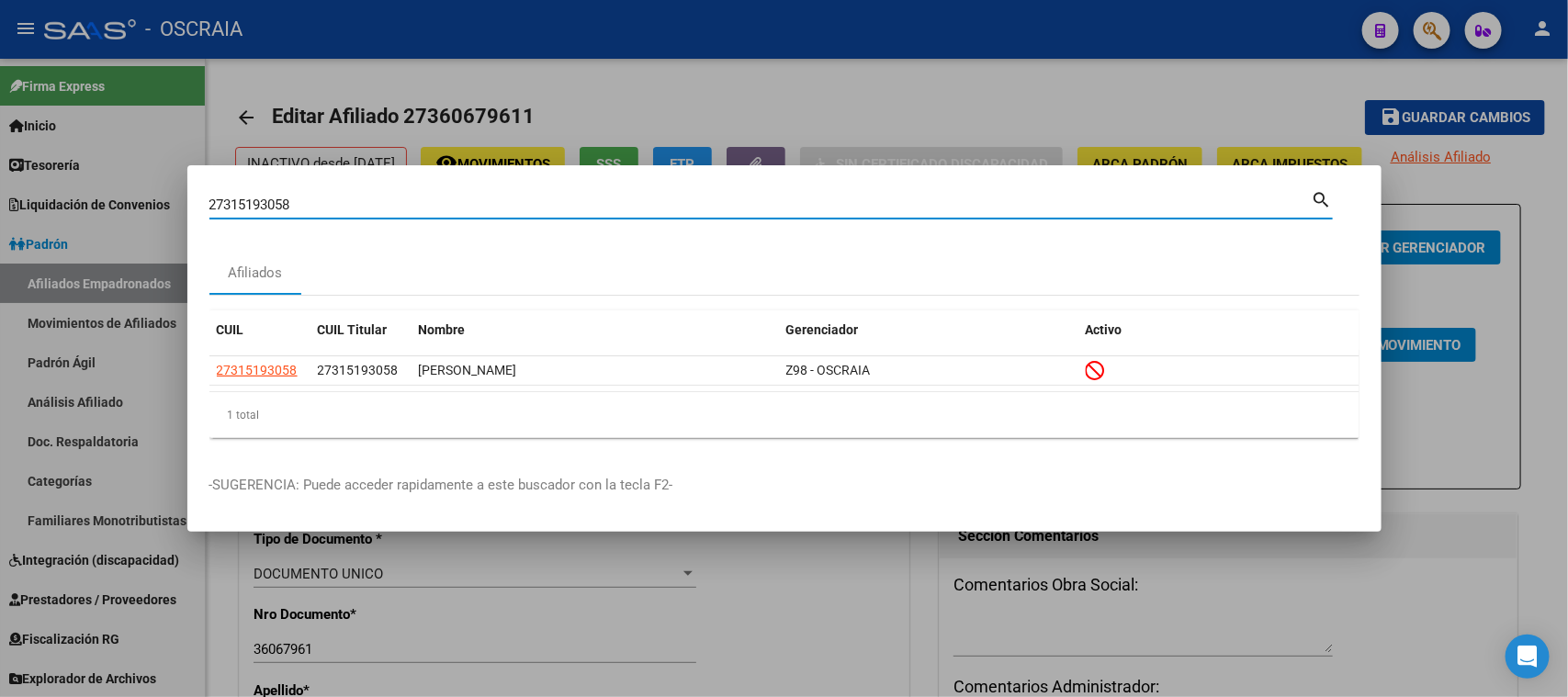
drag, startPoint x: 322, startPoint y: 203, endPoint x: 61, endPoint y: 203, distance: 261.0
click at [61, 203] on div "27315193058 Buscar (apellido, dni, cuil, nro traspaso, cuit, obra social) searc…" at bounding box center [784, 348] width 1568 height 697
type input "27207176937"
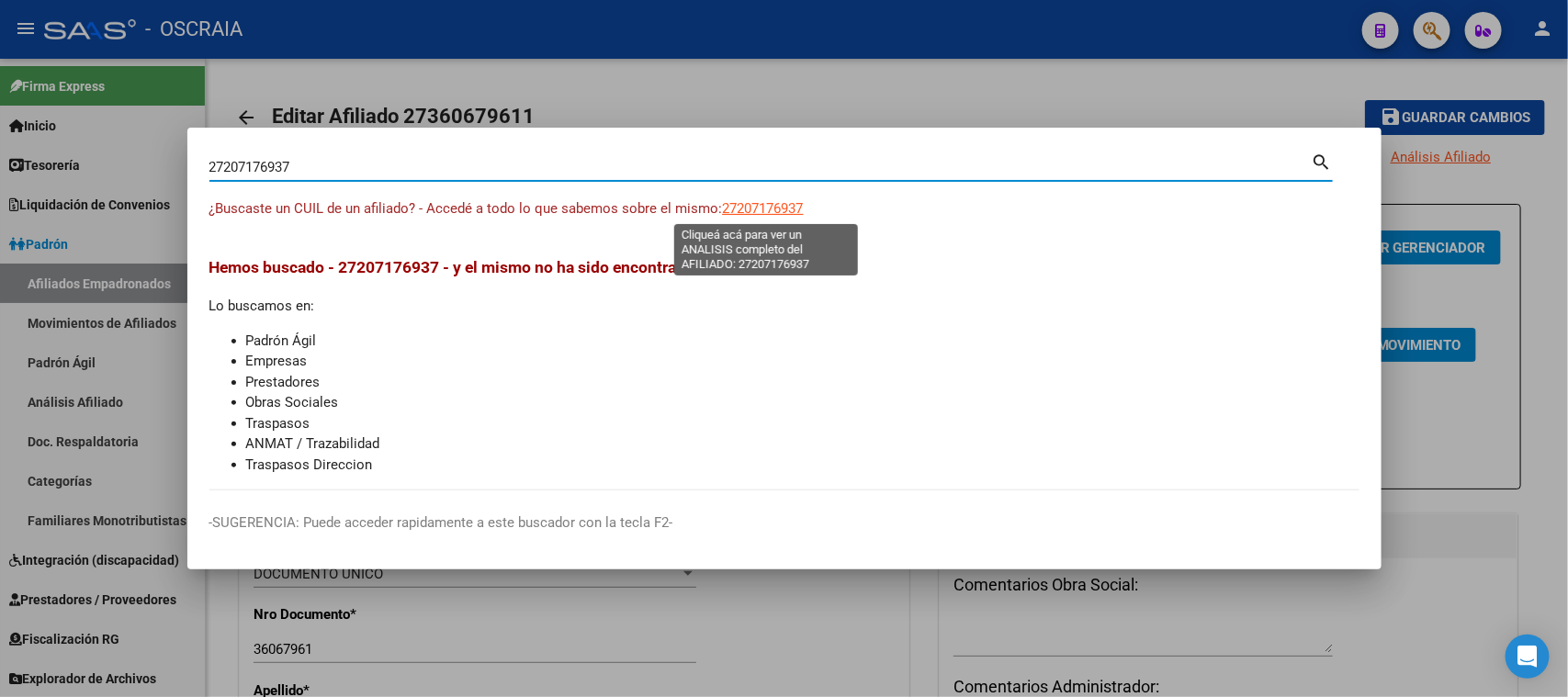
click at [773, 208] on span "27207176937" at bounding box center [762, 207] width 80 height 16
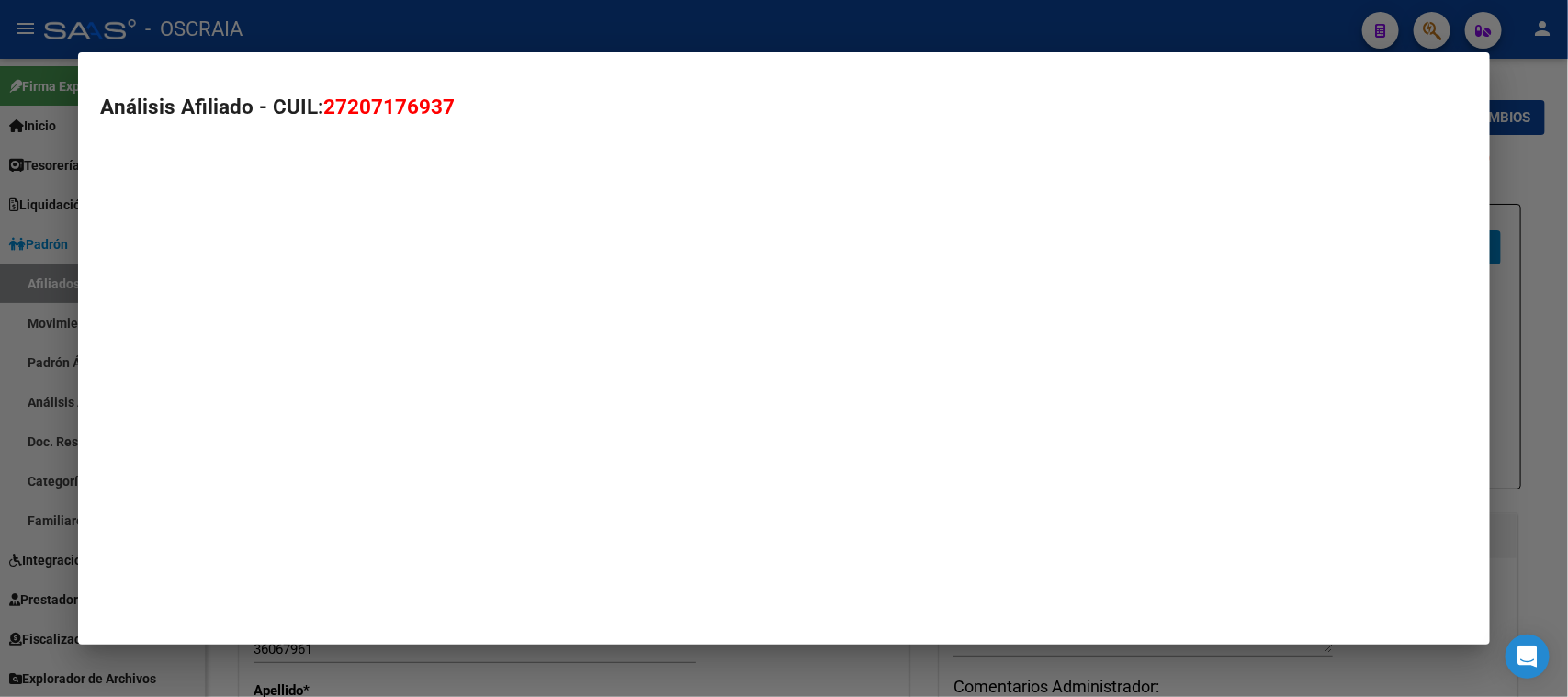
type textarea "27207176937"
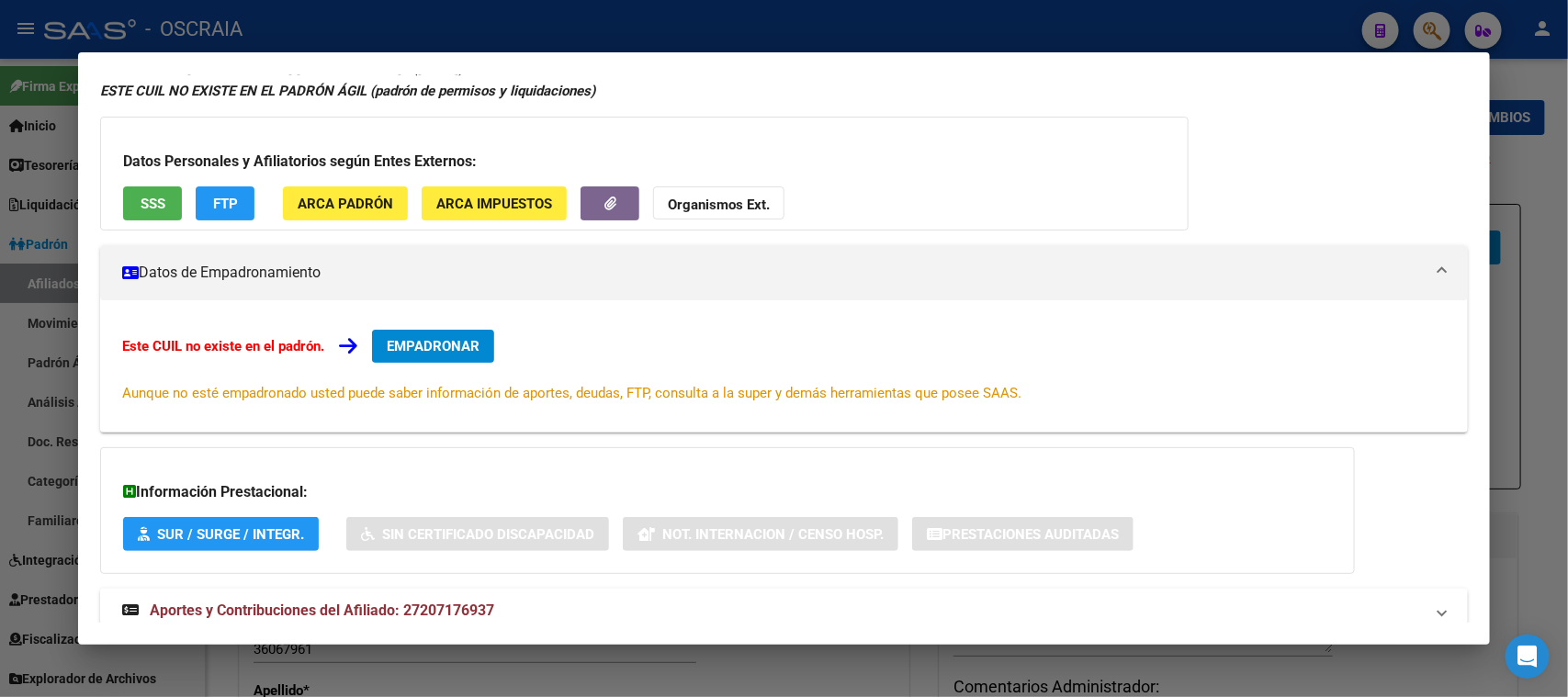
scroll to position [133, 0]
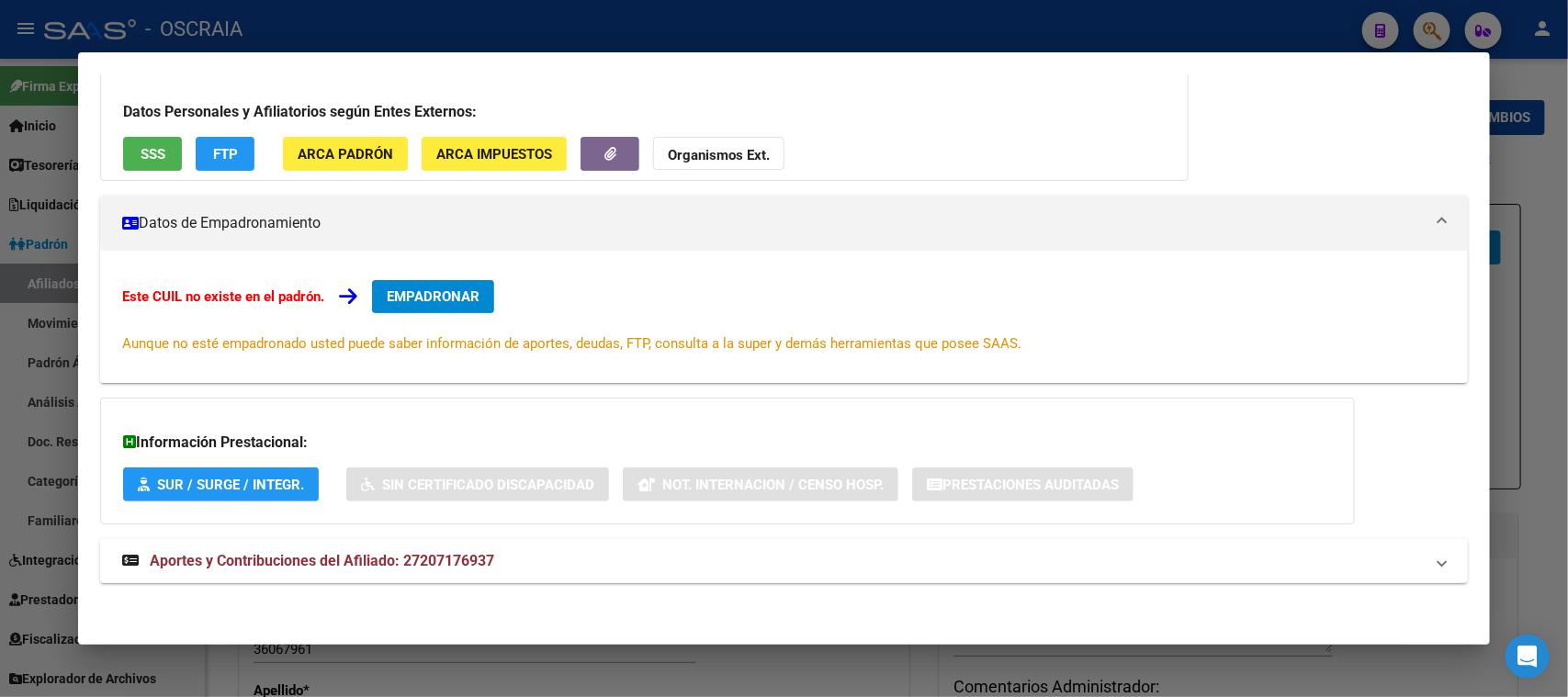
click at [439, 561] on span "Aportes y Contribuciones del Afiliado: 27207176937" at bounding box center [321, 560] width 344 height 17
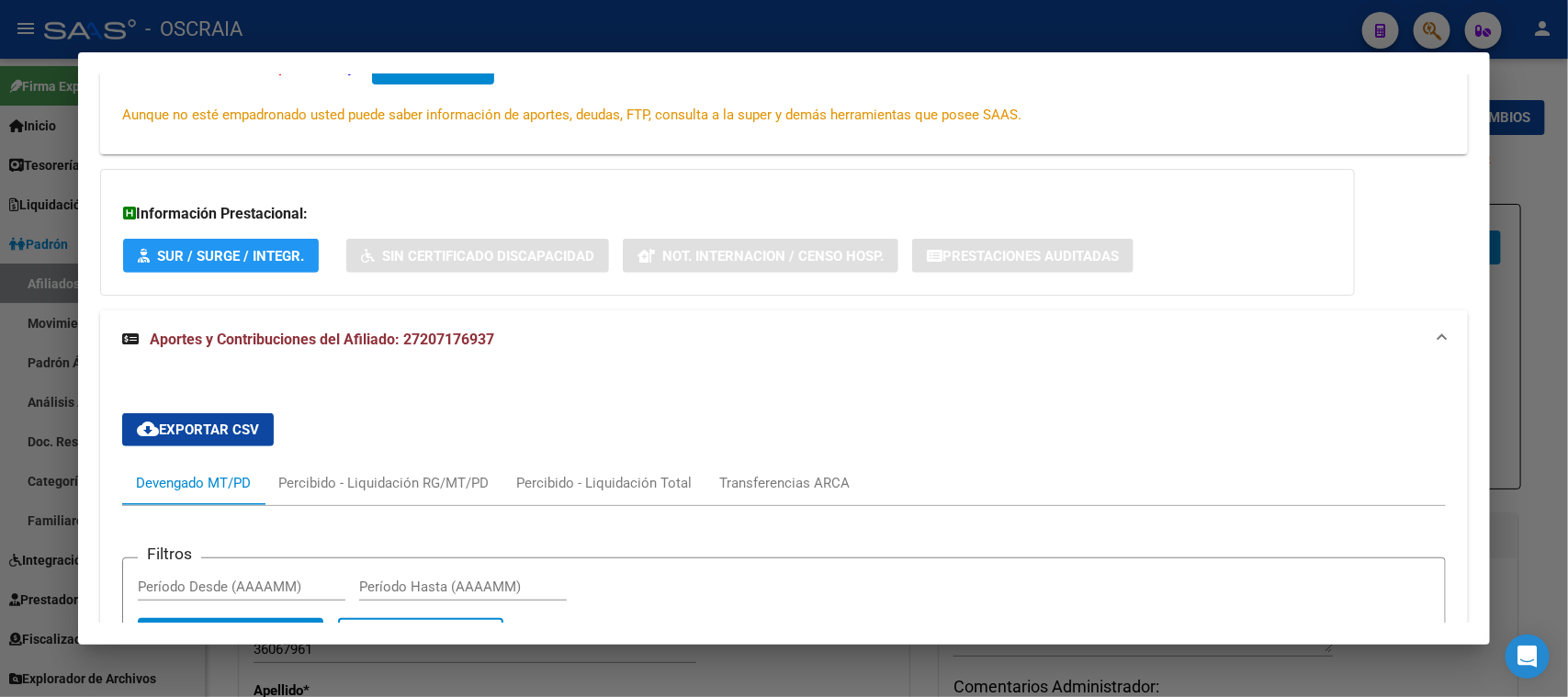
scroll to position [0, 0]
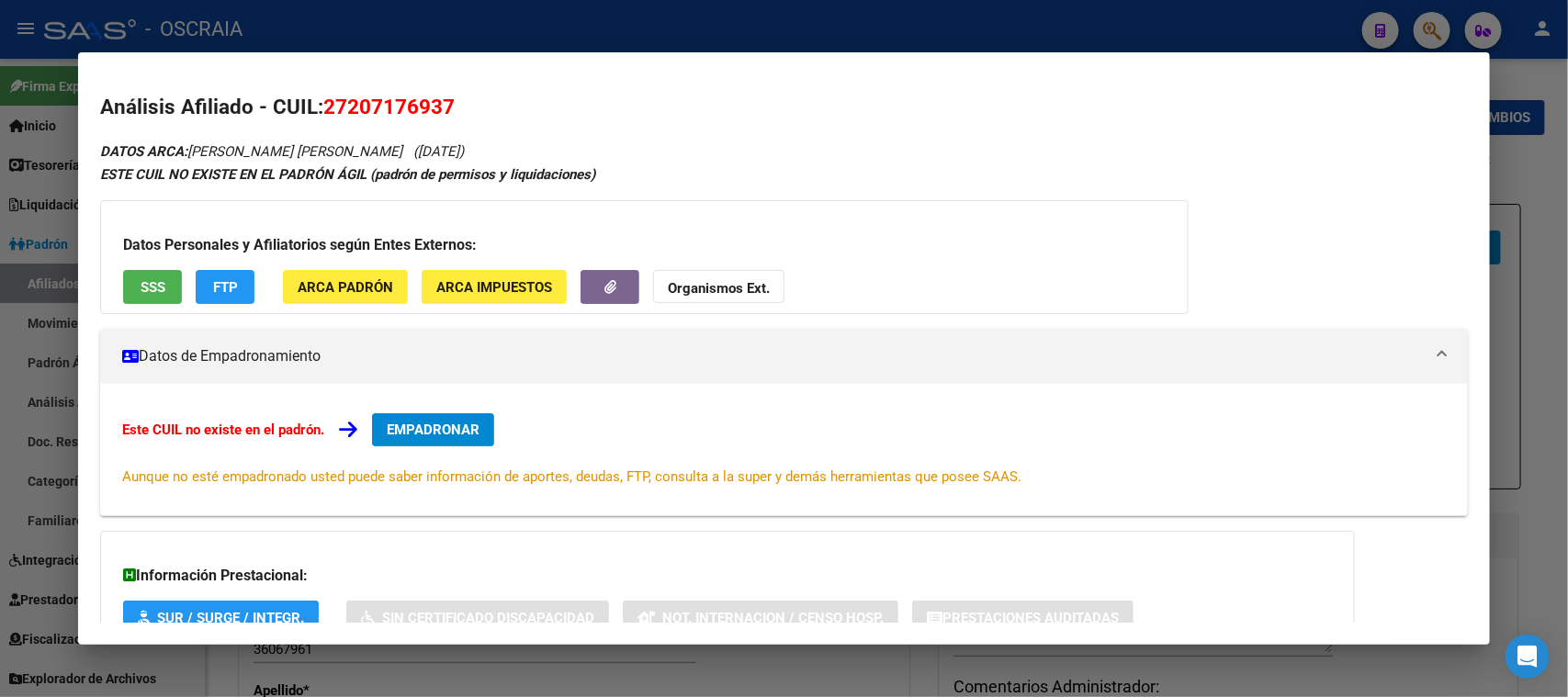
click at [165, 276] on button "SSS" at bounding box center [152, 286] width 59 height 34
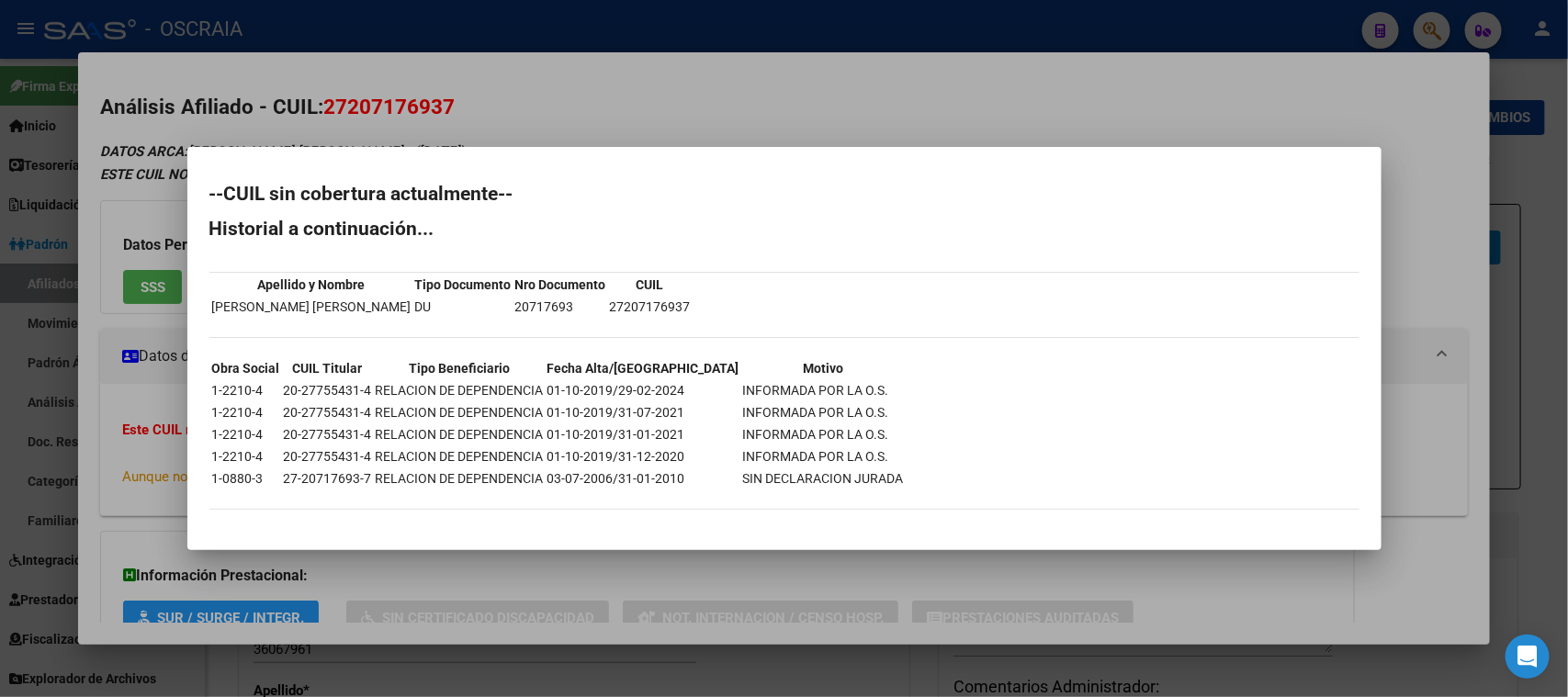
click at [164, 289] on div at bounding box center [784, 348] width 1568 height 697
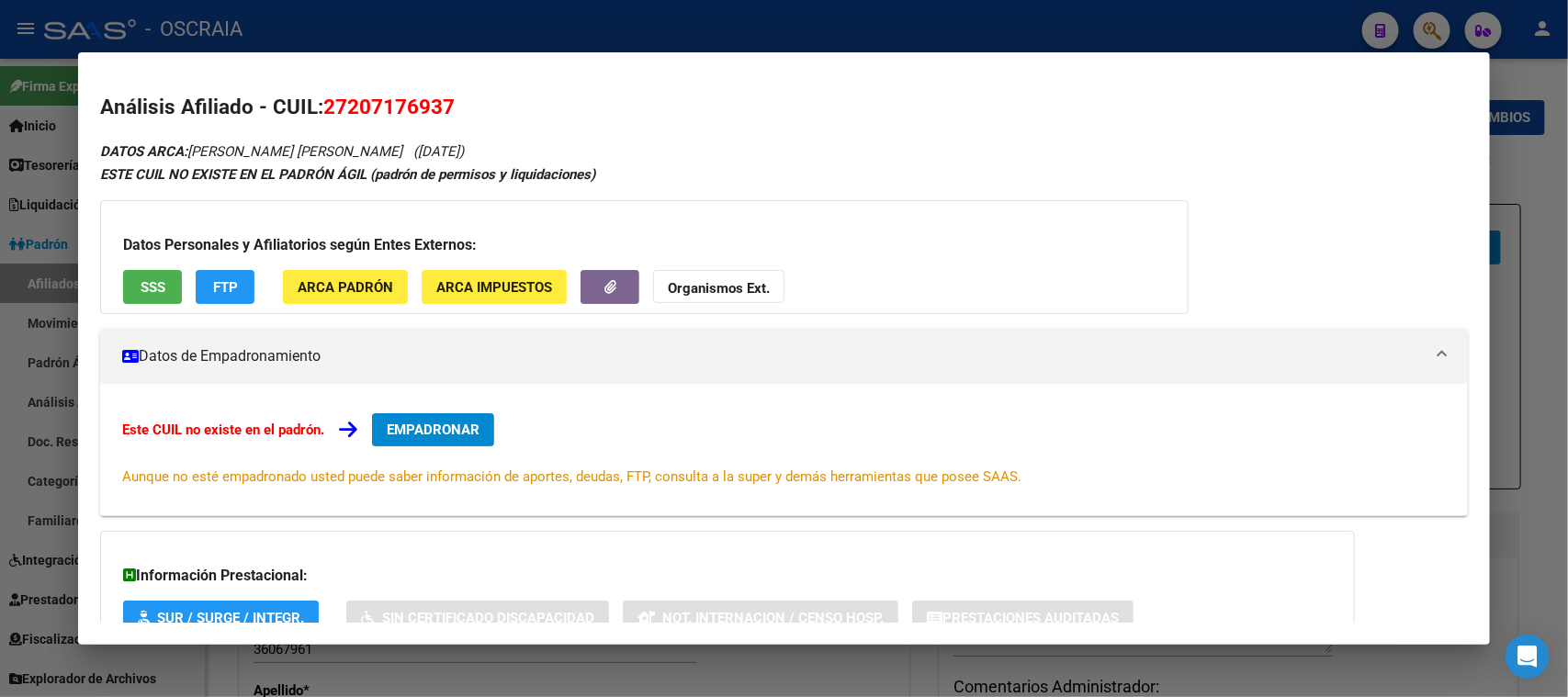
click at [175, 284] on button "SSS" at bounding box center [152, 286] width 59 height 34
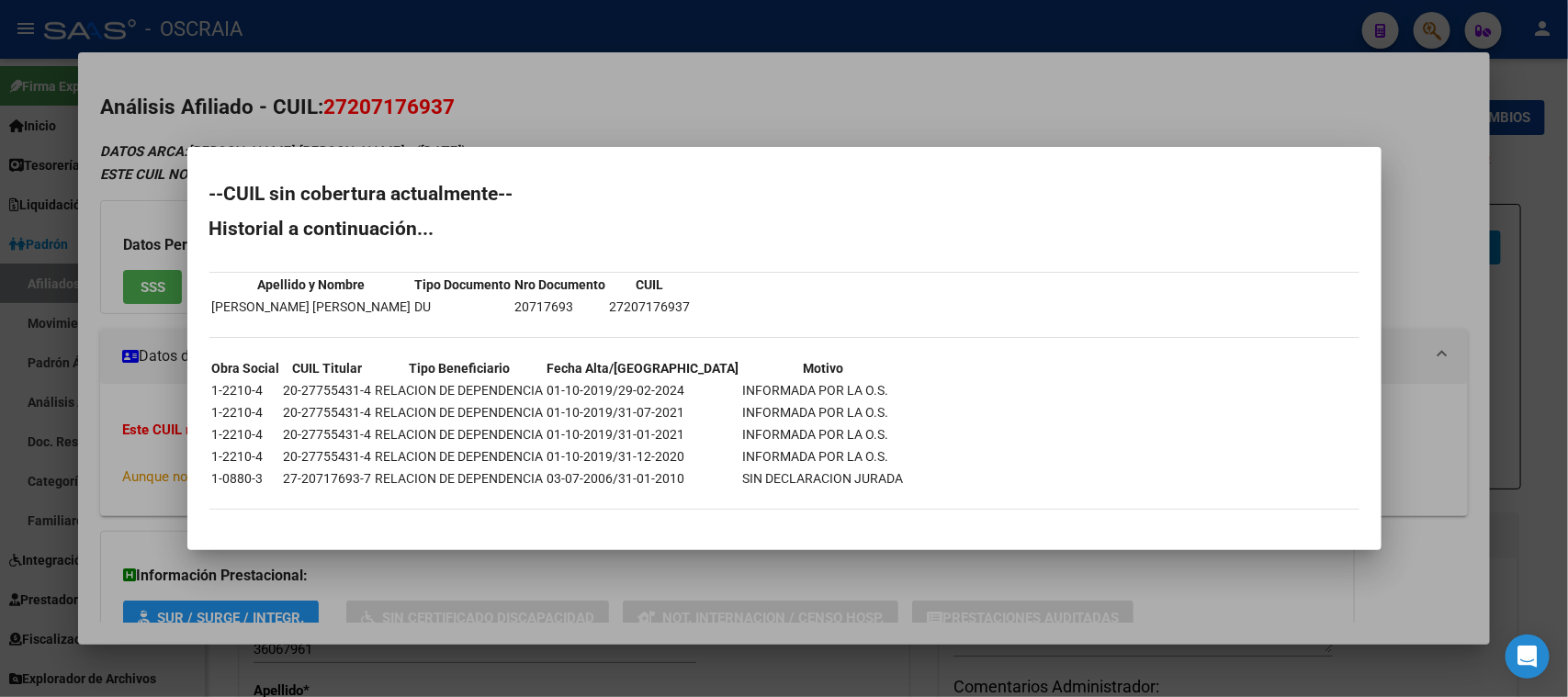
click at [624, 95] on div at bounding box center [784, 348] width 1568 height 697
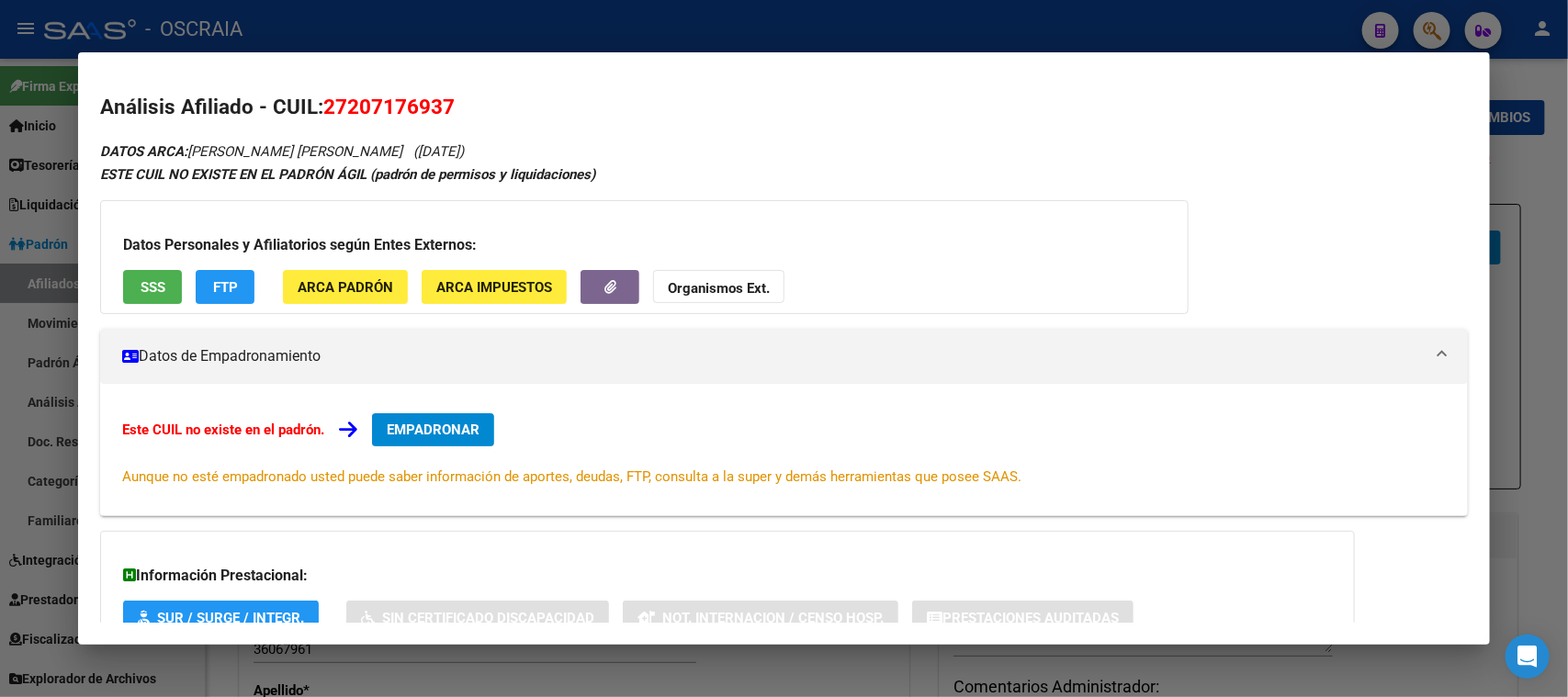
click at [426, 98] on span "27207176937" at bounding box center [388, 107] width 131 height 24
copy span "27207176937"
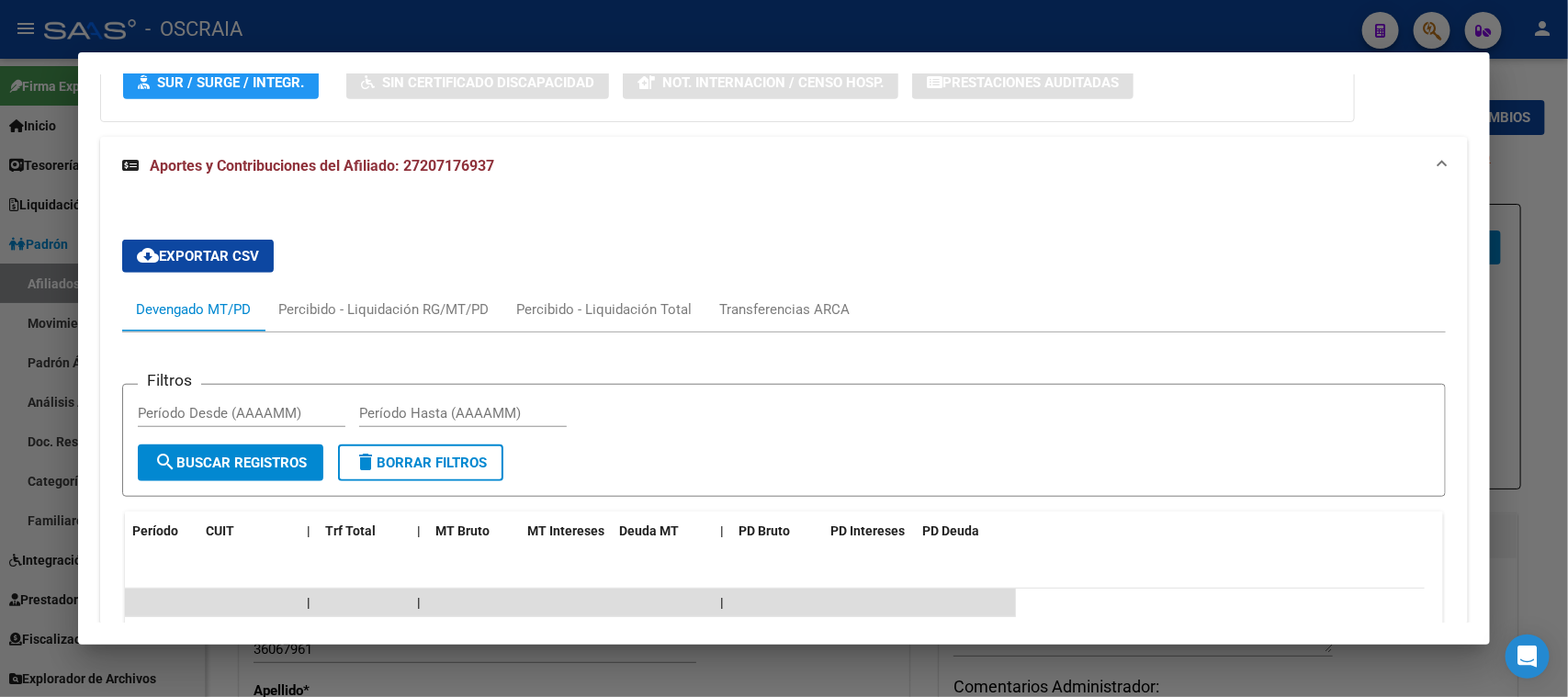
scroll to position [380, 0]
